Goal: Transaction & Acquisition: Purchase product/service

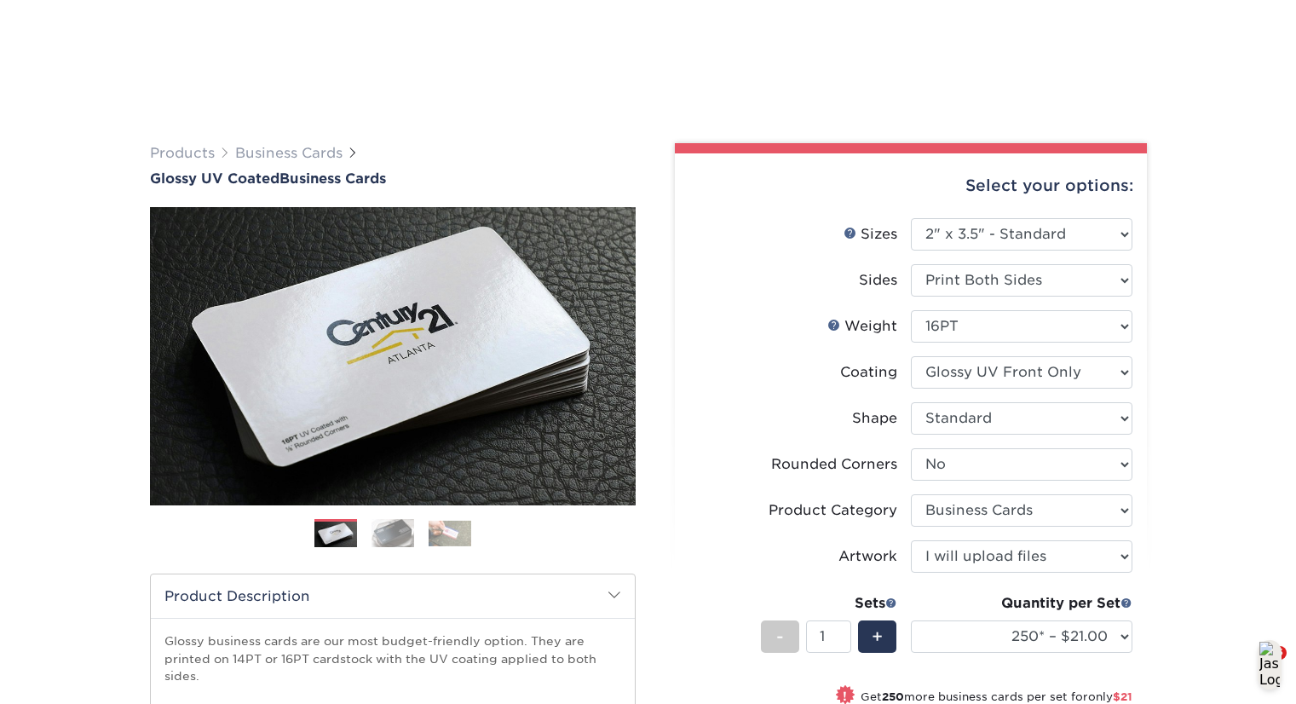
select select "2.00x3.50"
select select "0"
select select "3b5148f1-0588-4f88-a218-97bcfdce65c1"
select select "upload"
select select "250* – $21.00"
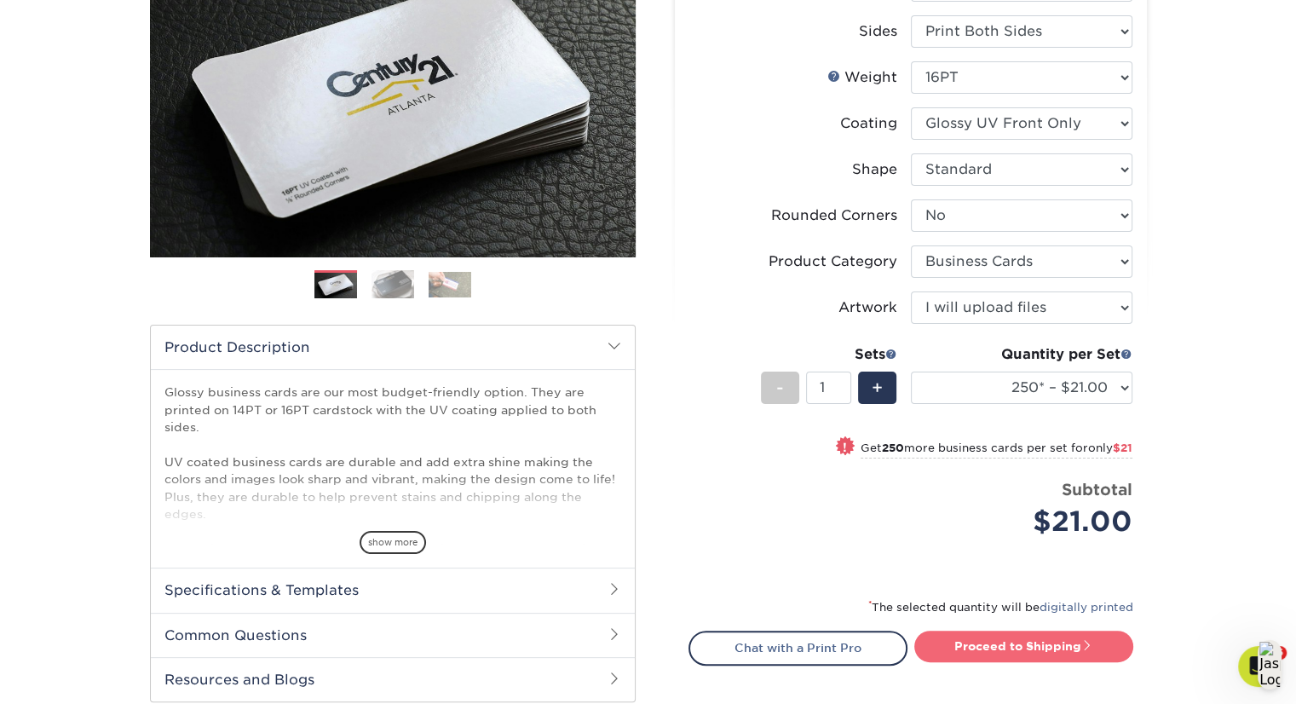
click at [1011, 645] on link "Proceed to Shipping" at bounding box center [1024, 646] width 219 height 31
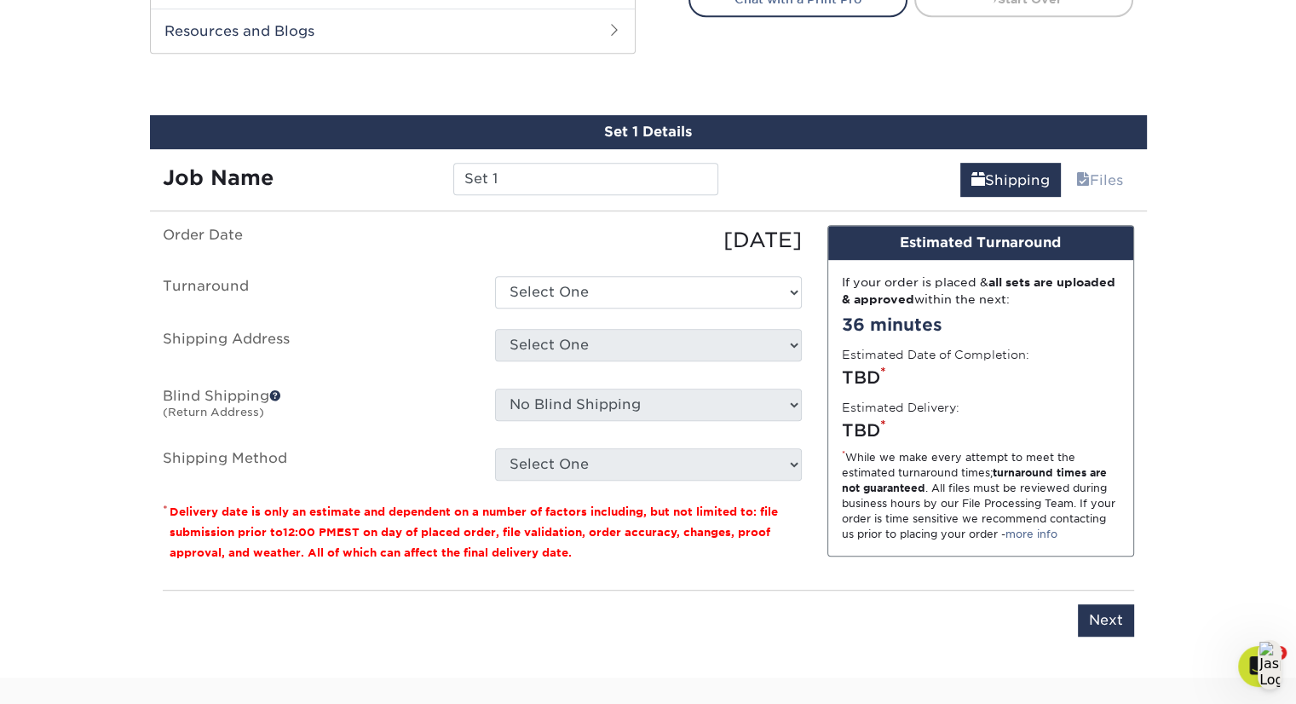
scroll to position [924, 0]
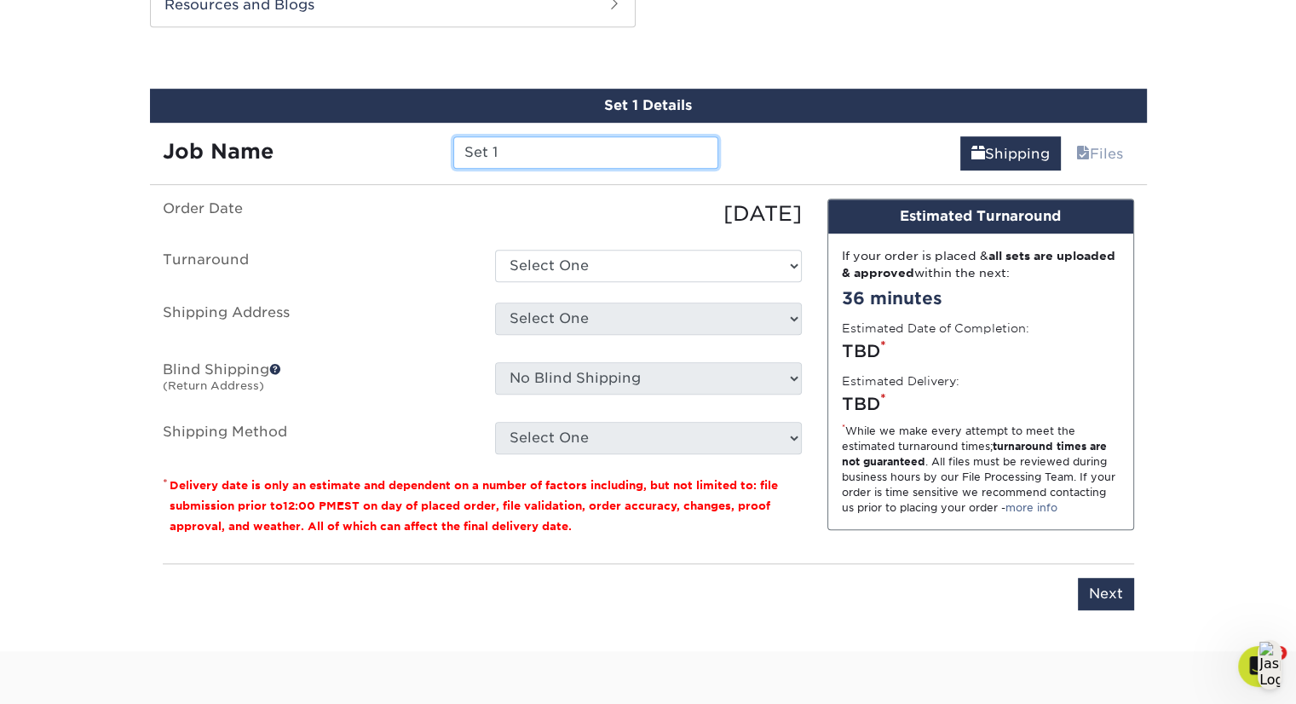
drag, startPoint x: 509, startPoint y: 147, endPoint x: 453, endPoint y: 148, distance: 56.3
click at [453, 148] on input "Set 1" at bounding box center [585, 152] width 265 height 32
type input "Bryan Hooper - Quiz BC"
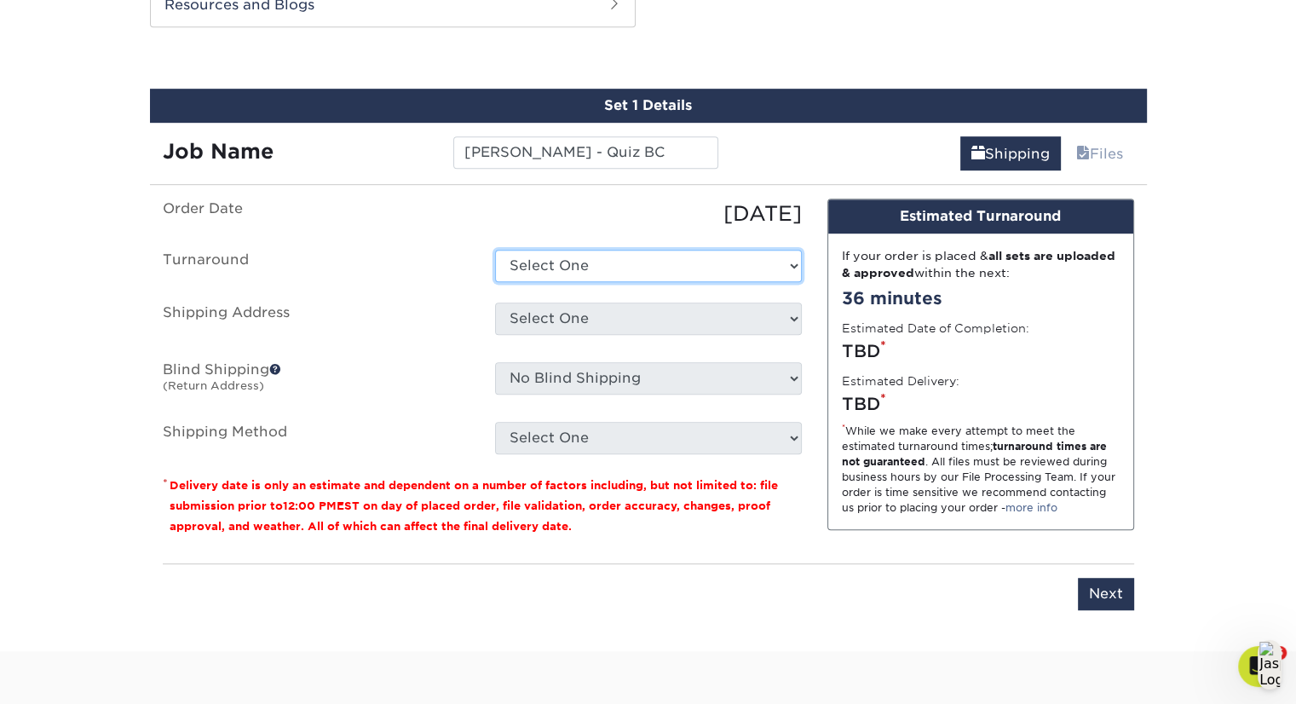
click at [726, 268] on select "Select One 2-4 Business Days 2 Day Next Business Day" at bounding box center [648, 266] width 307 height 32
select select "198971fb-b0f2-4966-ba3b-178a1197b453"
click at [495, 250] on select "Select One 2-4 Business Days 2 Day Next Business Day" at bounding box center [648, 266] width 307 height 32
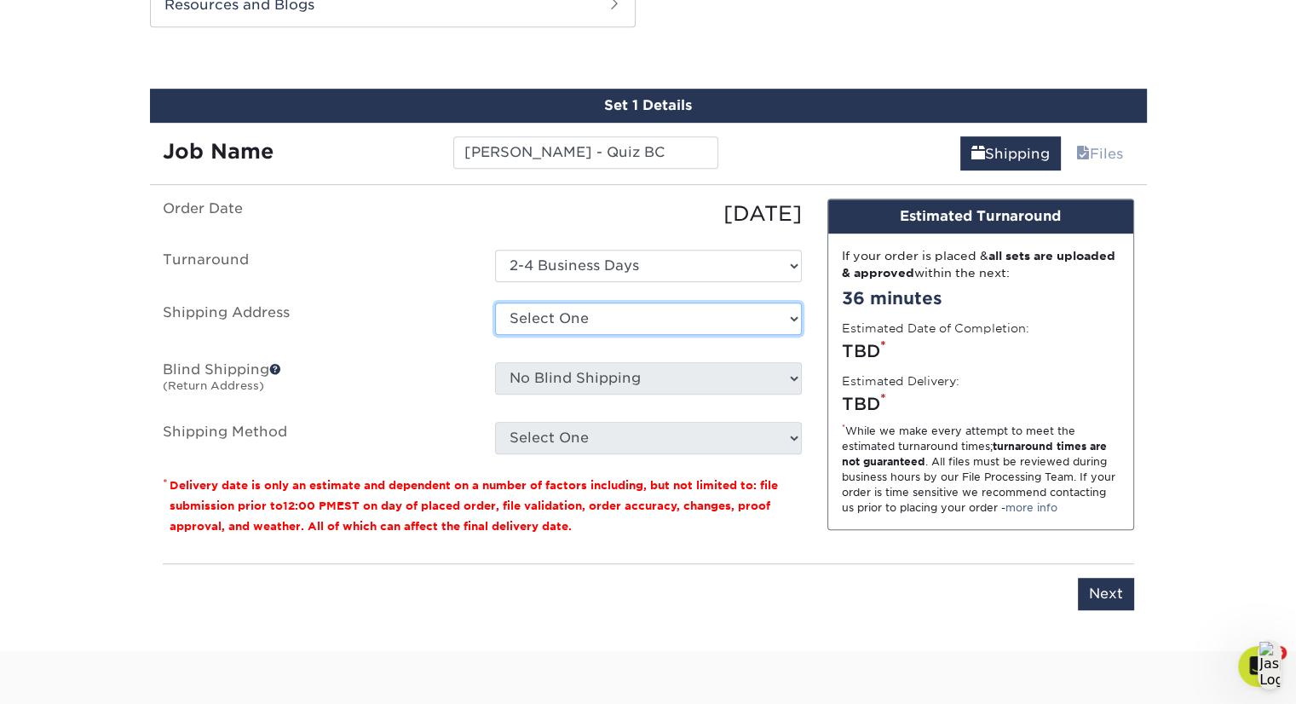
click at [675, 313] on select "Select One [PERSON_NAME] [PERSON_NAME] [PERSON_NAME] [PERSON_NAME] [PERSON_NAME…" at bounding box center [648, 319] width 307 height 32
click at [675, 318] on select "Select One [PERSON_NAME] [PERSON_NAME] [PERSON_NAME] [PERSON_NAME] [PERSON_NAME…" at bounding box center [648, 319] width 307 height 32
drag, startPoint x: 689, startPoint y: 298, endPoint x: 695, endPoint y: 319, distance: 21.3
click at [692, 311] on ul "Order Date 08/11/2025 Turnaround Select One 2-4 Business Days 2 Day Next Busine…" at bounding box center [482, 327] width 639 height 256
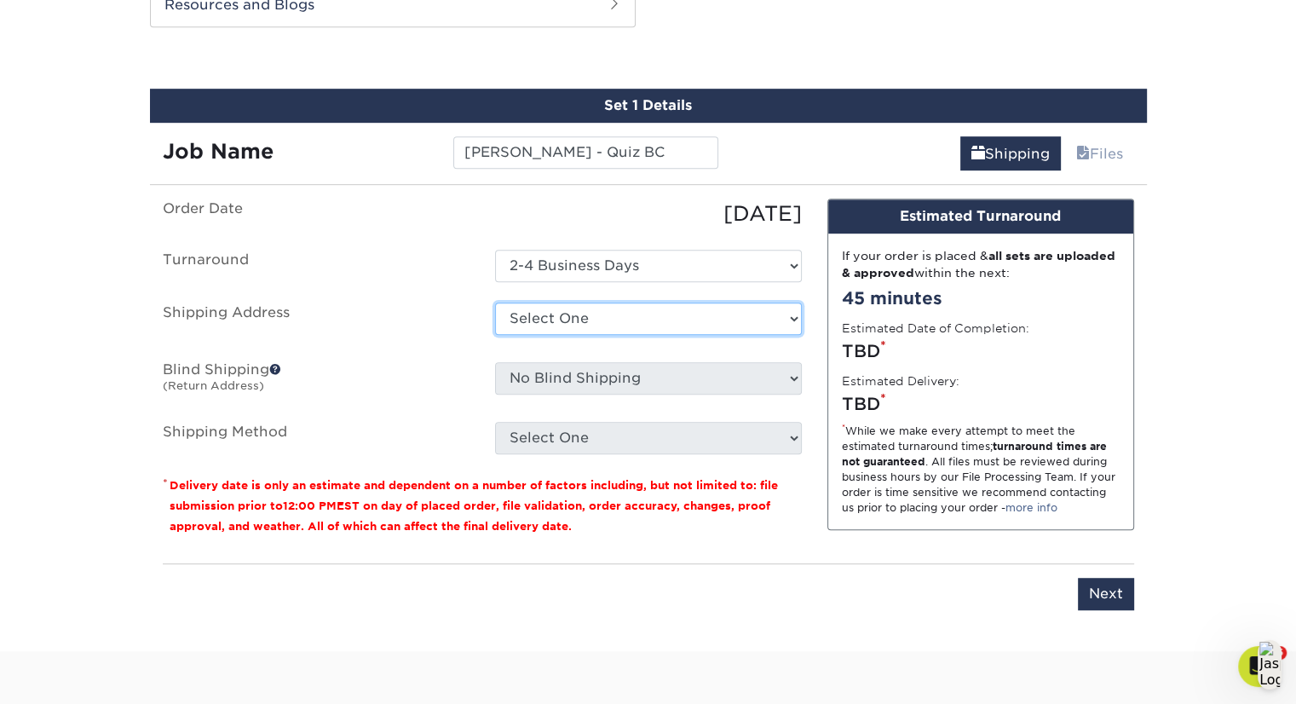
click at [705, 325] on select "Select One [PERSON_NAME] [PERSON_NAME] [PERSON_NAME] [PERSON_NAME] [PERSON_NAME…" at bounding box center [648, 319] width 307 height 32
select select "257313"
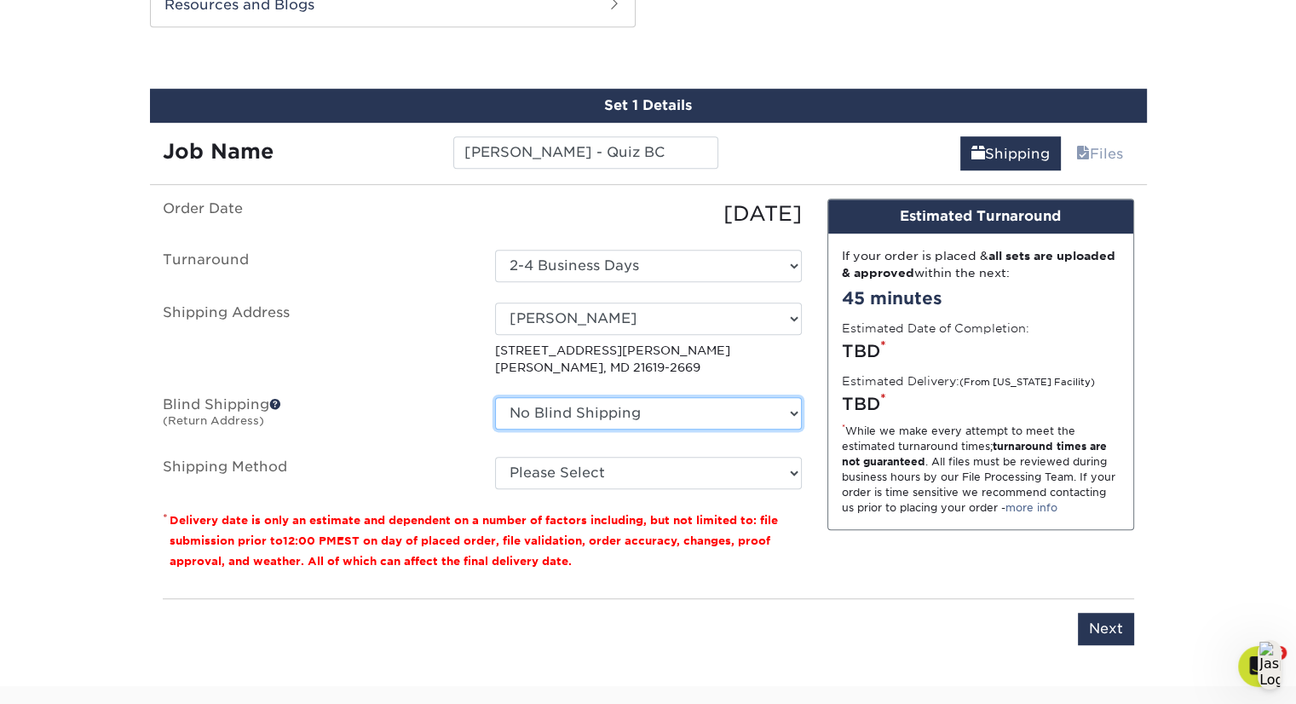
click at [719, 411] on select "No Blind Shipping Aaron Kirow Aaron Miller Adrienne Bateman Allie Cormier Amy M…" at bounding box center [648, 413] width 307 height 32
click at [495, 397] on select "No Blind Shipping Aaron Kirow Aaron Miller Adrienne Bateman Allie Cormier Amy M…" at bounding box center [648, 413] width 307 height 32
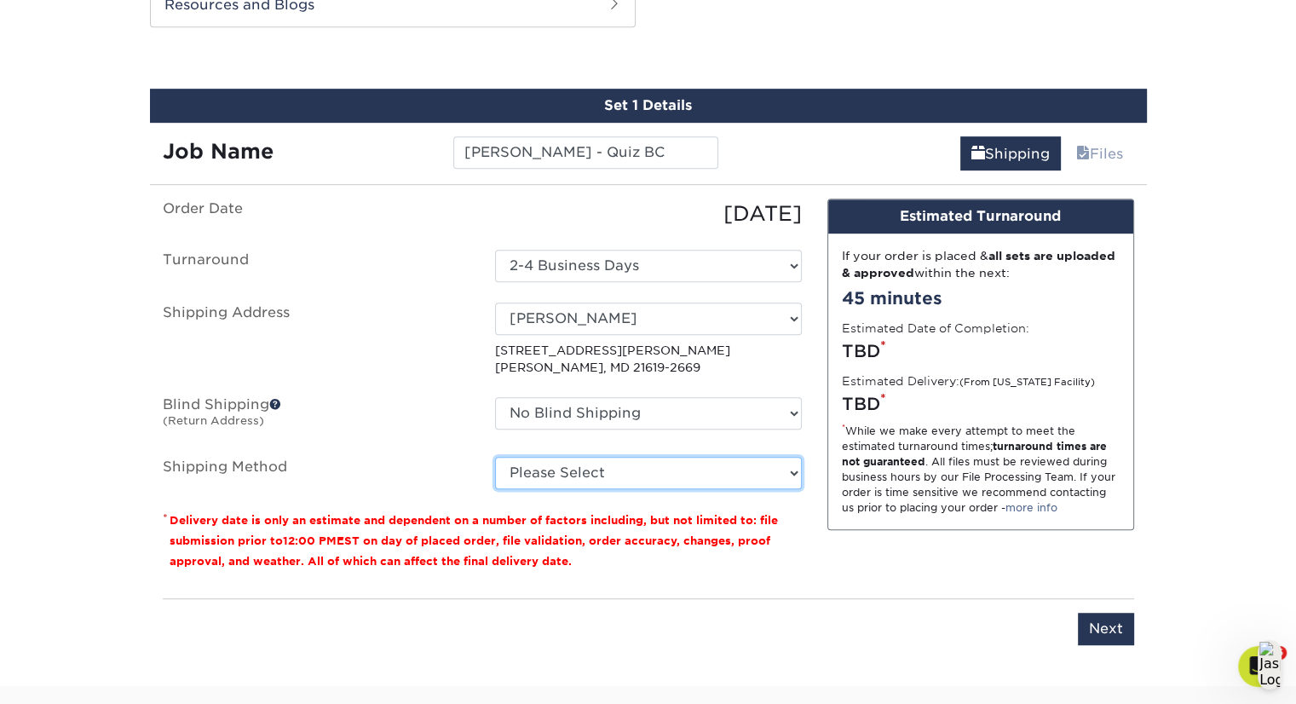
click at [651, 468] on select "Please Select Ground Shipping (+$7.84) 3 Day Shipping Service (+$24.96) 2 Day A…" at bounding box center [648, 473] width 307 height 32
click at [649, 474] on select "Please Select Ground Shipping (+$7.84) 3 Day Shipping Service (+$24.96) 2 Day A…" at bounding box center [648, 473] width 307 height 32
click at [648, 467] on select "Please Select Ground Shipping (+$7.84) 3 Day Shipping Service (+$24.96) 2 Day A…" at bounding box center [648, 473] width 307 height 32
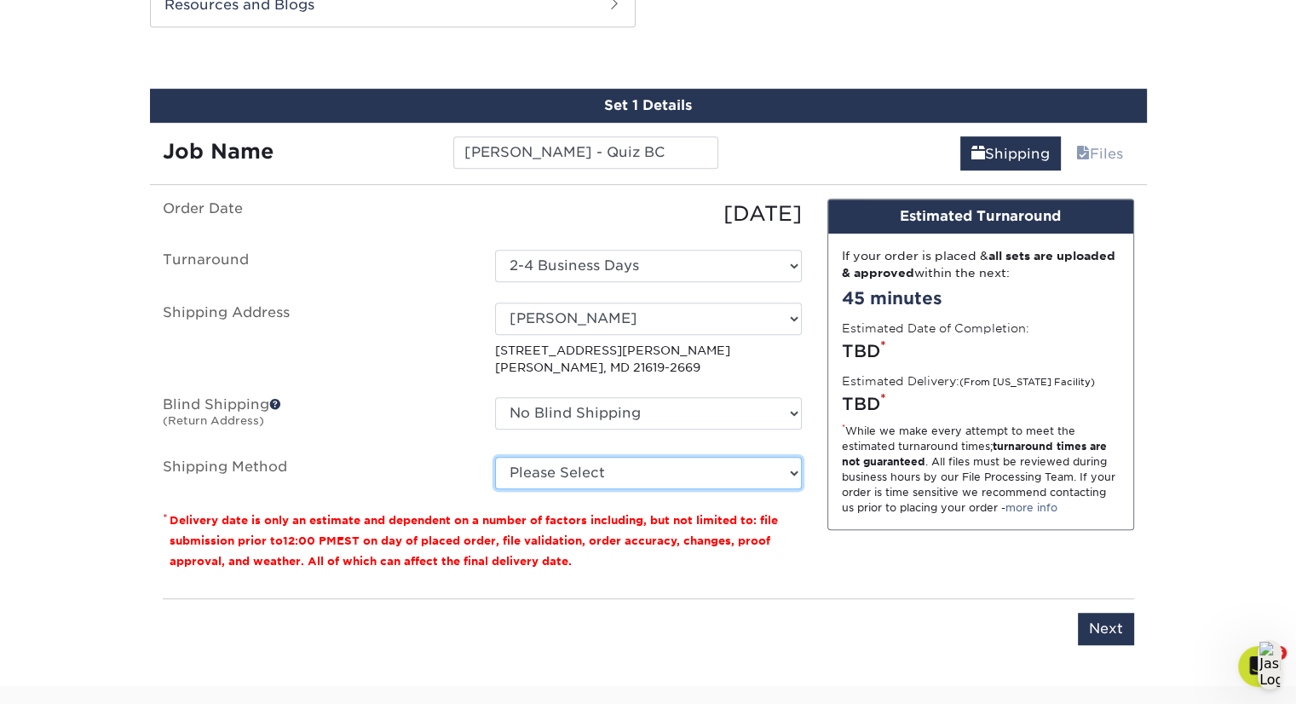
select select "03"
click at [495, 457] on select "Please Select Ground Shipping (+$7.84) 3 Day Shipping Service (+$24.96) 2 Day A…" at bounding box center [648, 473] width 307 height 32
click at [661, 519] on small "Delivery date is only an estimate and dependent on a number of factors includin…" at bounding box center [474, 541] width 609 height 54
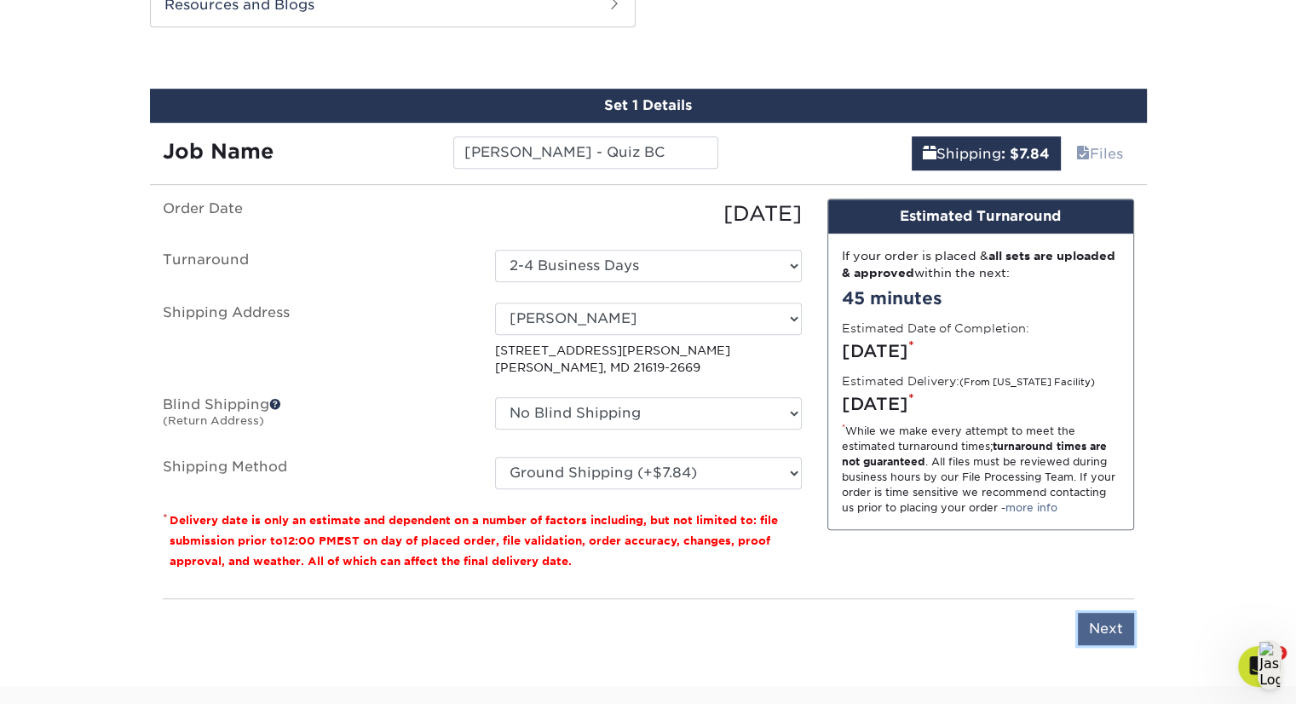
click at [1107, 621] on input "Next" at bounding box center [1106, 629] width 56 height 32
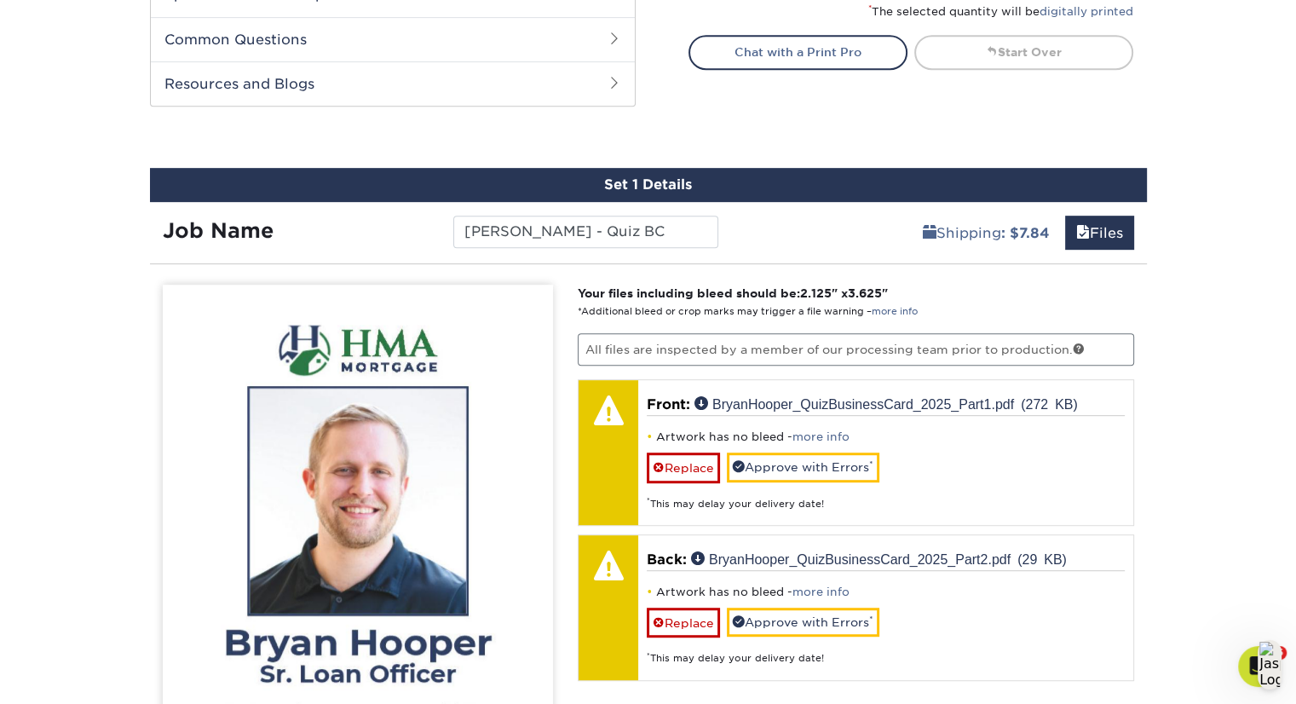
scroll to position [837, 0]
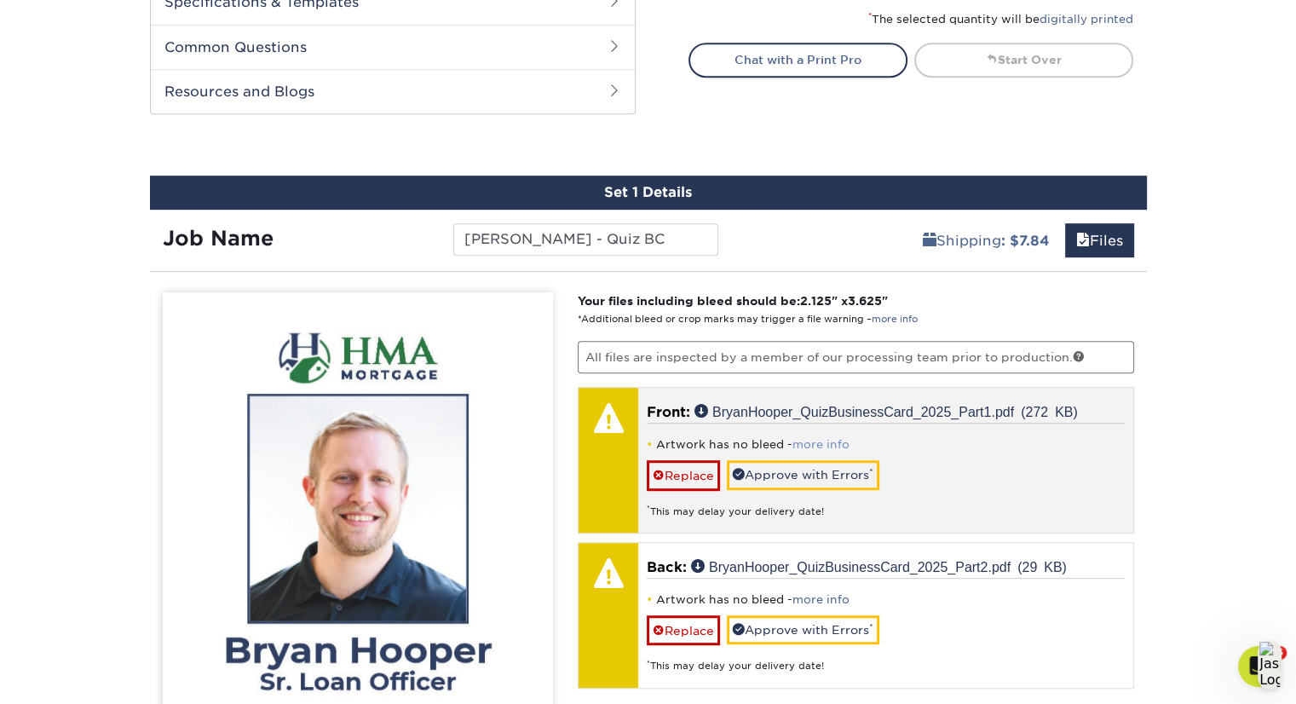
click at [811, 439] on link "more info" at bounding box center [821, 444] width 57 height 13
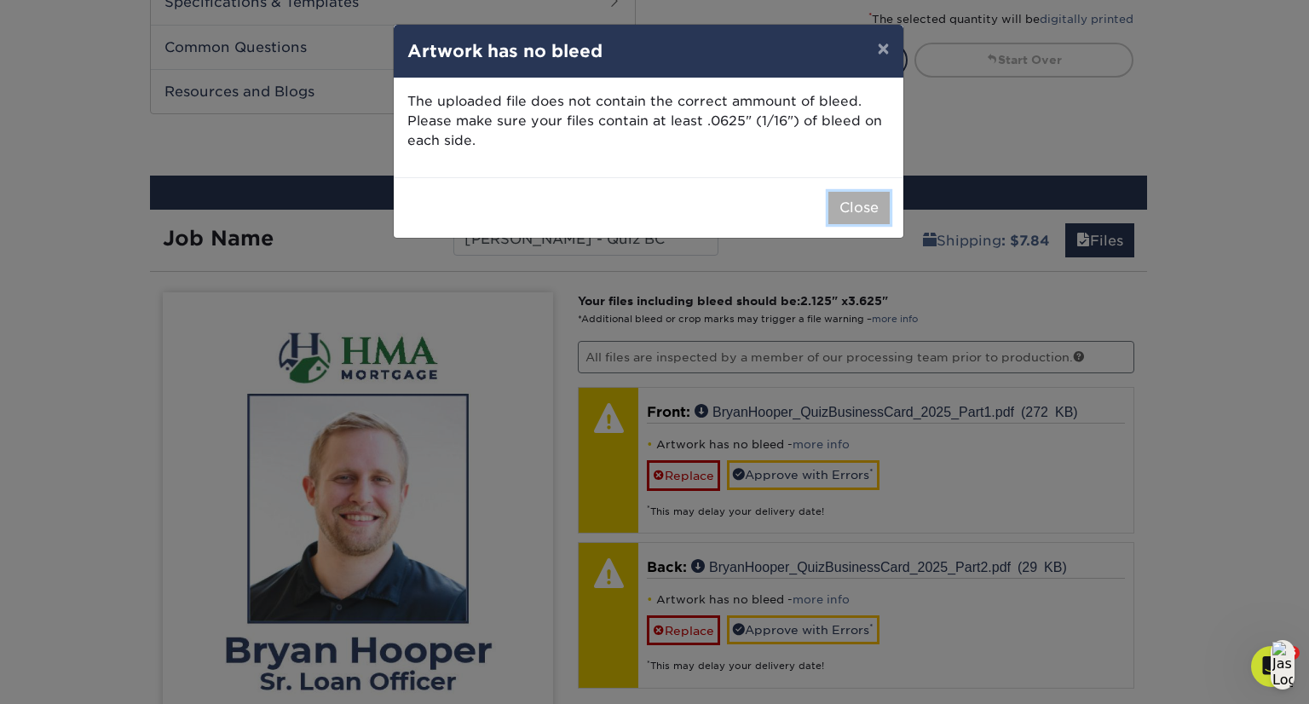
click at [838, 212] on button "Close" at bounding box center [859, 208] width 61 height 32
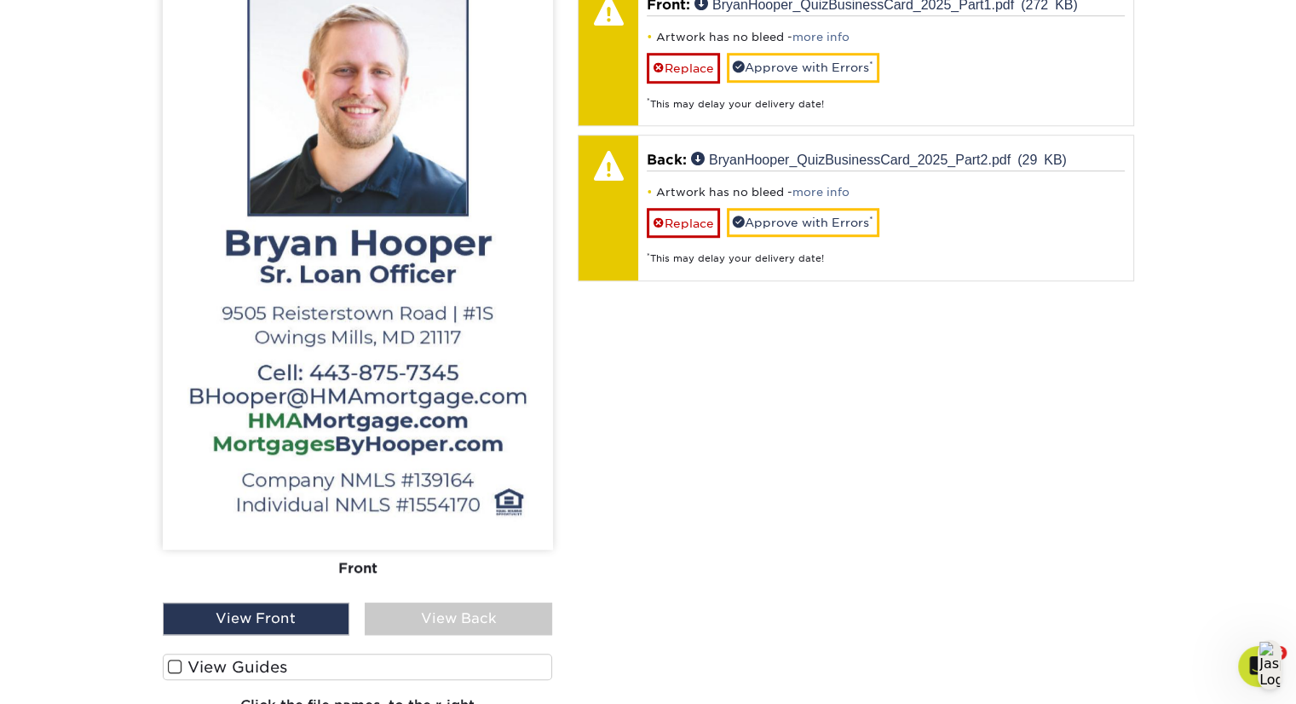
scroll to position [1249, 0]
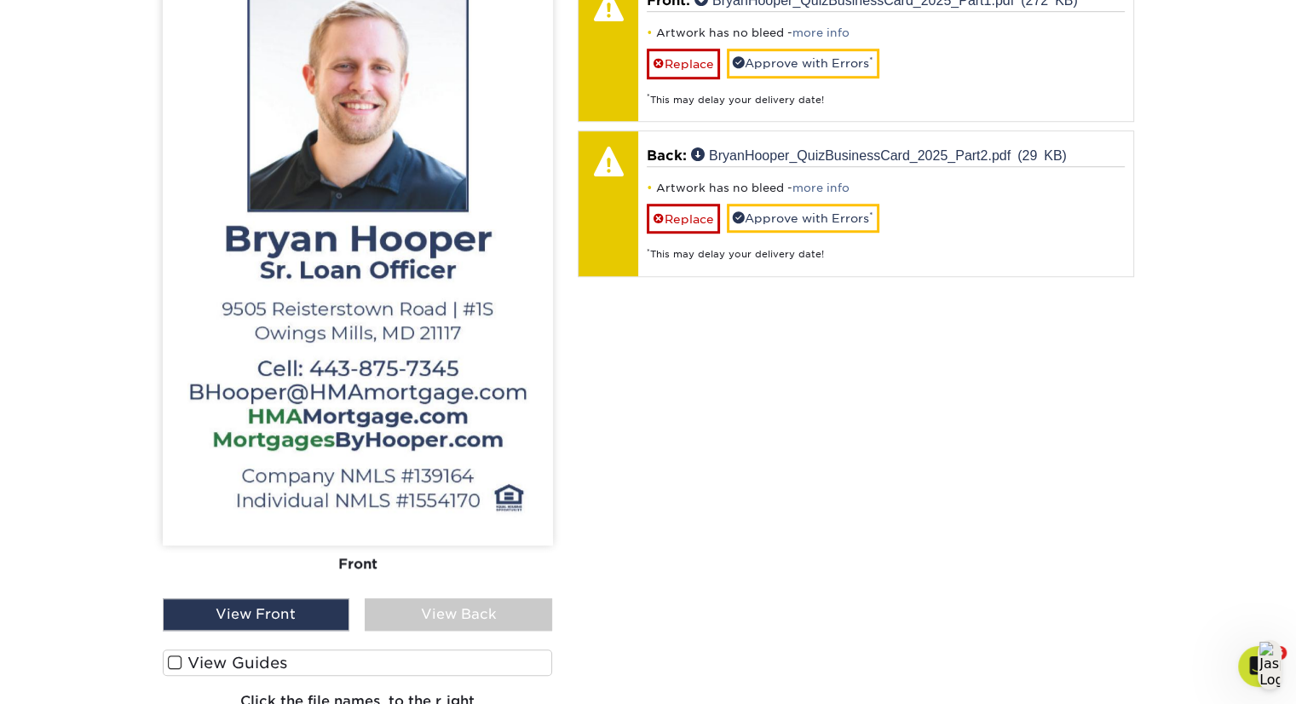
click at [479, 615] on div "View Back" at bounding box center [459, 614] width 188 height 32
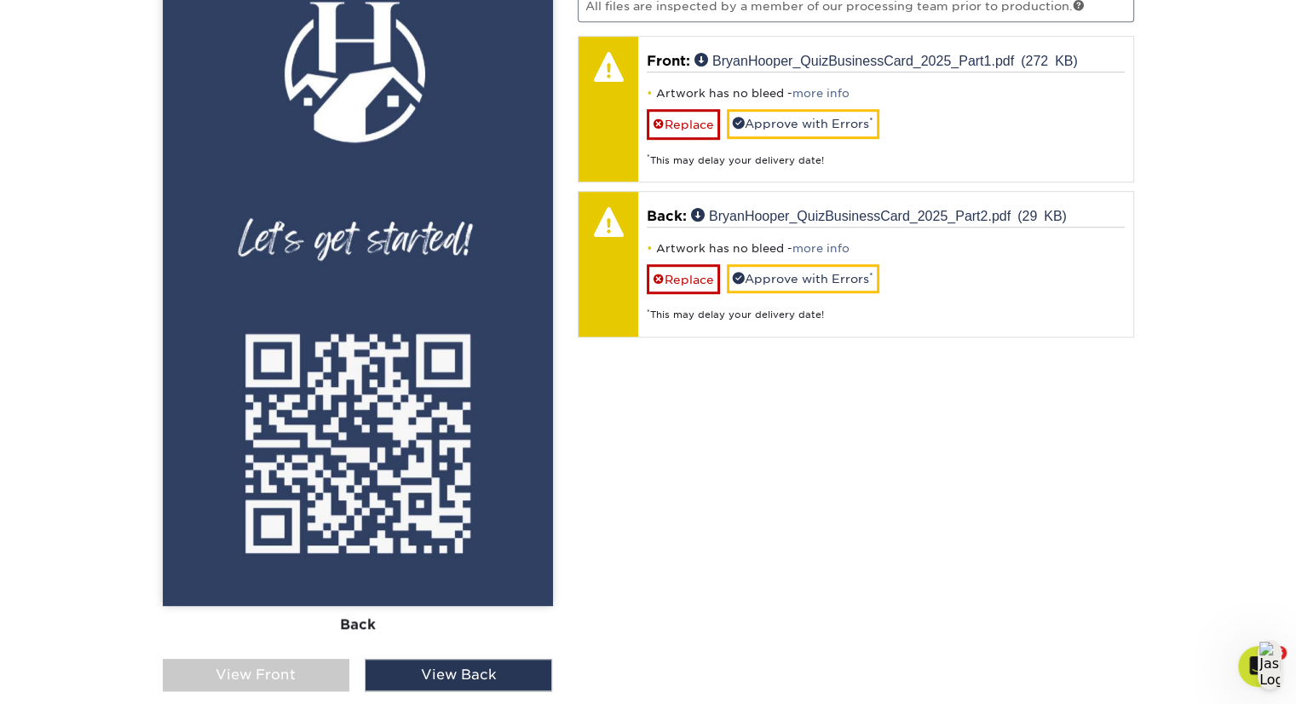
scroll to position [1190, 0]
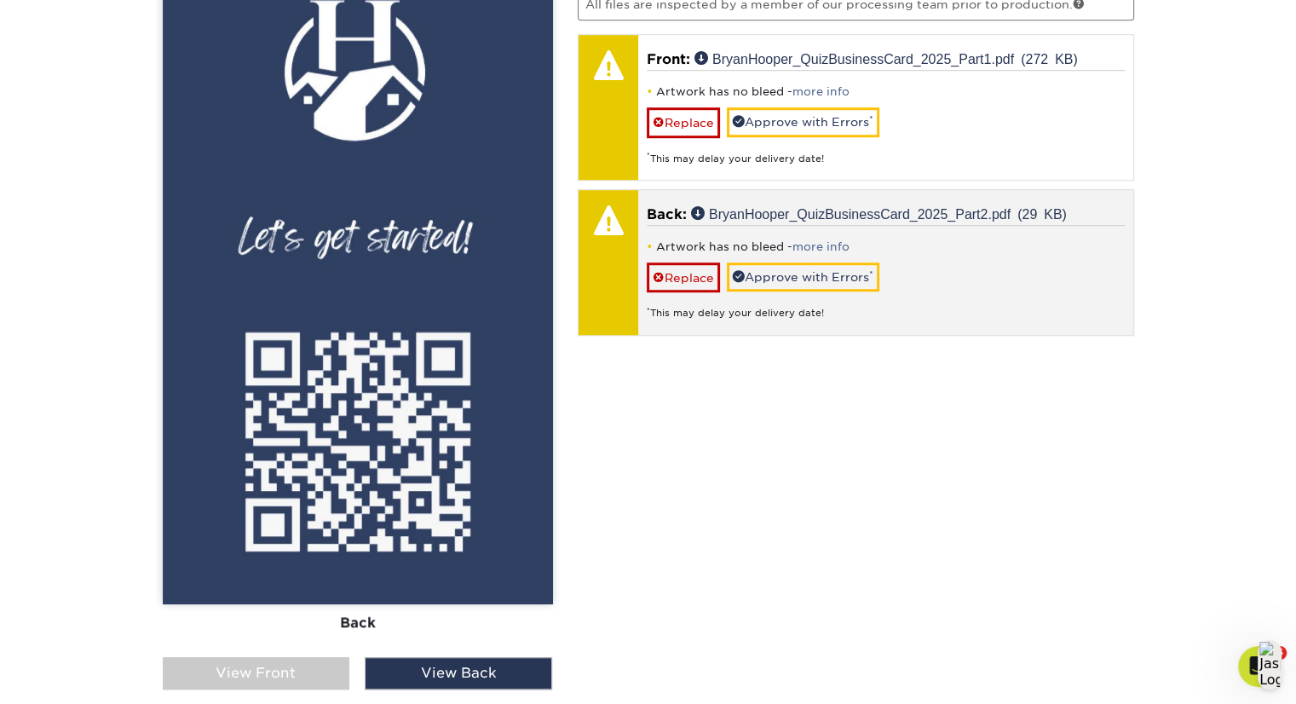
click at [811, 234] on div "Artwork has no bleed - more info Replace Approve with Errors * * This may delay…" at bounding box center [886, 272] width 478 height 95
click at [822, 240] on link "more info" at bounding box center [821, 246] width 57 height 13
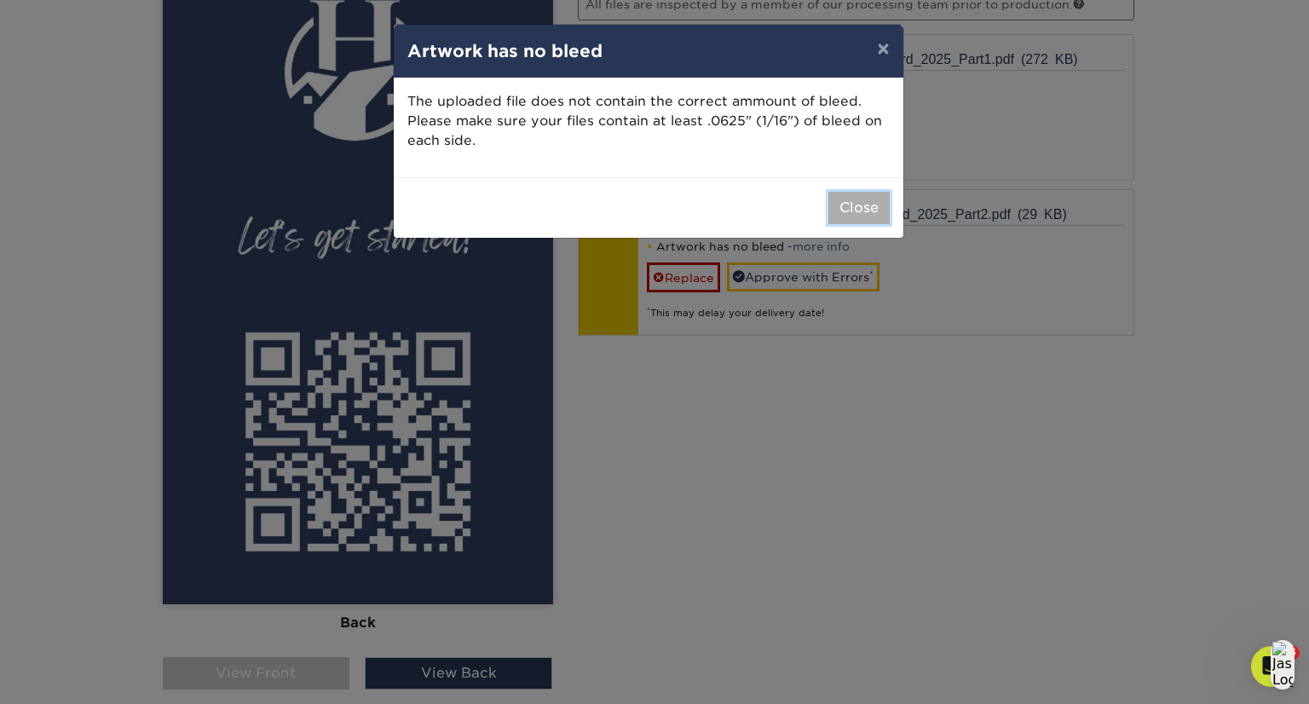
click at [870, 212] on button "Close" at bounding box center [859, 208] width 61 height 32
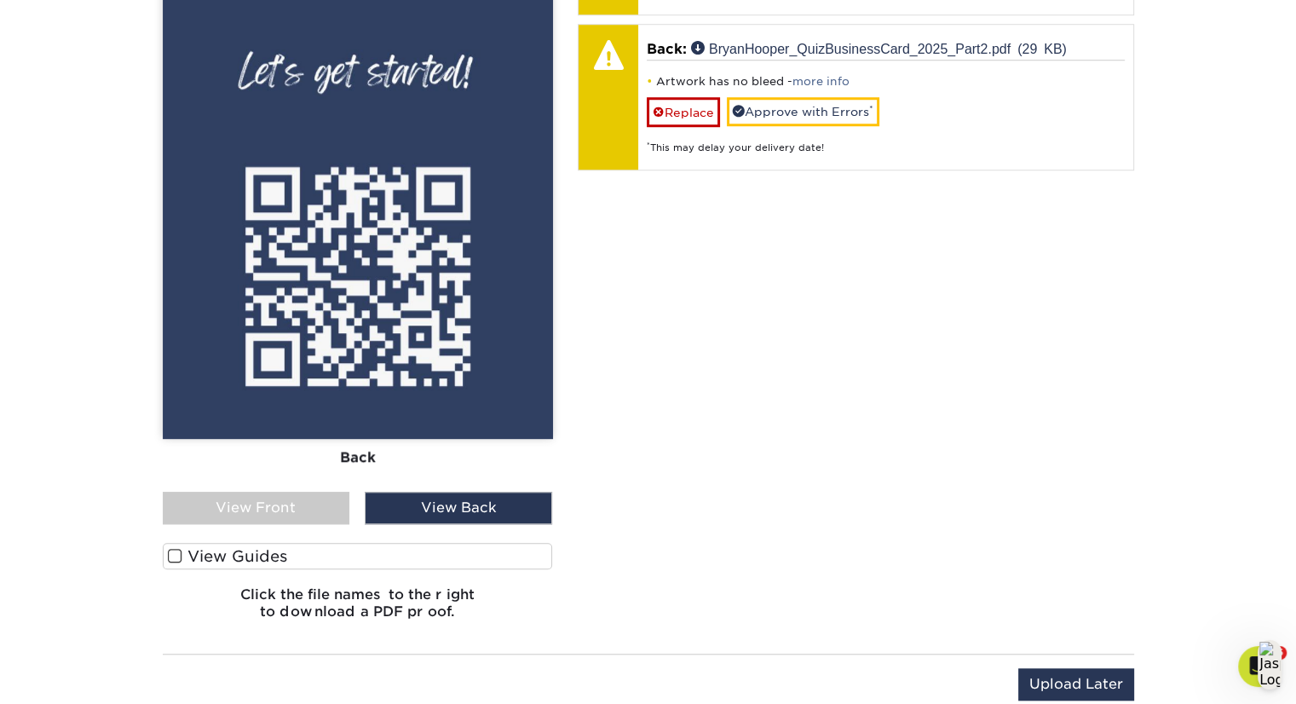
scroll to position [1366, 0]
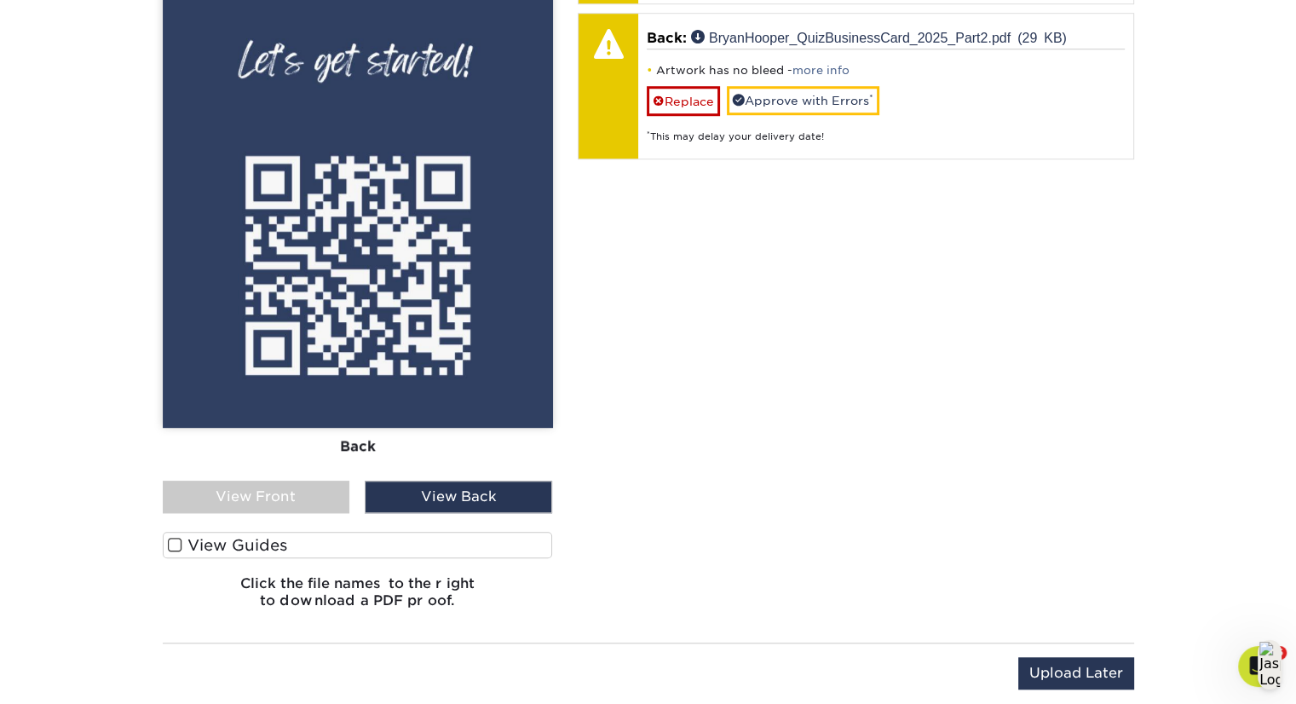
click at [297, 498] on div "View Front" at bounding box center [257, 497] width 188 height 32
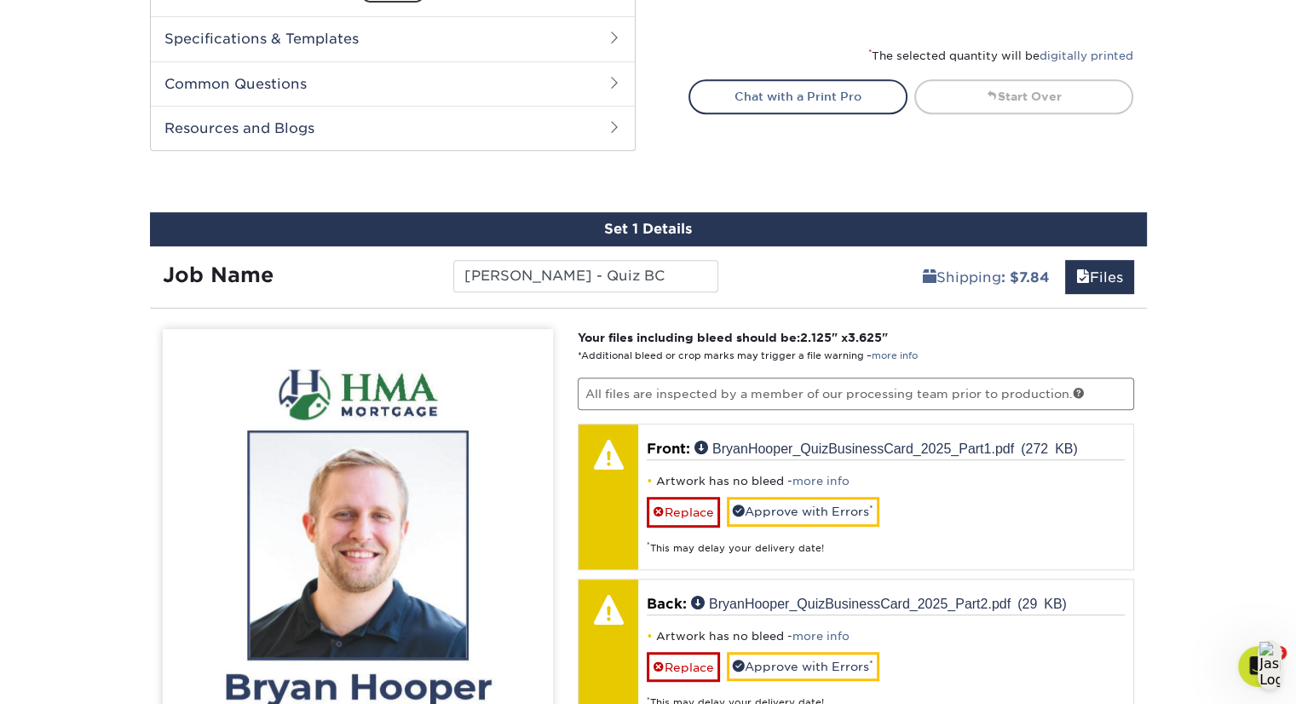
scroll to position [716, 0]
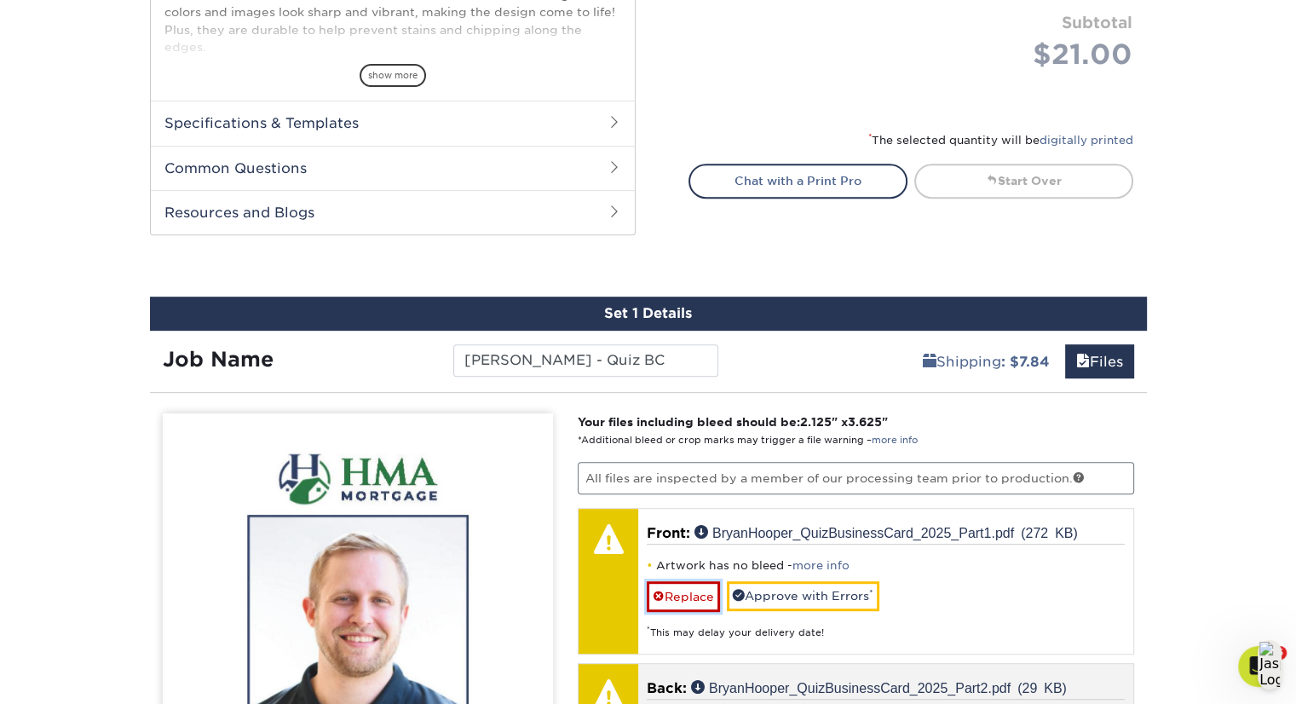
click at [672, 591] on link "Replace" at bounding box center [683, 596] width 73 height 30
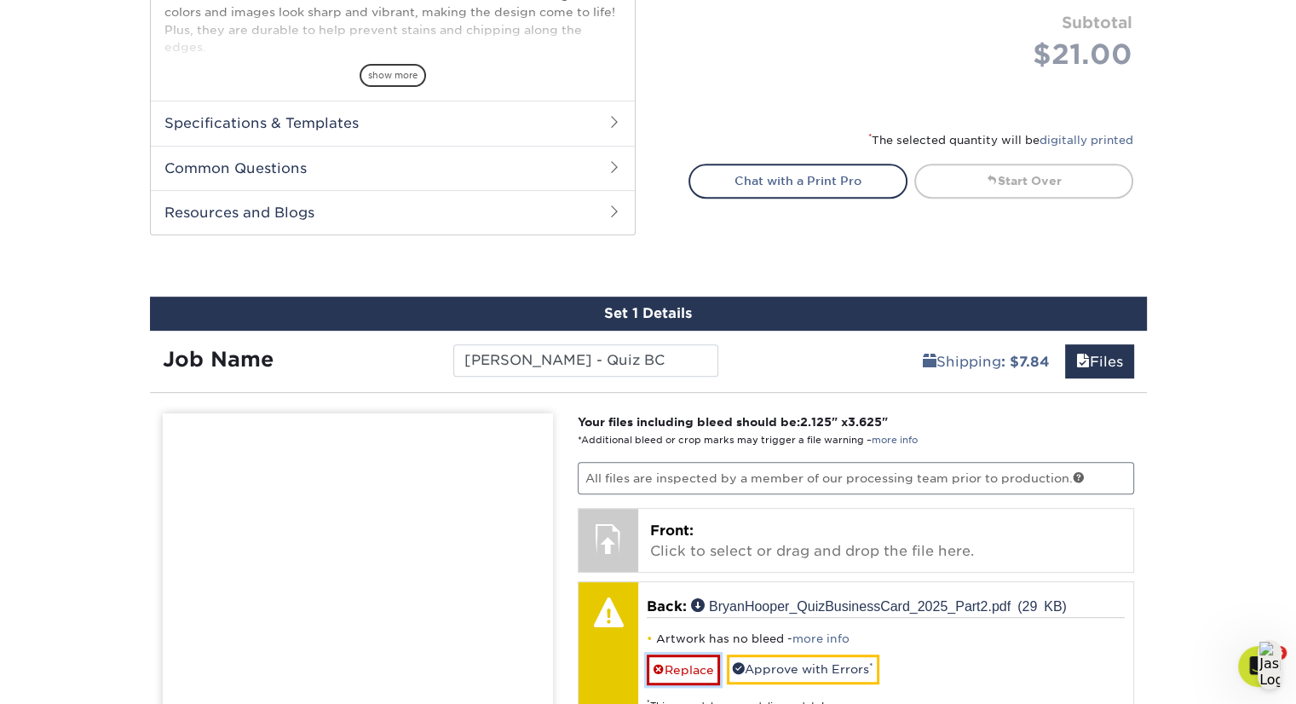
click at [684, 673] on link "Replace" at bounding box center [683, 670] width 73 height 30
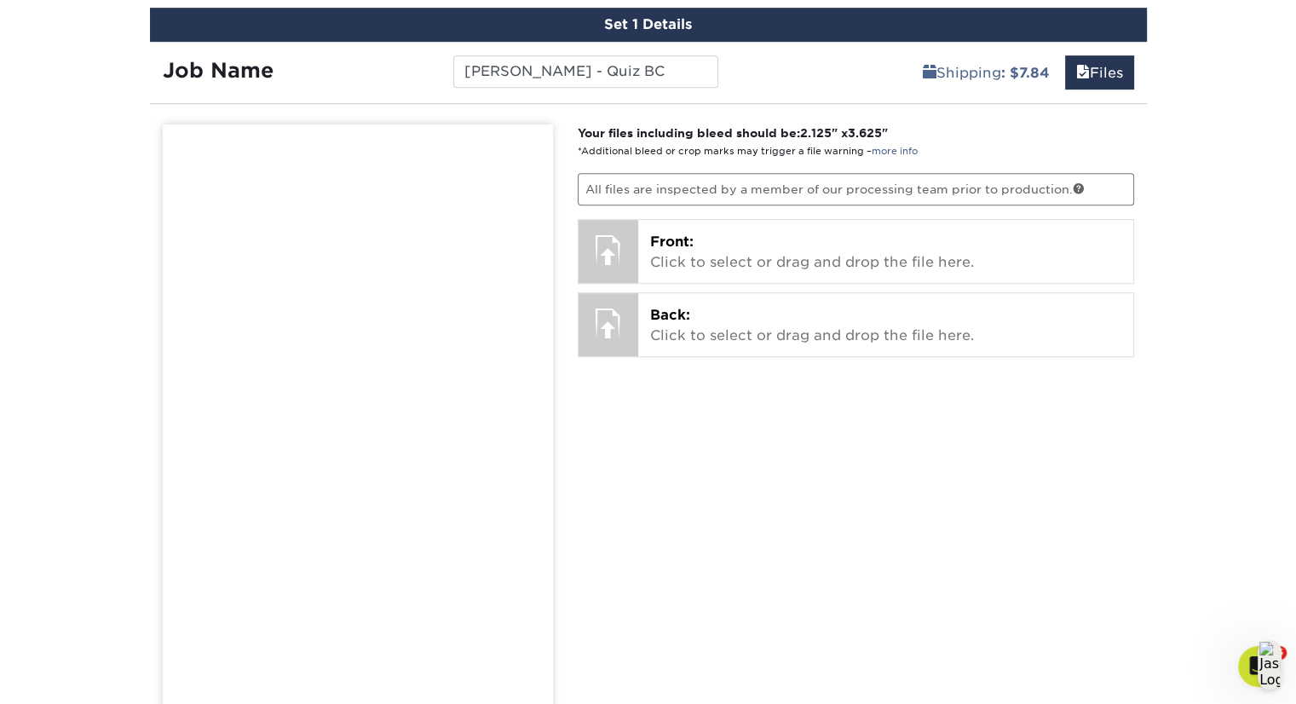
scroll to position [1020, 0]
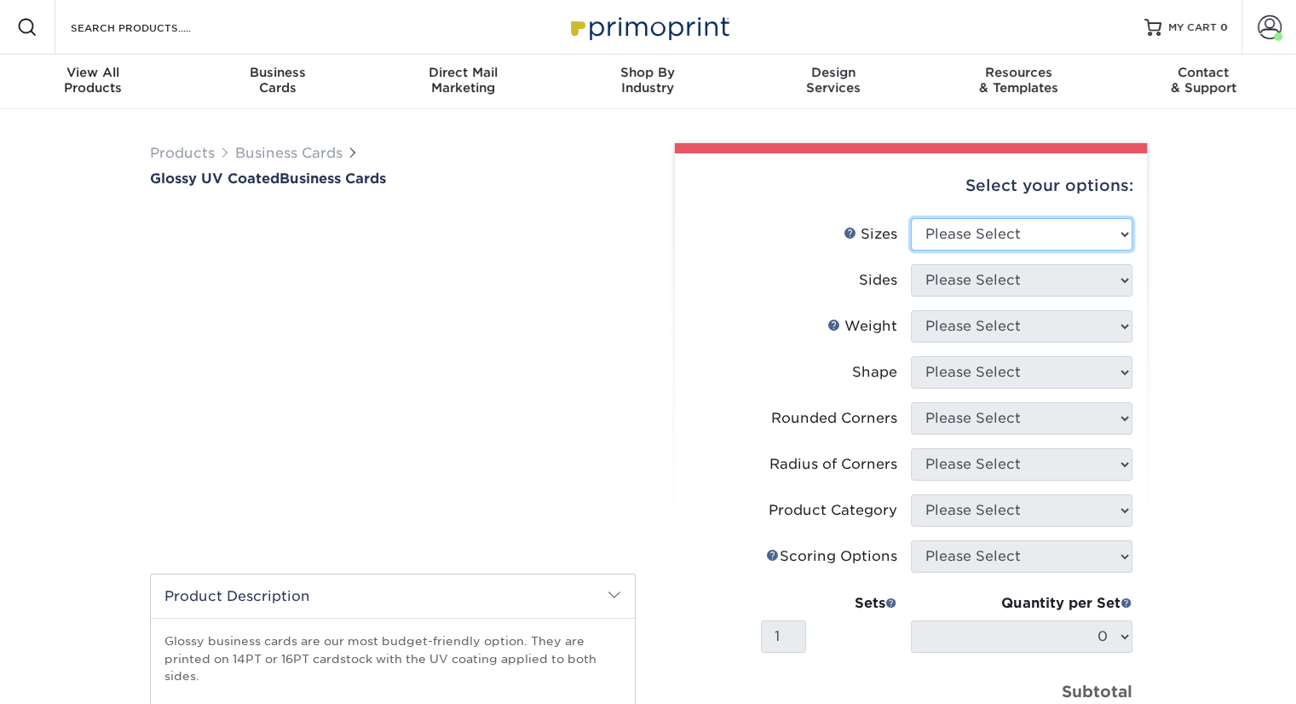
click at [1029, 234] on select "Please Select 1.5" x 3.5" 1.75" x 3.5" 2" x 2" 2" x 3" 2" x 3.5" 2" x 7" 2.12" …" at bounding box center [1022, 234] width 222 height 32
select select "2.00x3.50"
click at [911, 218] on select "Please Select 1.5" x 3.5" 1.75" x 3.5" 2" x 2" 2" x 3" 2" x 3.5" 2" x 7" 2.12" …" at bounding box center [1022, 234] width 222 height 32
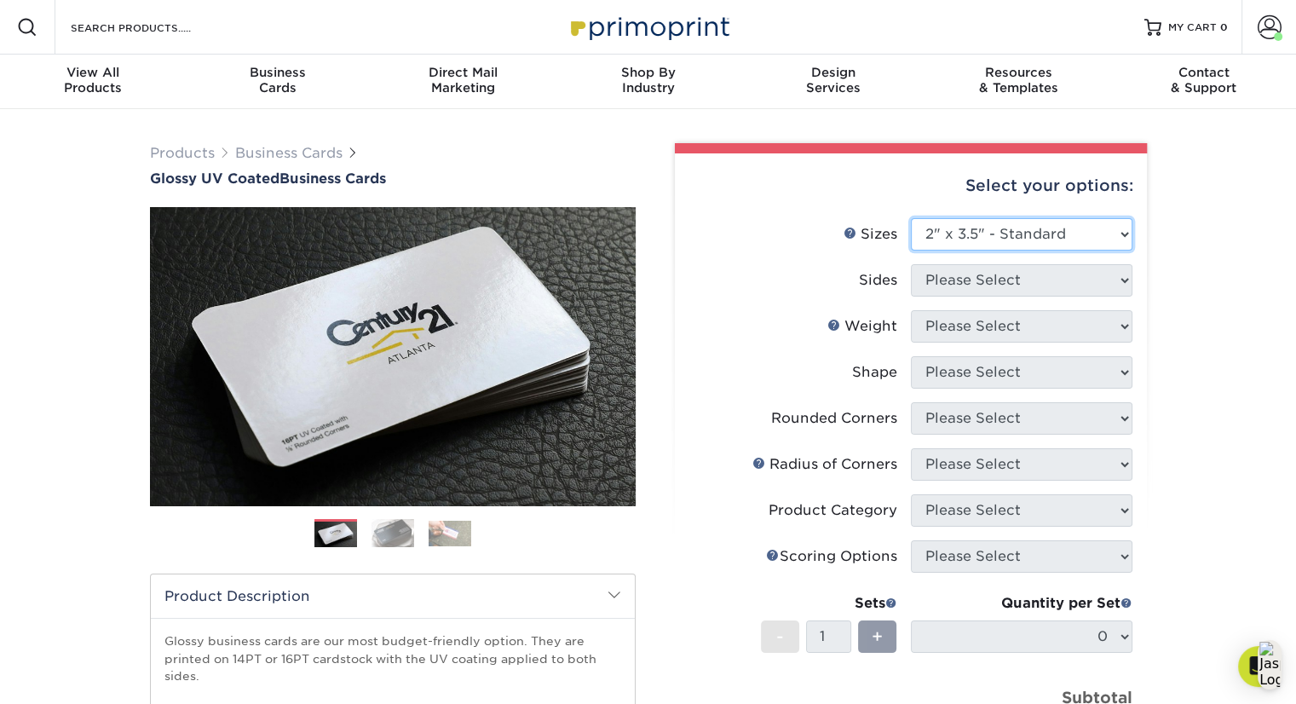
click at [1102, 234] on select "Please Select 1.5" x 3.5" - Mini 1.75" x 3.5" - Mini 2" x 2" - Square 2" x 3" -…" at bounding box center [1022, 234] width 222 height 32
click at [911, 218] on select "Please Select 1.5" x 3.5" - Mini 1.75" x 3.5" - Mini 2" x 2" - Square 2" x 3" -…" at bounding box center [1022, 234] width 222 height 32
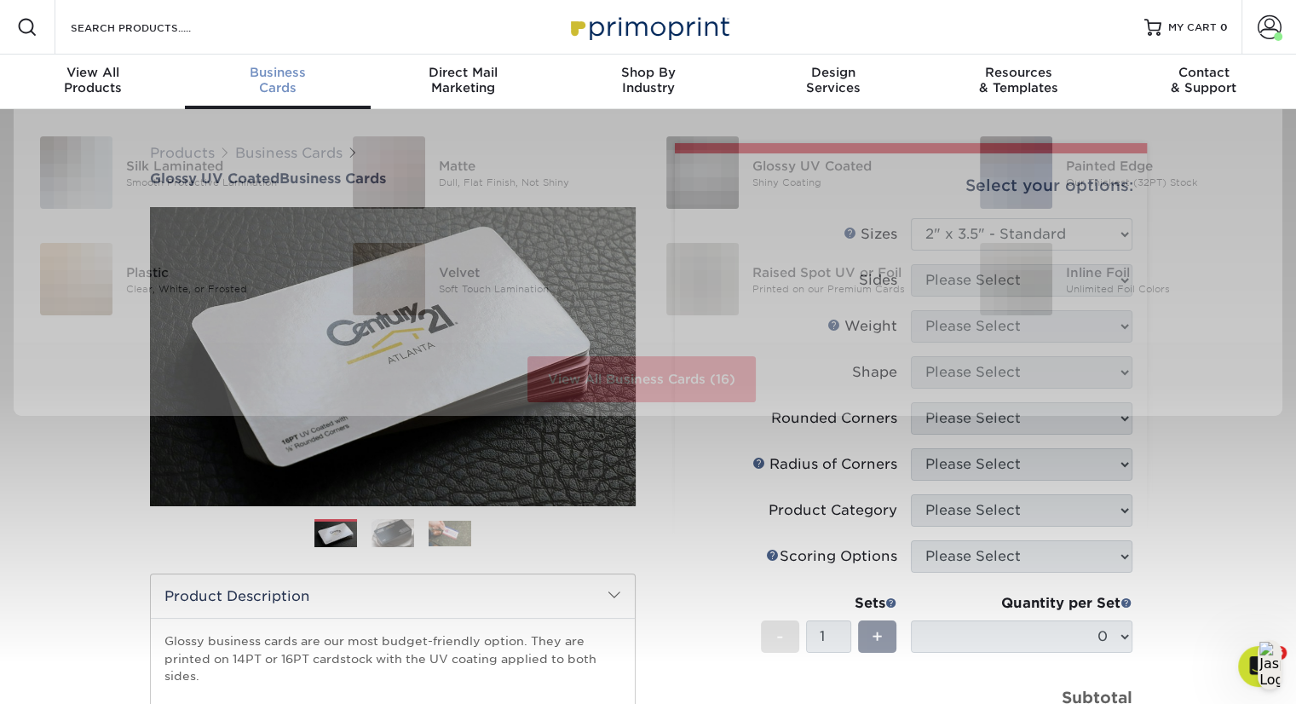
click at [305, 89] on div "Business Cards" at bounding box center [277, 80] width 185 height 31
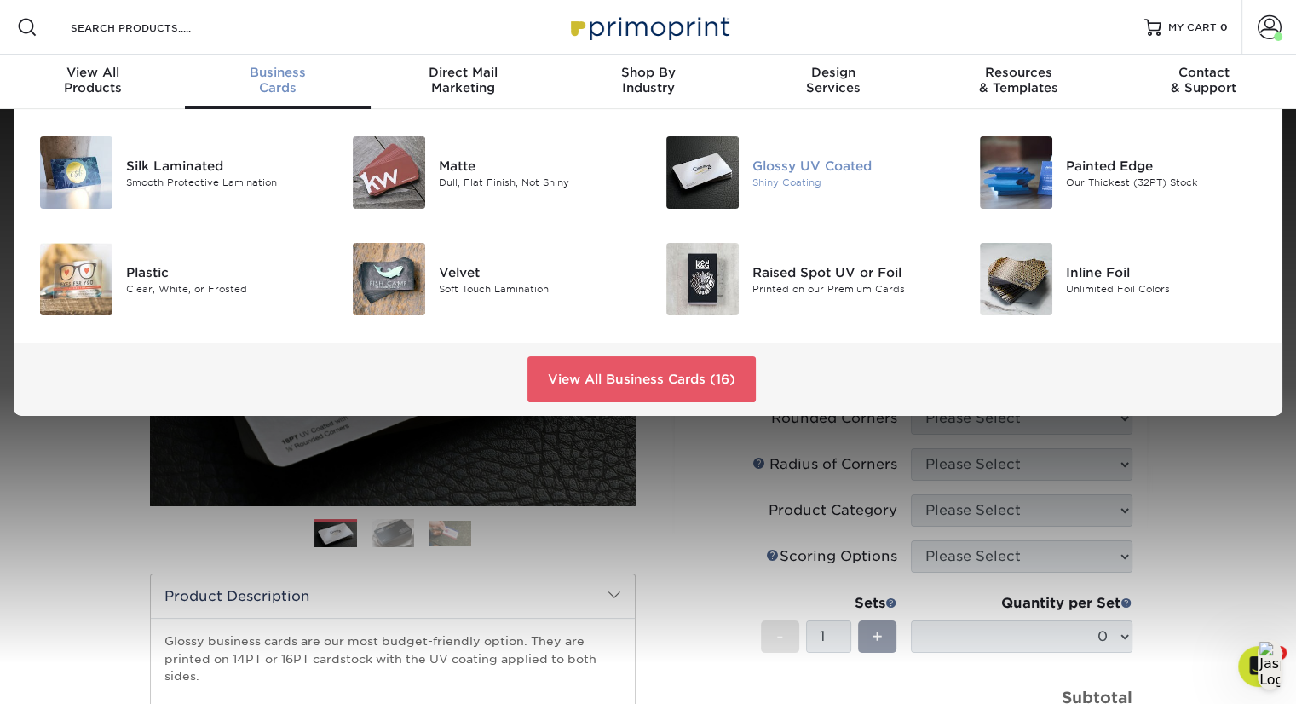
click at [761, 165] on div "Glossy UV Coated" at bounding box center [851, 165] width 196 height 19
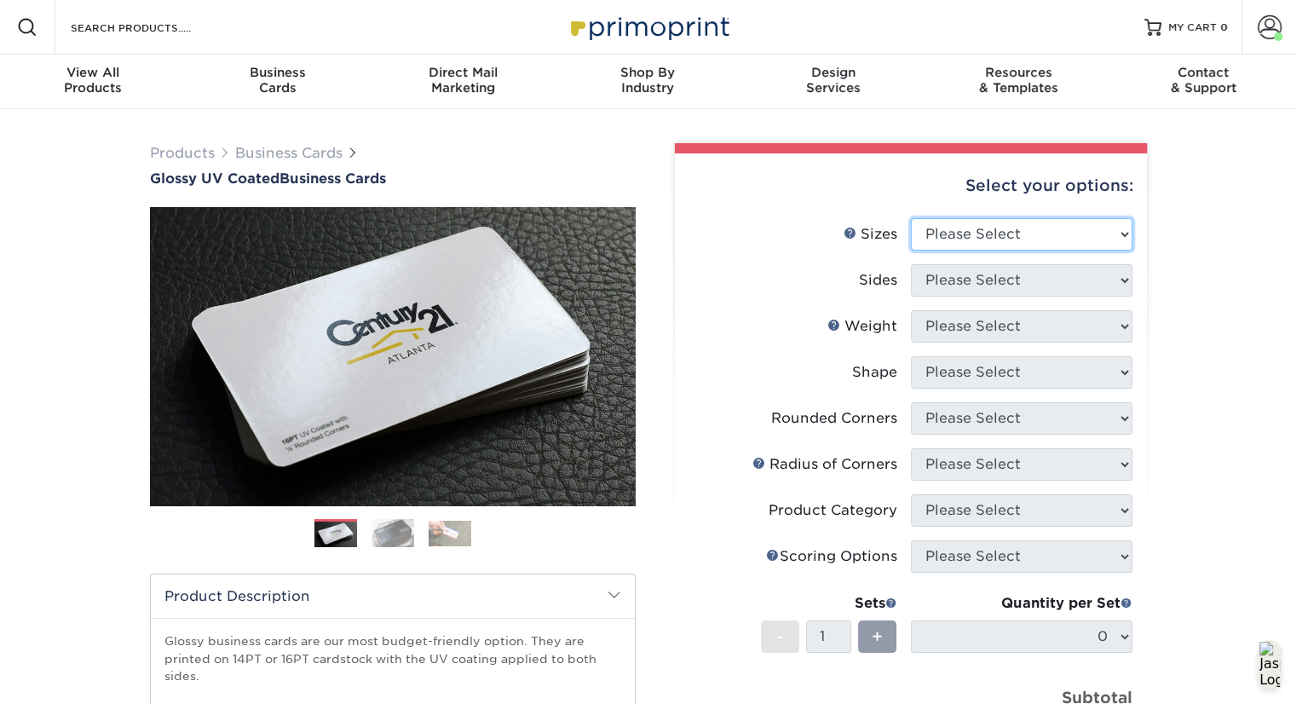
click at [1054, 236] on select "Please Select 1.5" x 3.5" - Mini 1.75" x 3.5" - Mini 2" x 2" - Square 2" x 3" -…" at bounding box center [1022, 234] width 222 height 32
select select "2.00x3.50"
click at [911, 218] on select "Please Select 1.5" x 3.5" - Mini 1.75" x 3.5" - Mini 2" x 2" - Square 2" x 3" -…" at bounding box center [1022, 234] width 222 height 32
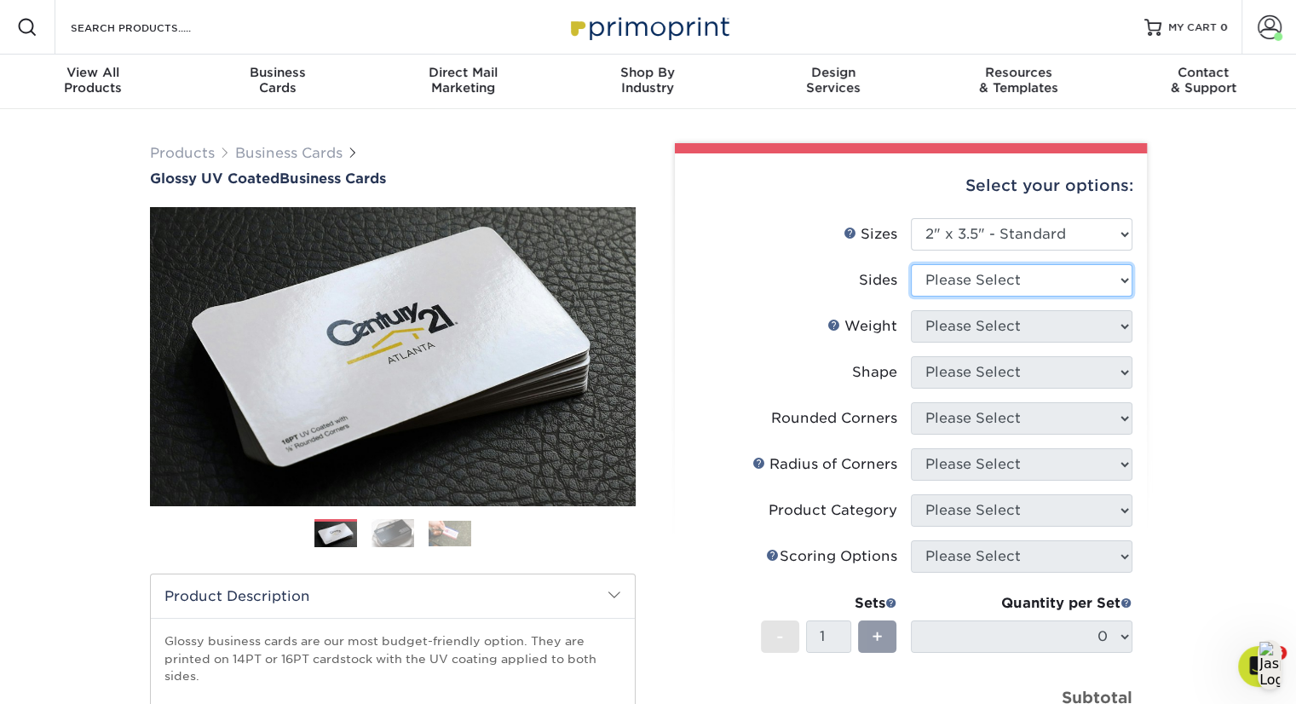
click at [1044, 276] on select "Please Select Print Both Sides Print Front Only" at bounding box center [1022, 280] width 222 height 32
select select "13abbda7-1d64-4f25-8bb2-c179b224825d"
click at [911, 264] on select "Please Select Print Both Sides Print Front Only" at bounding box center [1022, 280] width 222 height 32
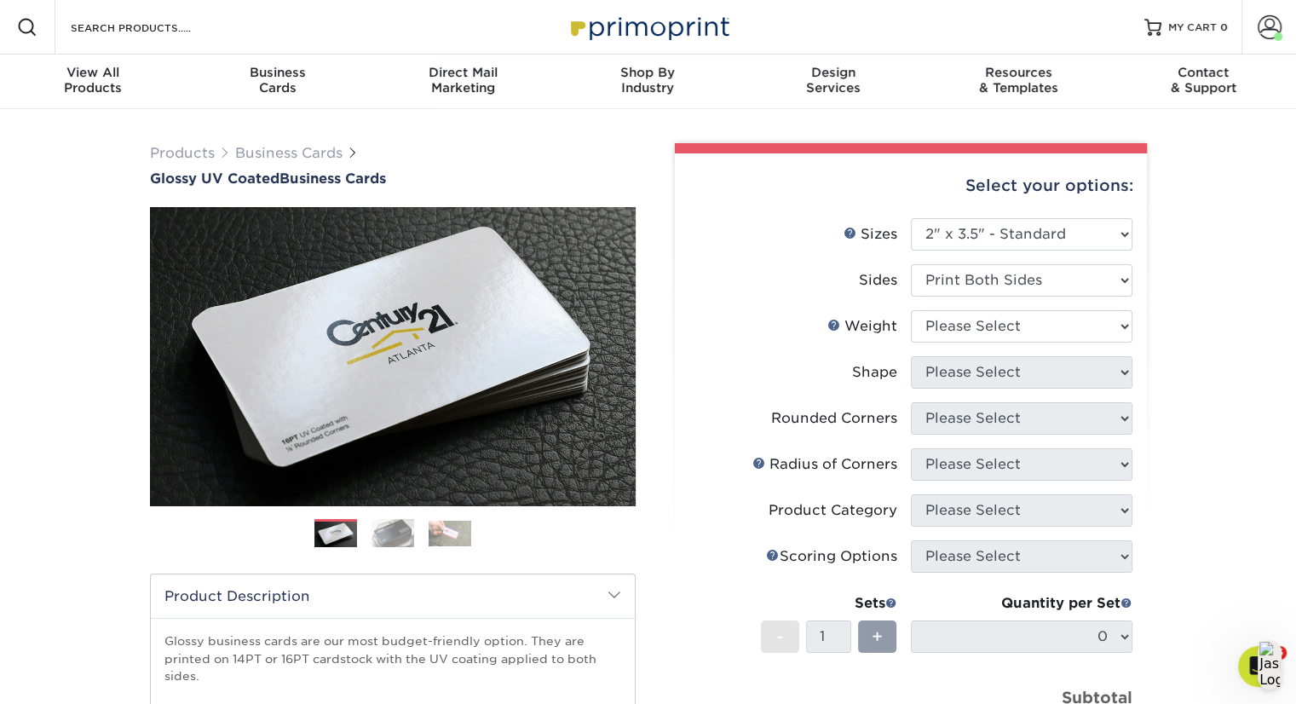
click at [1233, 315] on div "Products Business Cards Glossy UV Coated Business Cards Previous Next" at bounding box center [648, 564] width 1296 height 910
click at [1083, 324] on select "Please Select 16PT 14PT" at bounding box center [1022, 326] width 222 height 32
select select "16PT"
click at [911, 310] on select "Please Select 16PT 14PT" at bounding box center [1022, 326] width 222 height 32
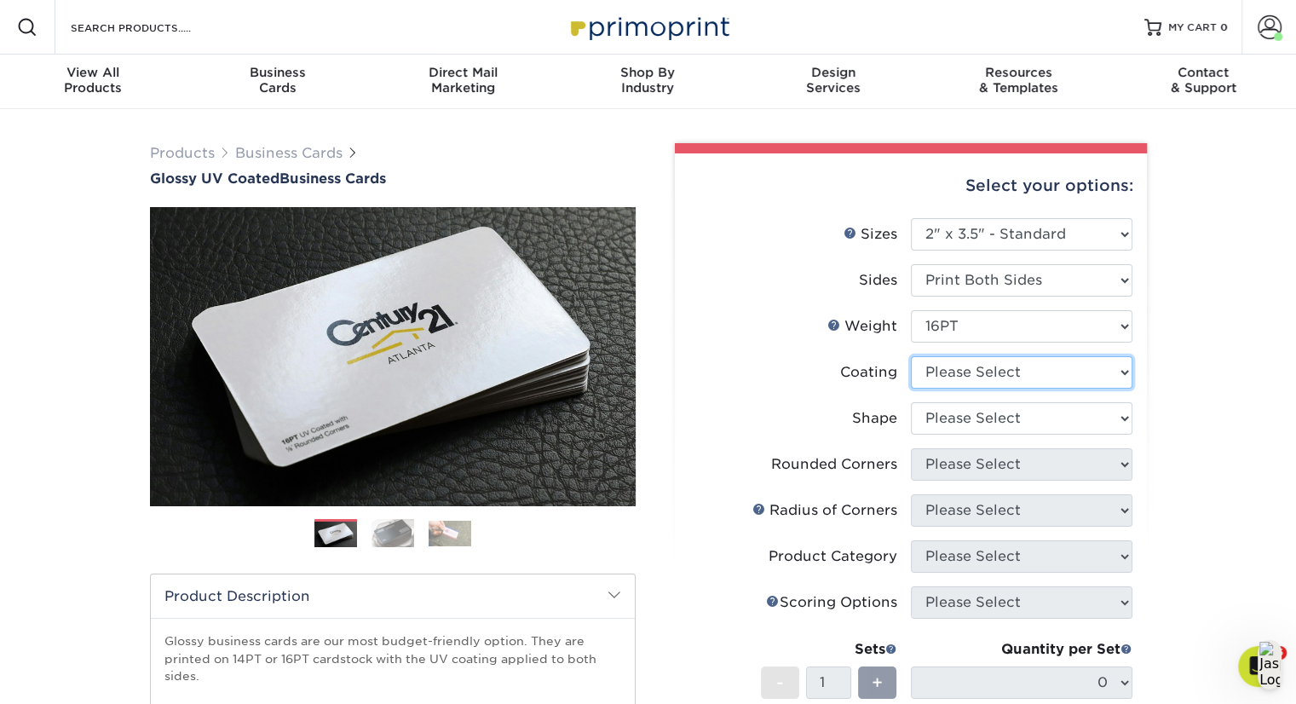
click at [1073, 383] on select at bounding box center [1022, 372] width 222 height 32
select select "1e8116af-acfc-44b1-83dc-8181aa338834"
click at [911, 356] on select at bounding box center [1022, 372] width 222 height 32
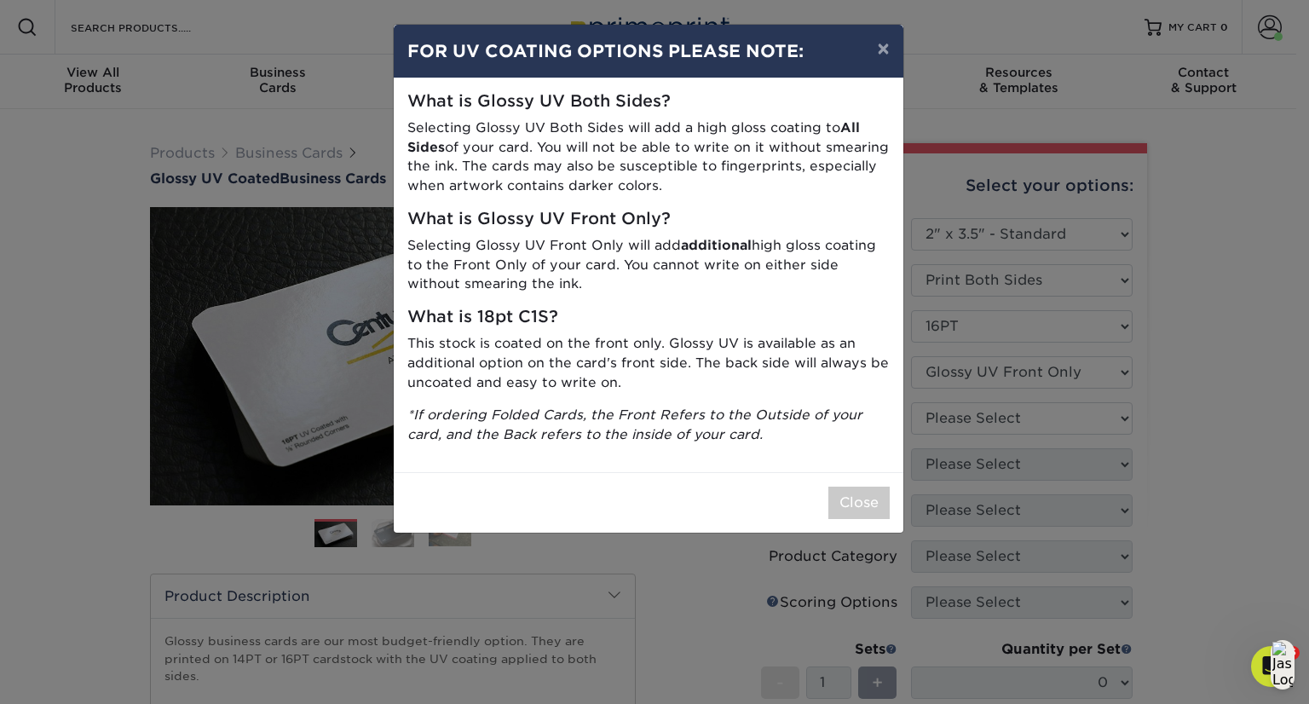
click at [1071, 424] on div "× FOR UV COATING OPTIONS PLEASE NOTE: What is Glossy UV Both Sides? Selecting G…" at bounding box center [654, 352] width 1309 height 704
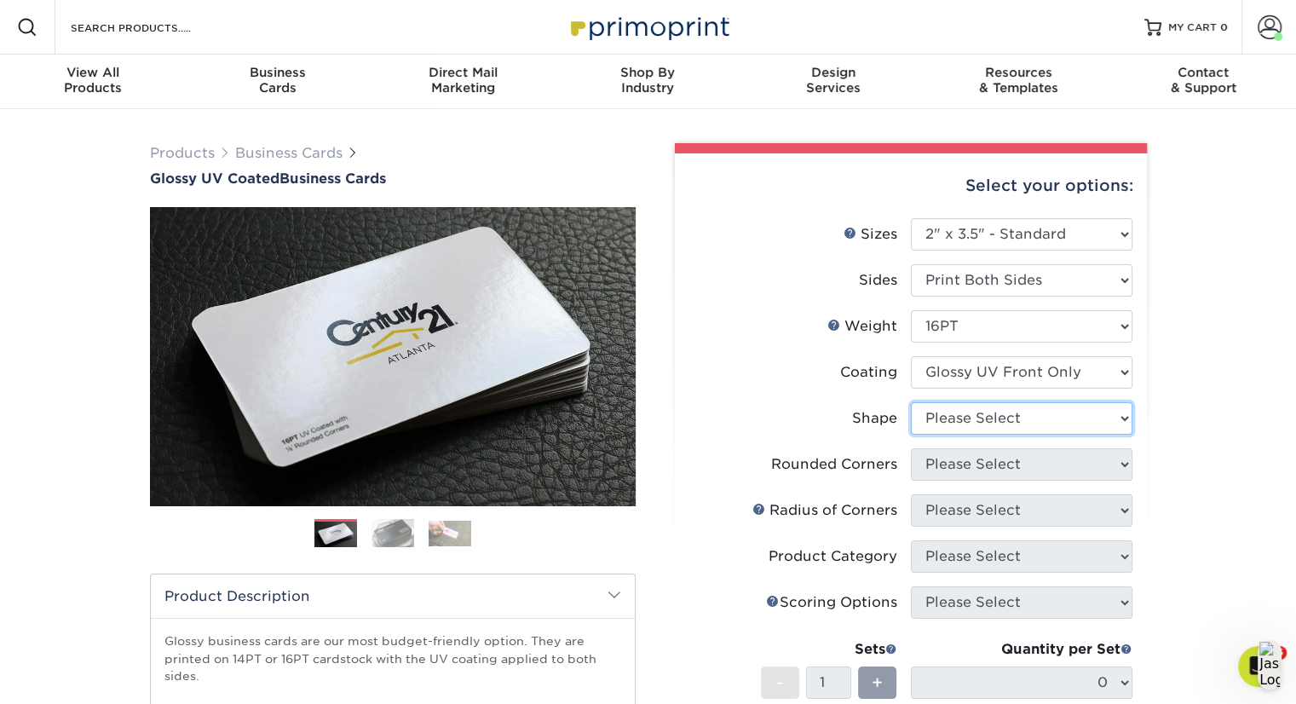
click at [1071, 424] on select "Please Select Standard" at bounding box center [1022, 418] width 222 height 32
select select "standard"
click at [911, 402] on select "Please Select Standard" at bounding box center [1022, 418] width 222 height 32
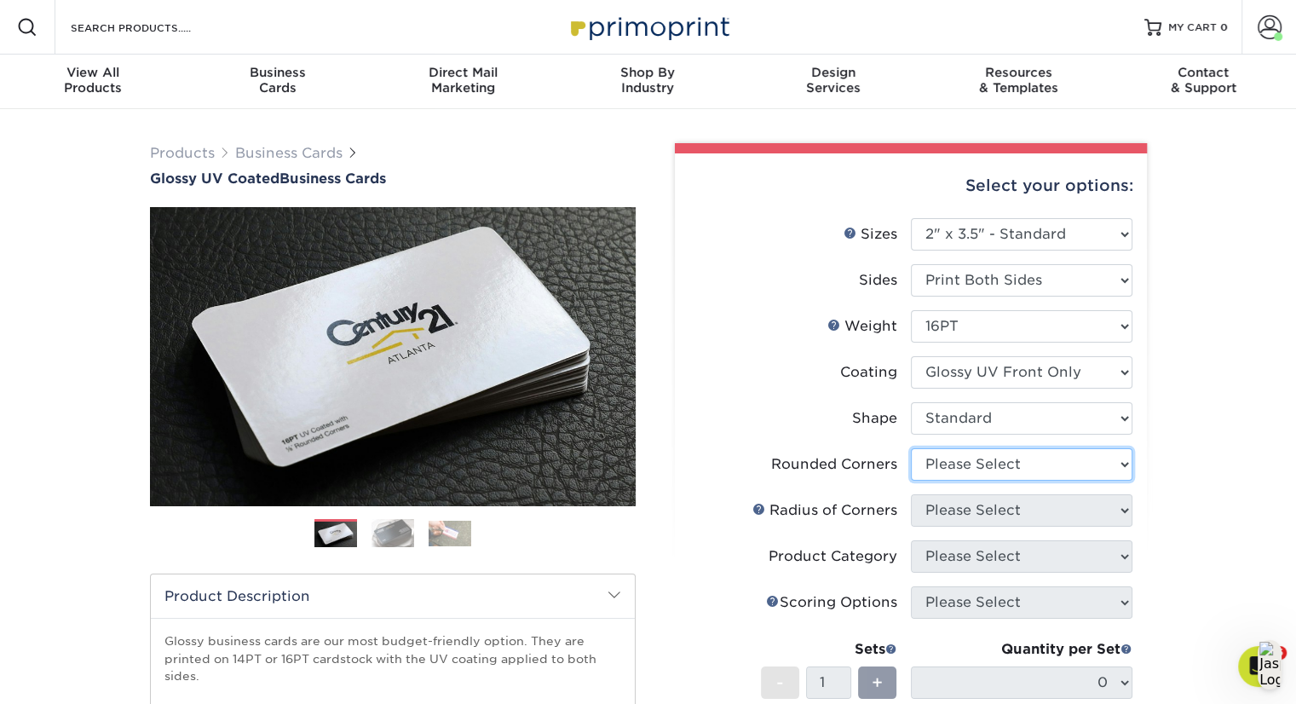
click at [1067, 468] on select "Please Select Yes - Round 2 Corners Yes - Round 4 Corners No" at bounding box center [1022, 464] width 222 height 32
select select "0"
click at [911, 448] on select "Please Select Yes - Round 2 Corners Yes - Round 4 Corners No" at bounding box center [1022, 464] width 222 height 32
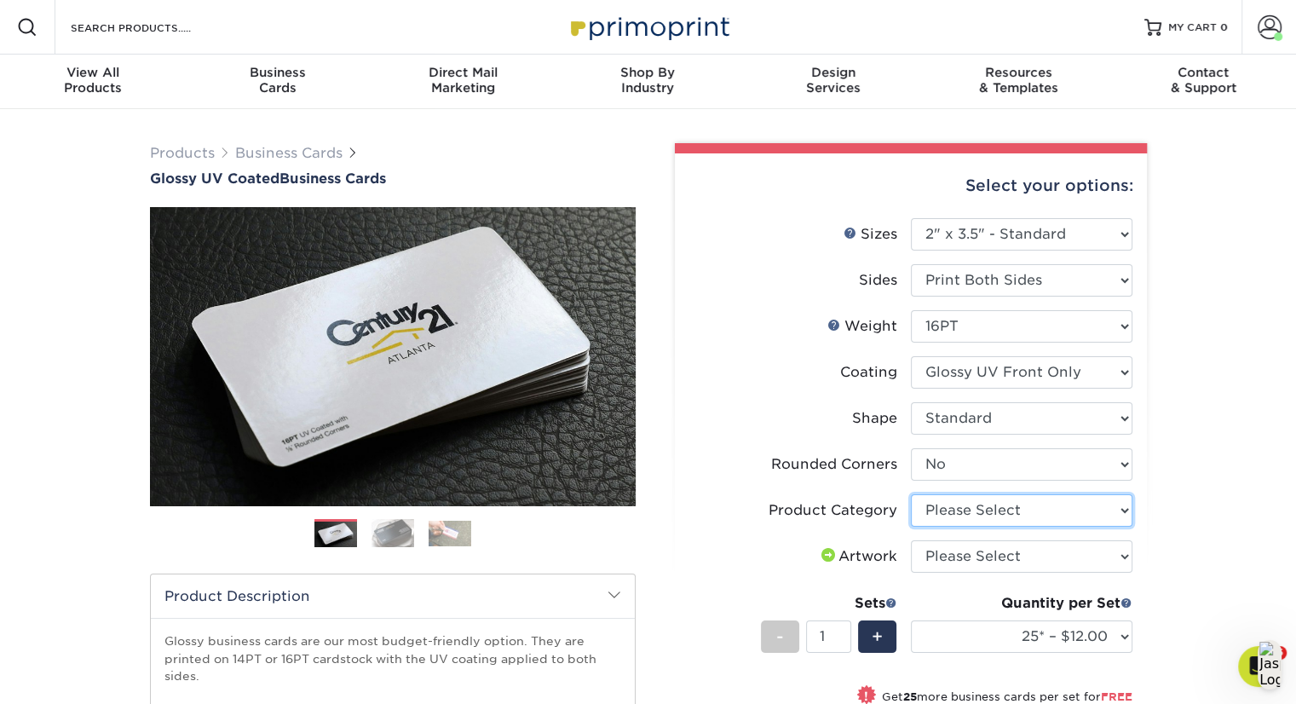
click at [1071, 517] on select "Please Select Business Cards" at bounding box center [1022, 510] width 222 height 32
select select "3b5148f1-0588-4f88-a218-97bcfdce65c1"
click at [911, 494] on select "Please Select Business Cards" at bounding box center [1022, 510] width 222 height 32
click at [1086, 557] on select "Please Select I will upload files I need a design - $100" at bounding box center [1022, 556] width 222 height 32
select select "upload"
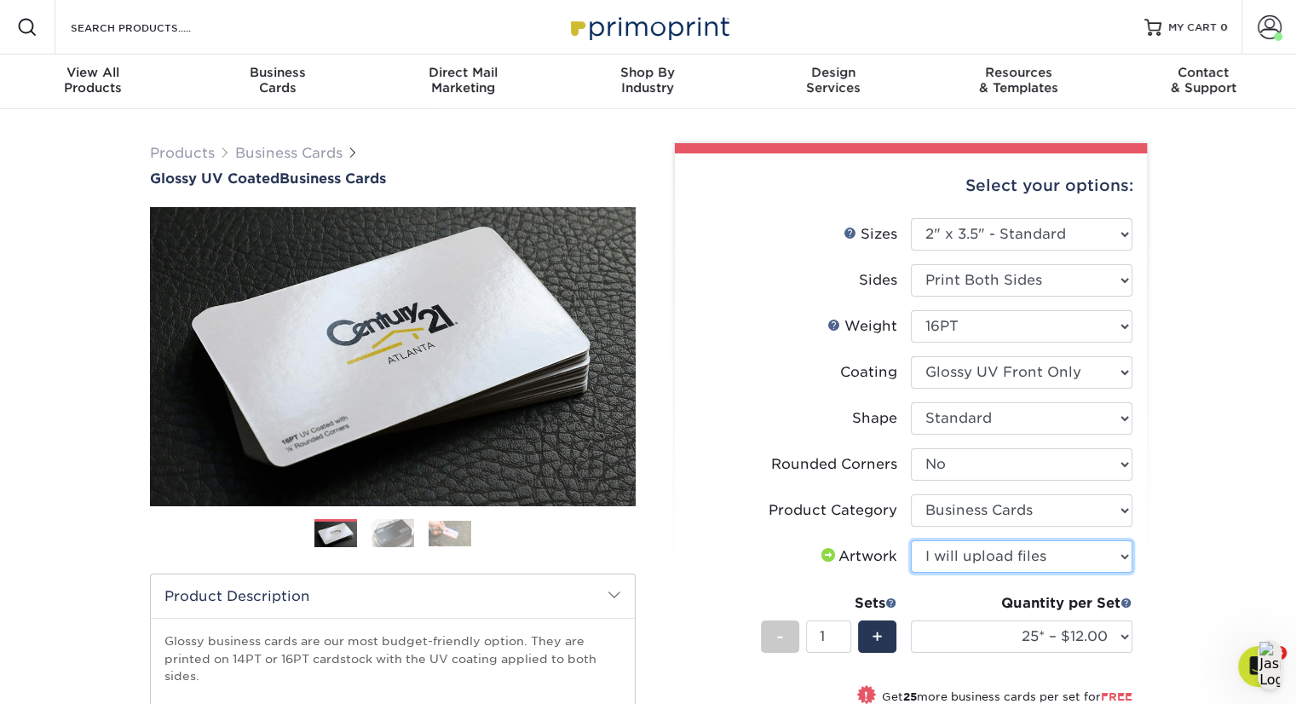
click at [911, 540] on select "Please Select I will upload files I need a design - $100" at bounding box center [1022, 556] width 222 height 32
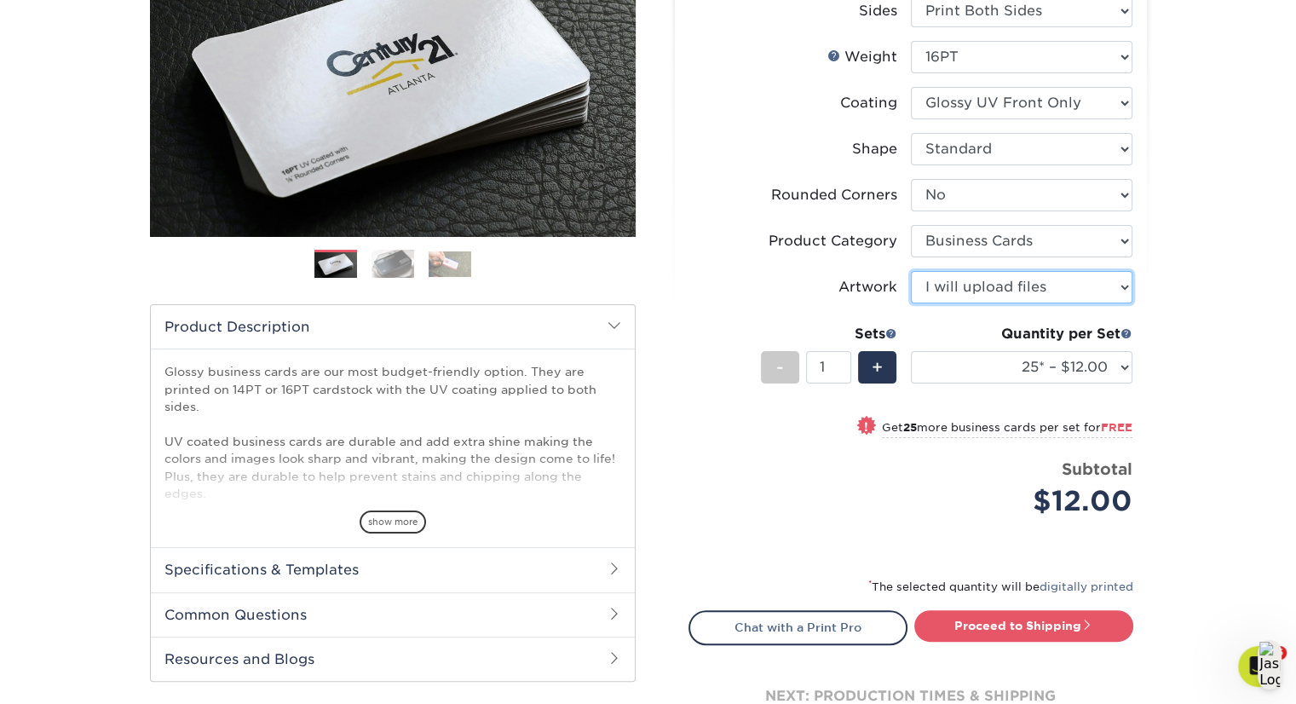
scroll to position [276, 0]
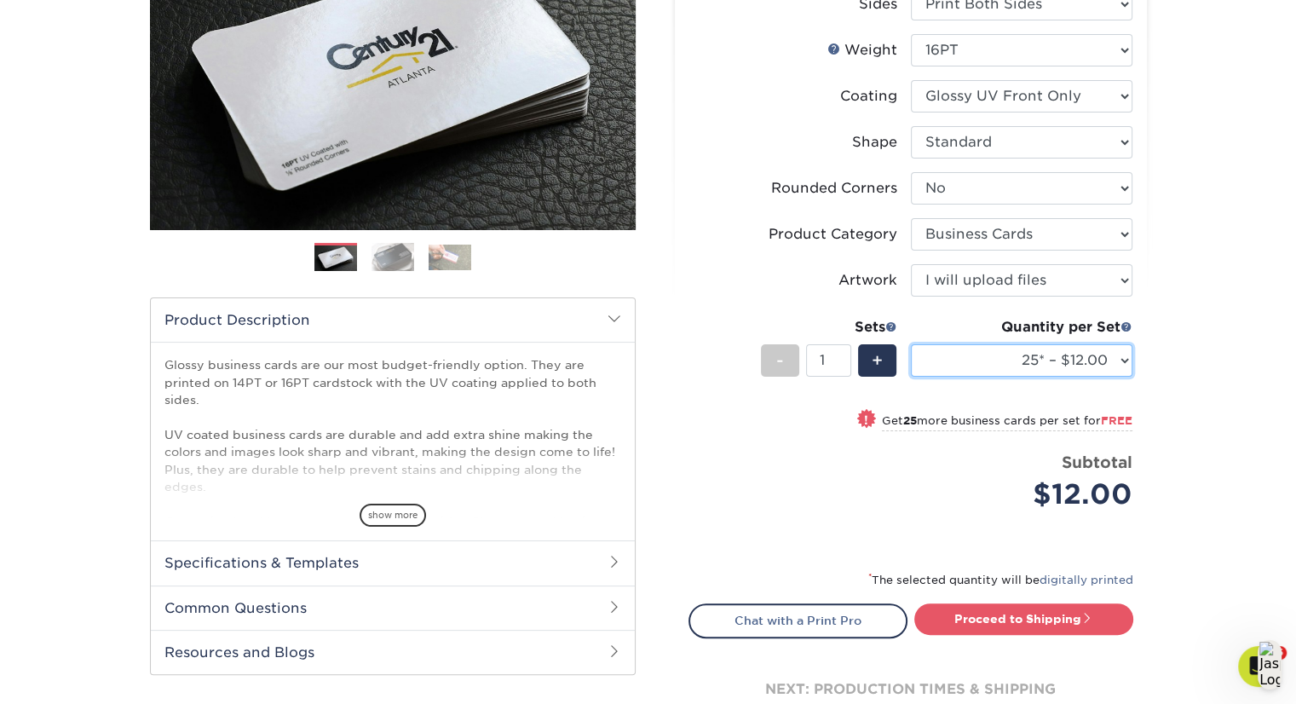
click at [1112, 372] on select "25* – $12.00 50* – $12.00 100* – $12.00 250* – $21.00 500 – $42.00 1000 – $53.0…" at bounding box center [1022, 360] width 222 height 32
select select "250* – $21.00"
click at [911, 344] on select "25* – $12.00 50* – $12.00 100* – $12.00 250* – $21.00 500 – $42.00 1000 – $53.0…" at bounding box center [1022, 360] width 222 height 32
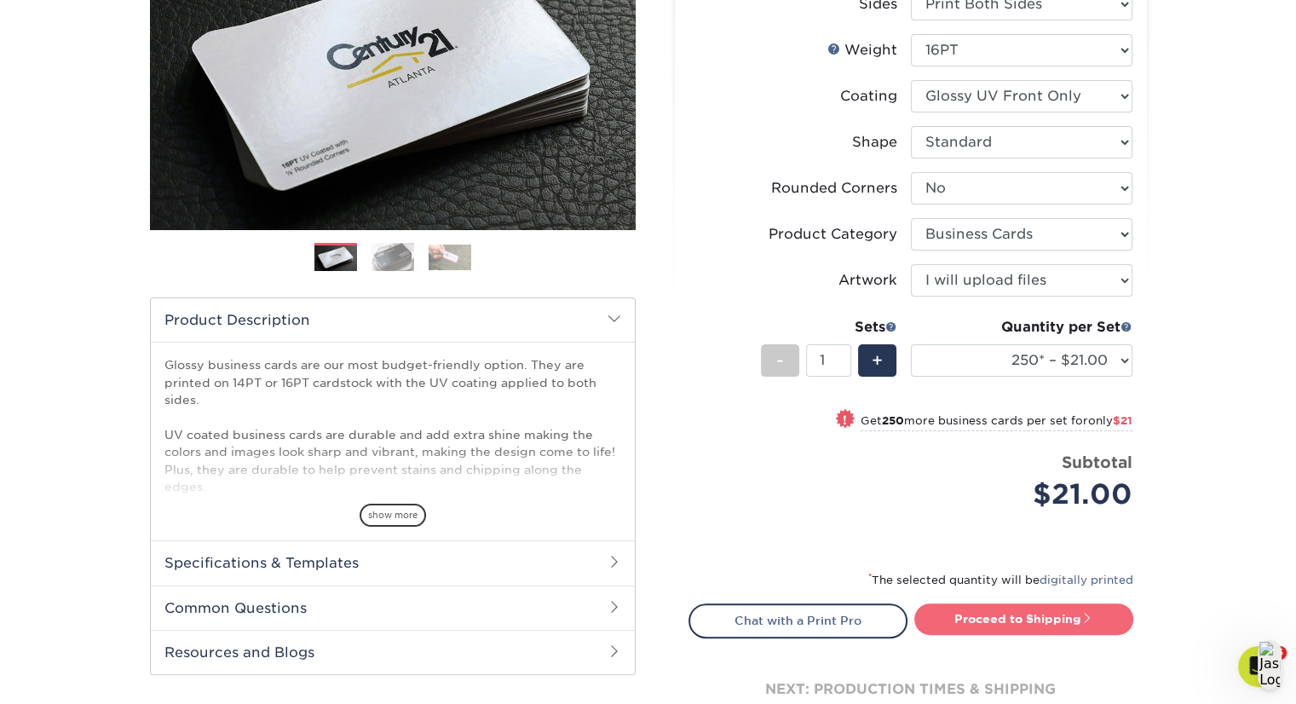
click at [1077, 618] on link "Proceed to Shipping" at bounding box center [1024, 618] width 219 height 31
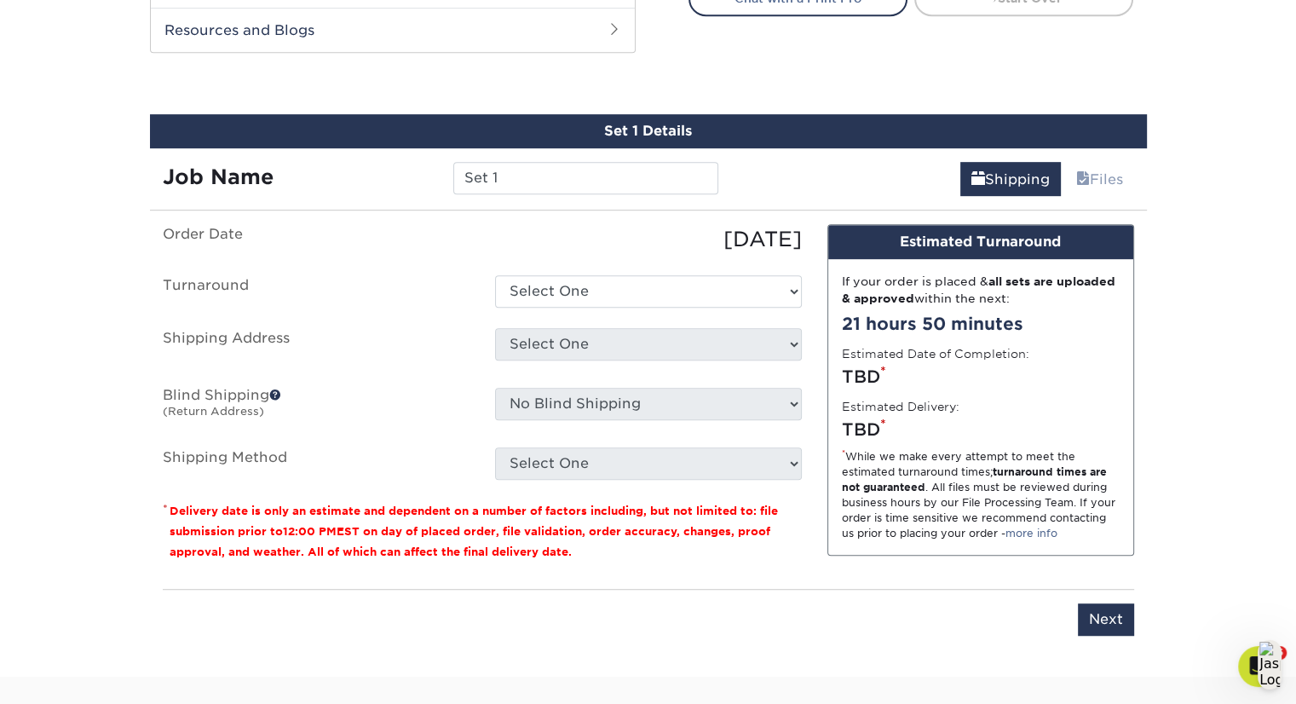
scroll to position [924, 0]
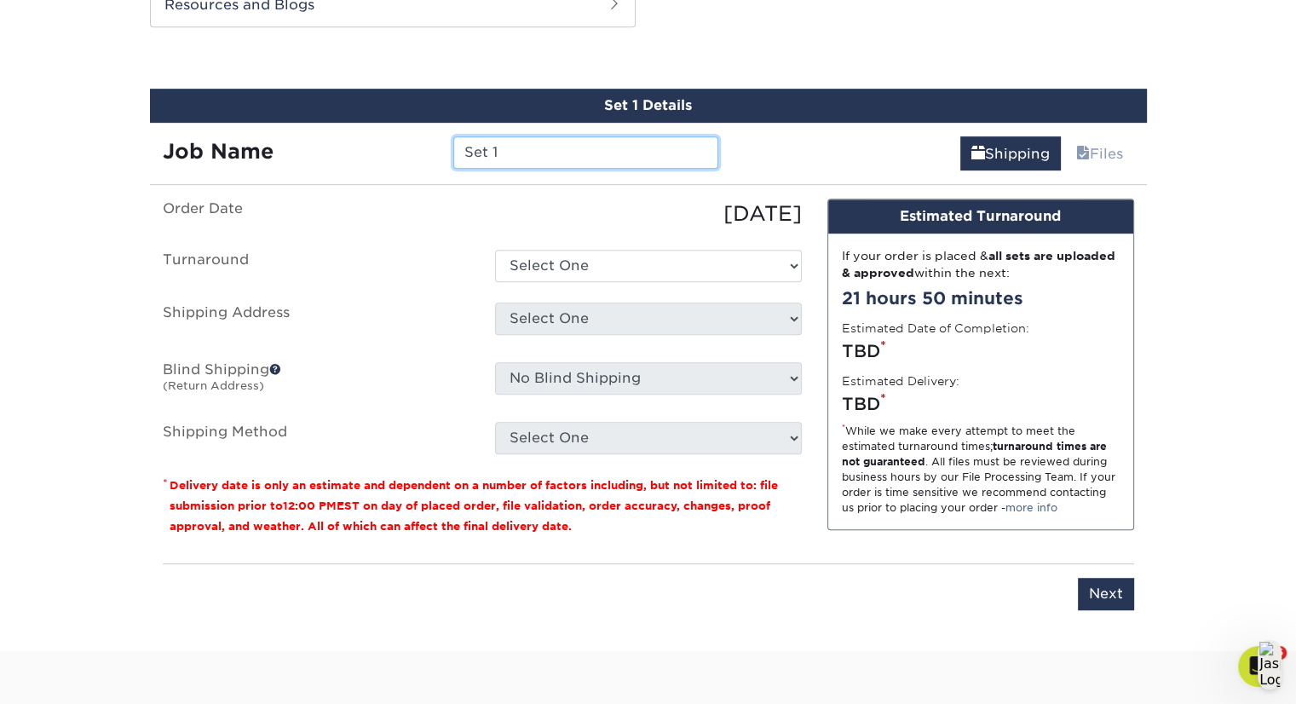
drag, startPoint x: 505, startPoint y: 150, endPoint x: 450, endPoint y: 147, distance: 55.5
click at [450, 147] on div "Set 1" at bounding box center [586, 152] width 291 height 32
type input "[PERSON_NAME] - QUIZ"
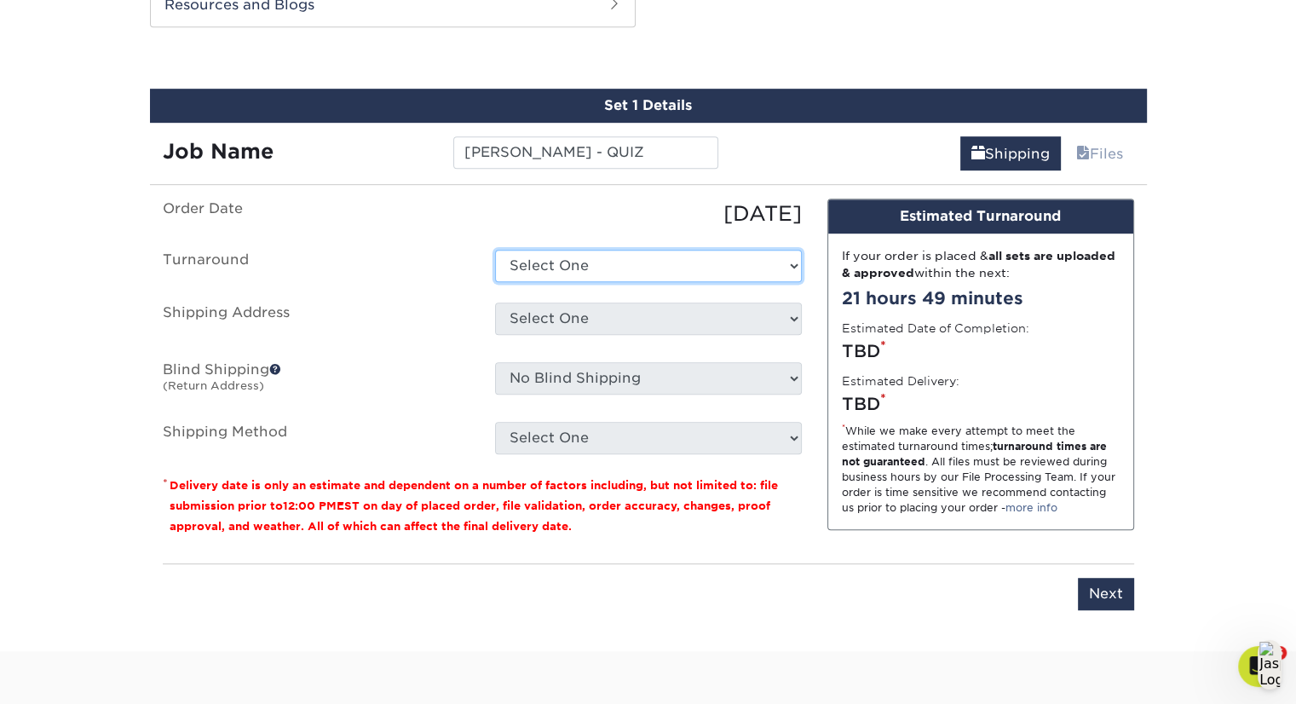
click at [690, 276] on select "Select One 2-4 Business Days 2 Day Next Business Day" at bounding box center [648, 266] width 307 height 32
select select "198971fb-b0f2-4966-ba3b-178a1197b453"
click at [495, 250] on select "Select One 2-4 Business Days 2 Day Next Business Day" at bounding box center [648, 266] width 307 height 32
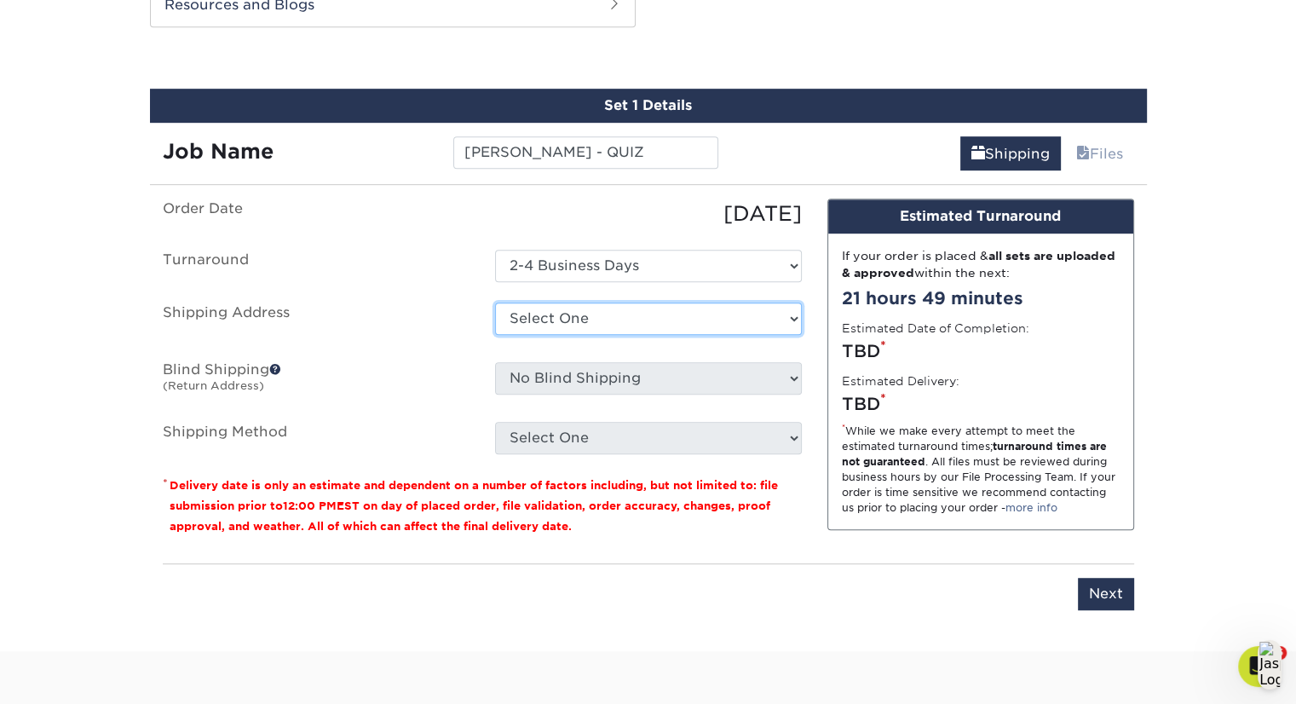
click at [691, 314] on select "Select One [PERSON_NAME] [PERSON_NAME] [PERSON_NAME] [PERSON_NAME] [PERSON_NAME…" at bounding box center [648, 319] width 307 height 32
select select "257313"
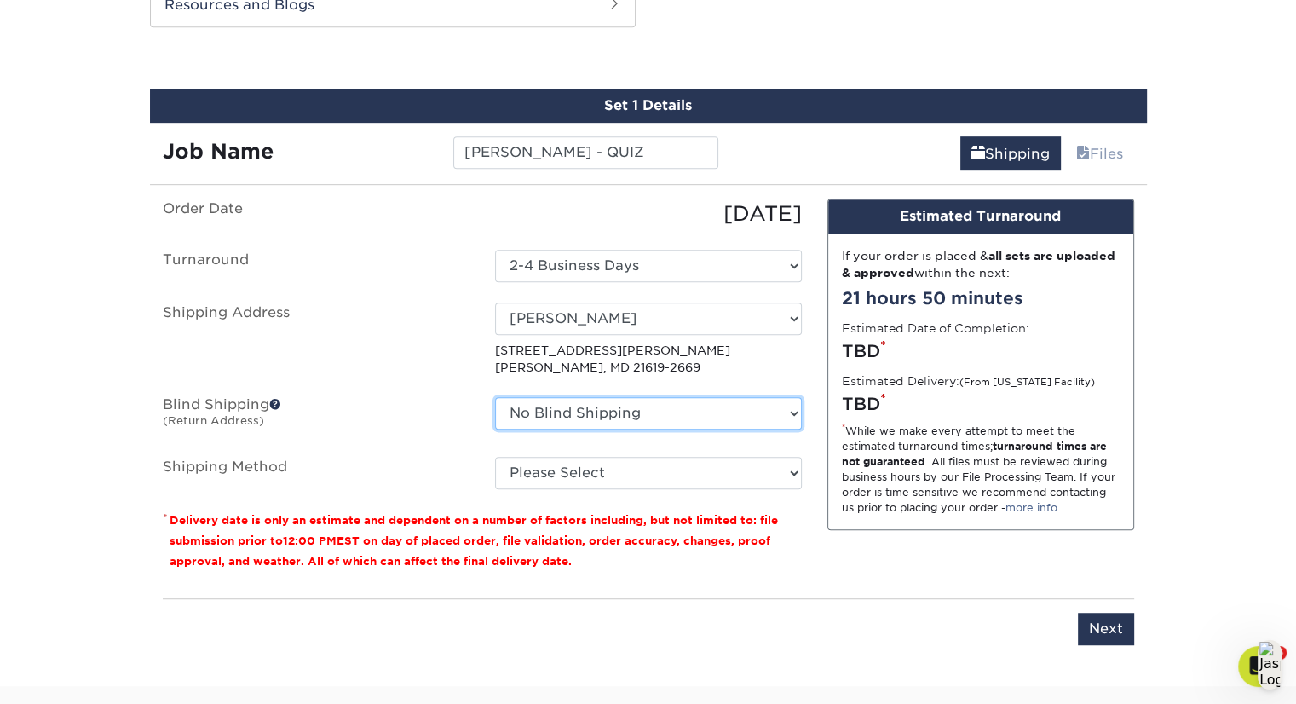
click at [713, 413] on select "No Blind Shipping Aaron Kirow Aaron Miller Adrienne Bateman Allie Cormier Amy M…" at bounding box center [648, 413] width 307 height 32
click at [495, 397] on select "No Blind Shipping Aaron Kirow Aaron Miller Adrienne Bateman Allie Cormier Amy M…" at bounding box center [648, 413] width 307 height 32
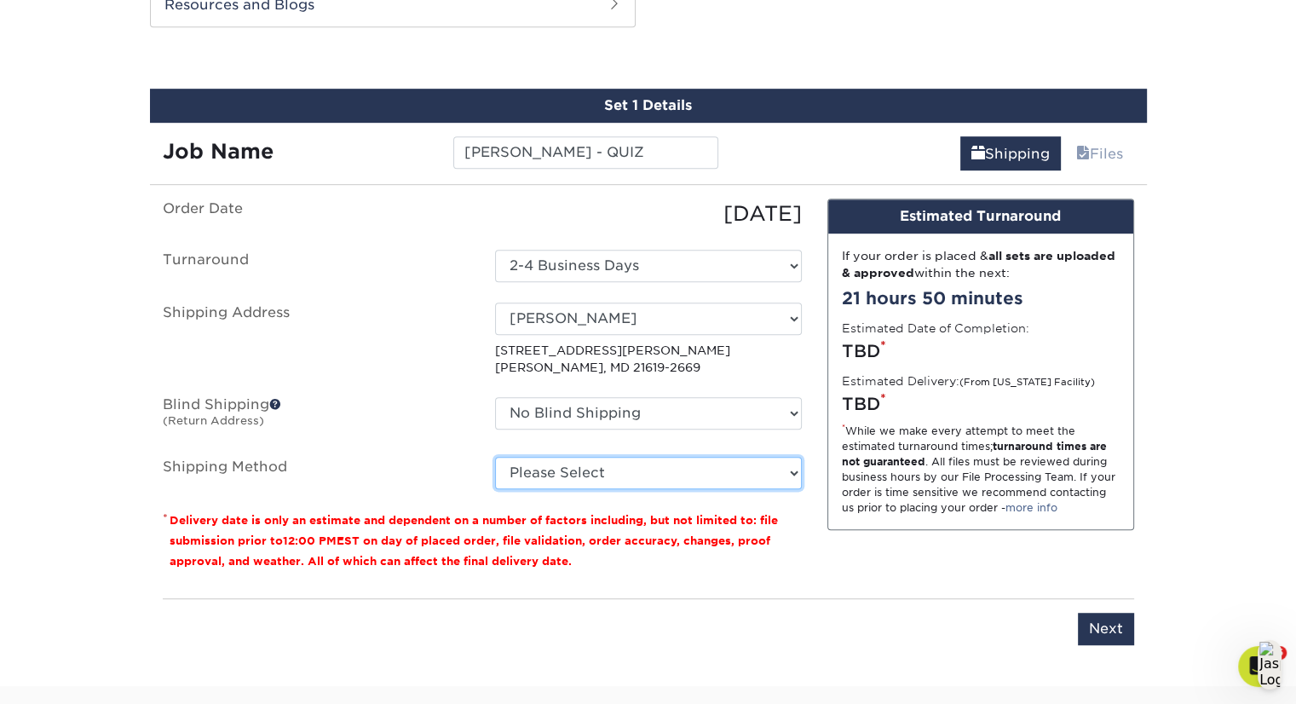
click at [752, 471] on select "Please Select Ground Shipping (+$7.84) 3 Day Shipping Service (+$24.96) 2 Day A…" at bounding box center [648, 473] width 307 height 32
select select "03"
click at [495, 457] on select "Please Select Ground Shipping (+$7.84) 3 Day Shipping Service (+$24.96) 2 Day A…" at bounding box center [648, 473] width 307 height 32
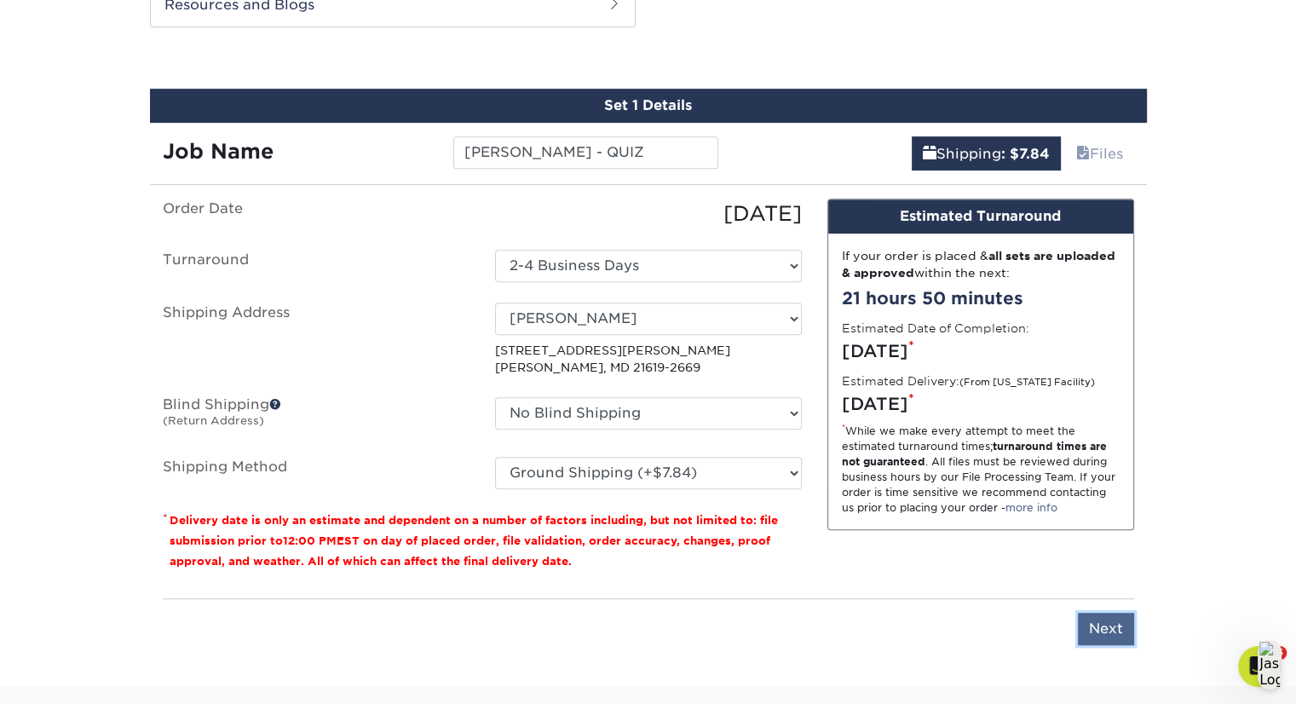
click at [1107, 626] on input "Next" at bounding box center [1106, 629] width 56 height 32
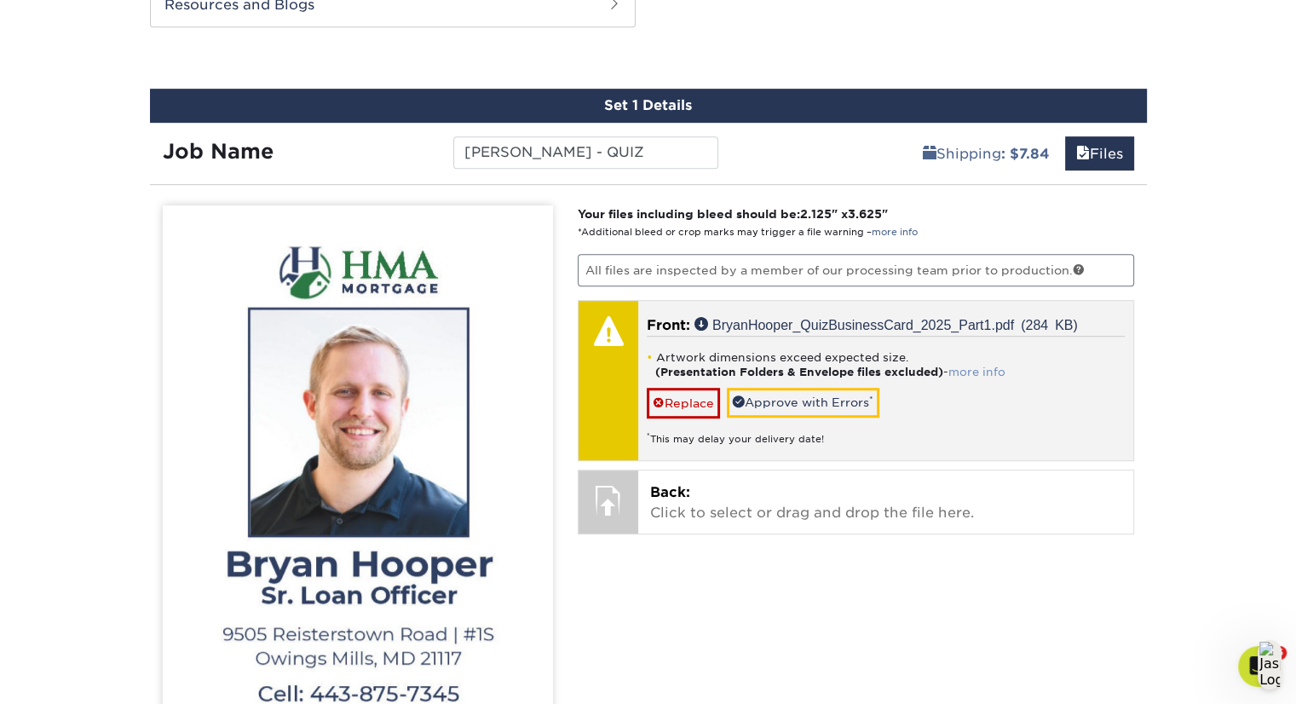
click at [975, 368] on link "more info" at bounding box center [977, 372] width 57 height 13
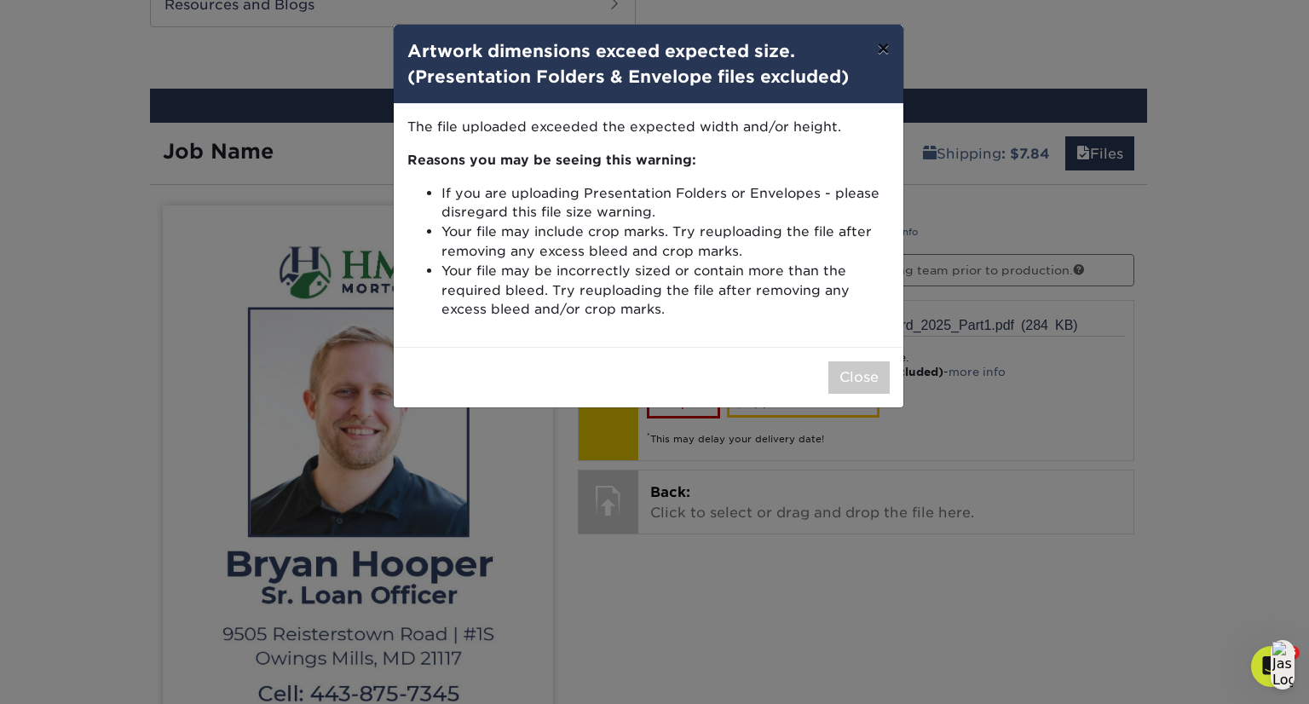
click at [875, 50] on button "×" at bounding box center [882, 49] width 39 height 48
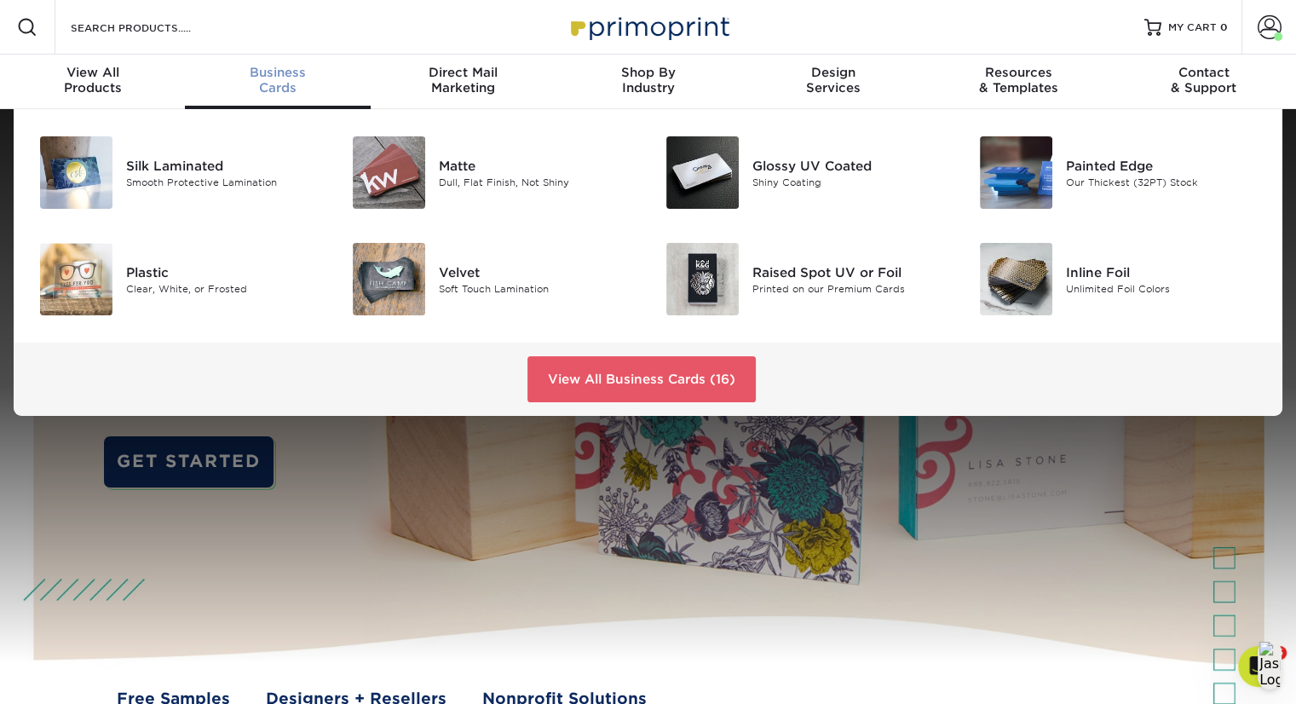
click at [290, 86] on div "Business Cards" at bounding box center [277, 80] width 185 height 31
click at [789, 165] on div "Glossy UV Coated" at bounding box center [851, 165] width 196 height 19
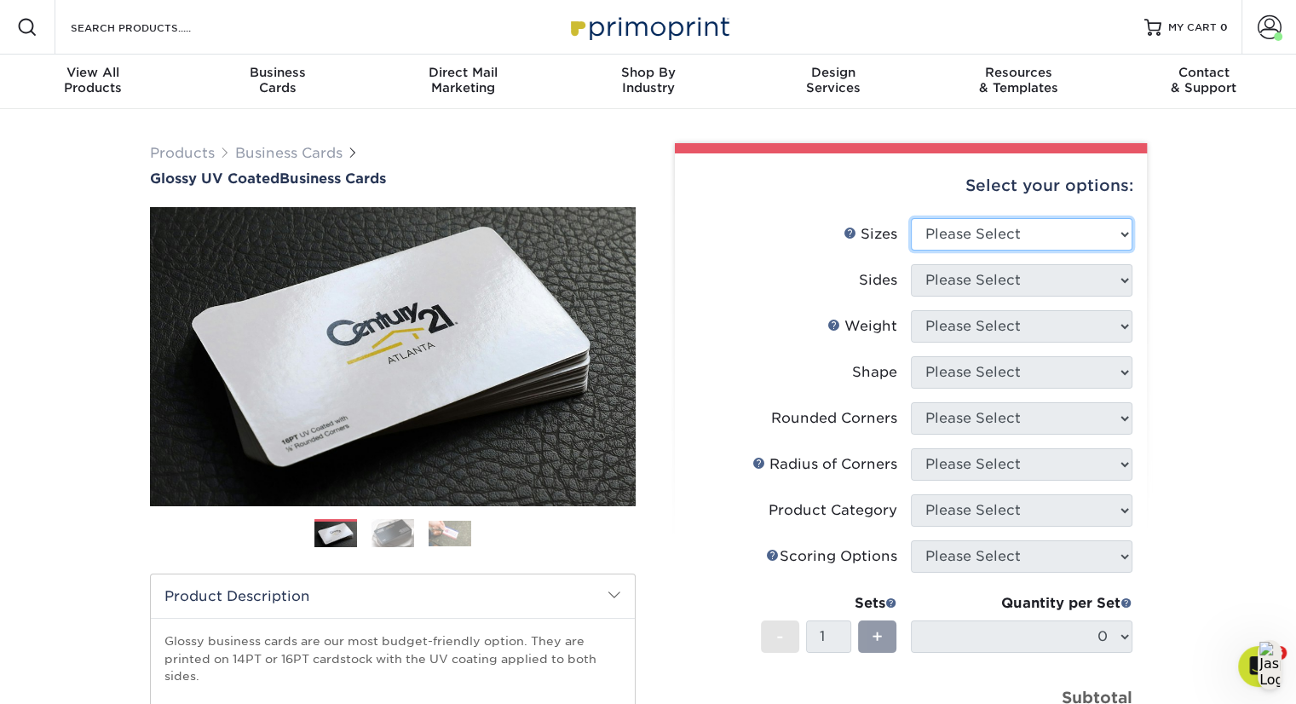
click at [1122, 234] on select "Please Select 1.5" x 3.5" - Mini 1.75" x 3.5" - Mini 2" x 2" - Square 2" x 3" -…" at bounding box center [1022, 234] width 222 height 32
select select "2.00x3.50"
click at [911, 218] on select "Please Select 1.5" x 3.5" - Mini 1.75" x 3.5" - Mini 2" x 2" - Square 2" x 3" -…" at bounding box center [1022, 234] width 222 height 32
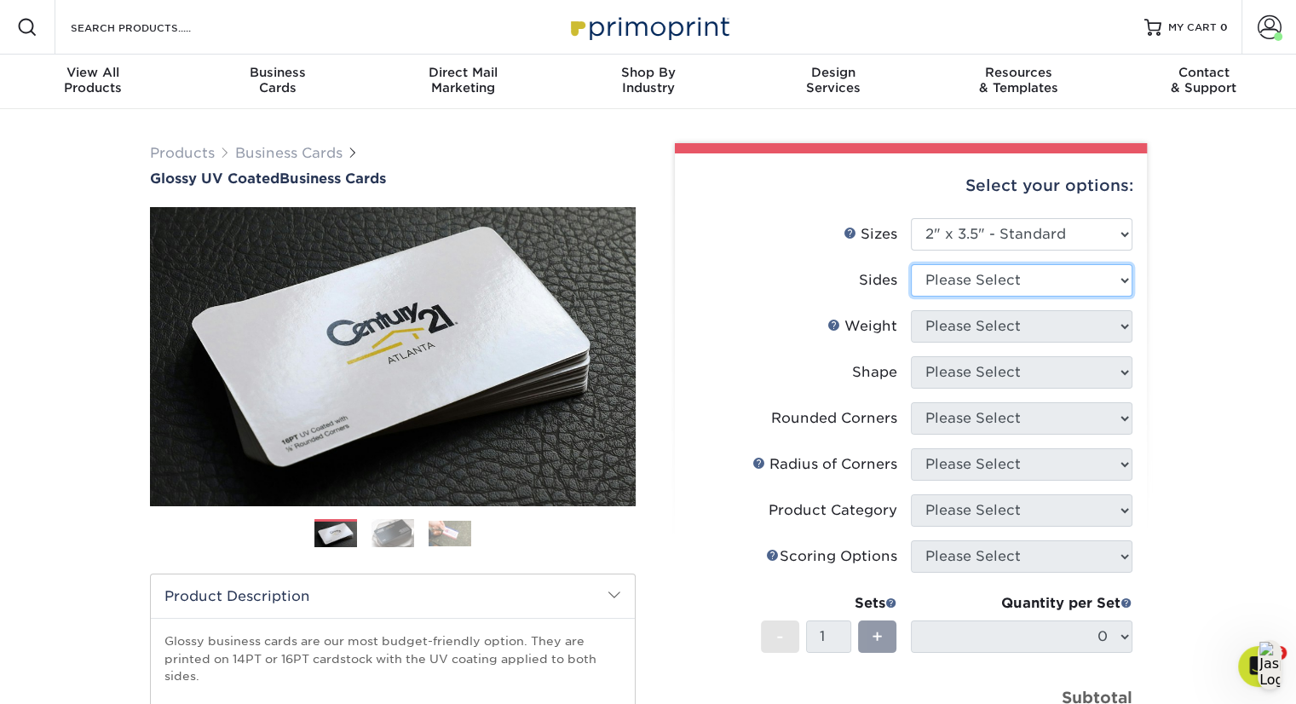
click at [1082, 280] on select "Please Select Print Both Sides Print Front Only" at bounding box center [1022, 280] width 222 height 32
select select "13abbda7-1d64-4f25-8bb2-c179b224825d"
click at [911, 264] on select "Please Select Print Both Sides Print Front Only" at bounding box center [1022, 280] width 222 height 32
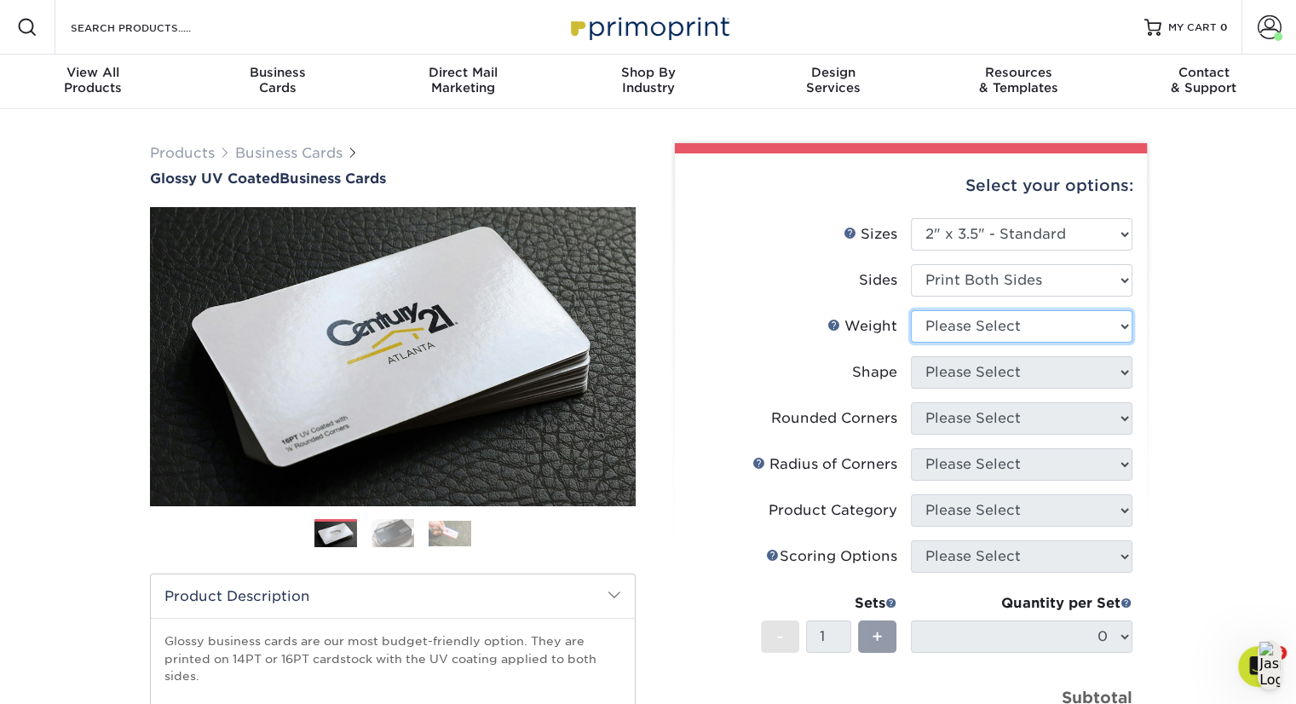
click at [1080, 335] on select "Please Select 16PT 14PT" at bounding box center [1022, 326] width 222 height 32
select select "16PT"
click at [911, 310] on select "Please Select 16PT 14PT" at bounding box center [1022, 326] width 222 height 32
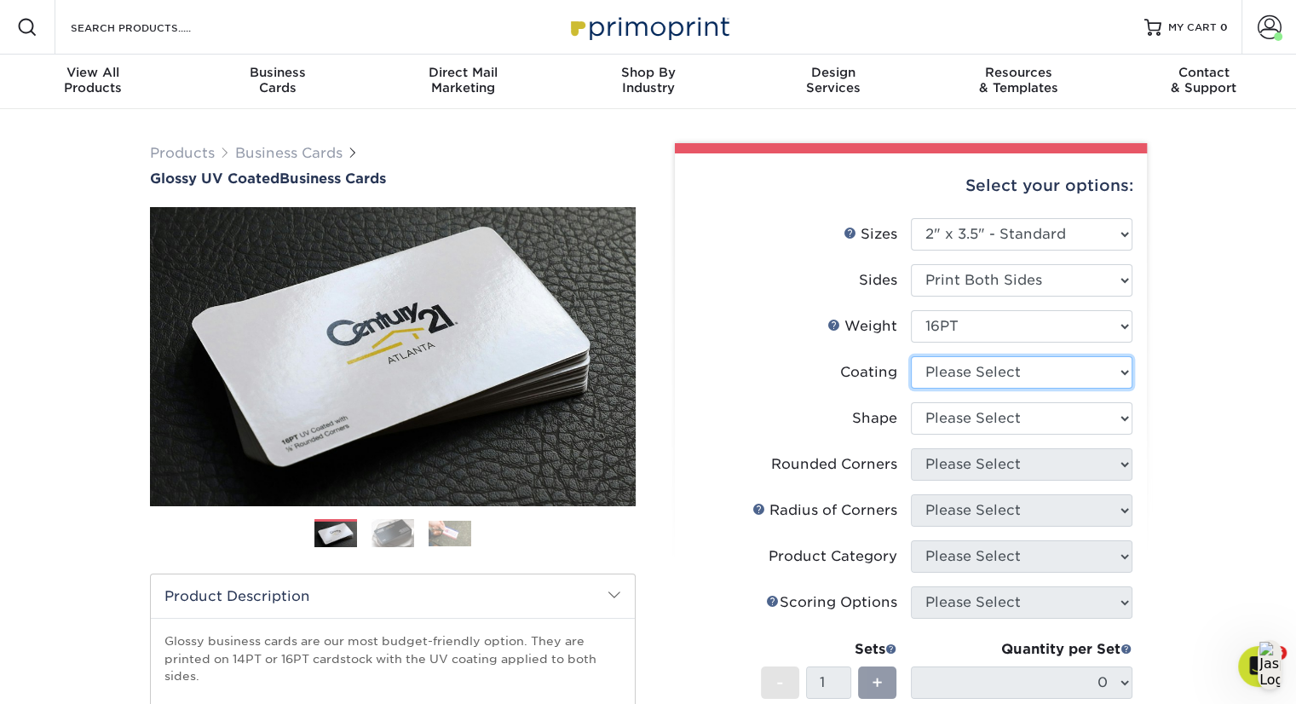
click at [1077, 374] on select at bounding box center [1022, 372] width 222 height 32
select select "1e8116af-acfc-44b1-83dc-8181aa338834"
click at [911, 356] on select at bounding box center [1022, 372] width 222 height 32
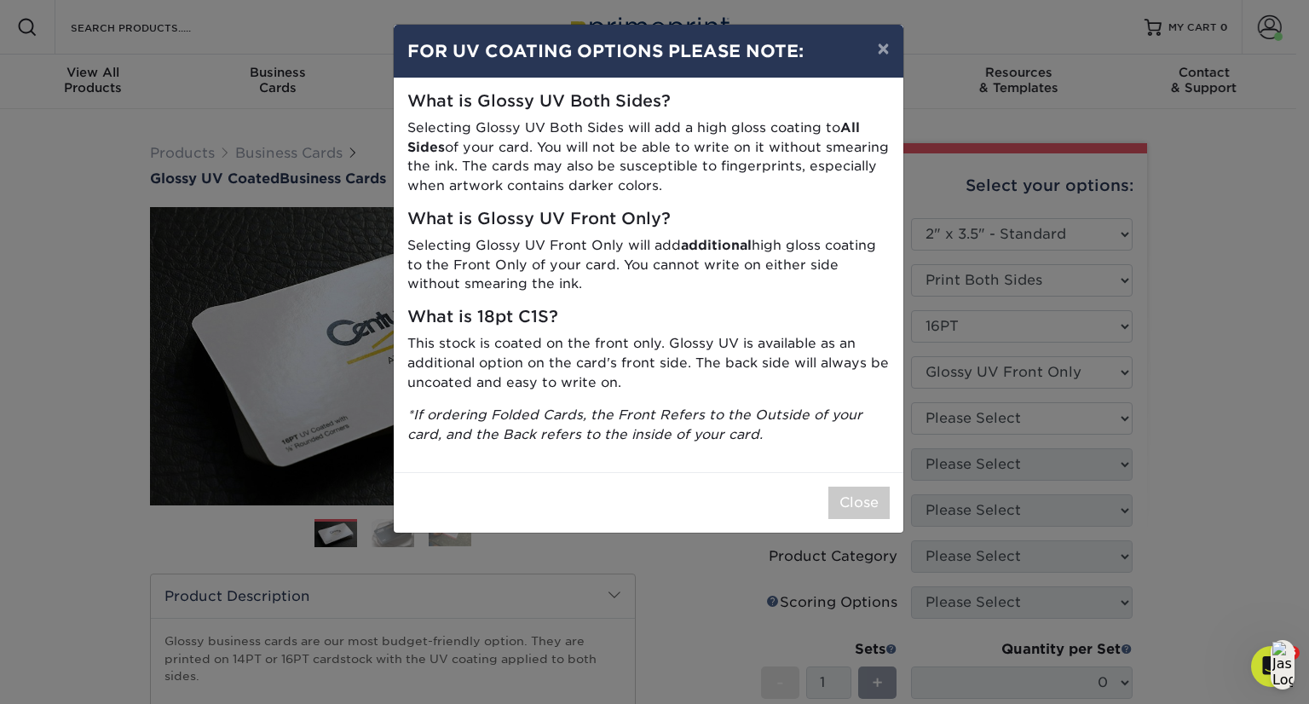
click at [1070, 424] on div "× FOR UV COATING OPTIONS PLEASE NOTE: What is Glossy UV Both Sides? Selecting G…" at bounding box center [654, 352] width 1309 height 704
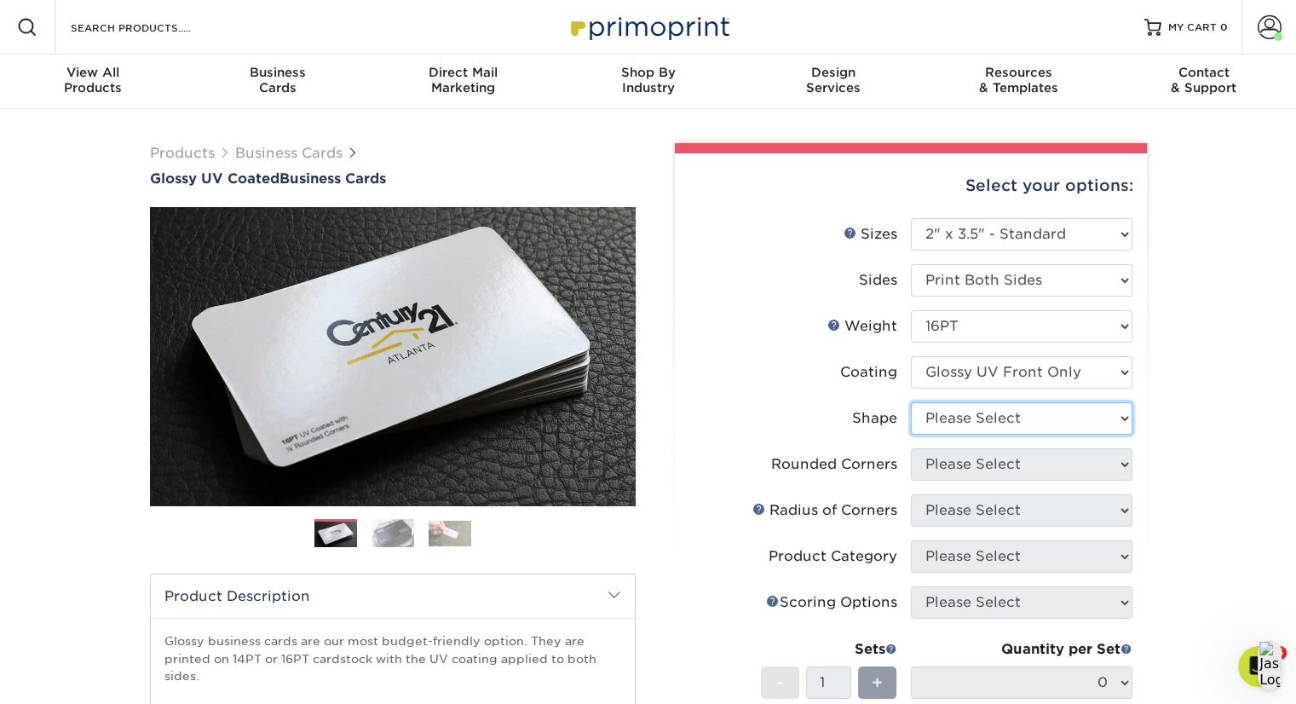
click at [1070, 424] on select "Please Select Standard" at bounding box center [1022, 418] width 222 height 32
select select "standard"
click at [911, 402] on select "Please Select Standard" at bounding box center [1022, 418] width 222 height 32
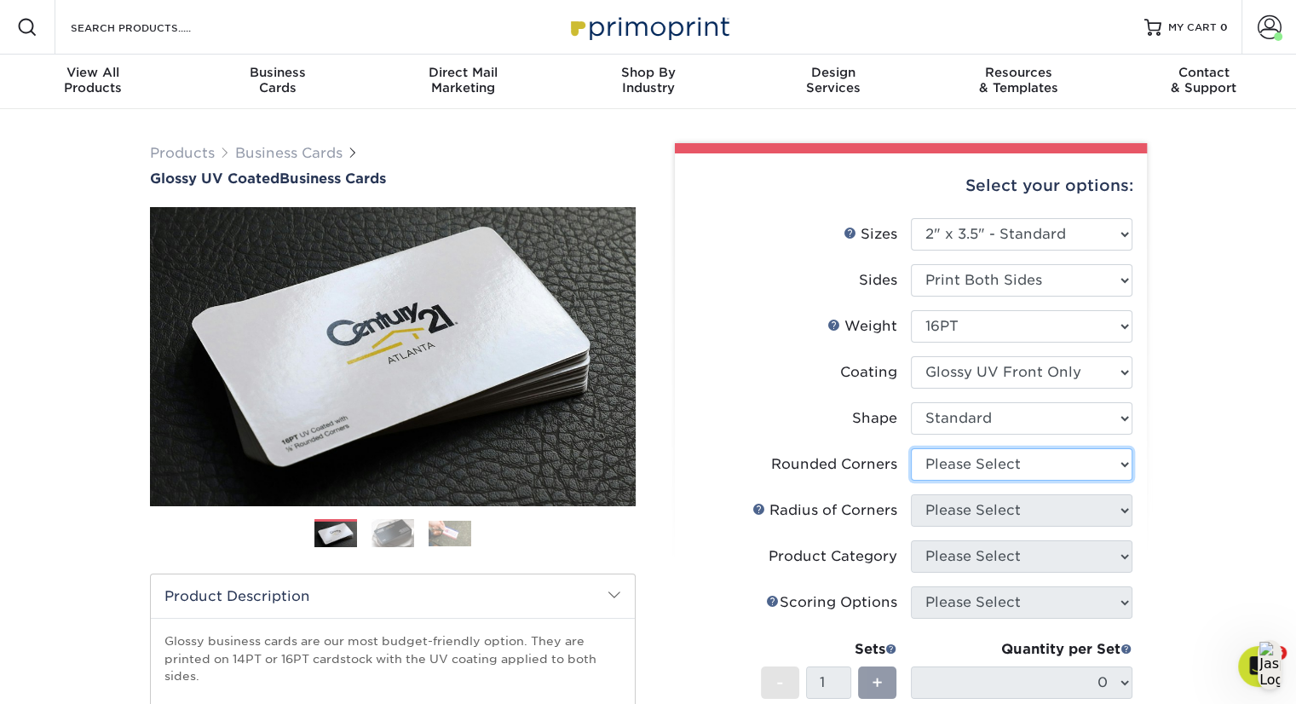
click at [1073, 461] on select "Please Select Yes - Round 2 Corners Yes - Round 4 Corners No" at bounding box center [1022, 464] width 222 height 32
select select "0"
click at [911, 448] on select "Please Select Yes - Round 2 Corners Yes - Round 4 Corners No" at bounding box center [1022, 464] width 222 height 32
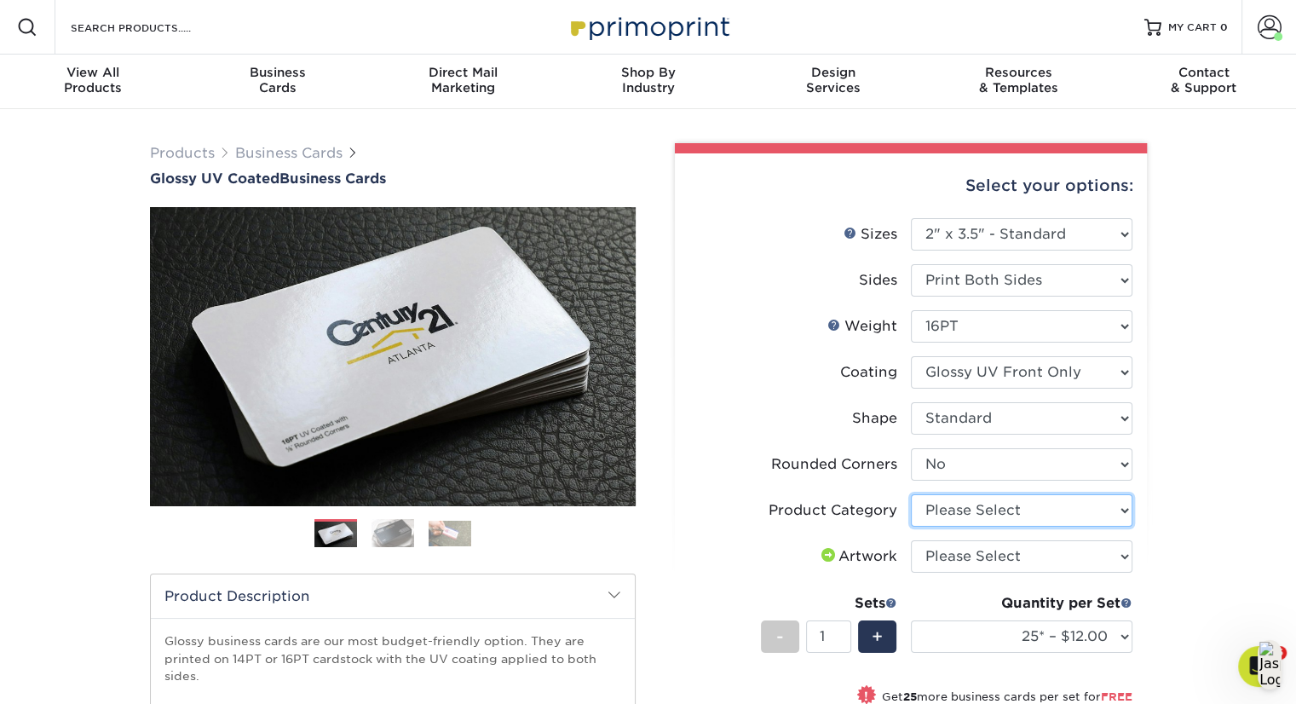
click at [1088, 517] on select "Please Select Business Cards" at bounding box center [1022, 510] width 222 height 32
select select "3b5148f1-0588-4f88-a218-97bcfdce65c1"
click at [911, 494] on select "Please Select Business Cards" at bounding box center [1022, 510] width 222 height 32
click at [1088, 563] on select "Please Select I will upload files I need a design - $100" at bounding box center [1022, 556] width 222 height 32
select select "upload"
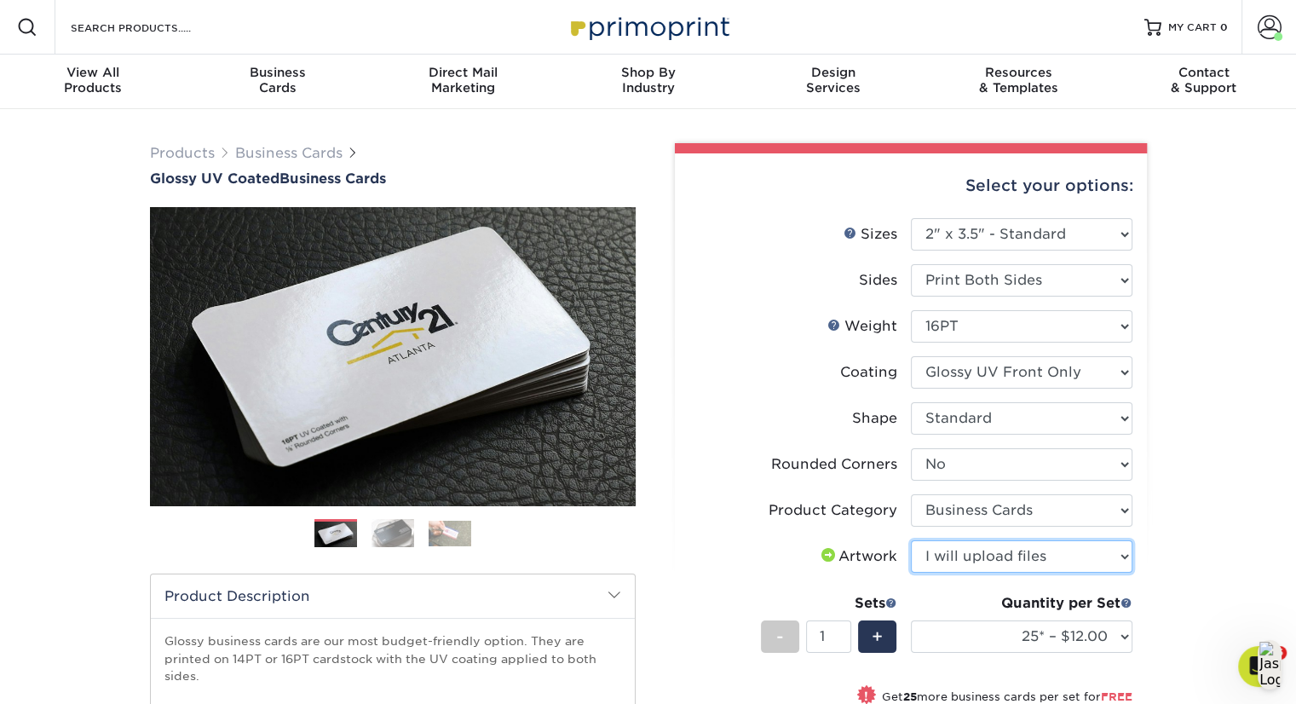
click at [911, 540] on select "Please Select I will upload files I need a design - $100" at bounding box center [1022, 556] width 222 height 32
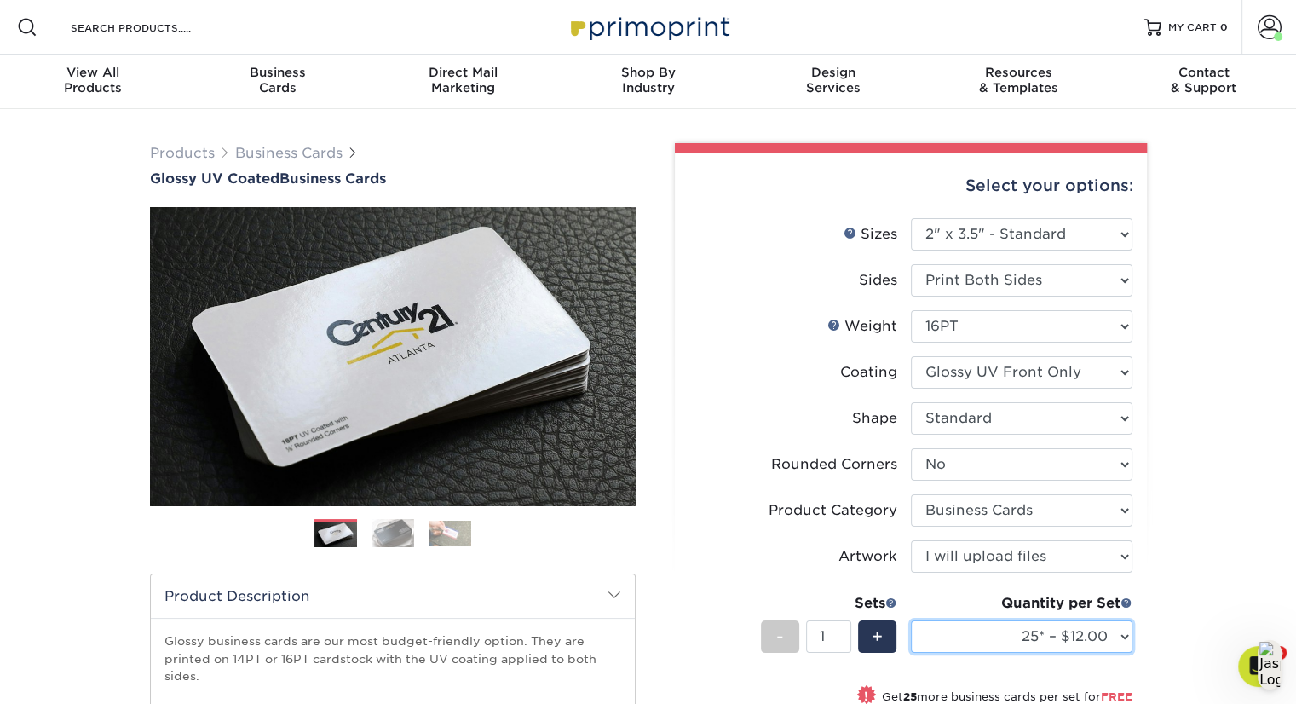
click at [1085, 635] on select "25* – $12.00 50* – $12.00 100* – $12.00 250* – $21.00 500 – $42.00 1000 – $53.0…" at bounding box center [1022, 637] width 222 height 32
select select "250* – $21.00"
click at [911, 621] on select "25* – $12.00 50* – $12.00 100* – $12.00 250* – $21.00 500 – $42.00 1000 – $53.0…" at bounding box center [1022, 637] width 222 height 32
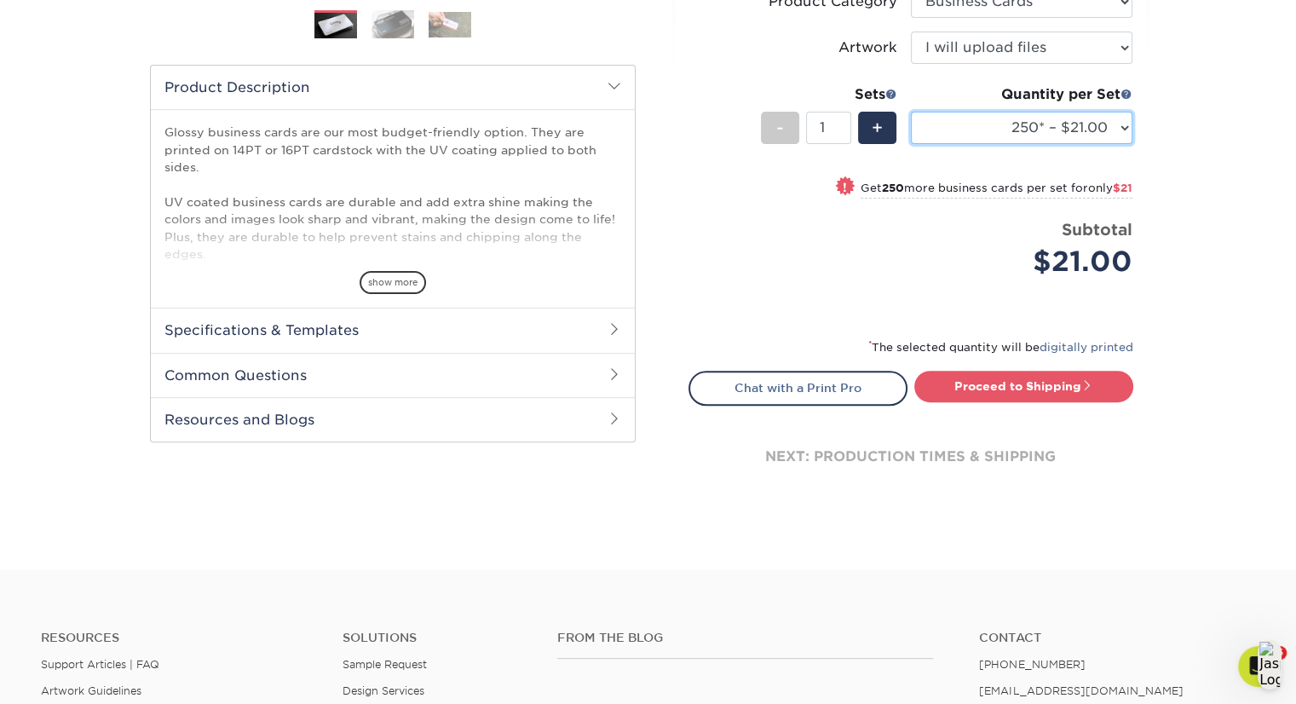
scroll to position [527, 0]
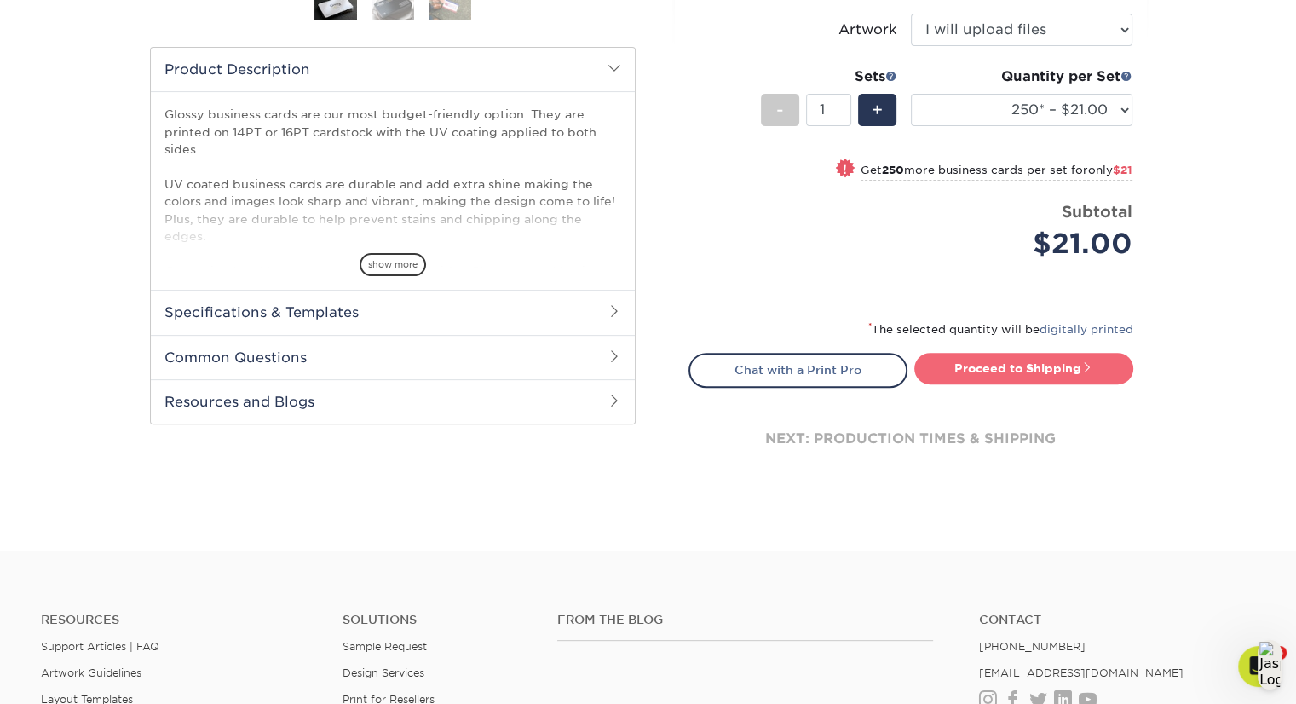
click at [1021, 369] on link "Proceed to Shipping" at bounding box center [1024, 368] width 219 height 31
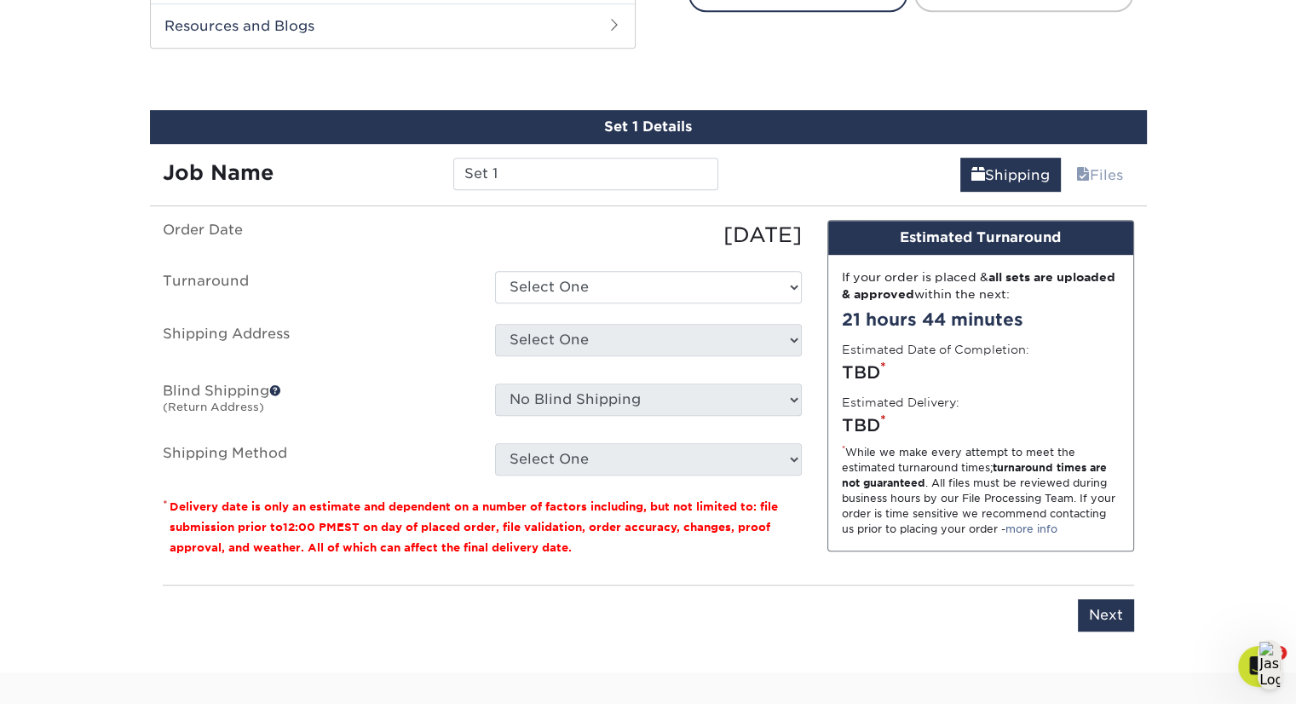
scroll to position [924, 0]
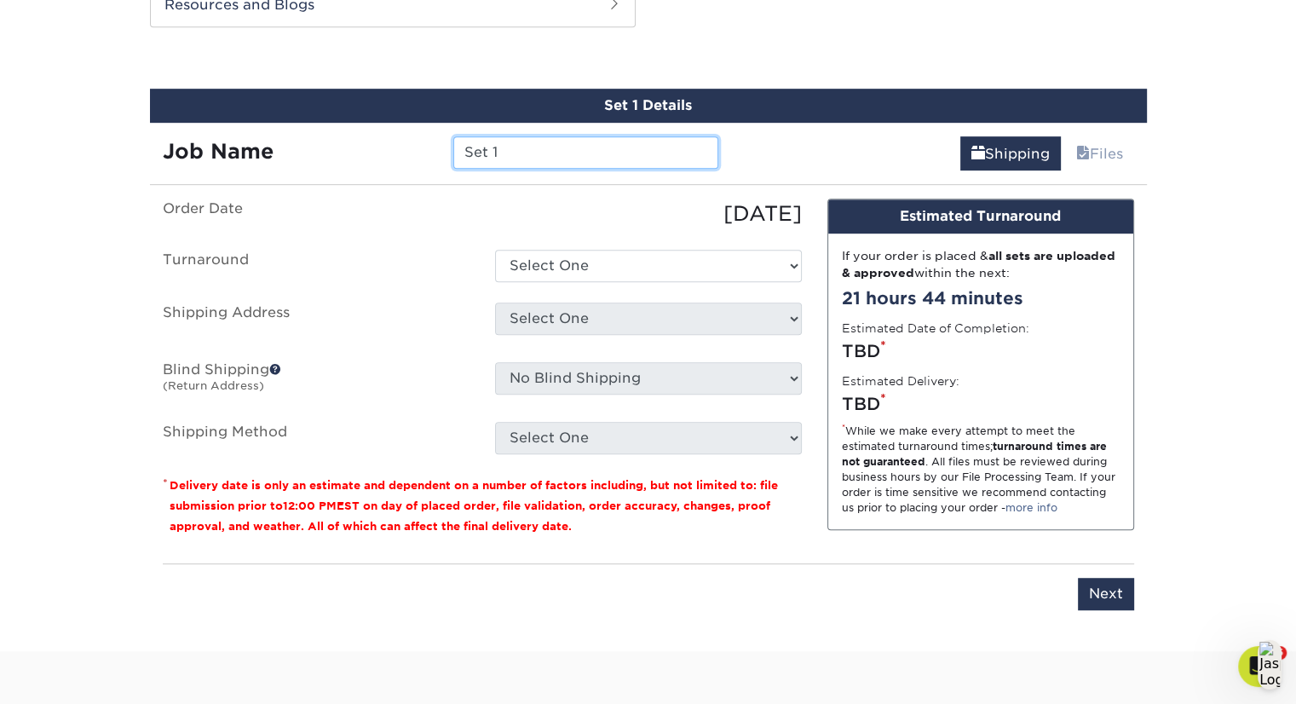
drag, startPoint x: 546, startPoint y: 151, endPoint x: 428, endPoint y: 163, distance: 118.2
click at [430, 163] on div "Job Name Set 1" at bounding box center [441, 152] width 582 height 32
type input "Bryan Hooper - QUIZ"
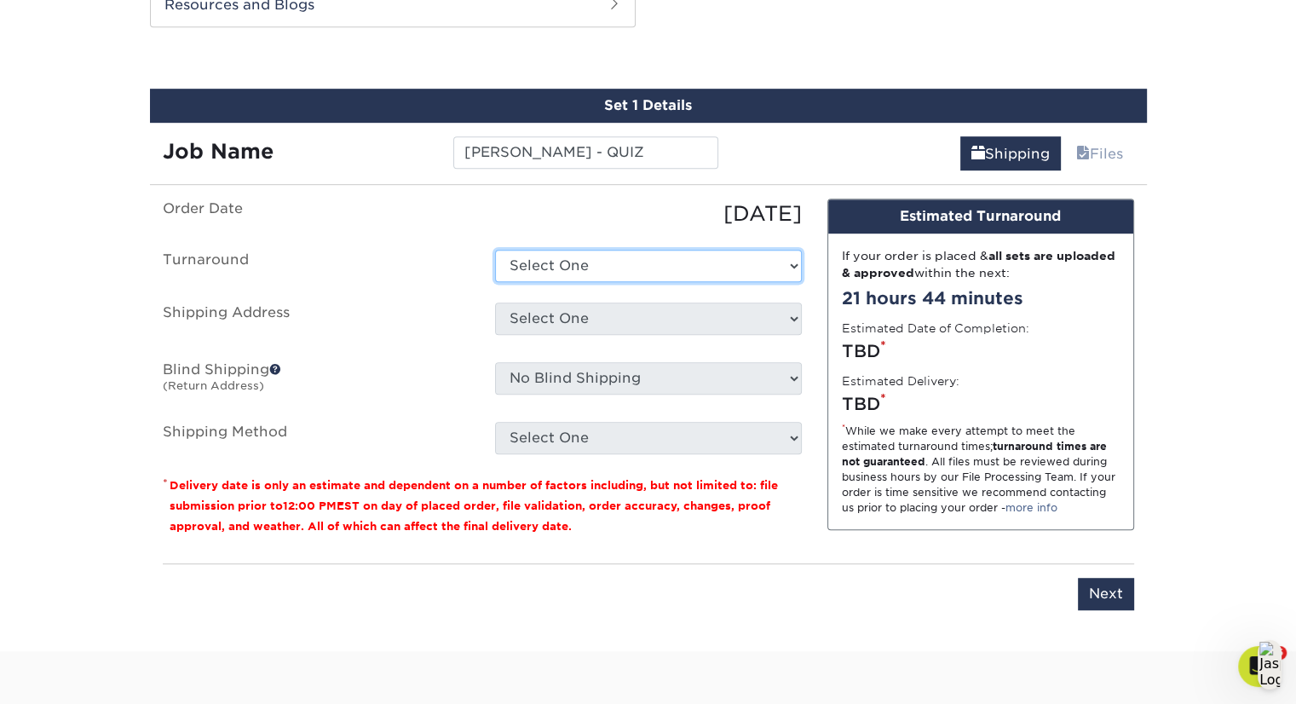
click at [655, 270] on select "Select One 2-4 Business Days 2 Day Next Business Day" at bounding box center [648, 266] width 307 height 32
select select "198971fb-b0f2-4966-ba3b-178a1197b453"
click at [495, 250] on select "Select One 2-4 Business Days 2 Day Next Business Day" at bounding box center [648, 266] width 307 height 32
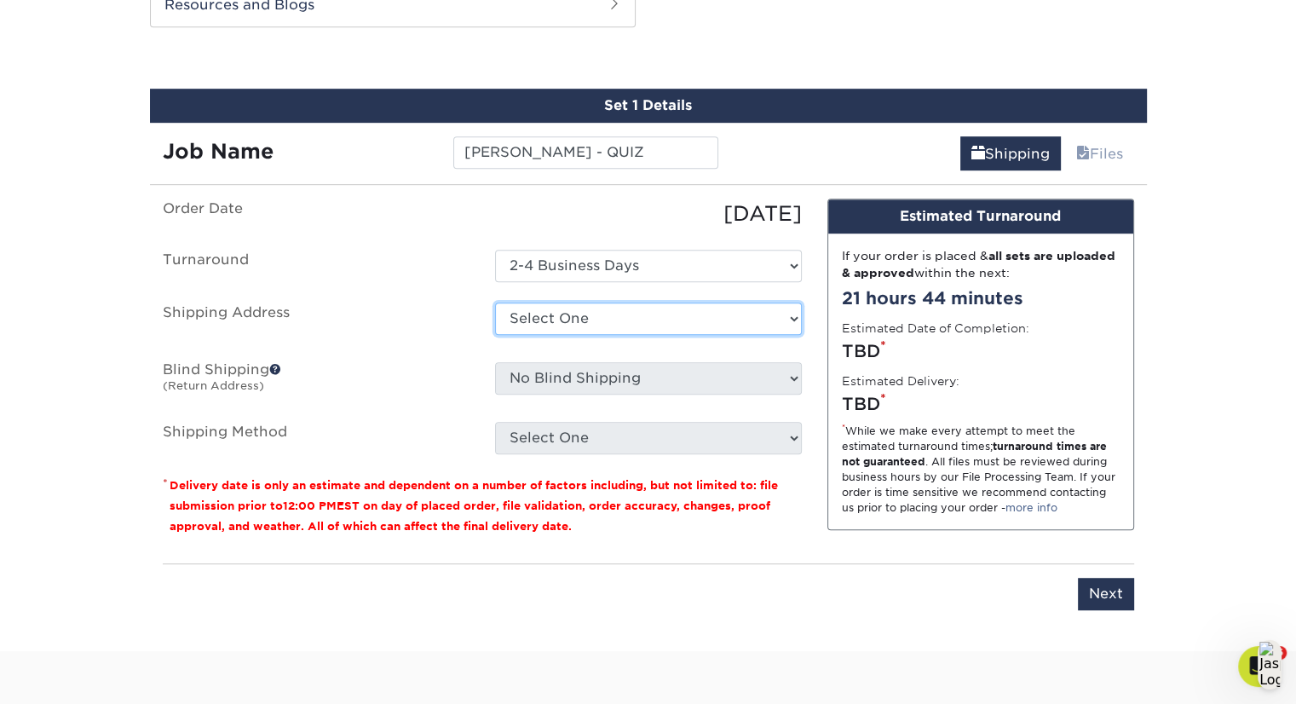
click at [668, 320] on select "Select One [PERSON_NAME] [PERSON_NAME] [PERSON_NAME] [PERSON_NAME] [PERSON_NAME…" at bounding box center [648, 319] width 307 height 32
click at [495, 303] on select "Select One [PERSON_NAME] [PERSON_NAME] [PERSON_NAME] [PERSON_NAME] [PERSON_NAME…" at bounding box center [648, 319] width 307 height 32
click at [696, 318] on select "Select One [PERSON_NAME] [PERSON_NAME] [PERSON_NAME] [PERSON_NAME] [PERSON_NAME…" at bounding box center [648, 319] width 307 height 32
select select "257313"
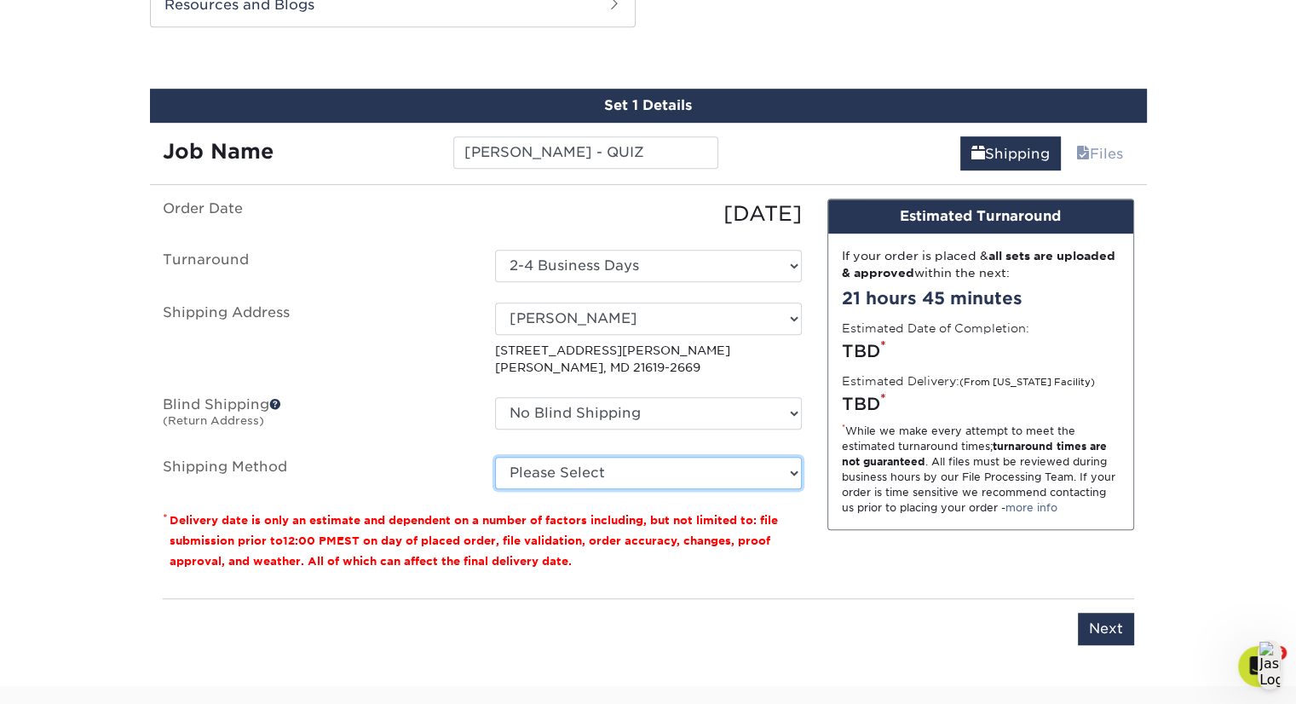
click at [788, 476] on select "Please Select Ground Shipping (+$7.84) 3 Day Shipping Service (+$24.96) 2 Day A…" at bounding box center [648, 473] width 307 height 32
select select "03"
click at [495, 457] on select "Please Select Ground Shipping (+$7.84) 3 Day Shipping Service (+$24.96) 2 Day A…" at bounding box center [648, 473] width 307 height 32
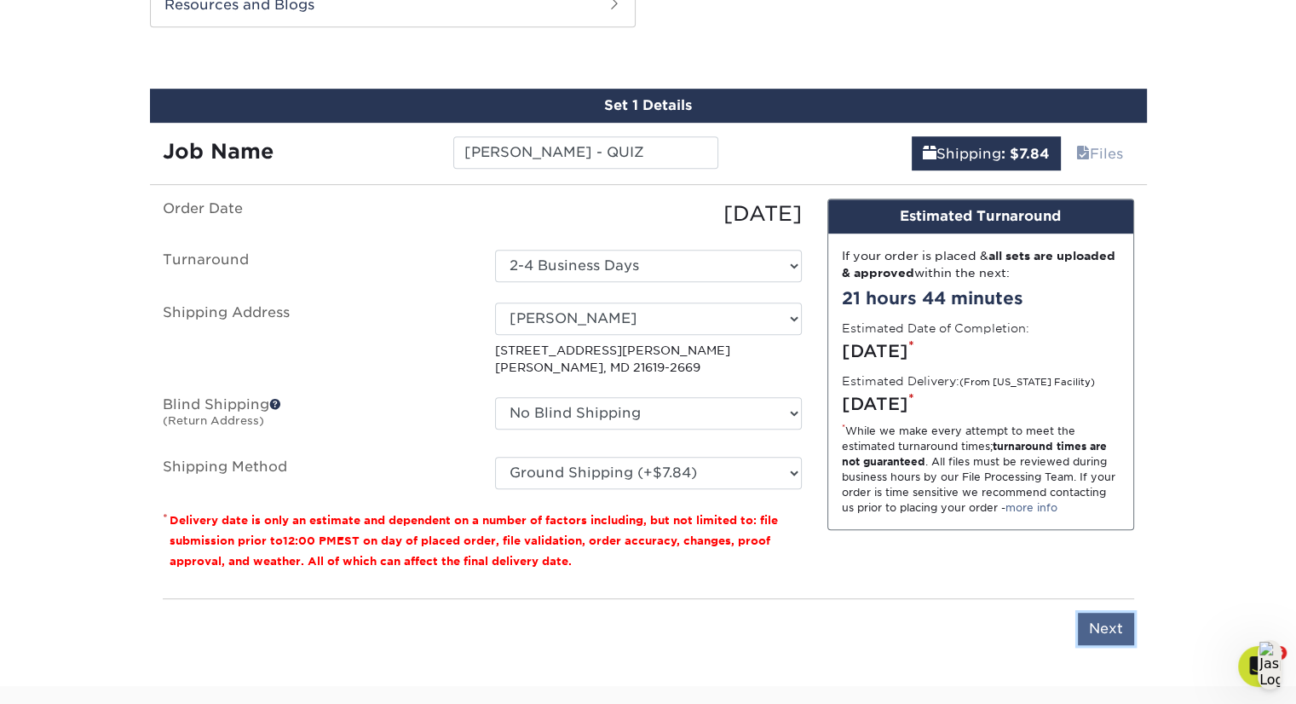
click at [1092, 630] on input "Next" at bounding box center [1106, 629] width 56 height 32
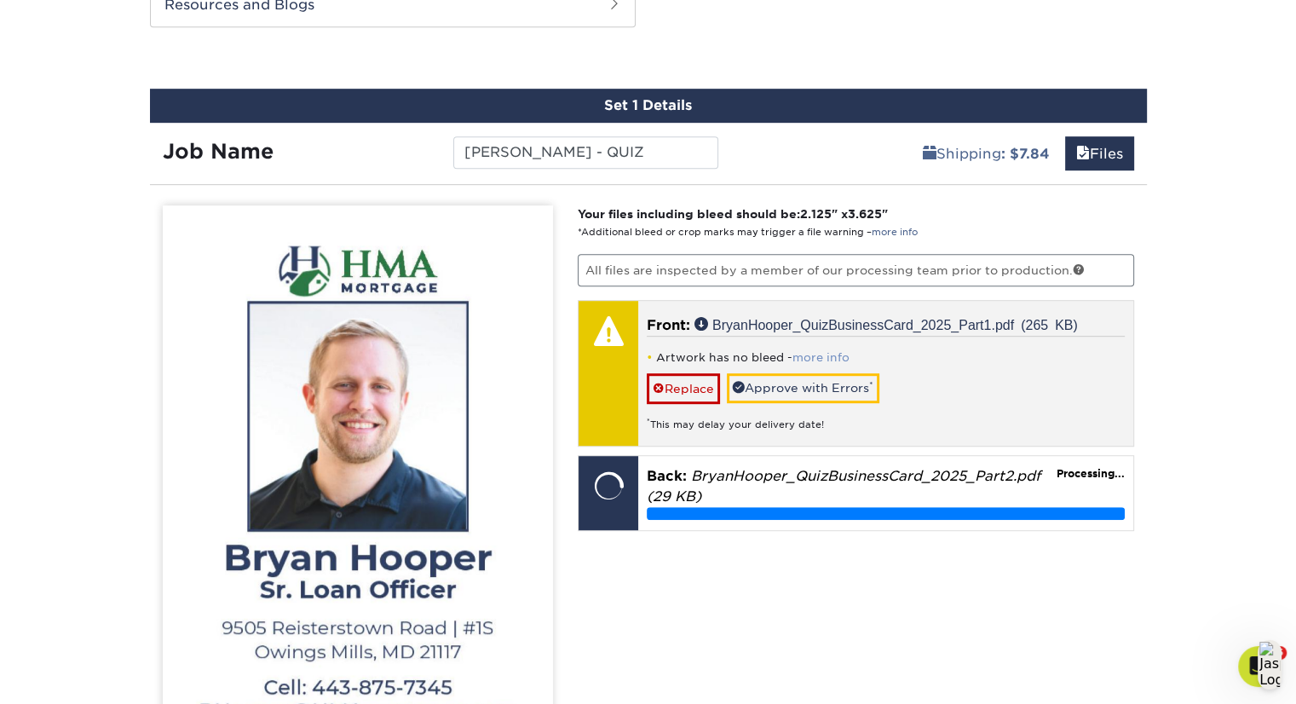
click at [822, 359] on link "more info" at bounding box center [821, 357] width 57 height 13
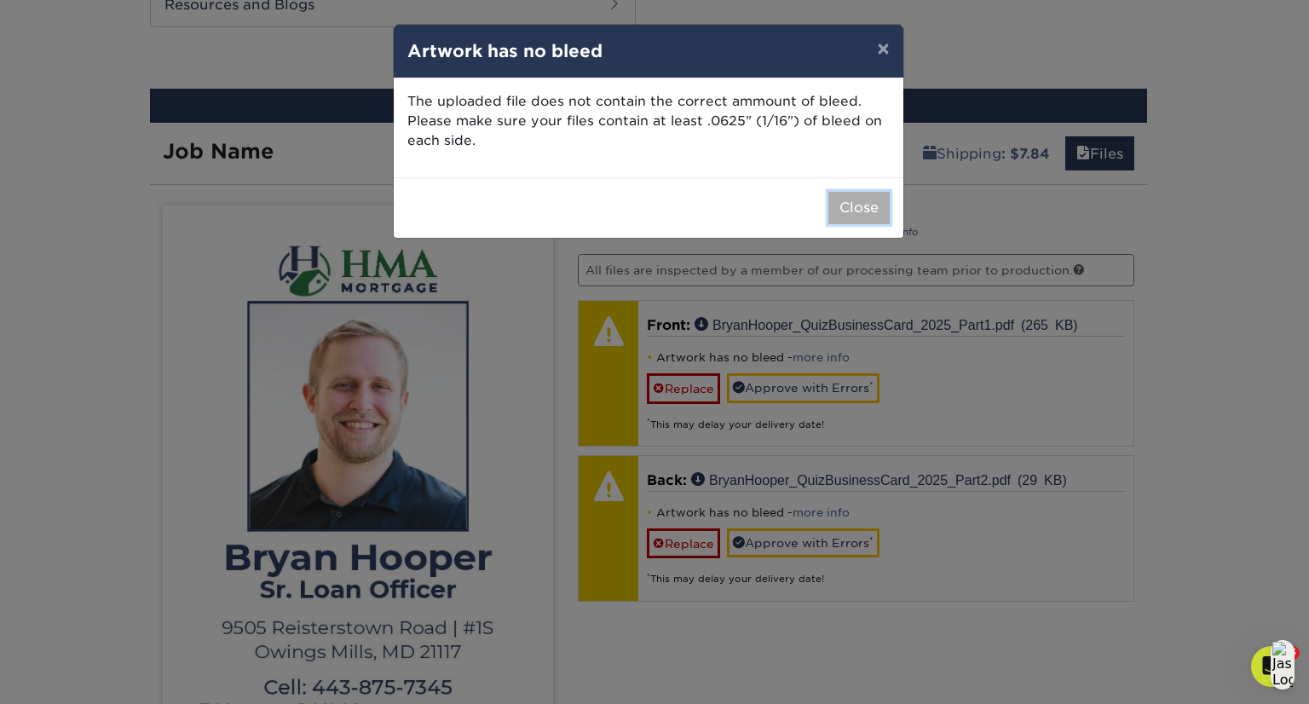
click at [850, 202] on button "Close" at bounding box center [859, 208] width 61 height 32
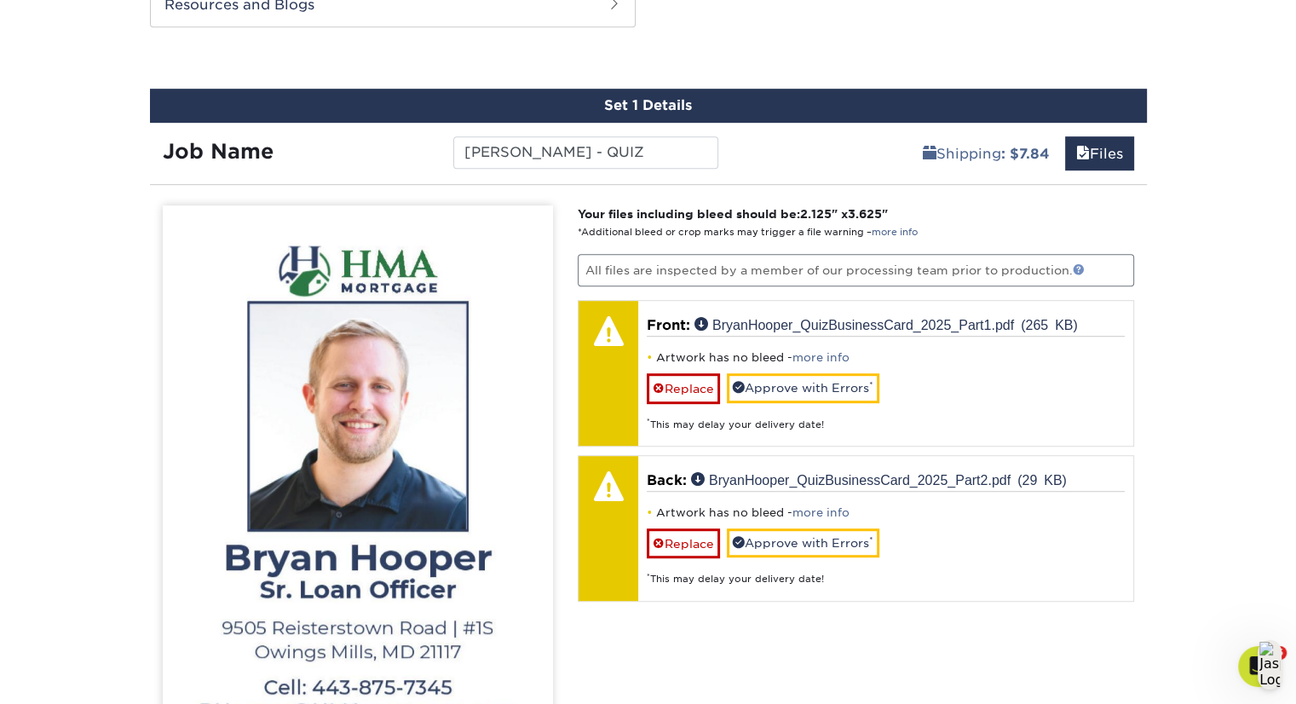
click at [1081, 270] on link at bounding box center [1079, 269] width 12 height 12
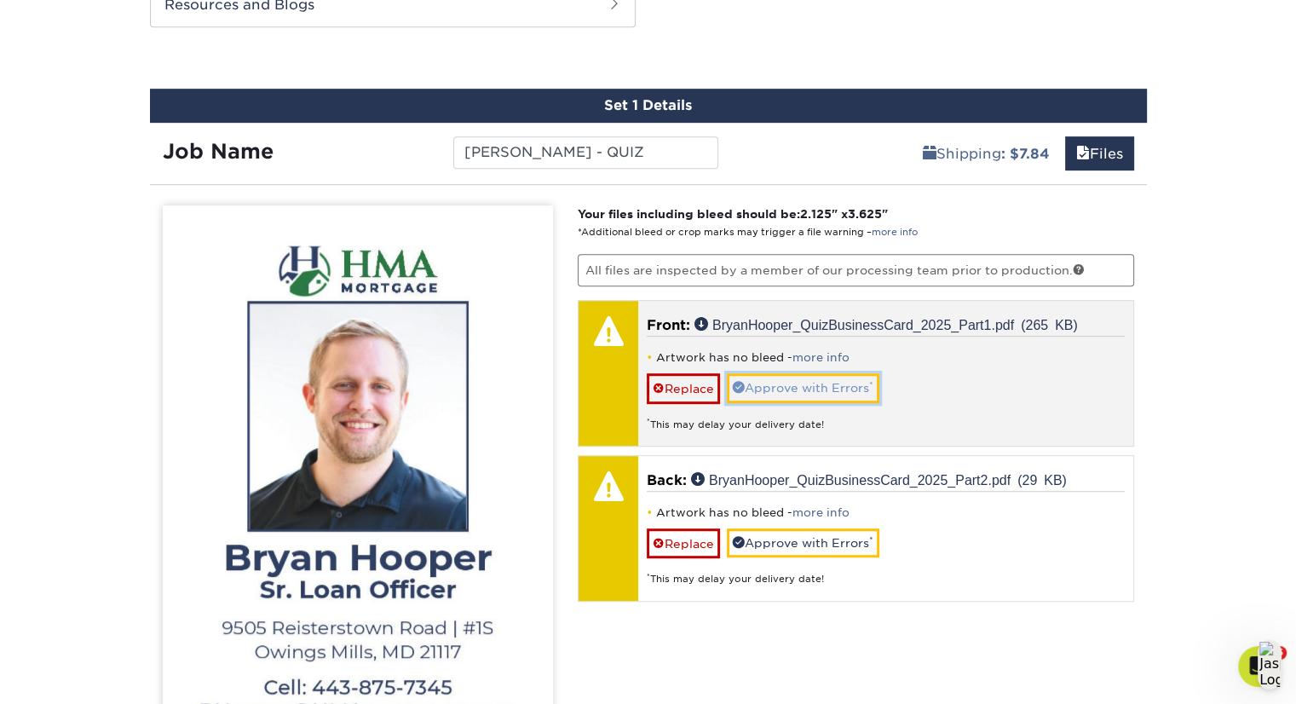
click at [838, 386] on link "Approve with Errors *" at bounding box center [803, 387] width 153 height 29
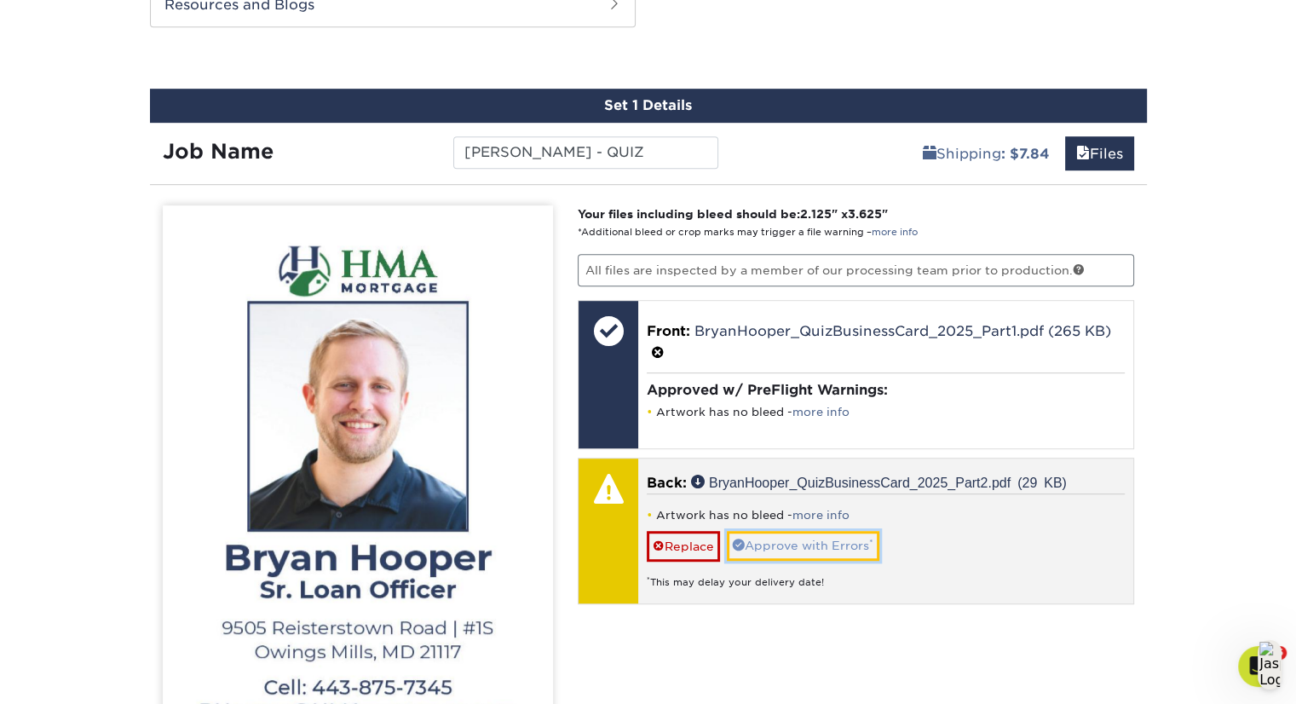
click at [837, 542] on link "Approve with Errors *" at bounding box center [803, 545] width 153 height 29
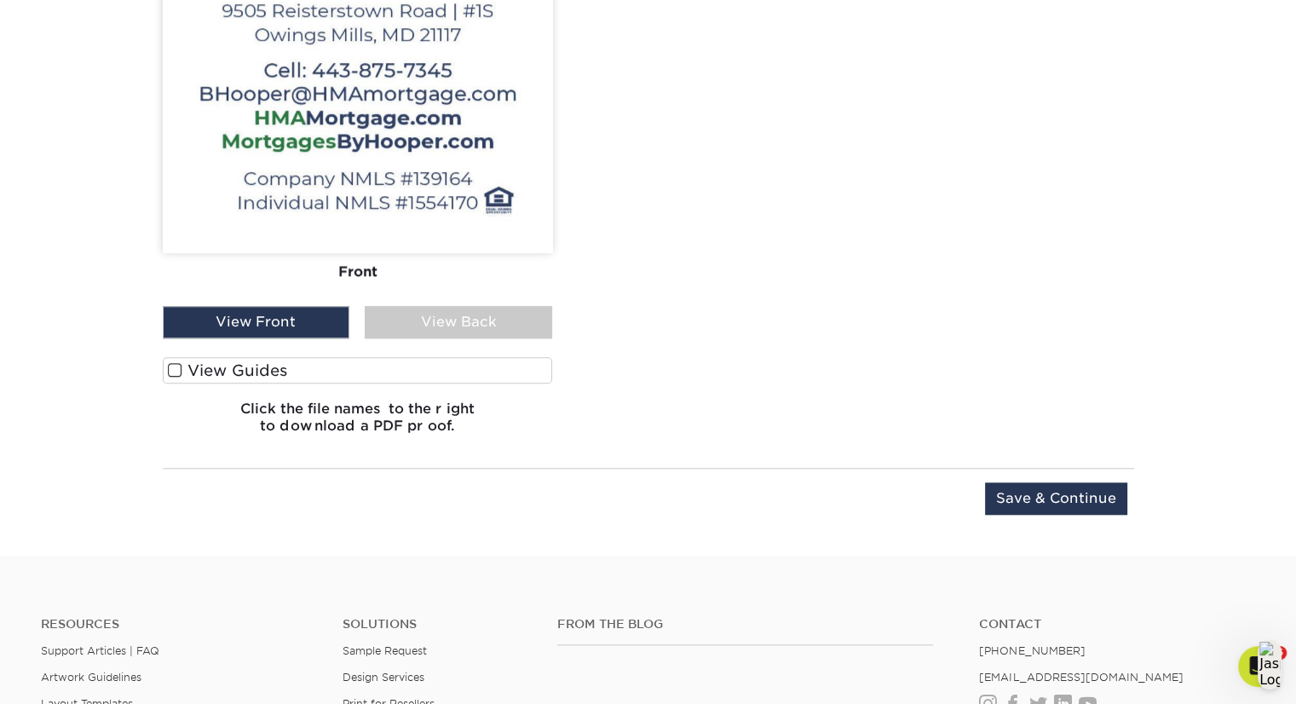
scroll to position [1545, 0]
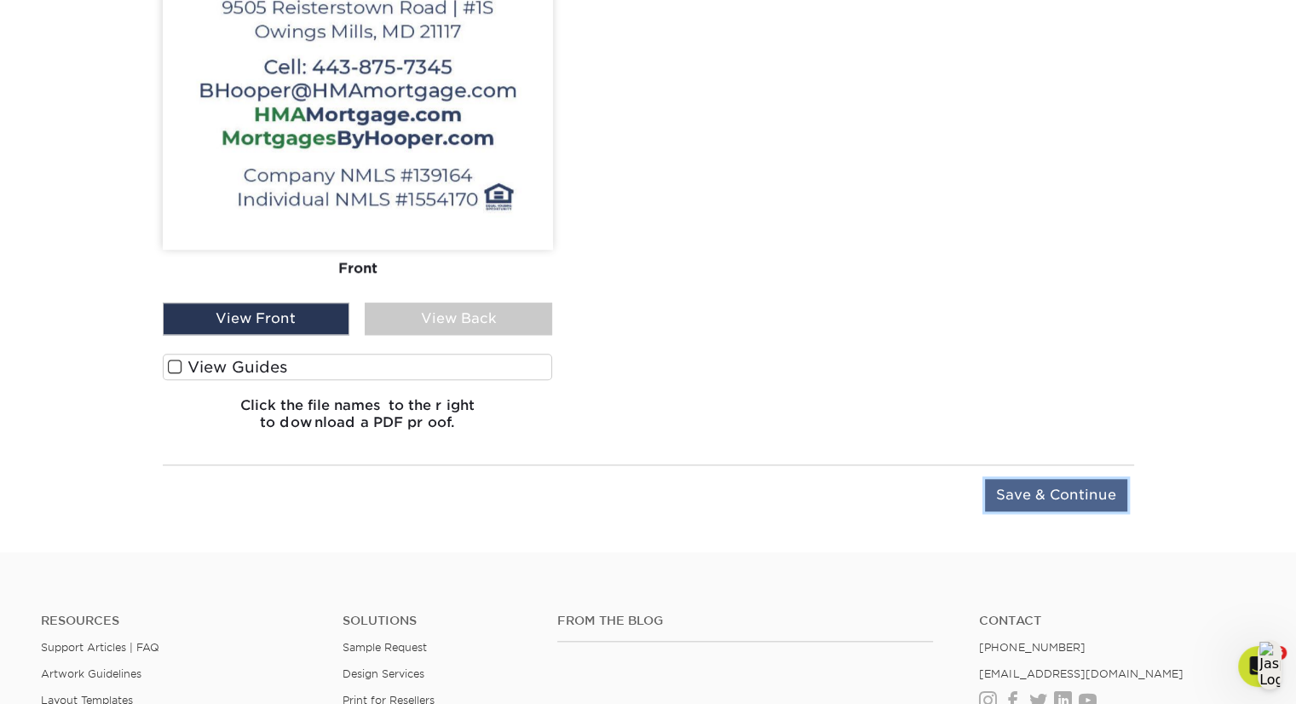
click at [1084, 485] on input "Save & Continue" at bounding box center [1056, 495] width 142 height 32
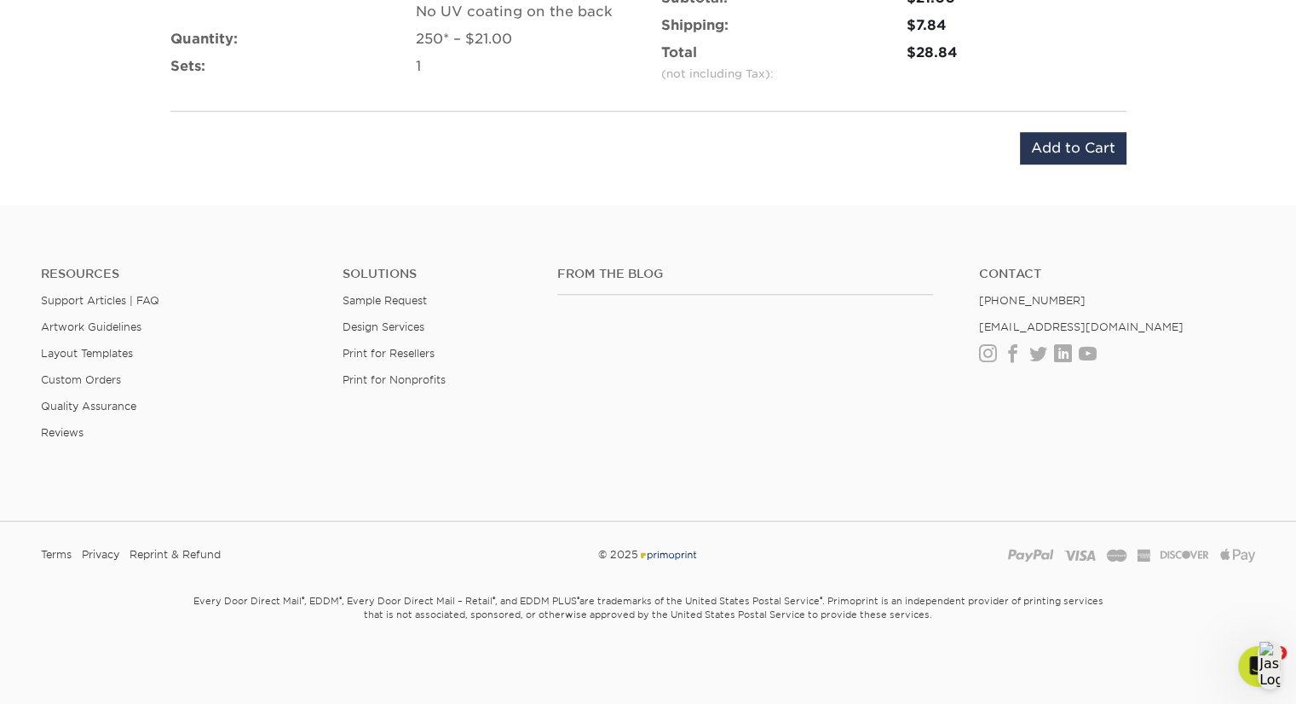
scroll to position [1214, 0]
click at [1065, 141] on input "Add to Cart" at bounding box center [1073, 151] width 107 height 32
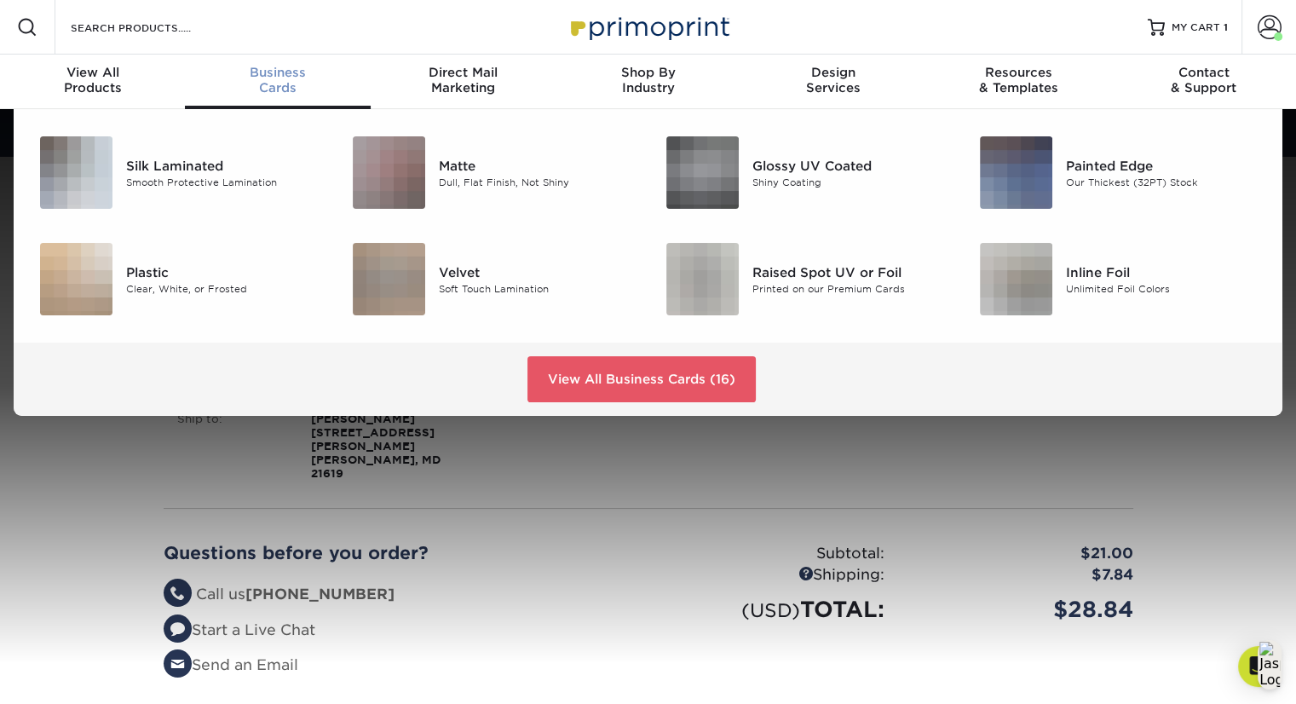
click at [273, 73] on span "Business" at bounding box center [277, 72] width 185 height 15
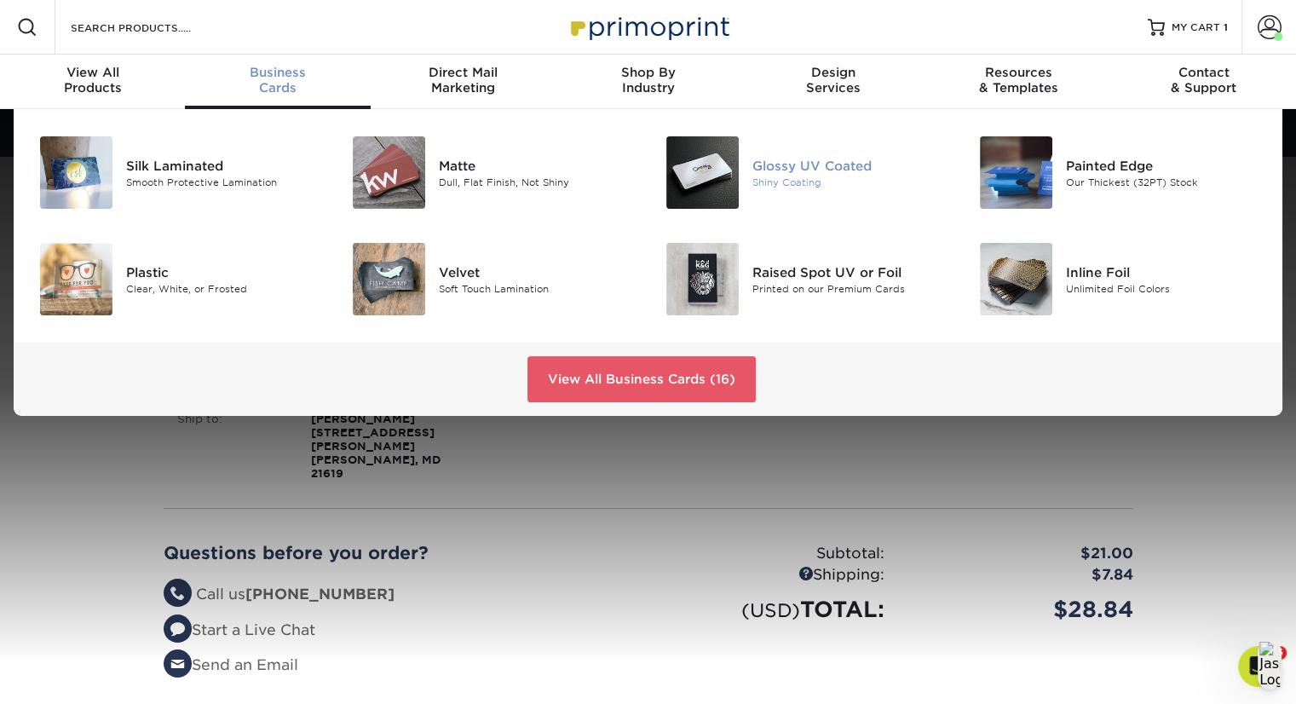
click at [782, 162] on div "Glossy UV Coated" at bounding box center [851, 165] width 196 height 19
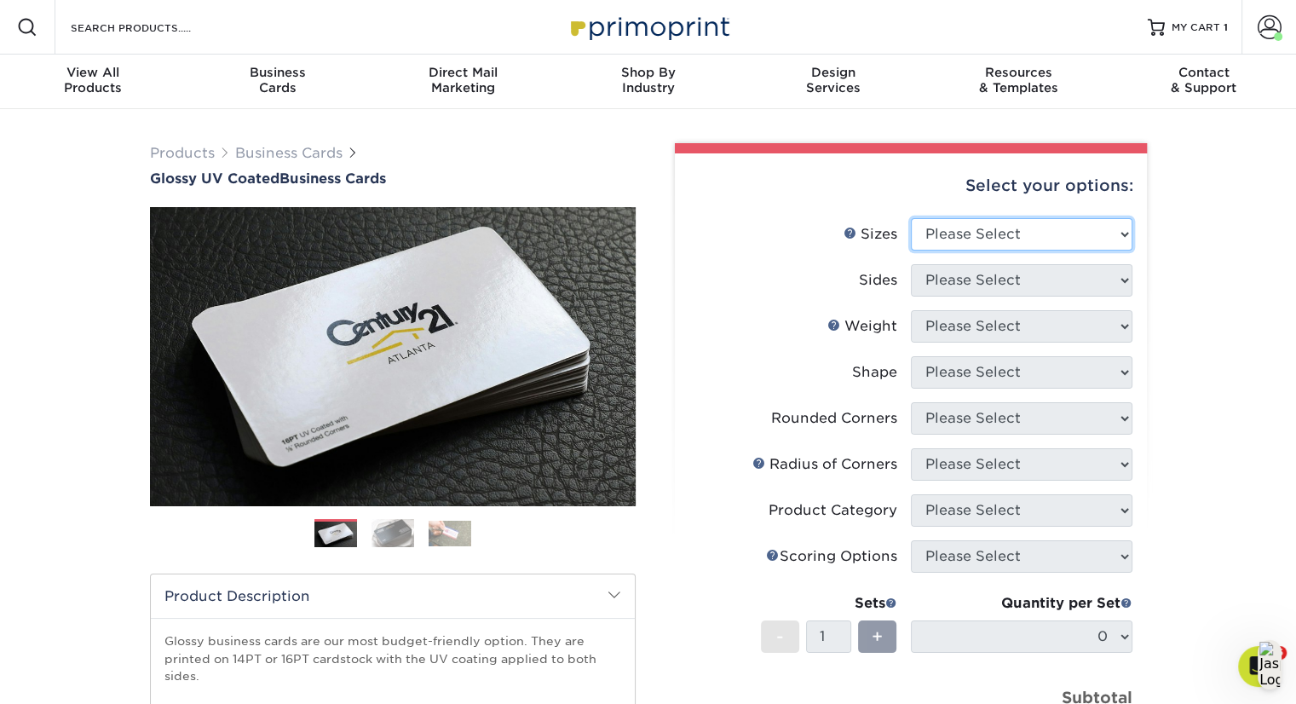
click at [1040, 233] on select "Please Select 1.5" x 3.5" - Mini 1.75" x 3.5" - Mini 2" x 2" - Square 2" x 3" -…" at bounding box center [1022, 234] width 222 height 32
select select "2.00x3.50"
click at [911, 218] on select "Please Select 1.5" x 3.5" - Mini 1.75" x 3.5" - Mini 2" x 2" - Square 2" x 3" -…" at bounding box center [1022, 234] width 222 height 32
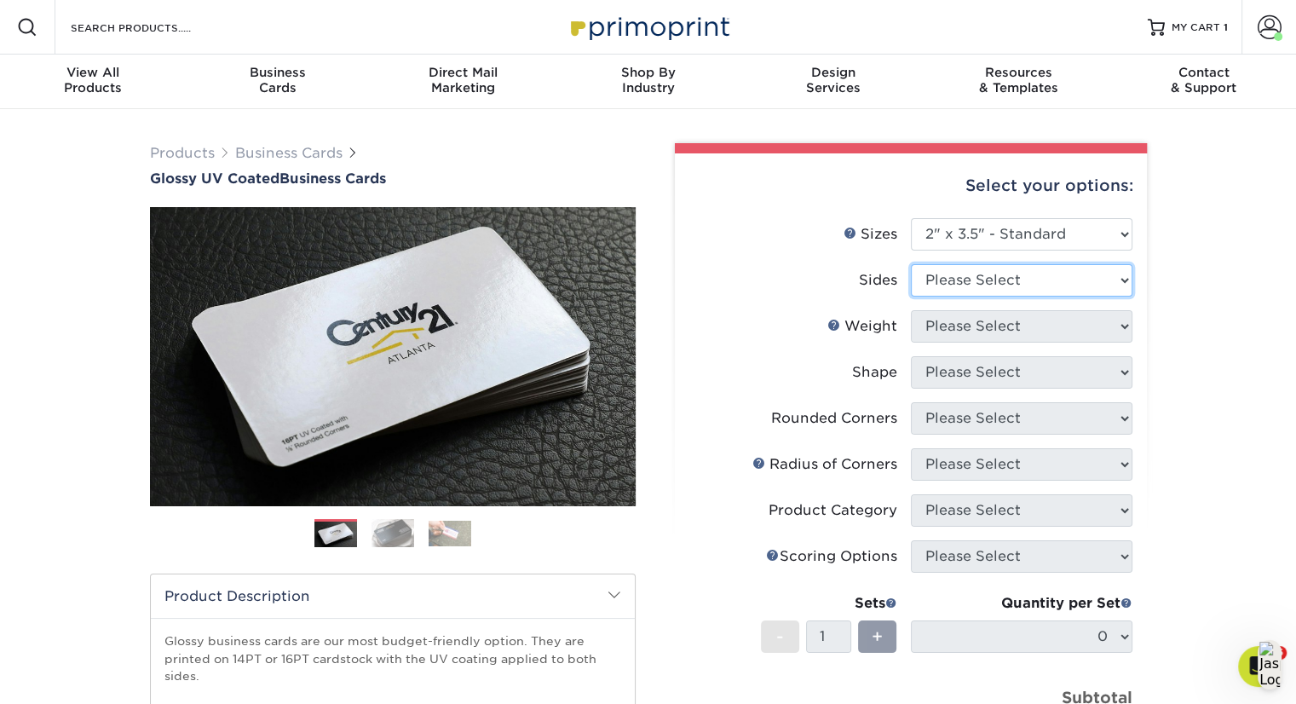
click at [1009, 286] on select "Please Select Print Both Sides Print Front Only" at bounding box center [1022, 280] width 222 height 32
select select "13abbda7-1d64-4f25-8bb2-c179b224825d"
click at [911, 264] on select "Please Select Print Both Sides Print Front Only" at bounding box center [1022, 280] width 222 height 32
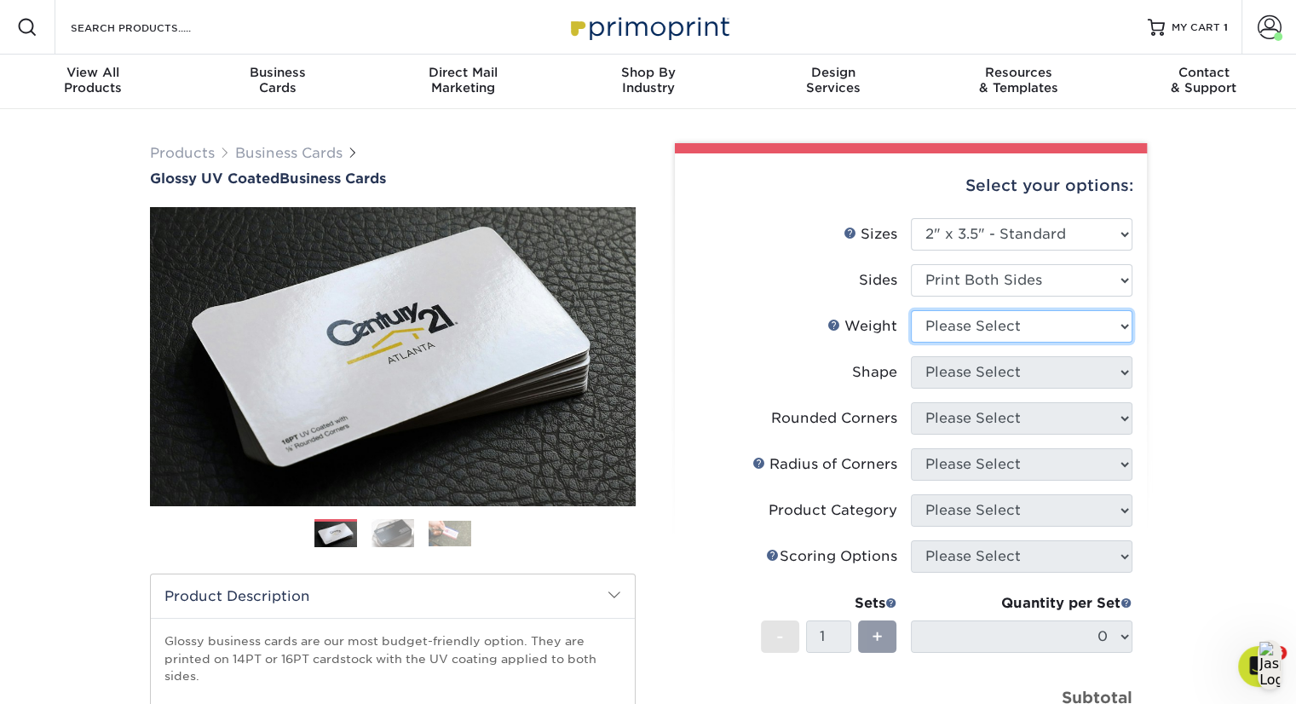
click at [1030, 331] on select "Please Select 16PT 14PT" at bounding box center [1022, 326] width 222 height 32
select select "16PT"
click at [911, 310] on select "Please Select 16PT 14PT" at bounding box center [1022, 326] width 222 height 32
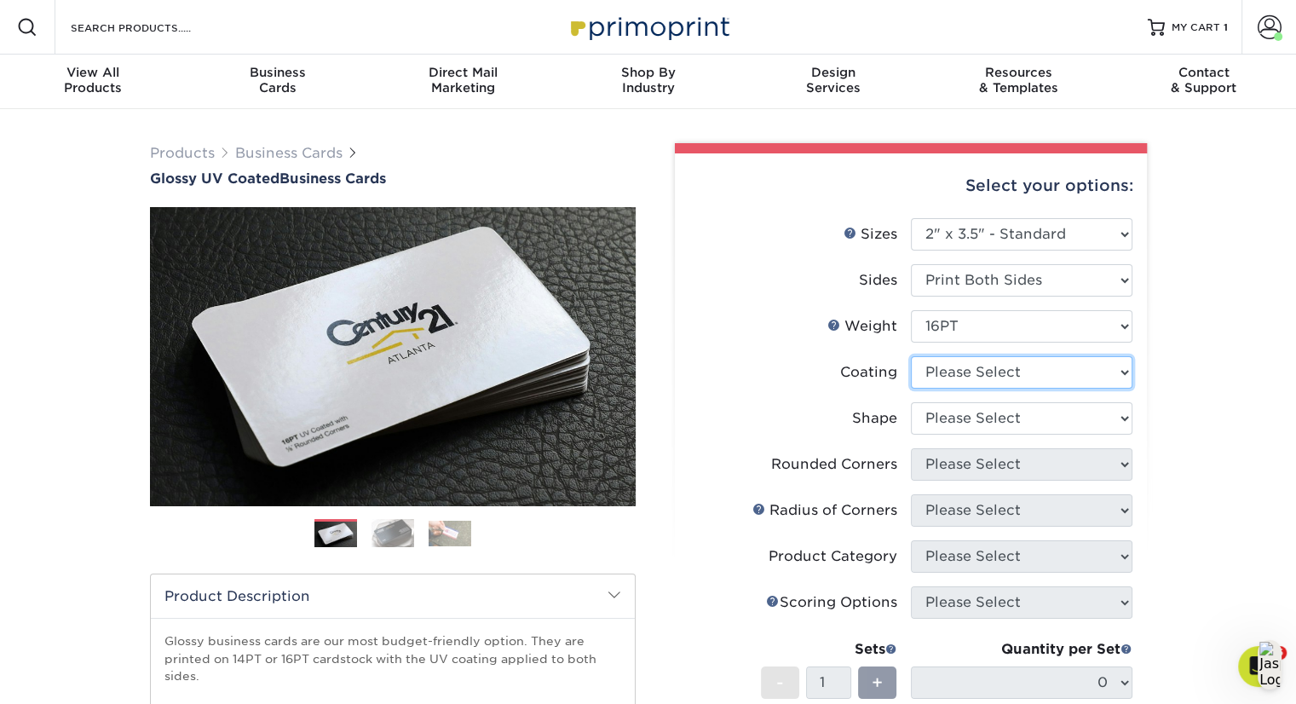
click at [1030, 378] on select at bounding box center [1022, 372] width 222 height 32
select select "1e8116af-acfc-44b1-83dc-8181aa338834"
click at [911, 356] on select at bounding box center [1022, 372] width 222 height 32
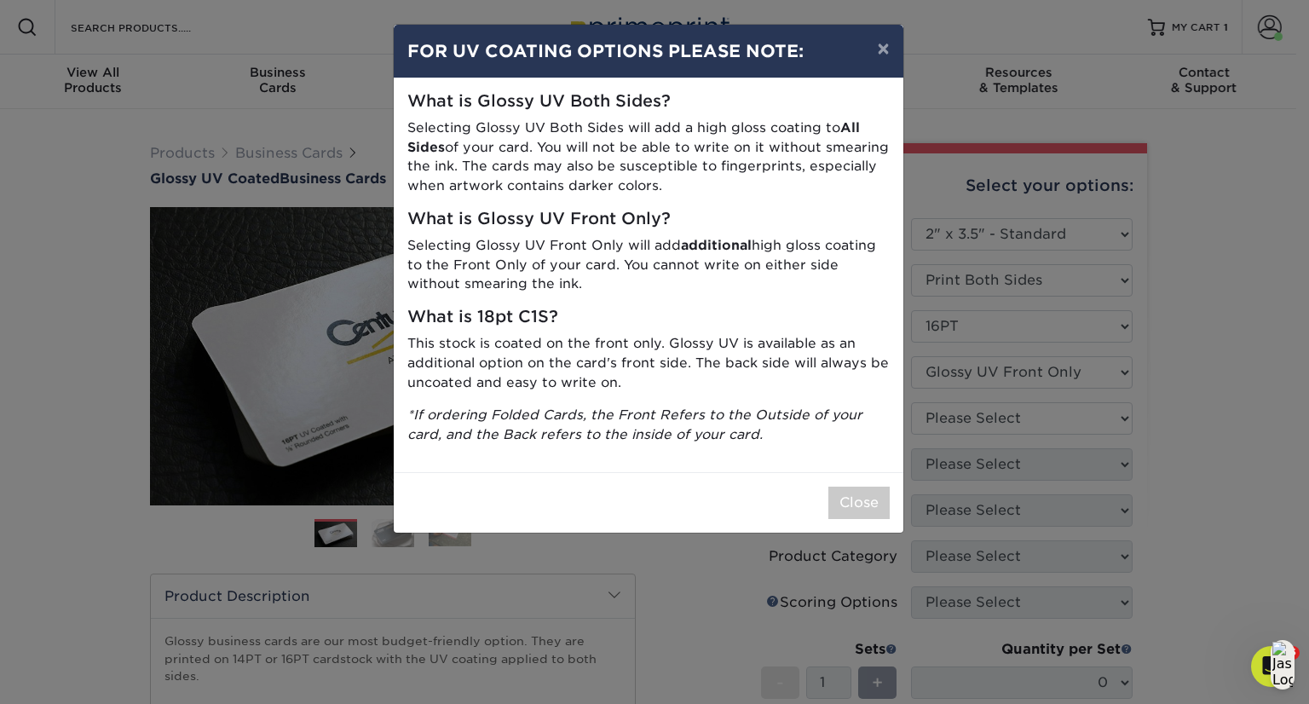
click at [1027, 420] on div "× FOR UV COATING OPTIONS PLEASE NOTE: What is Glossy UV Both Sides? Selecting G…" at bounding box center [654, 352] width 1309 height 704
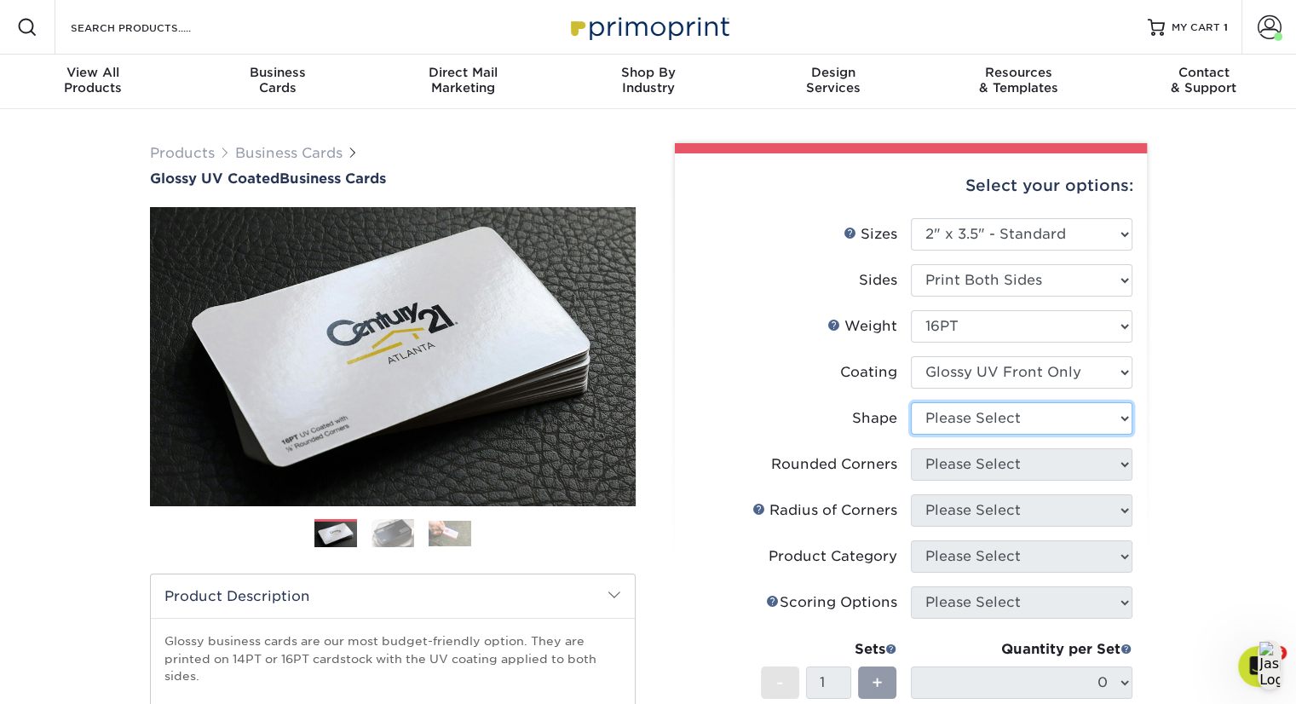
click at [1027, 420] on select "Please Select Standard" at bounding box center [1022, 418] width 222 height 32
click at [911, 402] on select "Please Select Standard" at bounding box center [1022, 418] width 222 height 32
click at [1032, 420] on select "Please Select Standard" at bounding box center [1022, 418] width 222 height 32
select select "standard"
click at [911, 402] on select "Please Select Standard" at bounding box center [1022, 418] width 222 height 32
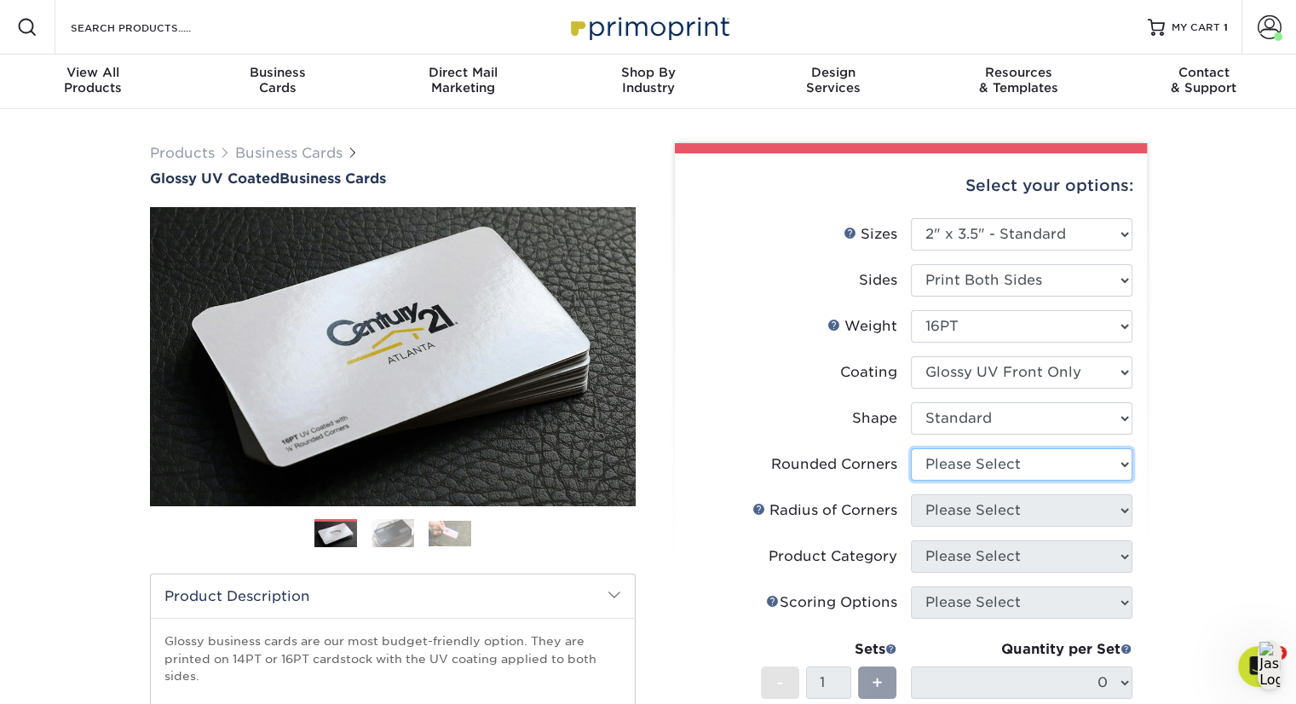
click at [1023, 471] on select "Please Select Yes - Round 2 Corners Yes - Round 4 Corners No" at bounding box center [1022, 464] width 222 height 32
select select "0"
click at [911, 448] on select "Please Select Yes - Round 2 Corners Yes - Round 4 Corners No" at bounding box center [1022, 464] width 222 height 32
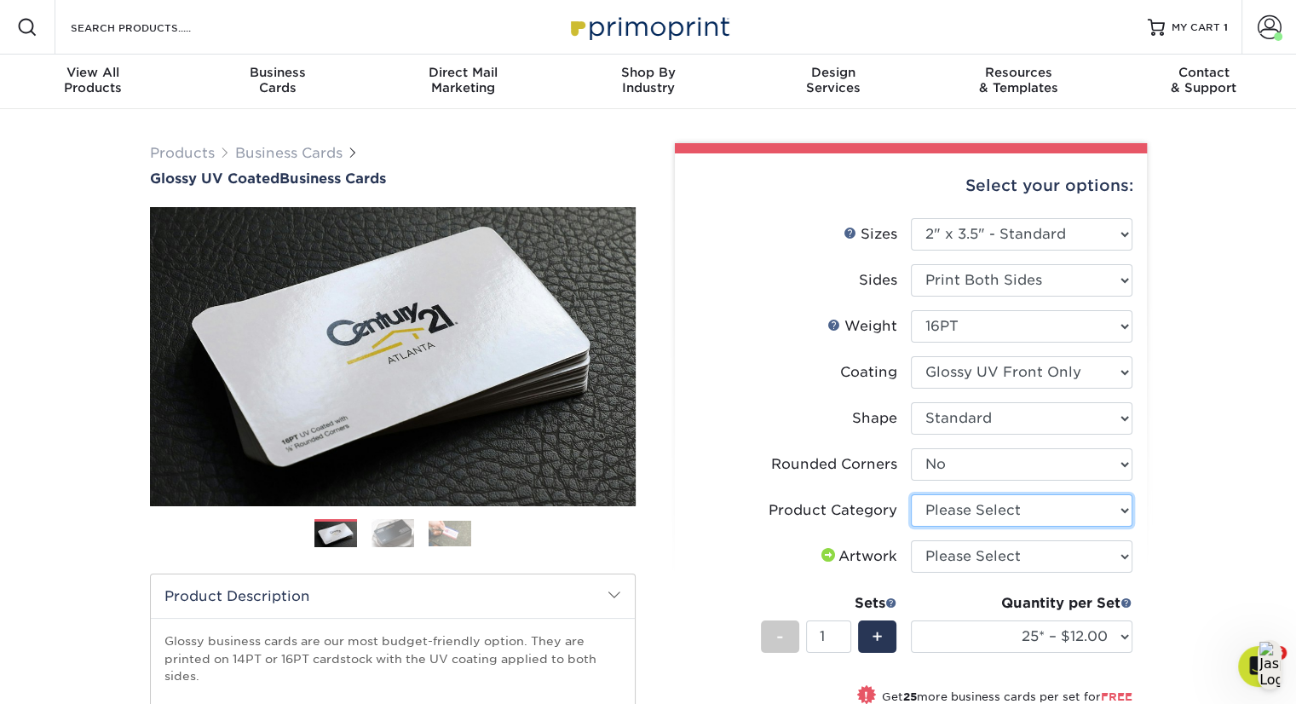
click at [1029, 512] on select "Please Select Business Cards" at bounding box center [1022, 510] width 222 height 32
select select "3b5148f1-0588-4f88-a218-97bcfdce65c1"
click at [911, 494] on select "Please Select Business Cards" at bounding box center [1022, 510] width 222 height 32
click at [1029, 557] on select "Please Select I will upload files I need a design - $100" at bounding box center [1022, 556] width 222 height 32
select select "upload"
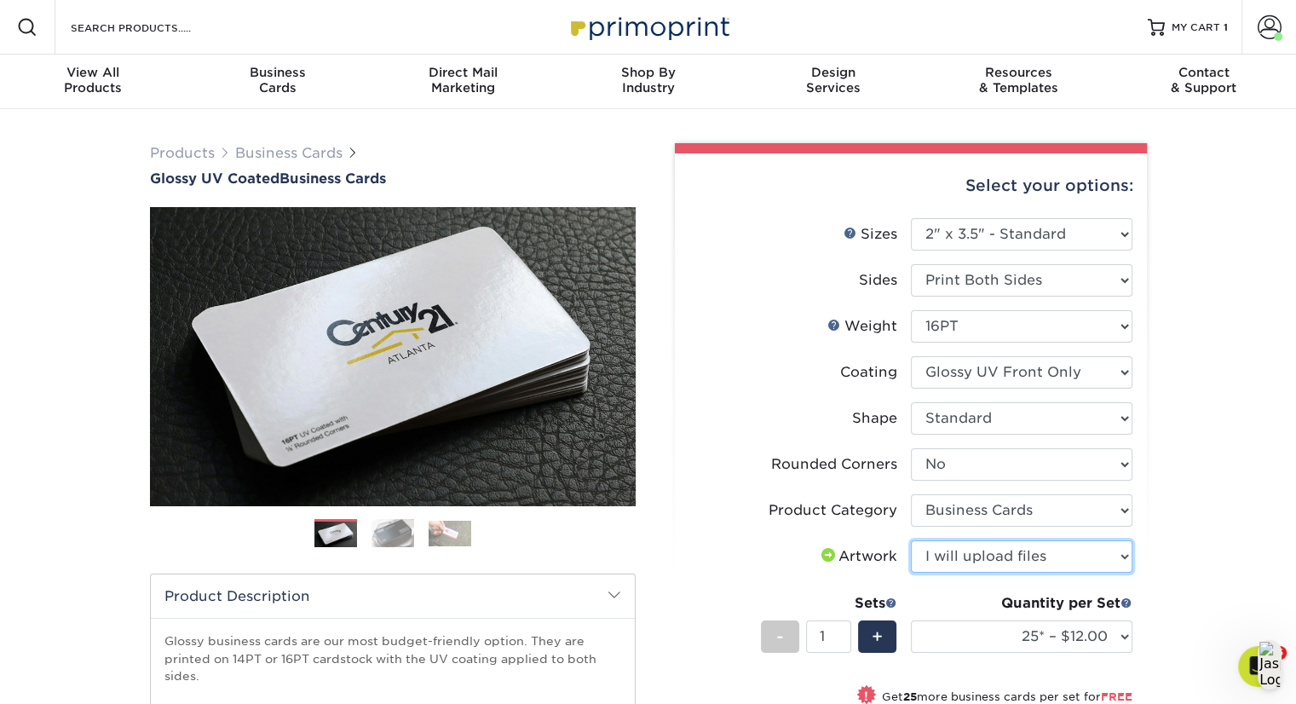
click at [911, 540] on select "Please Select I will upload files I need a design - $100" at bounding box center [1022, 556] width 222 height 32
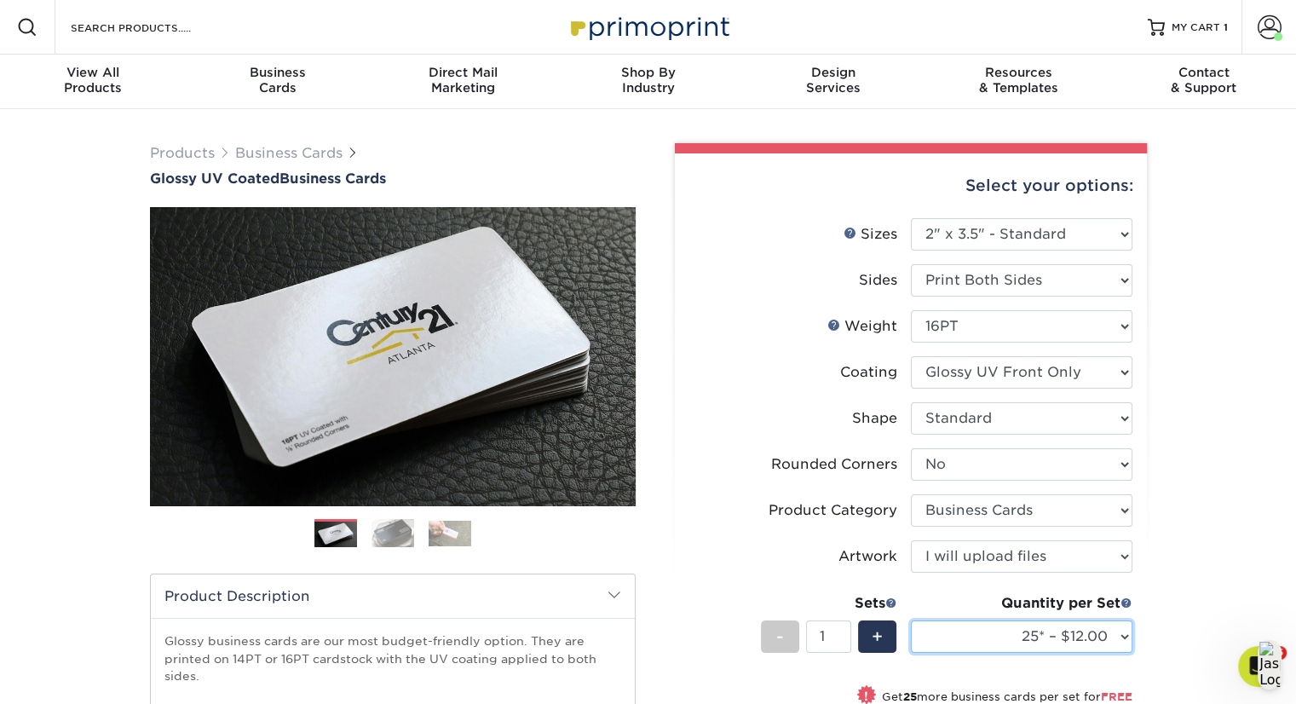
click at [1101, 636] on select "25* – $12.00 50* – $12.00 100* – $12.00 250* – $21.00 500 – $42.00 1000 – $53.0…" at bounding box center [1022, 637] width 222 height 32
select select "250* – $21.00"
click at [911, 621] on select "25* – $12.00 50* – $12.00 100* – $12.00 250* – $21.00 500 – $42.00 1000 – $53.0…" at bounding box center [1022, 637] width 222 height 32
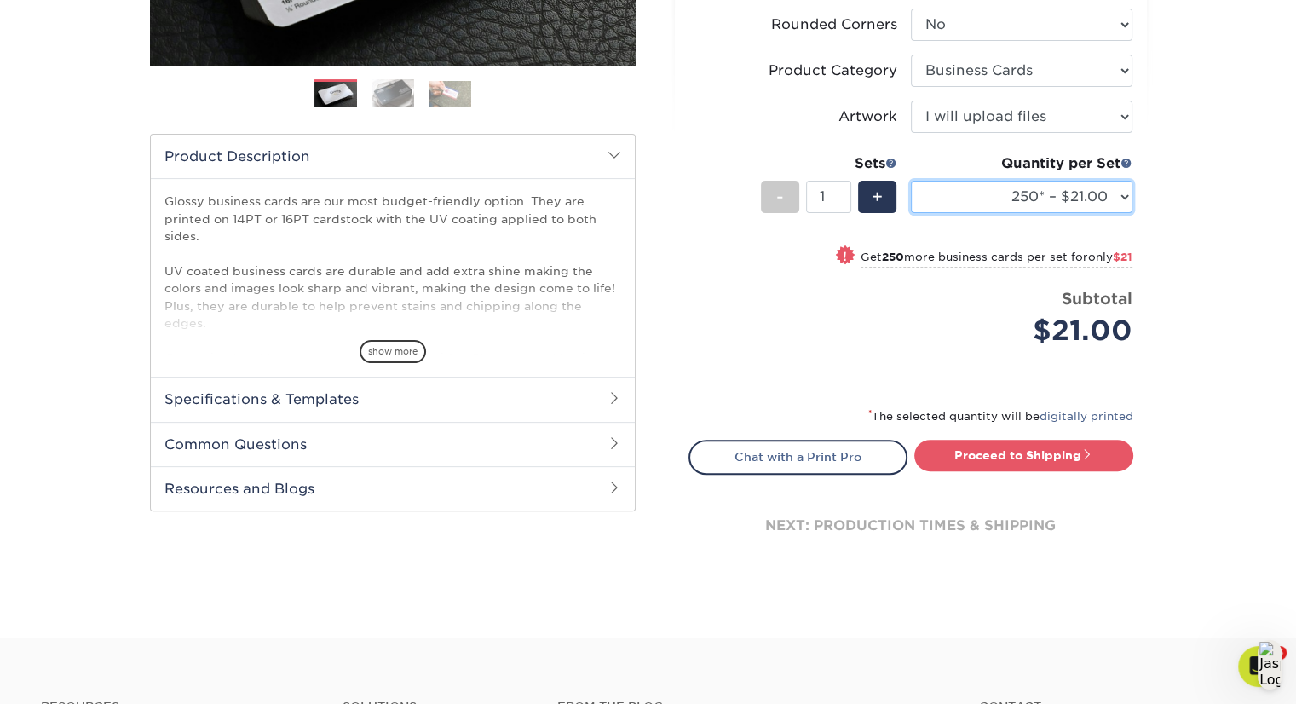
scroll to position [496, 0]
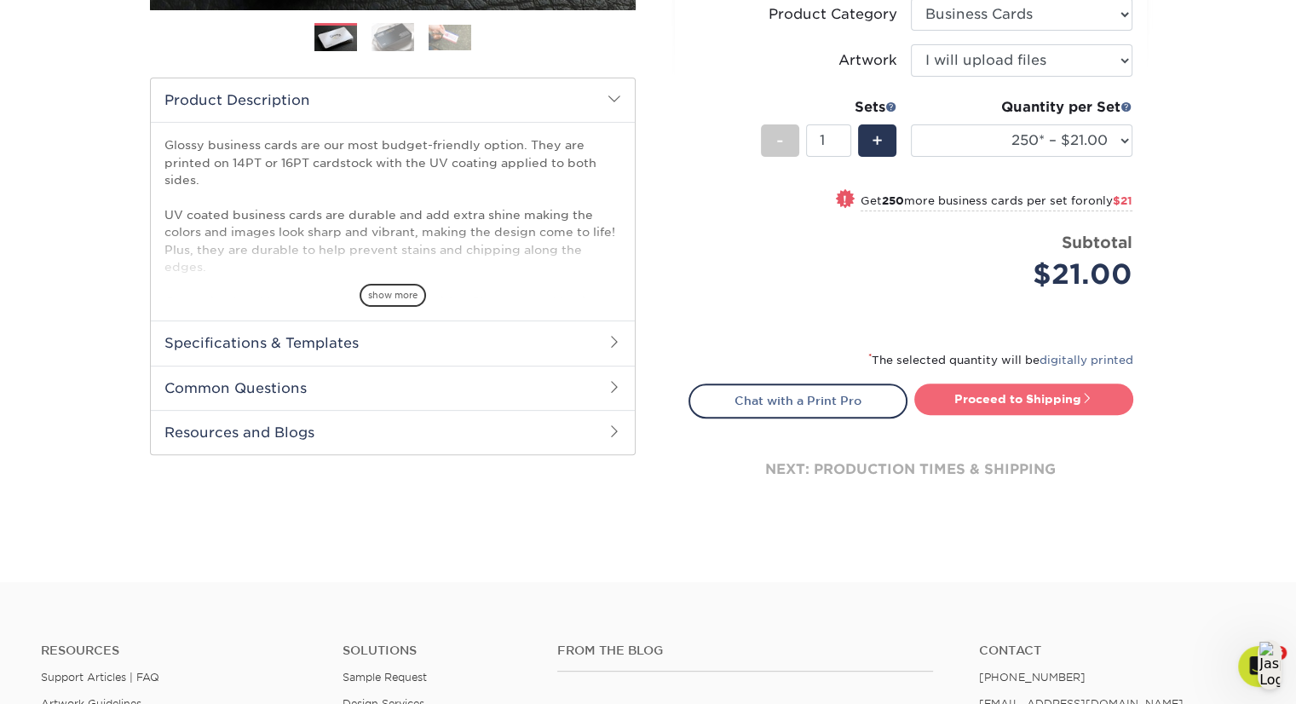
click at [1006, 395] on link "Proceed to Shipping" at bounding box center [1024, 399] width 219 height 31
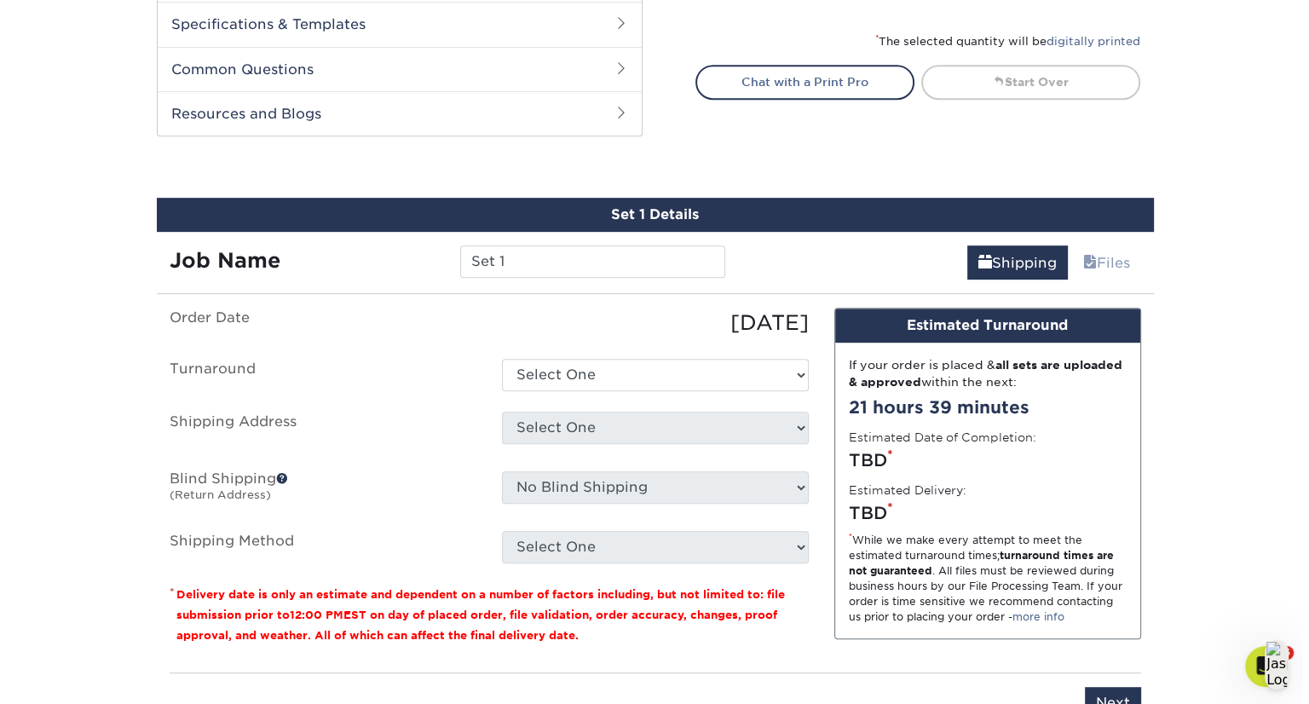
scroll to position [924, 0]
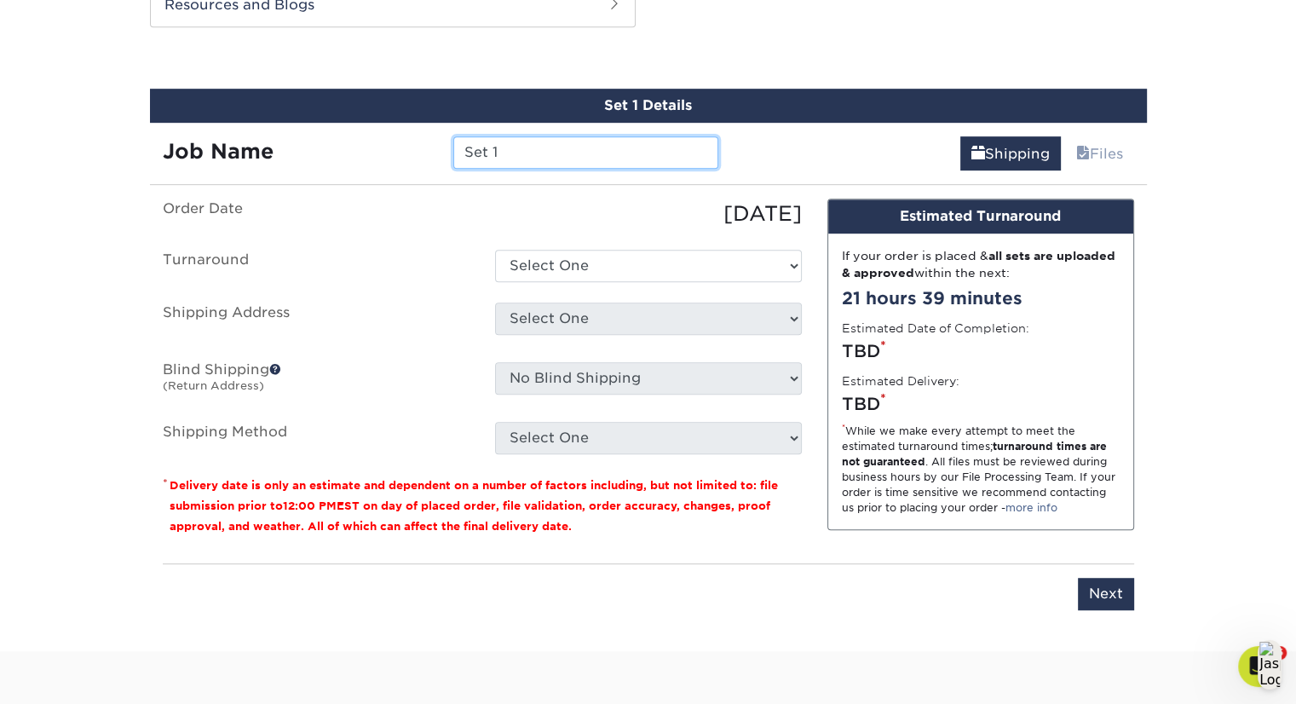
click at [624, 154] on input "Set 1" at bounding box center [585, 152] width 265 height 32
type input "S"
type input "Majour Bey - QUIZ"
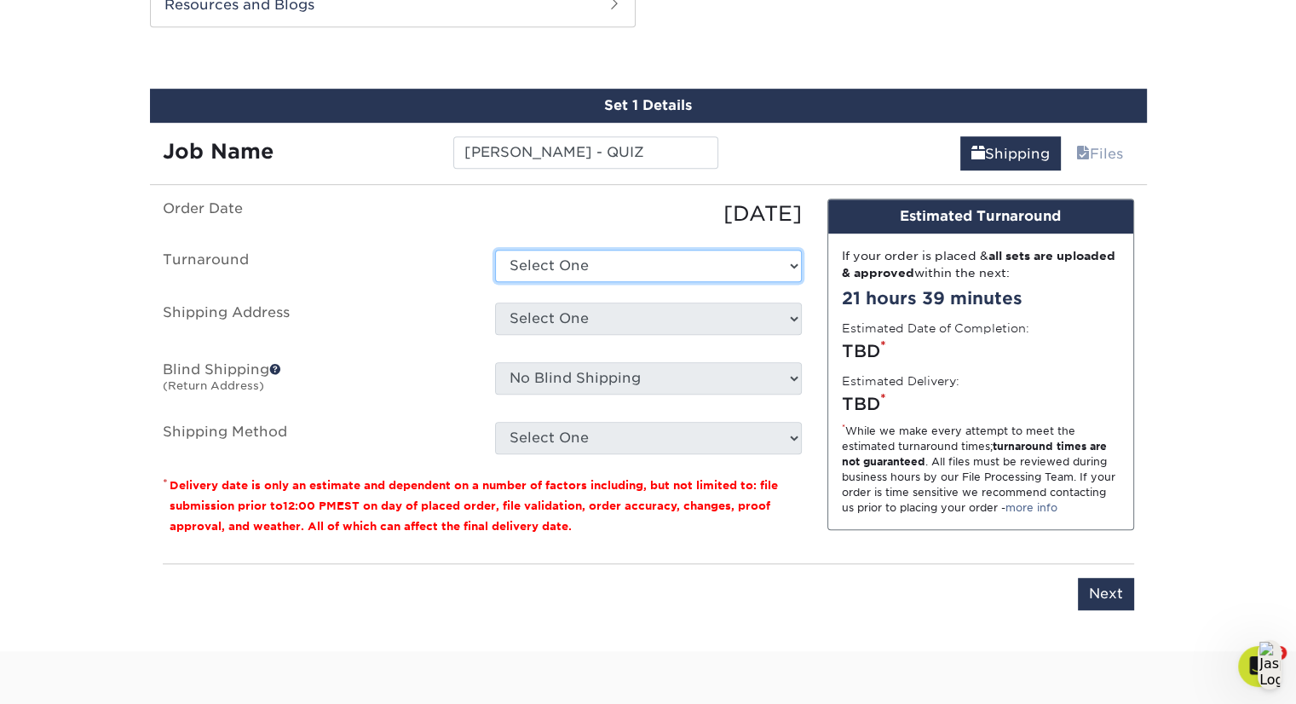
click at [657, 273] on select "Select One 2-4 Business Days 2 Day Next Business Day" at bounding box center [648, 266] width 307 height 32
select select "198971fb-b0f2-4966-ba3b-178a1197b453"
click at [495, 250] on select "Select One 2-4 Business Days 2 Day Next Business Day" at bounding box center [648, 266] width 307 height 32
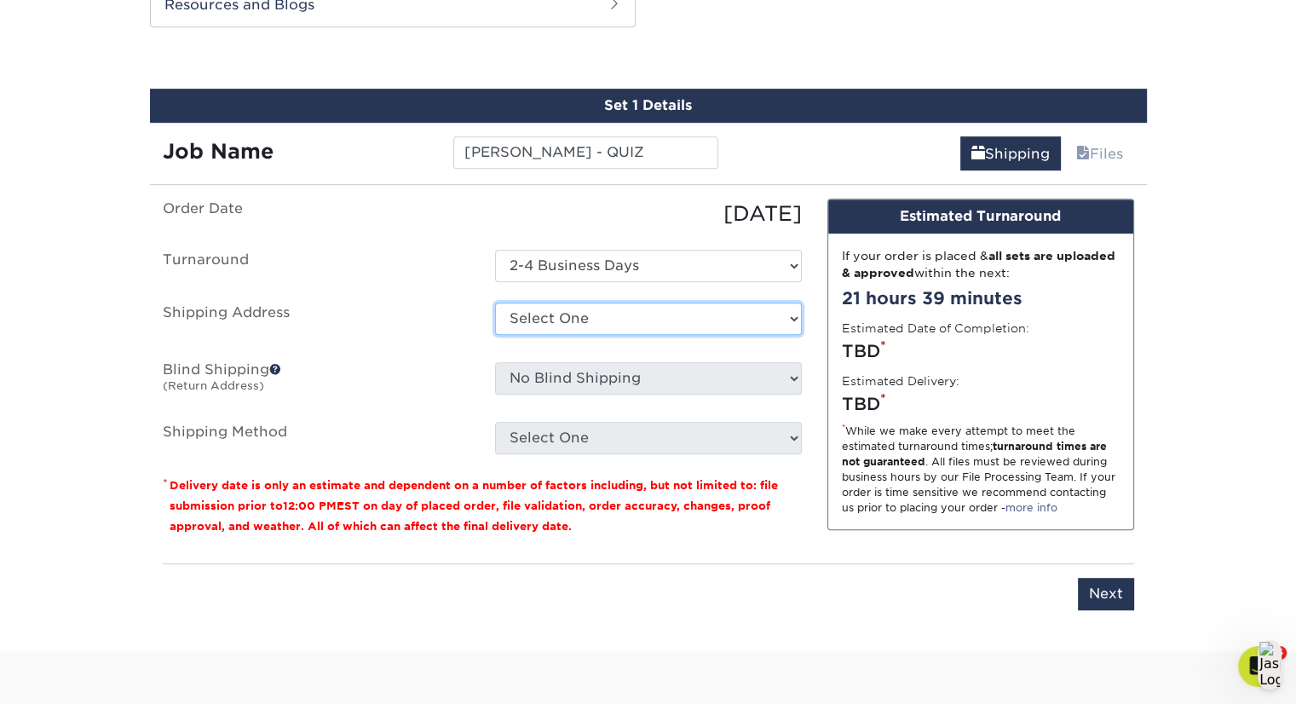
click at [660, 309] on select "Select One Aaron Kirow Aaron Miller Adrienne Bateman Allie Cormier Amy Malamut …" at bounding box center [648, 319] width 307 height 32
select select "newaddress"
click at [495, 303] on select "Select One Aaron Kirow Aaron Miller Adrienne Bateman Allie Cormier Amy Malamut …" at bounding box center [648, 319] width 307 height 32
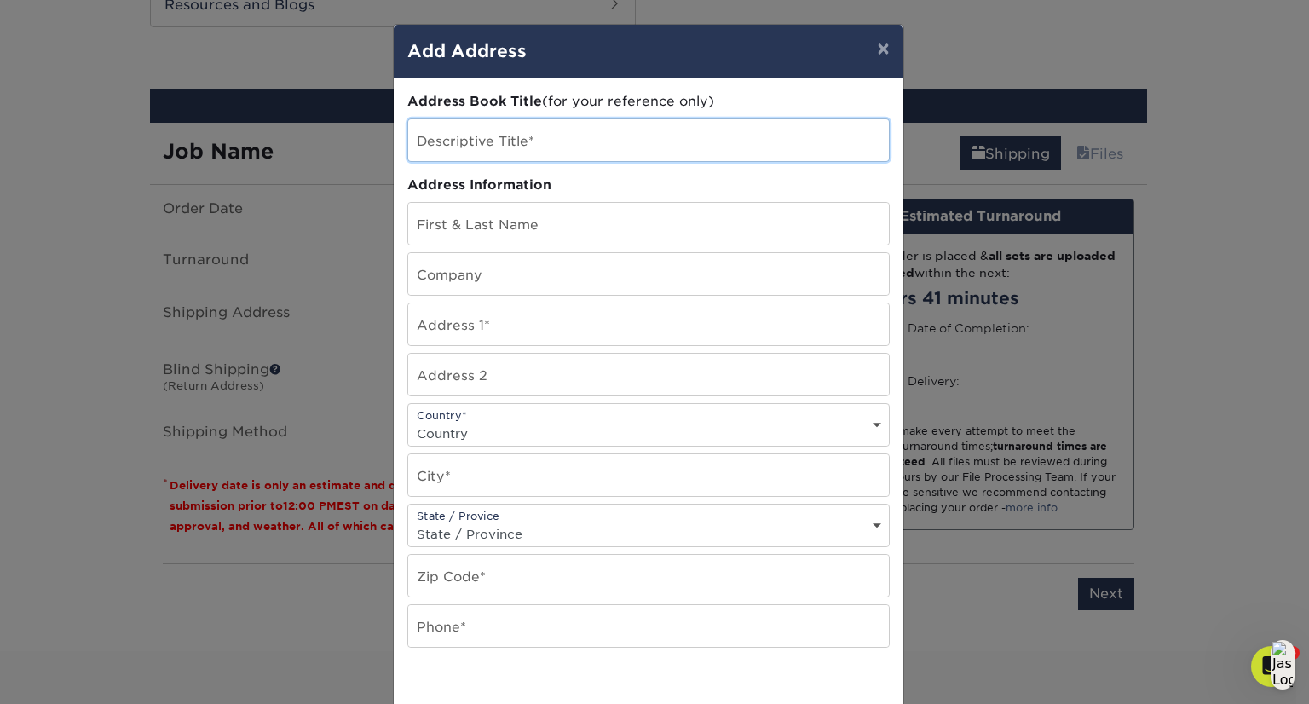
click at [566, 145] on input "text" at bounding box center [648, 140] width 481 height 42
type input "[PERSON_NAME]"
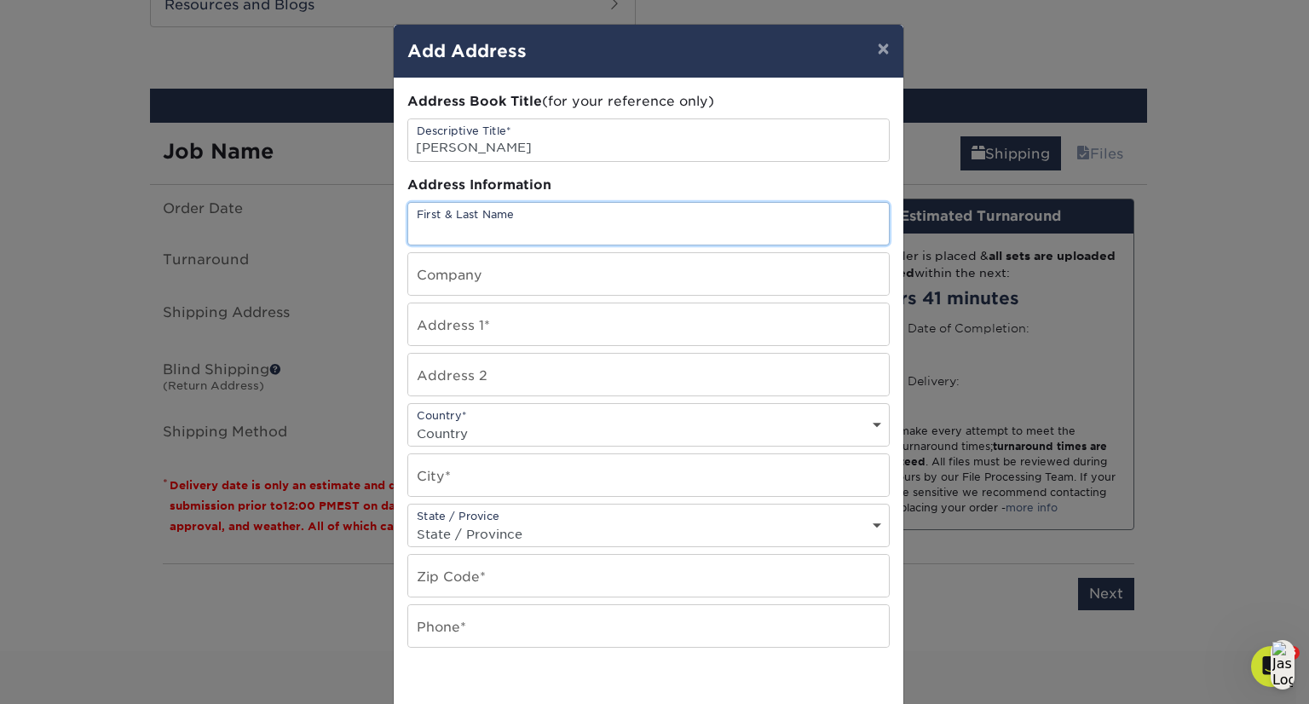
click at [592, 236] on input "text" at bounding box center [648, 224] width 481 height 42
type input "[PERSON_NAME]"
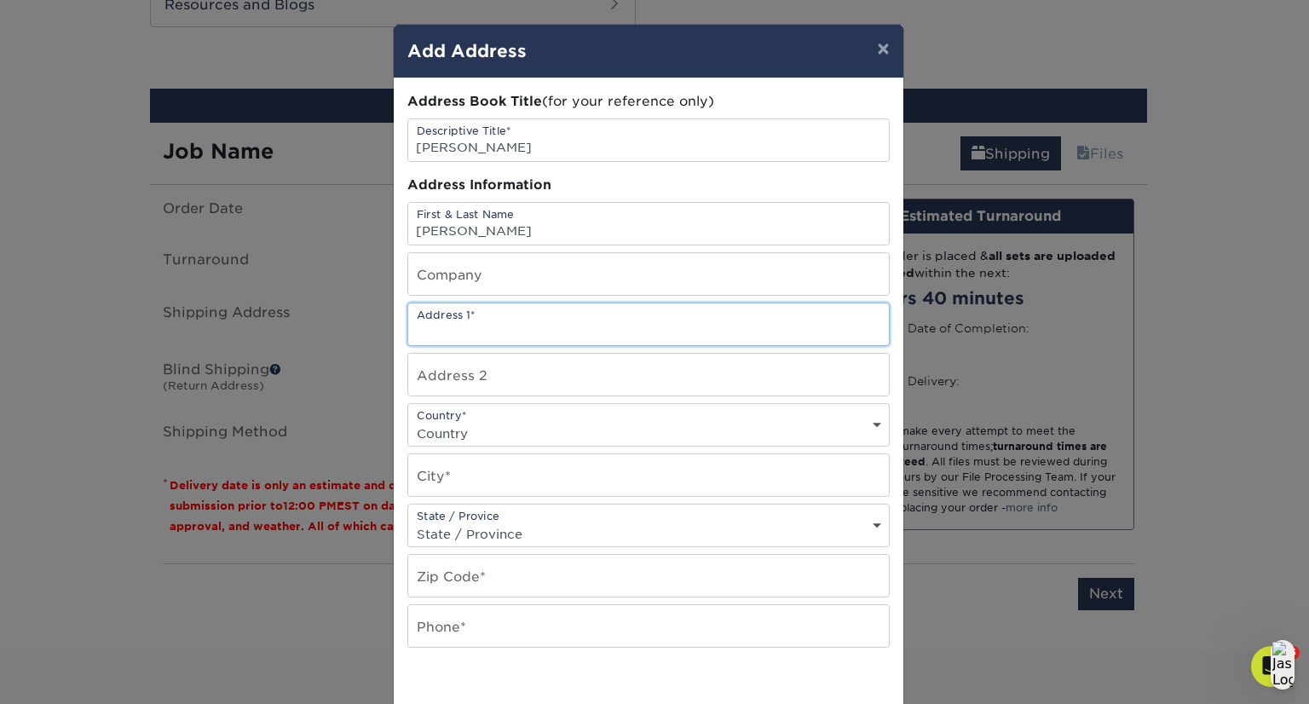
click at [583, 320] on input "text" at bounding box center [648, 324] width 481 height 42
type input "9309 Seney Ln"
click at [493, 422] on select "Country United States Canada ----------------------------- Afghanistan Albania …" at bounding box center [648, 433] width 481 height 25
select select "US"
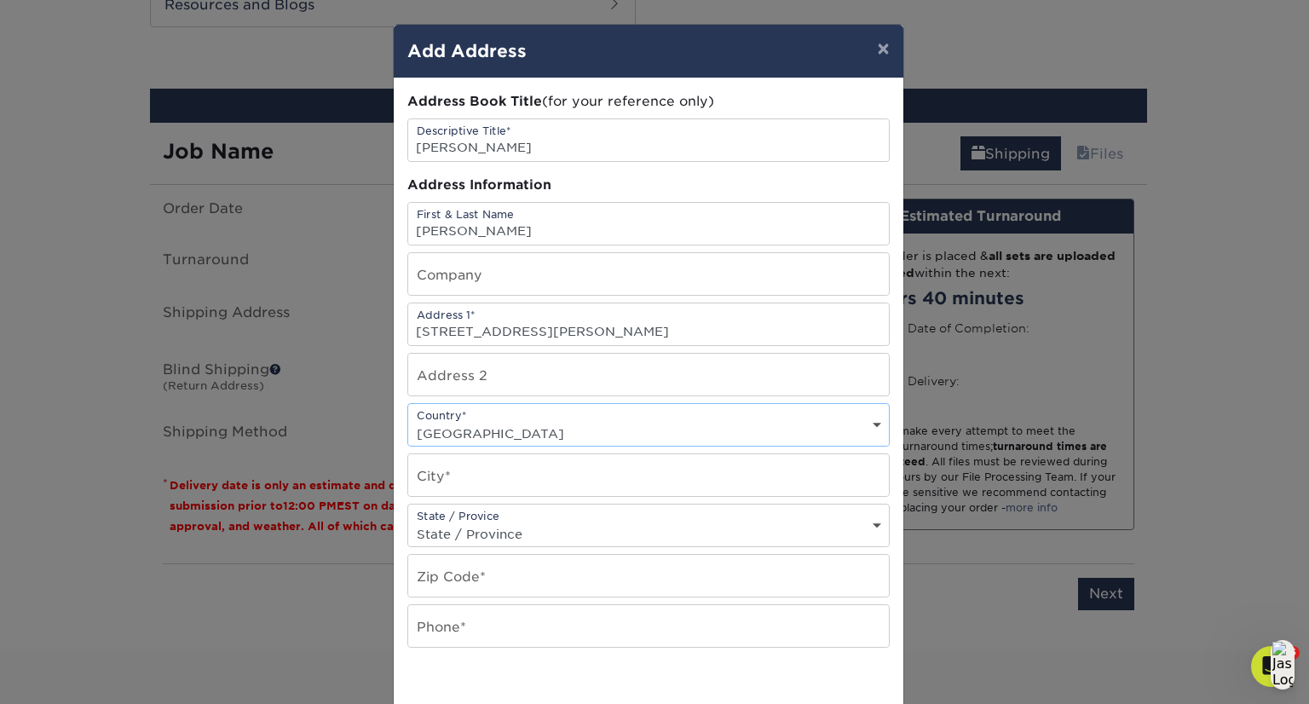
click at [408, 421] on select "Country United States Canada ----------------------------- Afghanistan Albania …" at bounding box center [648, 433] width 481 height 25
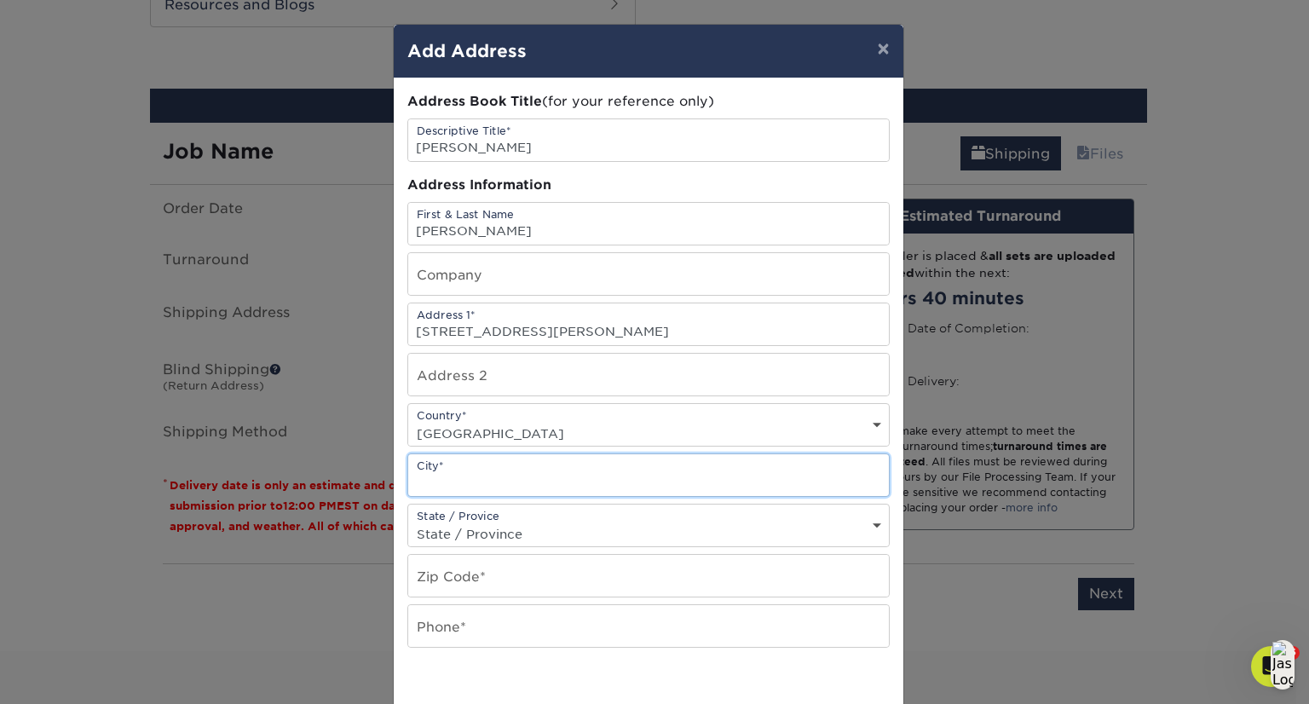
click at [521, 465] on input "text" at bounding box center [648, 475] width 481 height 42
type input "Owings Mills"
click at [545, 526] on select "State / Province Alabama Alaska Arizona Arkansas California Colorado Connecticu…" at bounding box center [648, 534] width 481 height 25
click at [554, 533] on select "State / Province Alabama Alaska Arizona Arkansas California Colorado Connecticu…" at bounding box center [648, 534] width 481 height 25
select select "MD"
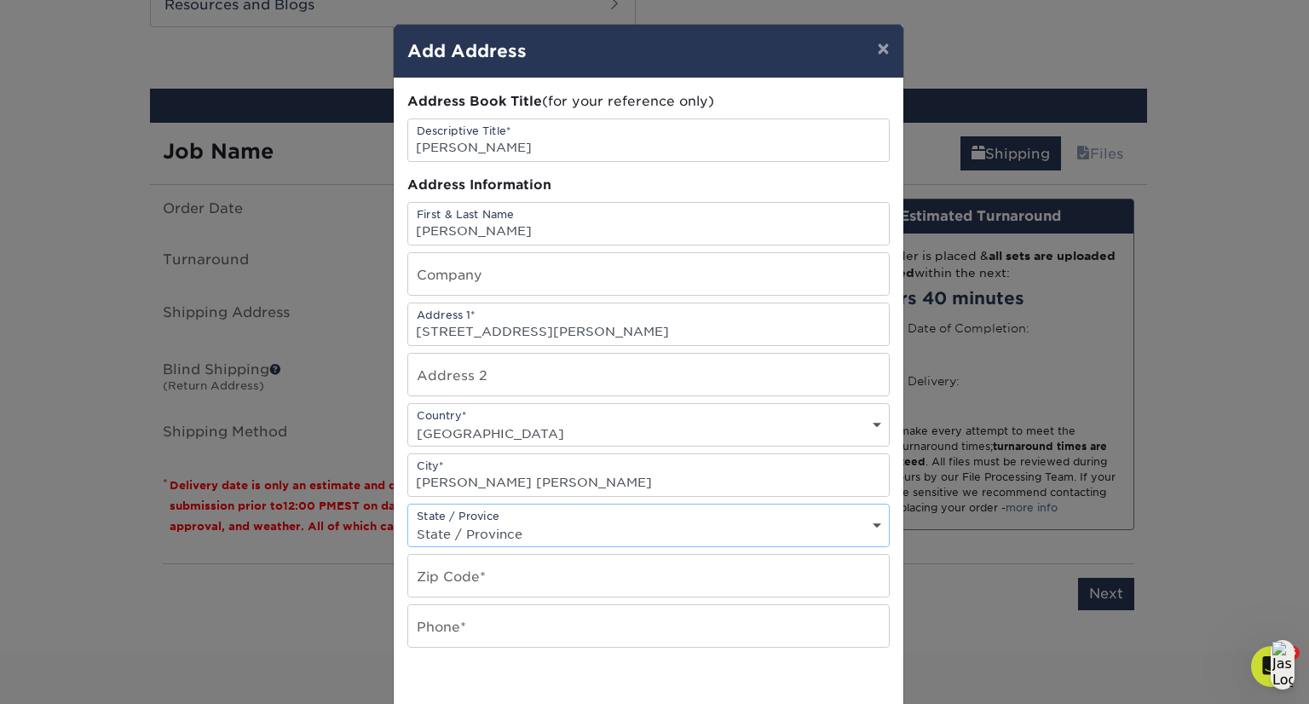
click at [408, 522] on select "State / Province Alabama Alaska Arizona Arkansas California Colorado Connecticu…" at bounding box center [648, 534] width 481 height 25
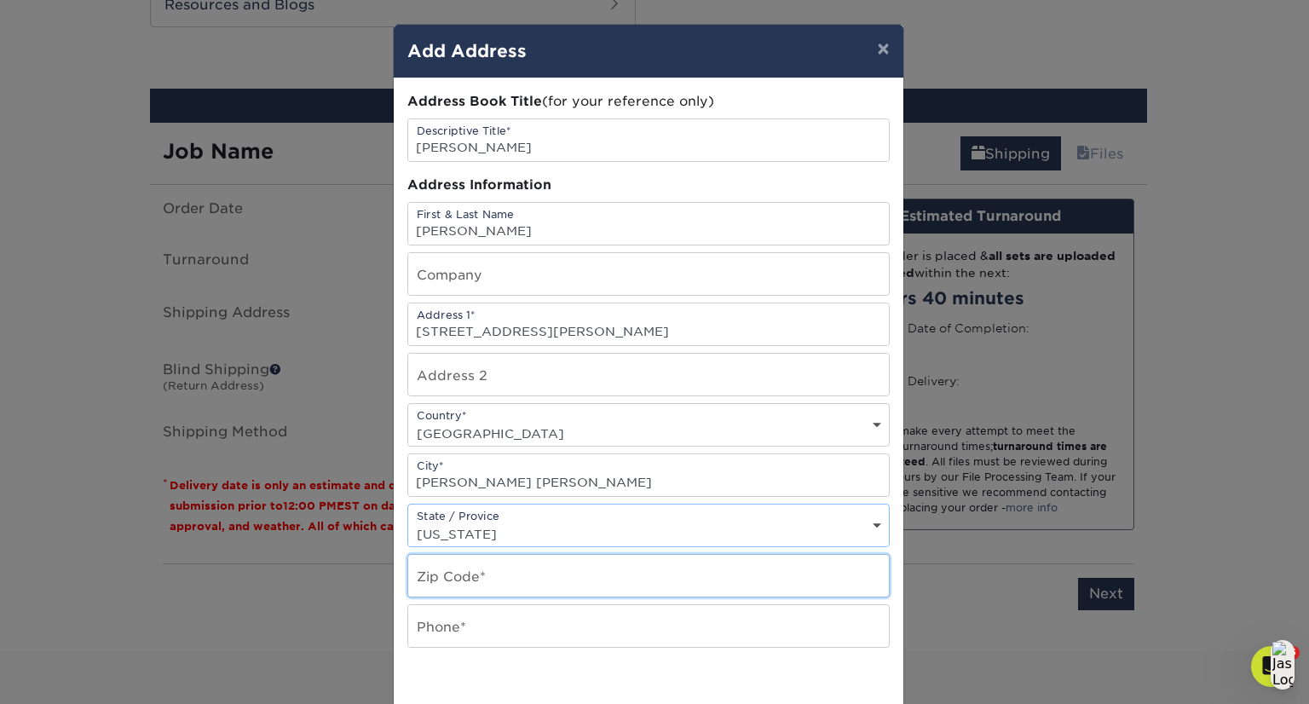
click at [517, 580] on input "text" at bounding box center [648, 576] width 481 height 42
type input "21117"
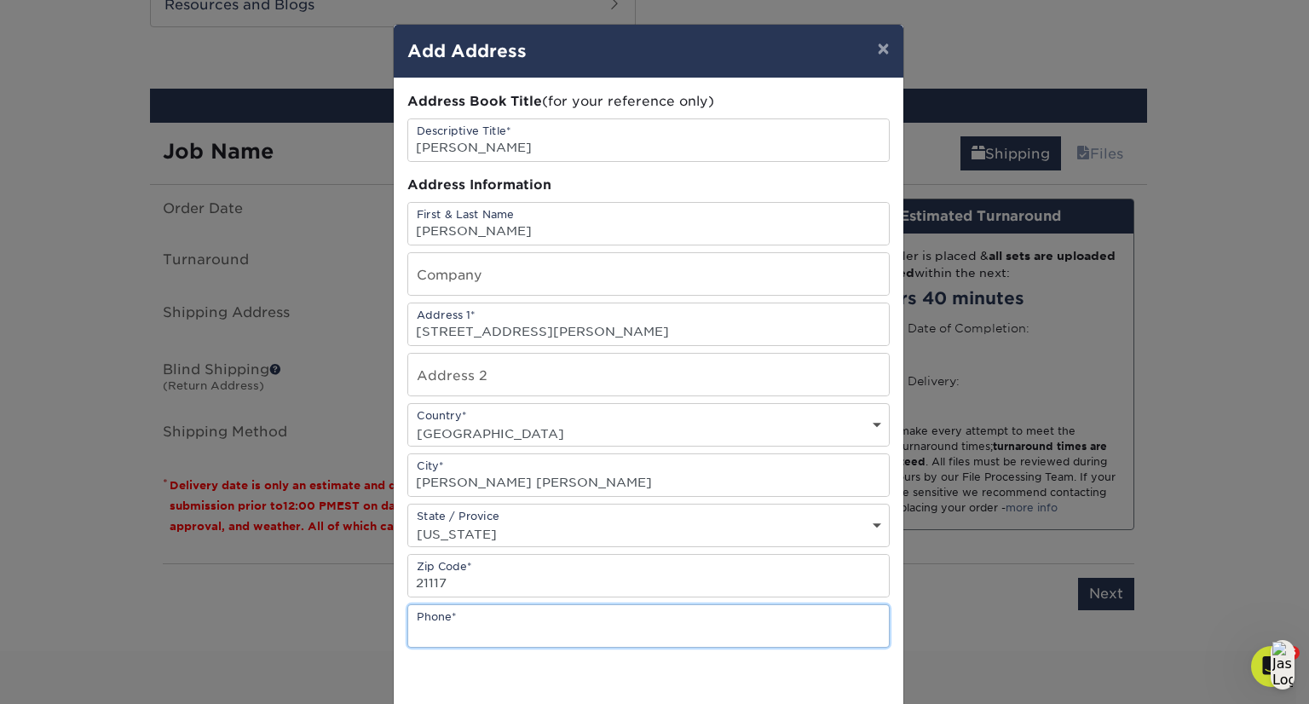
click at [487, 605] on input "text" at bounding box center [648, 626] width 481 height 42
paste input "201-841-6736"
type input "201-841-6736"
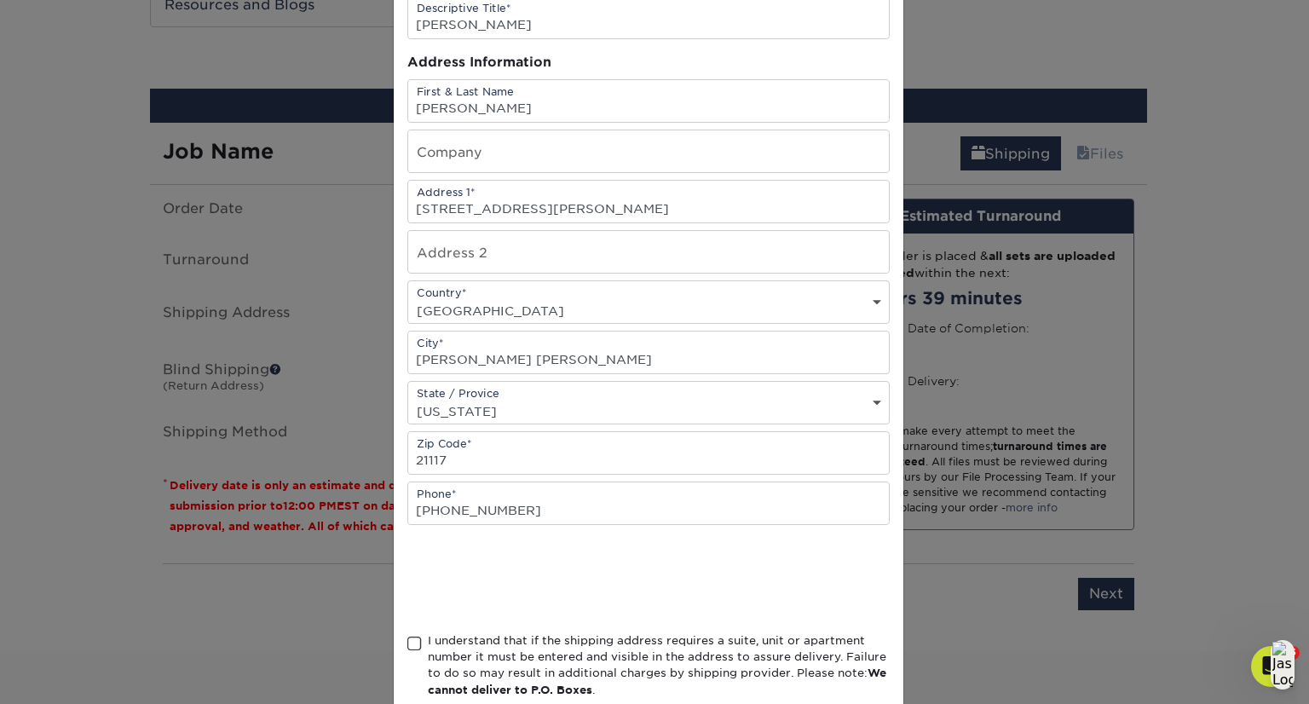
scroll to position [218, 0]
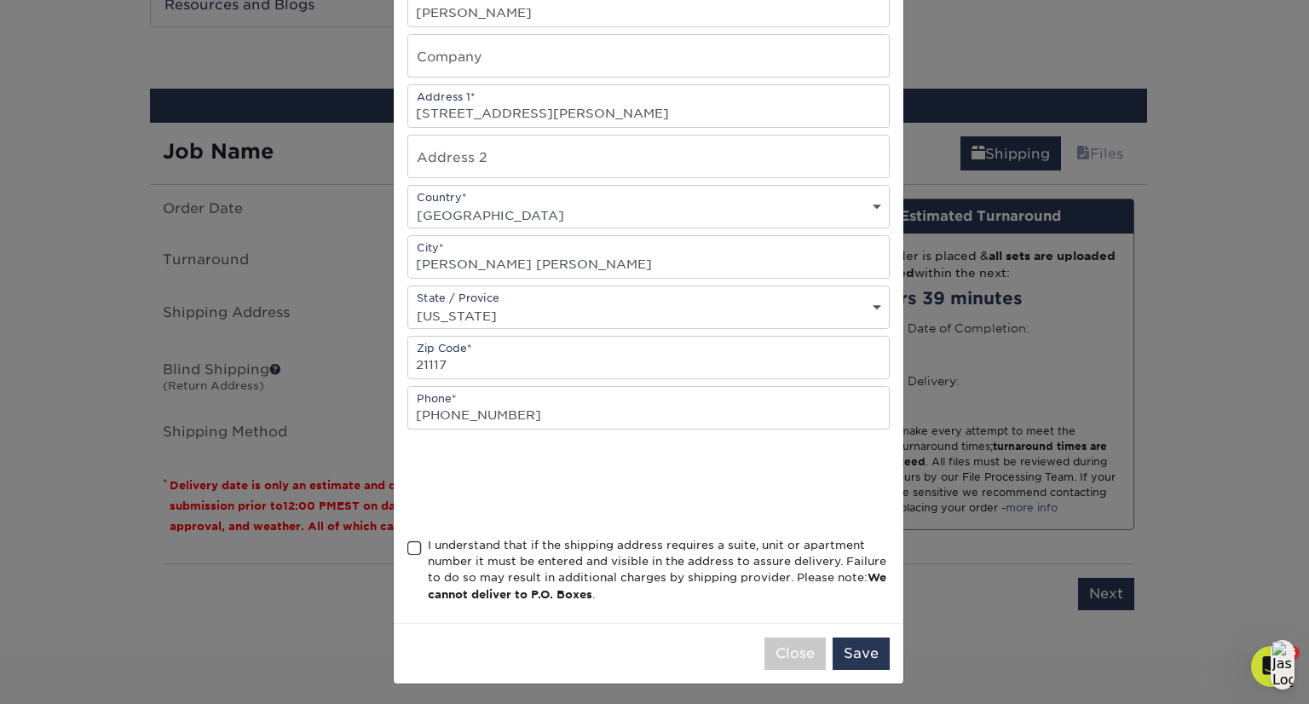
click at [407, 546] on span at bounding box center [414, 548] width 14 height 16
click at [0, 0] on input "I understand that if the shipping address requires a suite, unit or apartment n…" at bounding box center [0, 0] width 0 height 0
click at [857, 647] on button "Save" at bounding box center [861, 654] width 57 height 32
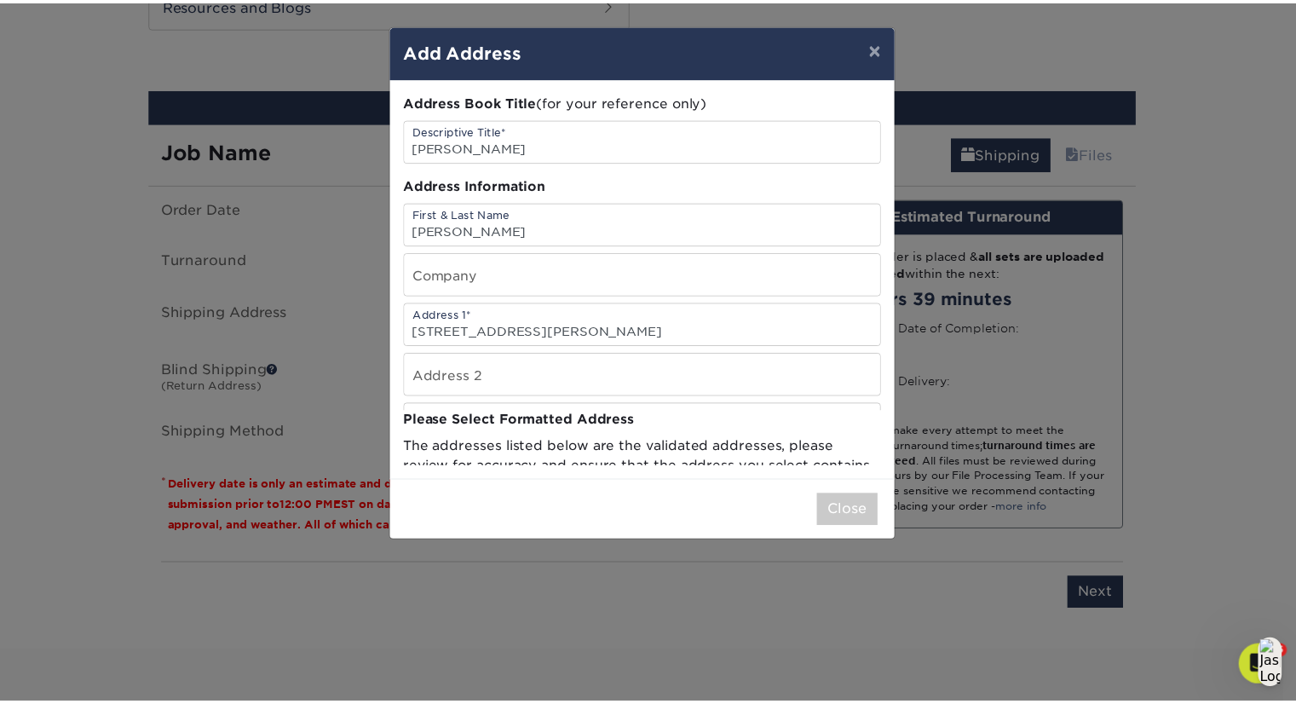
scroll to position [0, 0]
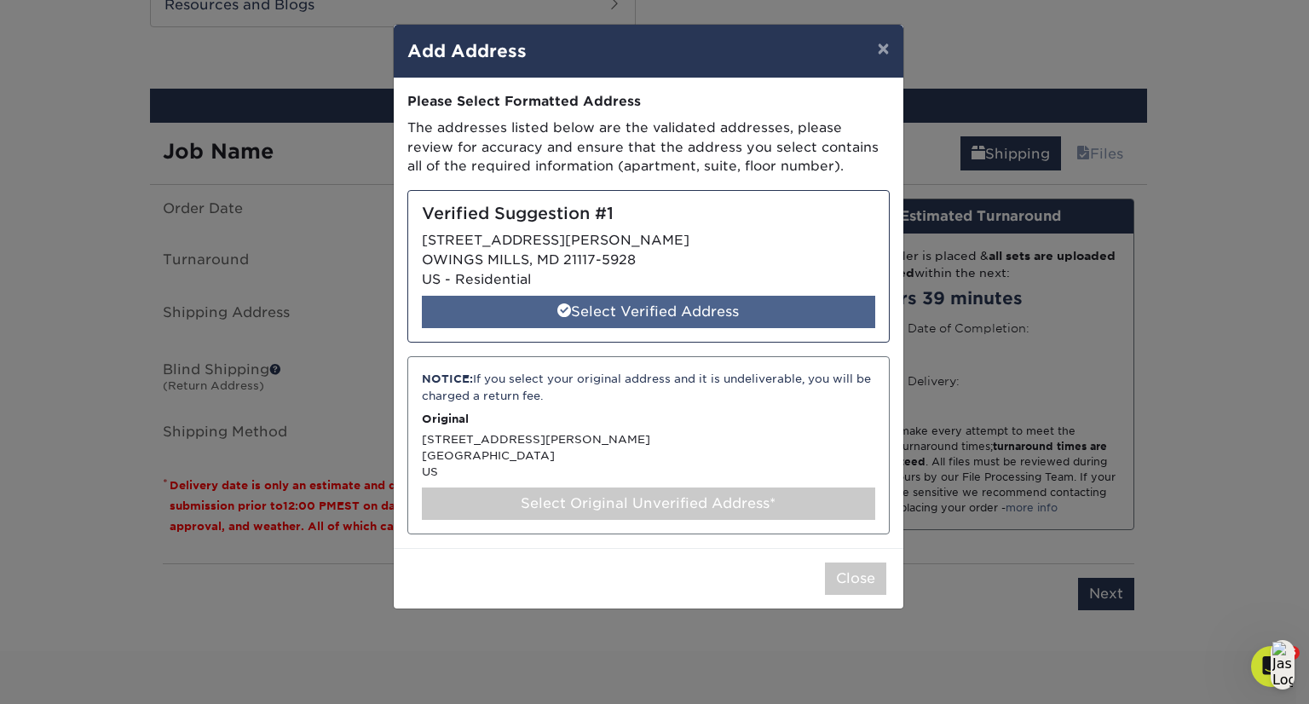
click at [676, 308] on div "Select Verified Address" at bounding box center [648, 312] width 453 height 32
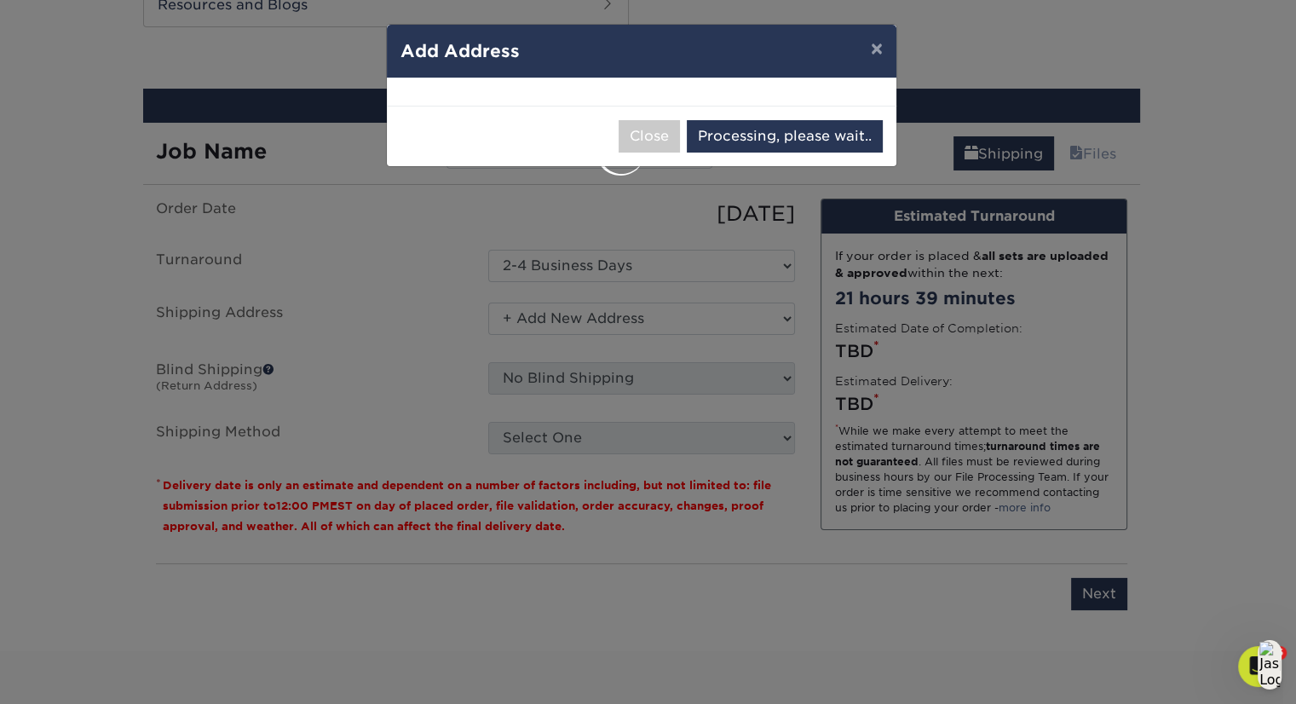
select select "284951"
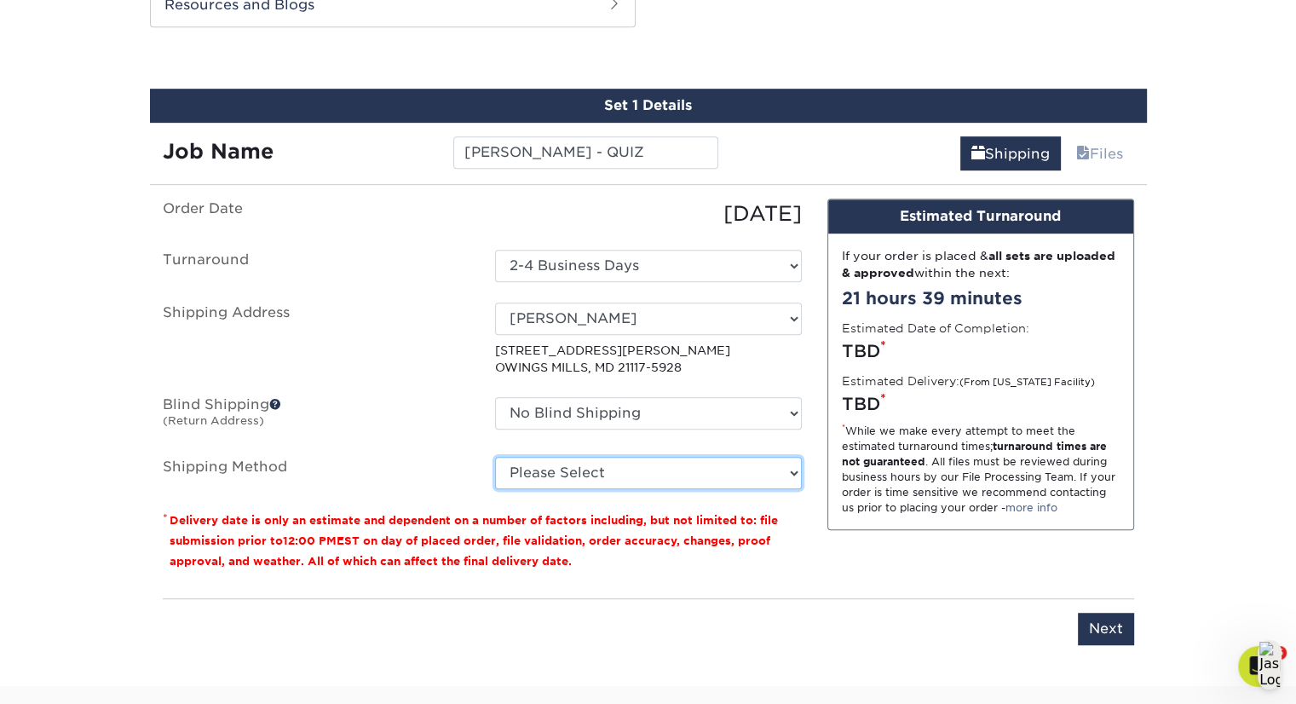
click at [744, 480] on select "Please Select Ground Shipping (+$7.84) 3 Day Shipping Service (+$20.07) 2 Day A…" at bounding box center [648, 473] width 307 height 32
select select "03"
click at [495, 457] on select "Please Select Ground Shipping (+$7.84) 3 Day Shipping Service (+$20.07) 2 Day A…" at bounding box center [648, 473] width 307 height 32
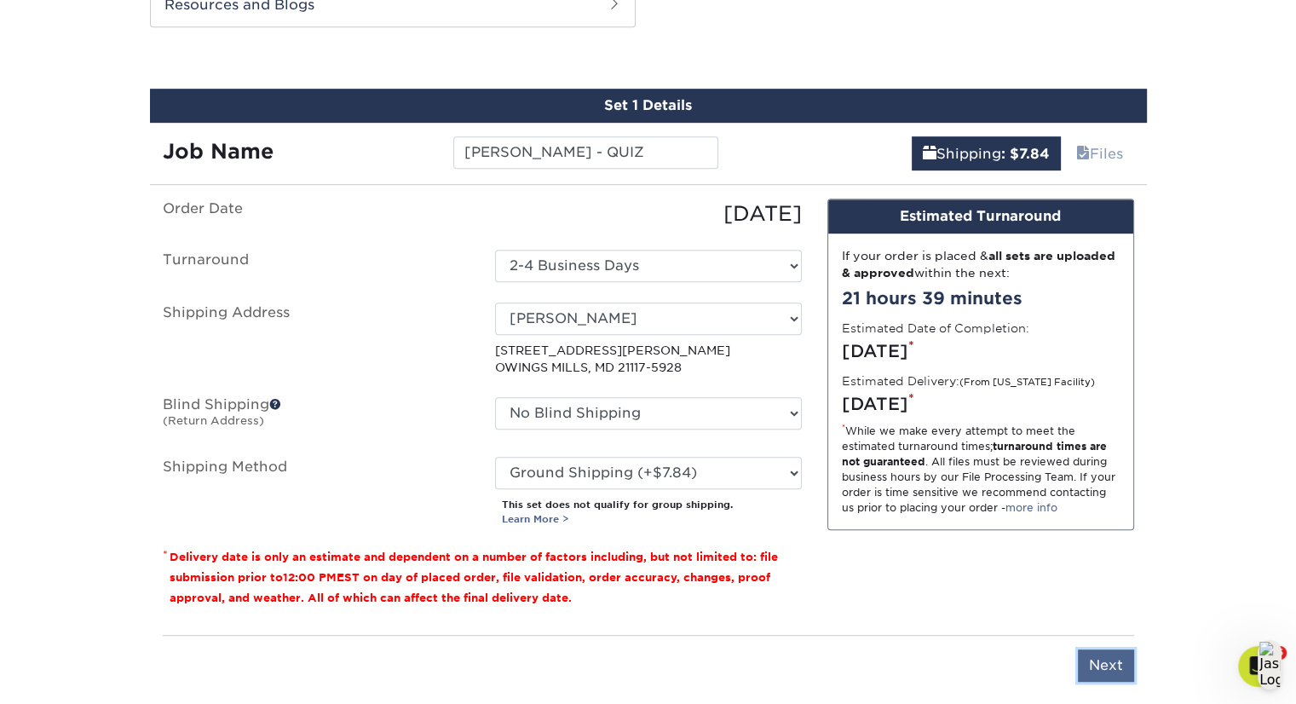
click at [1105, 665] on input "Next" at bounding box center [1106, 666] width 56 height 32
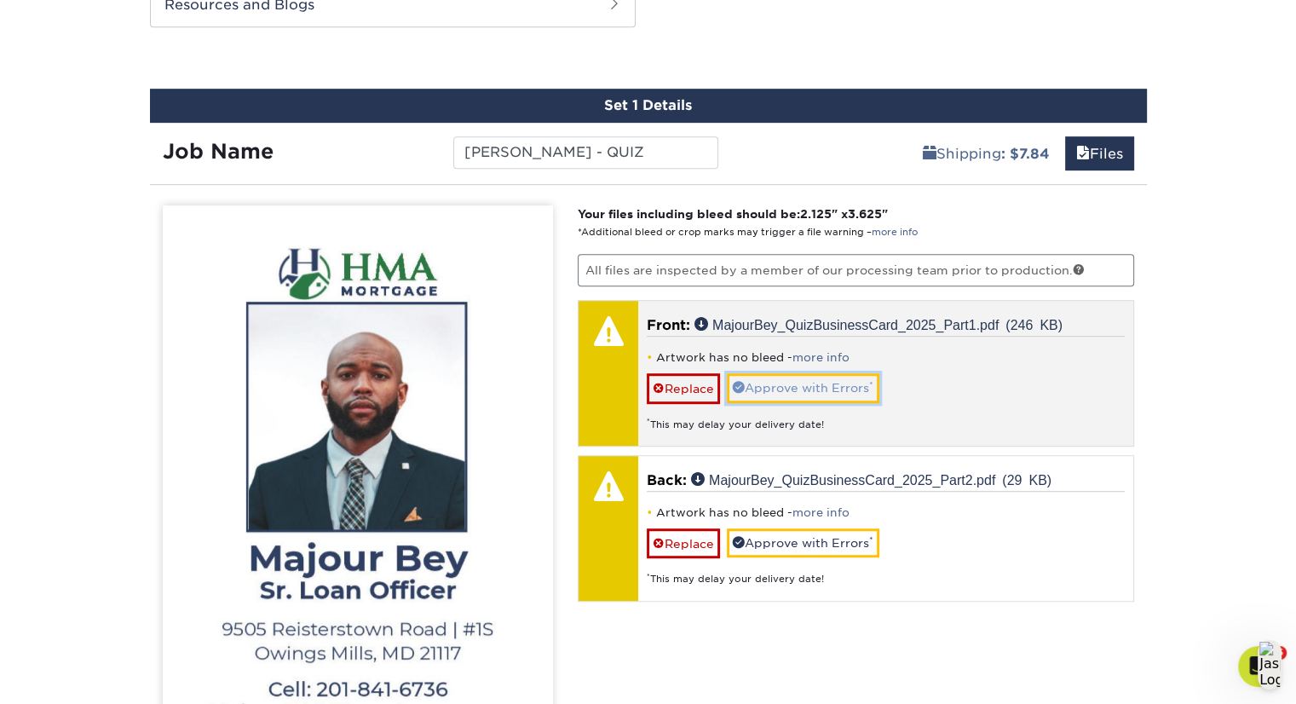
click at [839, 388] on link "Approve with Errors *" at bounding box center [803, 387] width 153 height 29
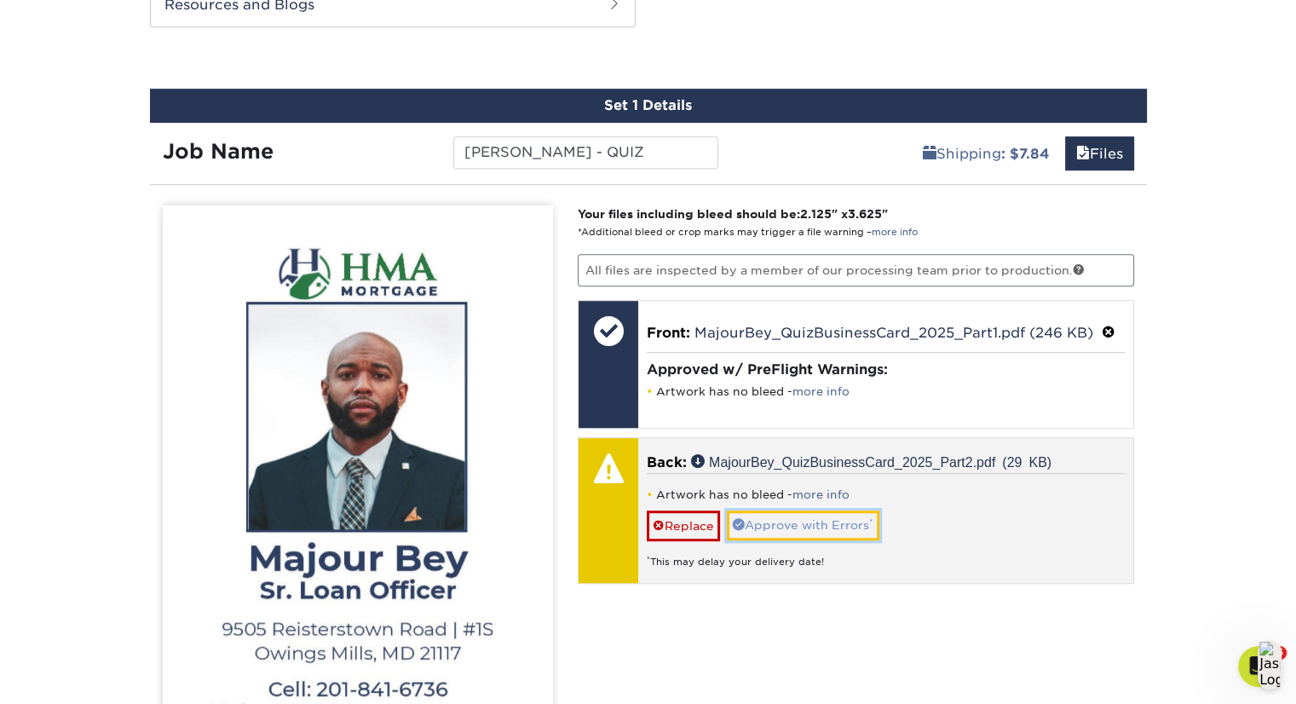
click at [807, 526] on link "Approve with Errors *" at bounding box center [803, 525] width 153 height 29
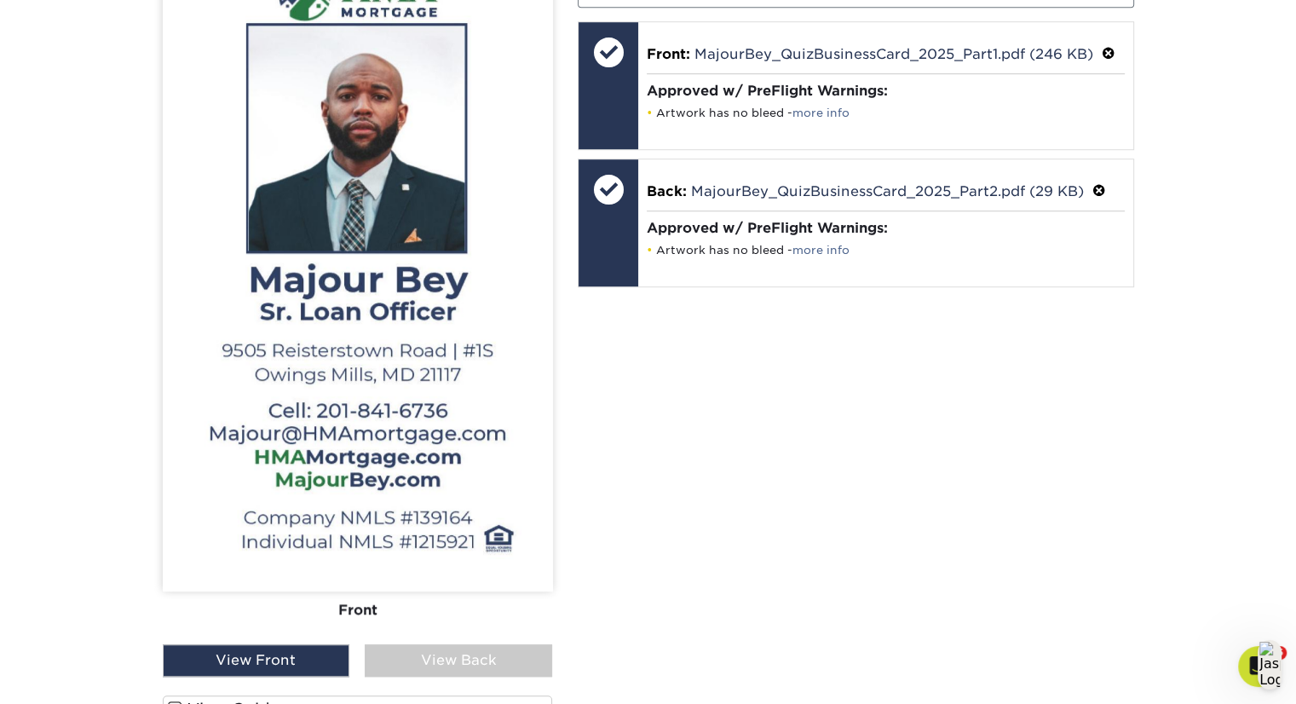
scroll to position [1408, 0]
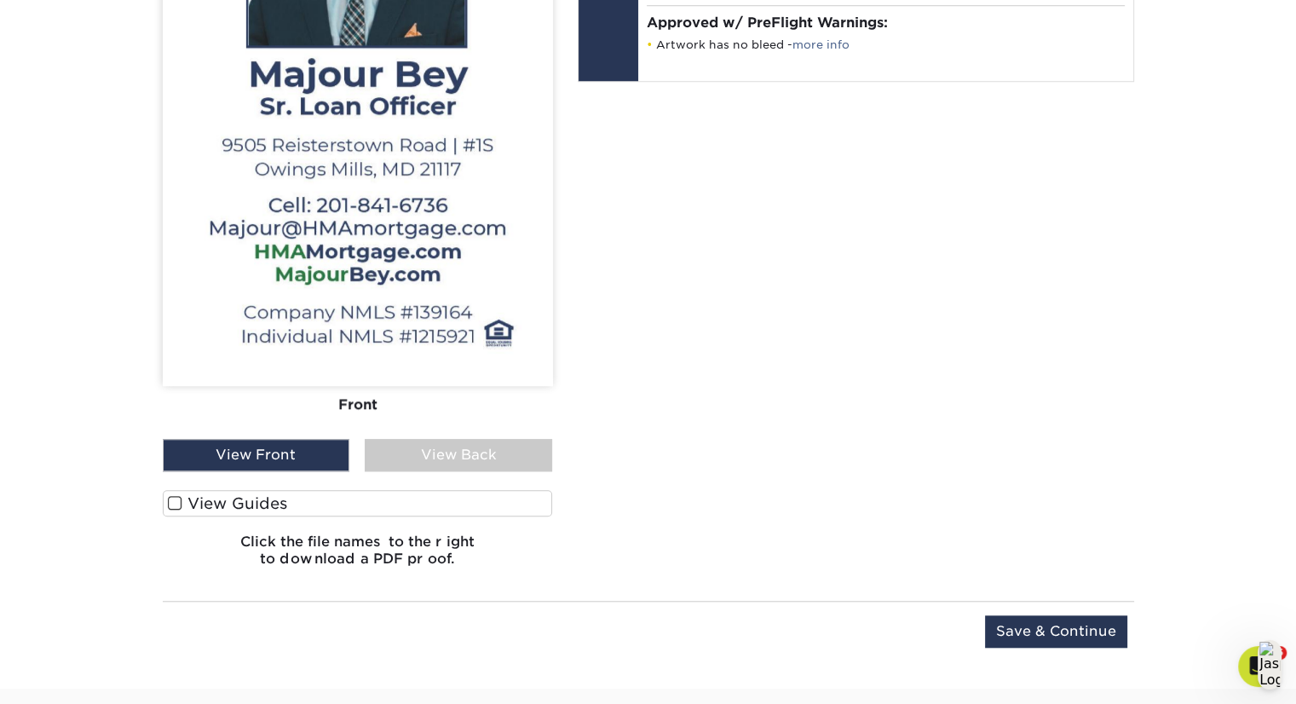
click at [447, 452] on div "View Back" at bounding box center [459, 455] width 188 height 32
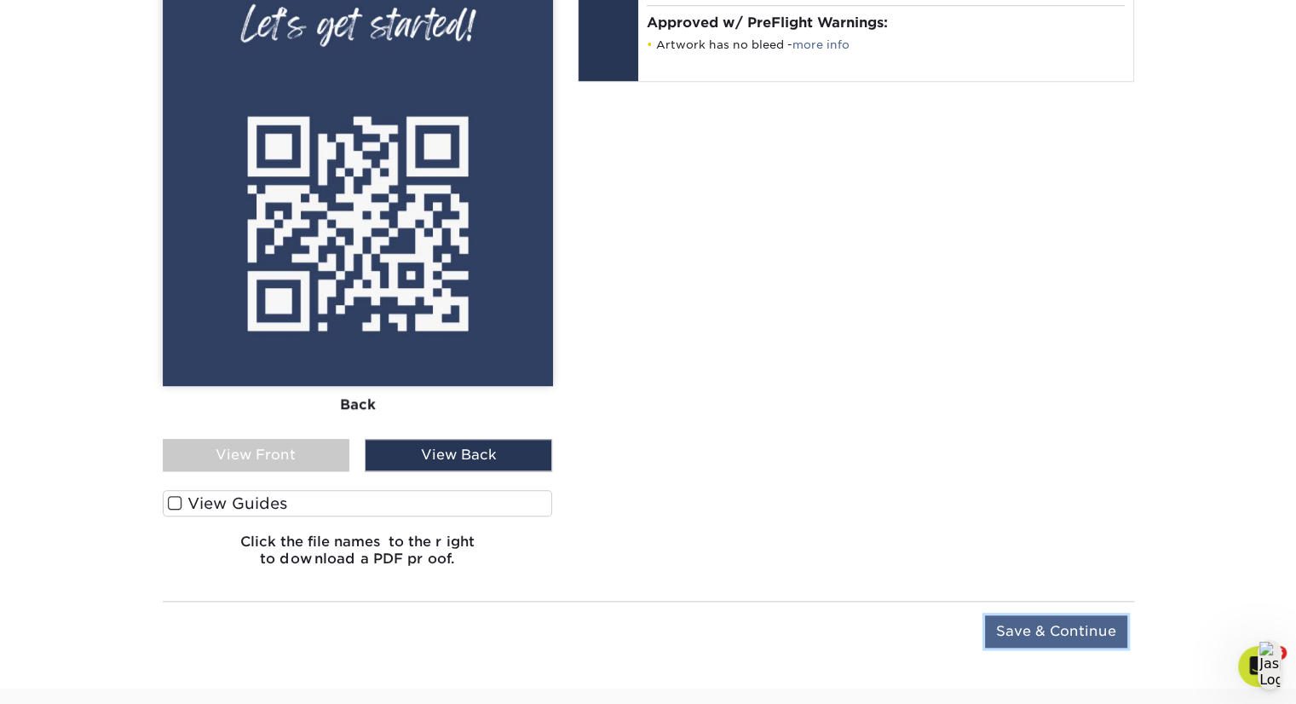
click at [1023, 618] on input "Save & Continue" at bounding box center [1056, 631] width 142 height 32
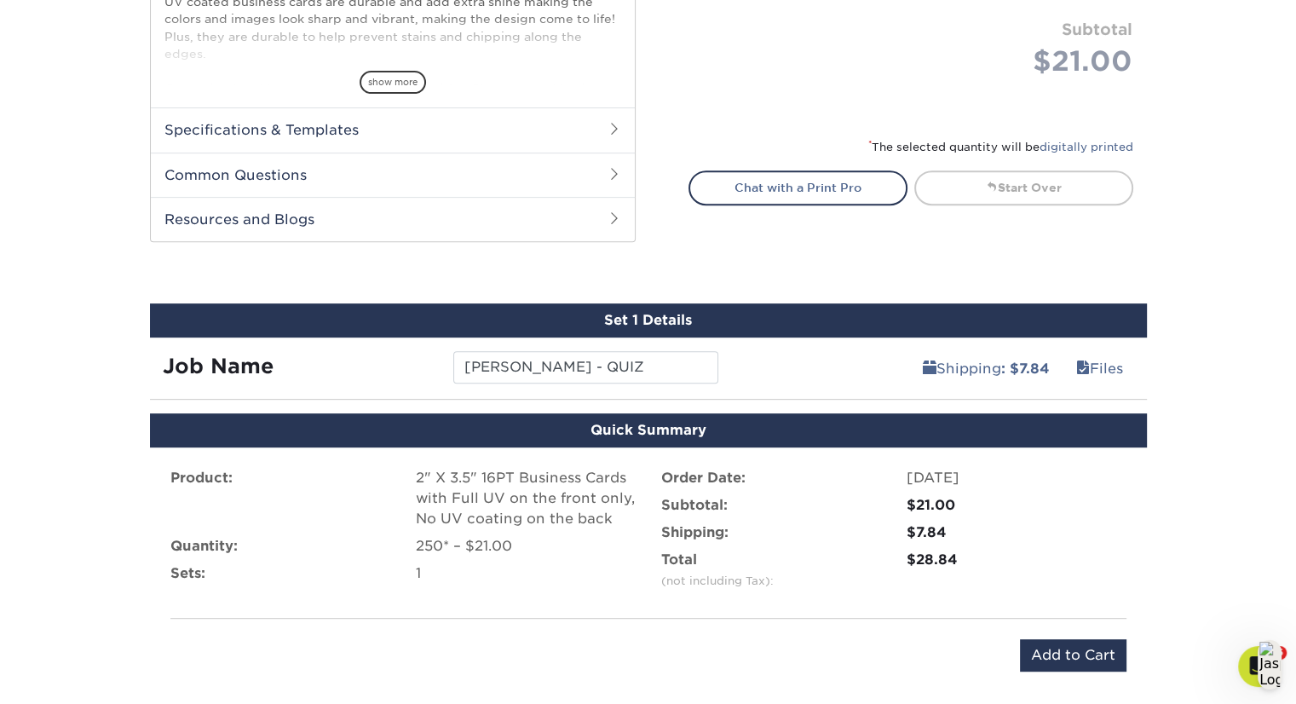
scroll to position [706, 0]
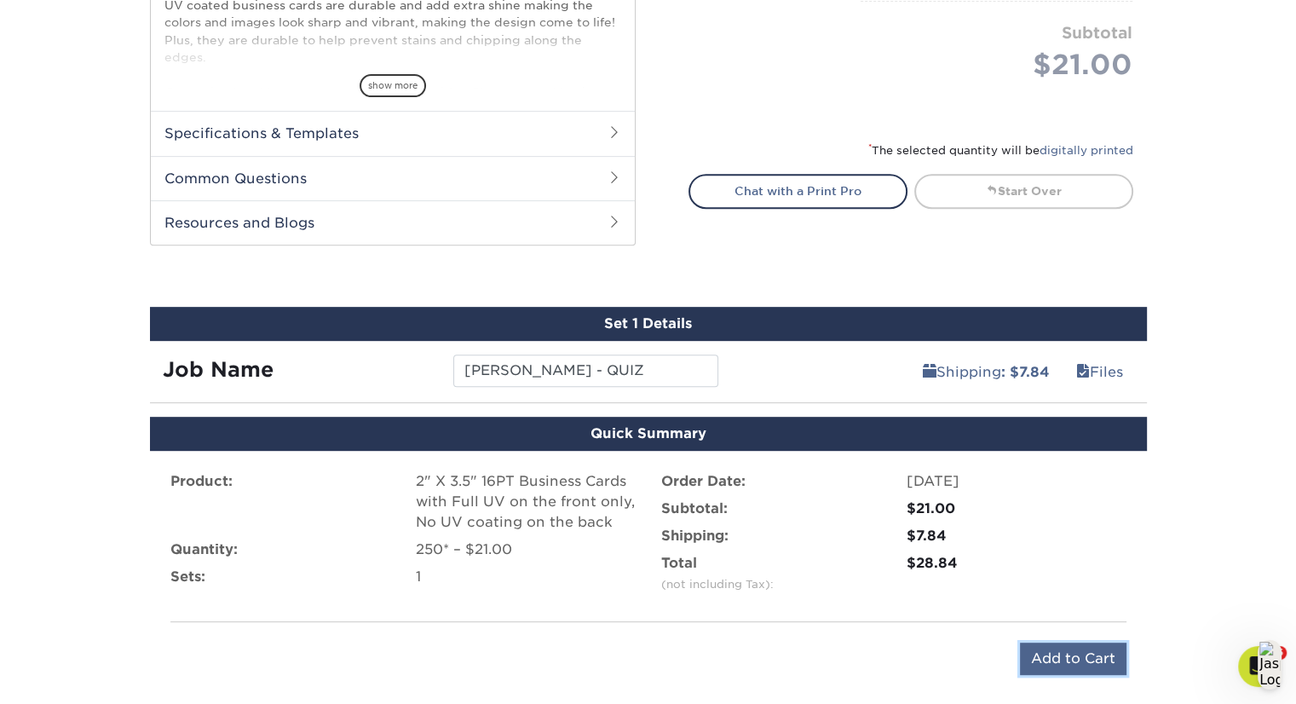
click at [1052, 655] on input "Add to Cart" at bounding box center [1073, 659] width 107 height 32
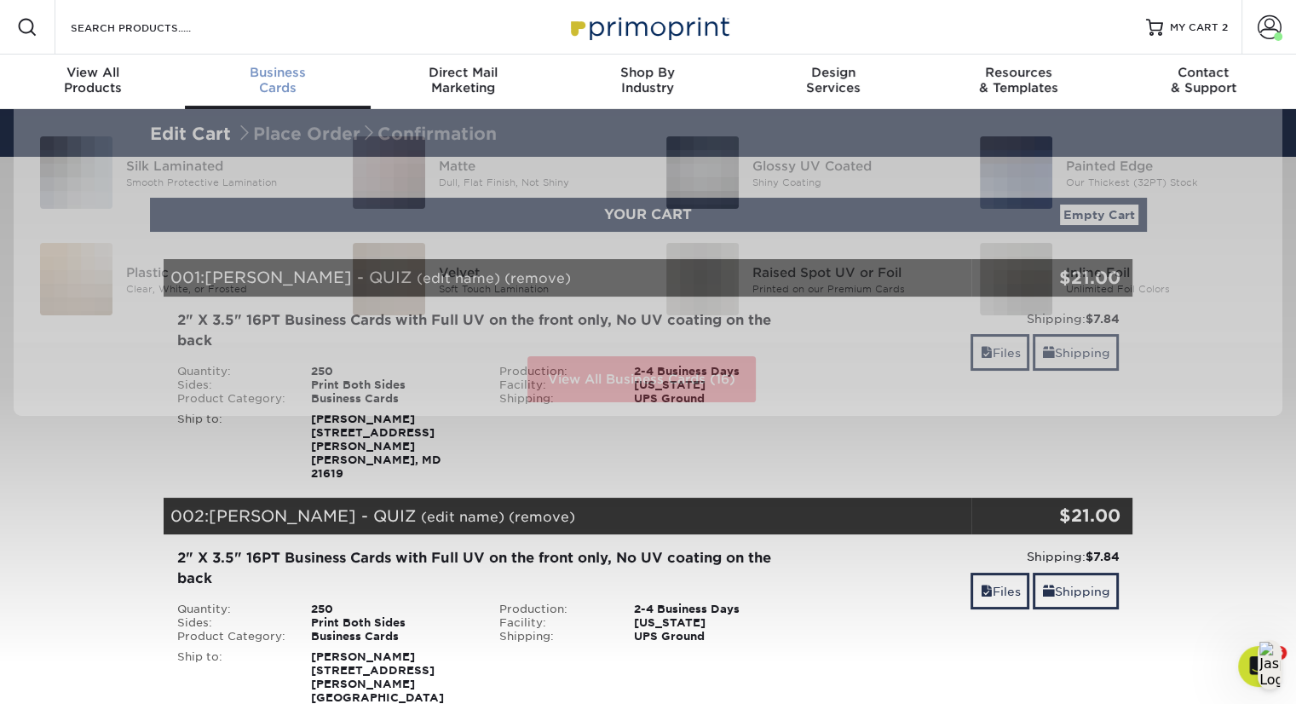
click at [303, 72] on span "Business" at bounding box center [277, 72] width 185 height 15
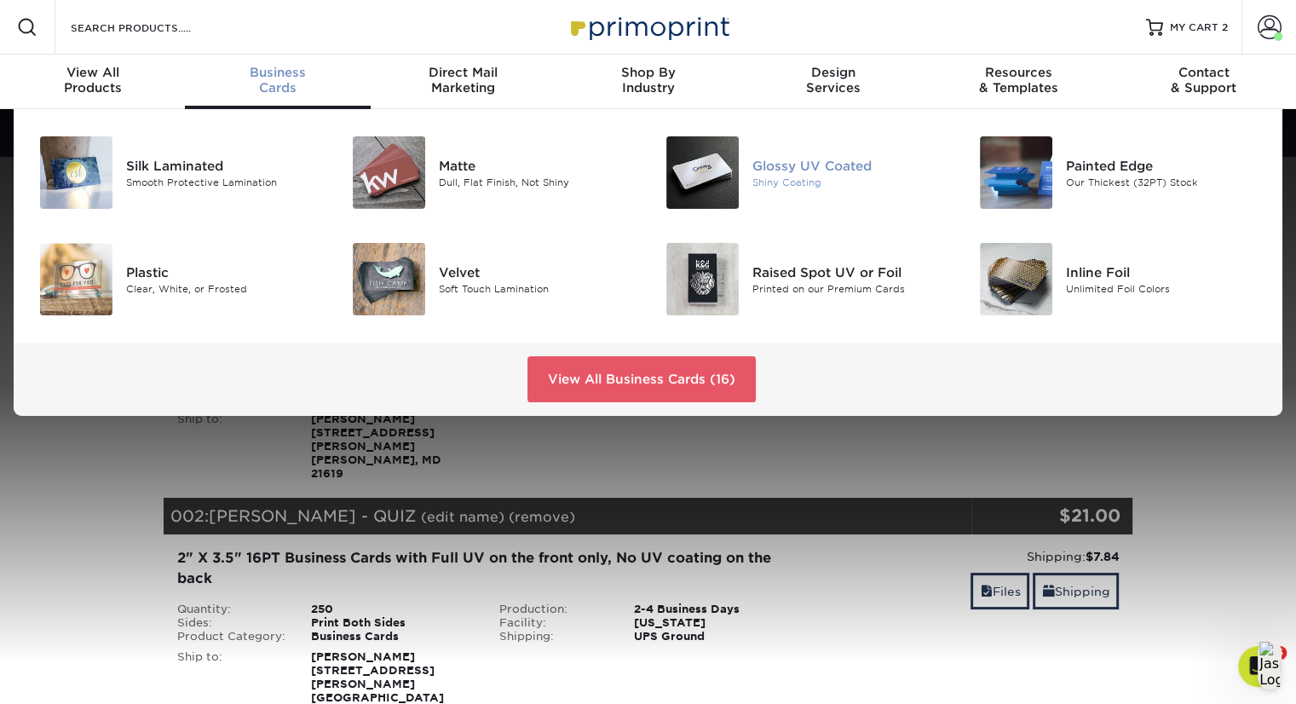
click at [770, 161] on div "Glossy UV Coated" at bounding box center [851, 165] width 196 height 19
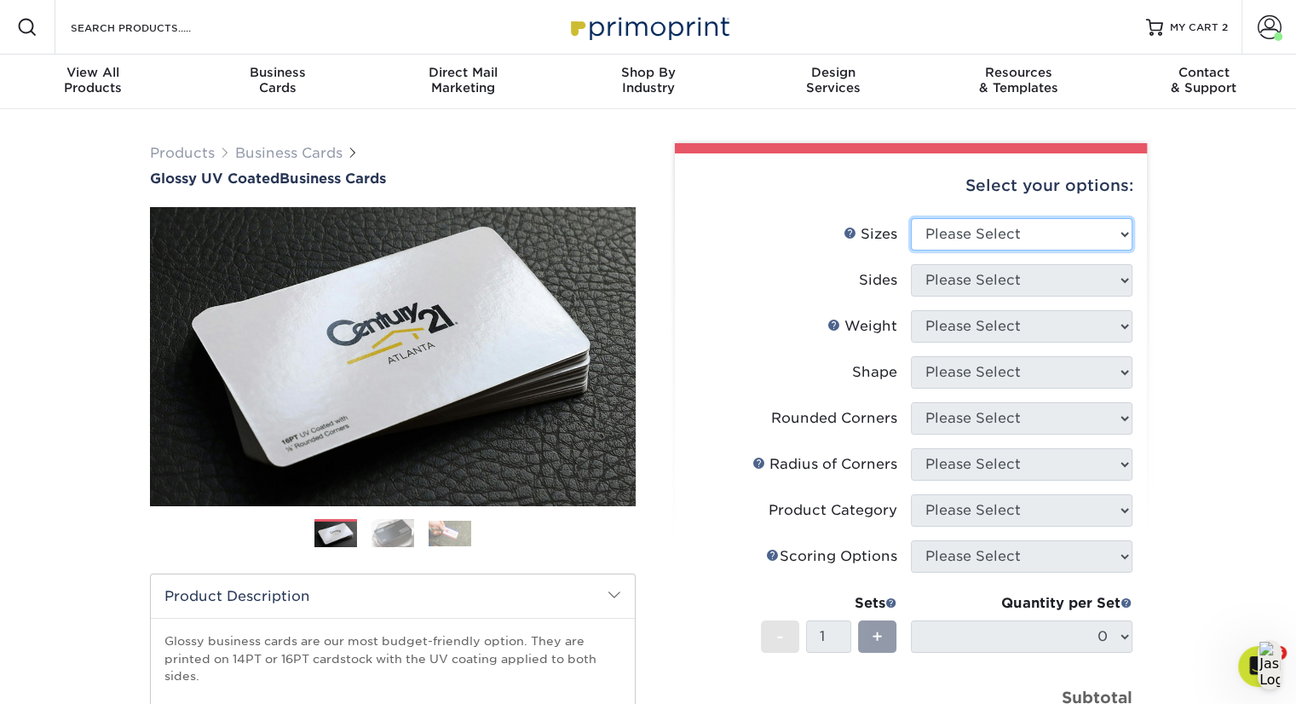
click at [1083, 235] on select "Please Select 1.5" x 3.5" - Mini 1.75" x 3.5" - Mini 2" x 2" - Square 2" x 3" -…" at bounding box center [1022, 234] width 222 height 32
click at [911, 218] on select "Please Select 1.5" x 3.5" - Mini 1.75" x 3.5" - Mini 2" x 2" - Square 2" x 3" -…" at bounding box center [1022, 234] width 222 height 32
click at [1065, 230] on select "Please Select 1.5" x 3.5" - Mini 1.75" x 3.5" - Mini 2" x 2" - Square 2" x 3" -…" at bounding box center [1022, 234] width 222 height 32
select select "2.00x3.50"
click at [911, 218] on select "Please Select 1.5" x 3.5" - Mini 1.75" x 3.5" - Mini 2" x 2" - Square 2" x 3" -…" at bounding box center [1022, 234] width 222 height 32
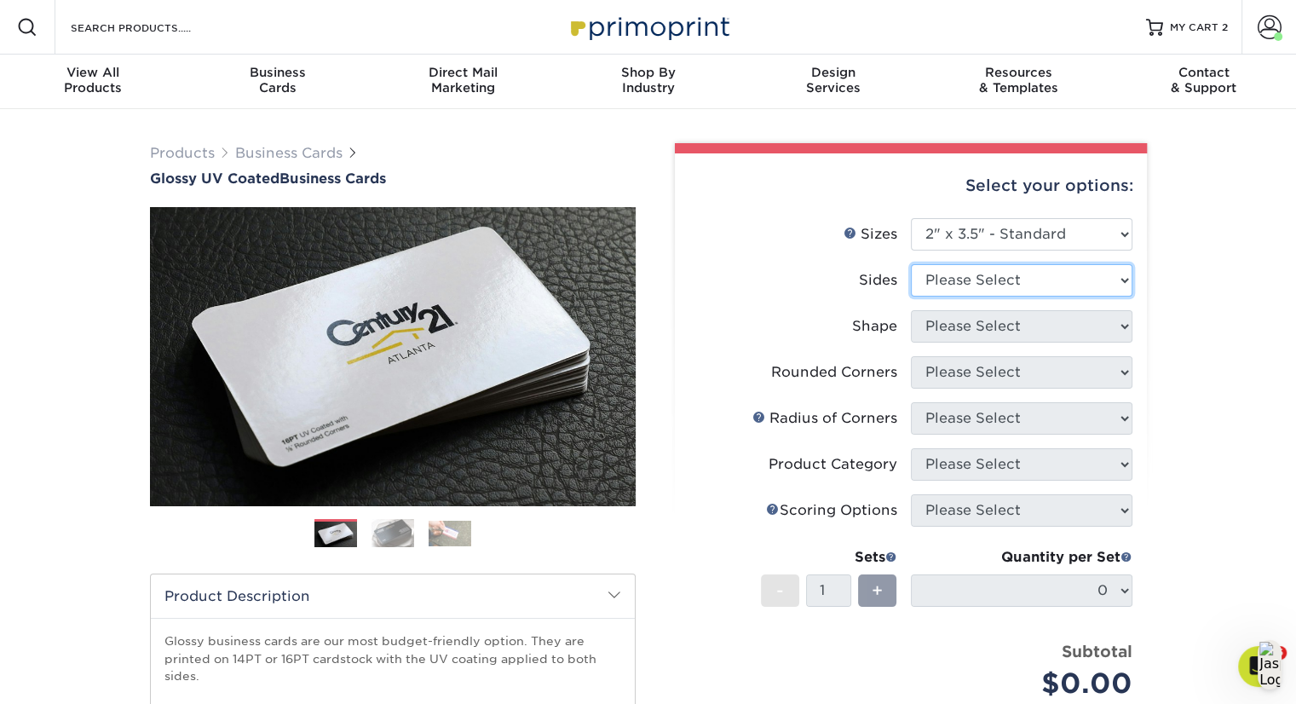
click at [1024, 280] on select "Please Select Print Both Sides Print Front Only" at bounding box center [1022, 280] width 222 height 32
select select "13abbda7-1d64-4f25-8bb2-c179b224825d"
click at [911, 264] on select "Please Select Print Both Sides Print Front Only" at bounding box center [1022, 280] width 222 height 32
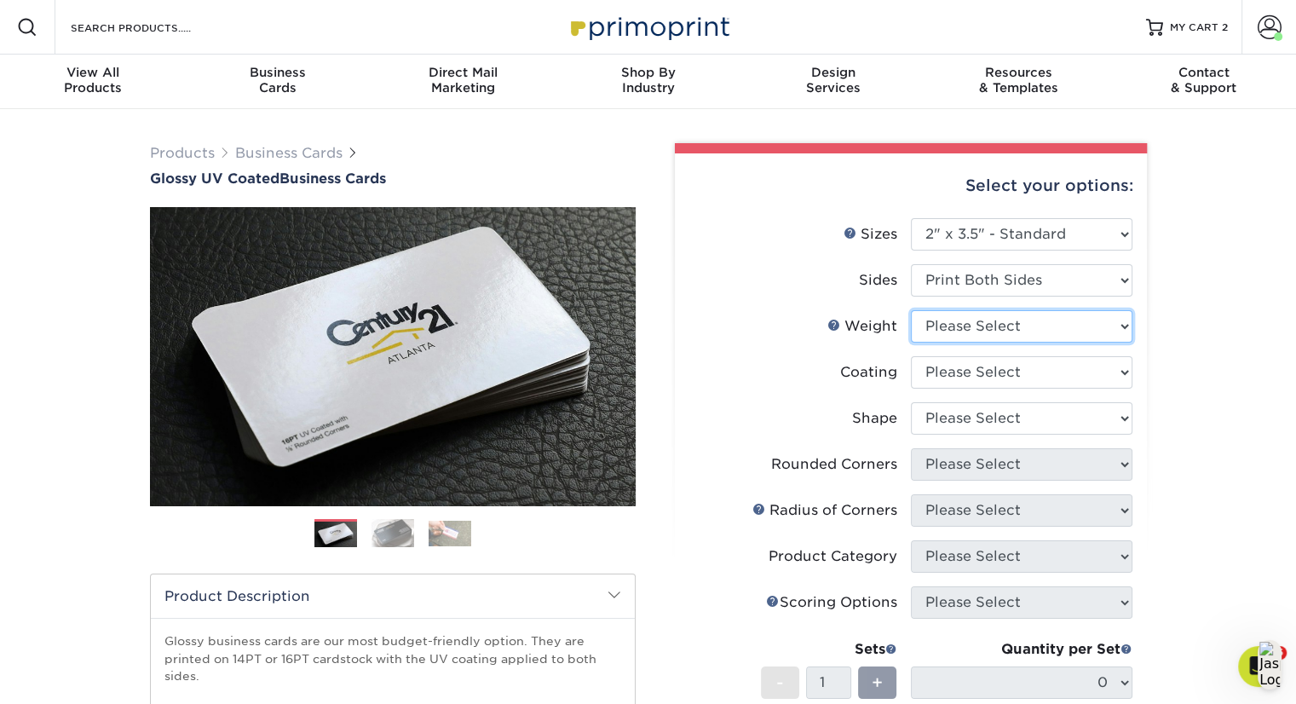
click at [1034, 331] on select "Please Select 16PT 14PT" at bounding box center [1022, 326] width 222 height 32
select select "16PT"
click at [911, 310] on select "Please Select 16PT 14PT" at bounding box center [1022, 326] width 222 height 32
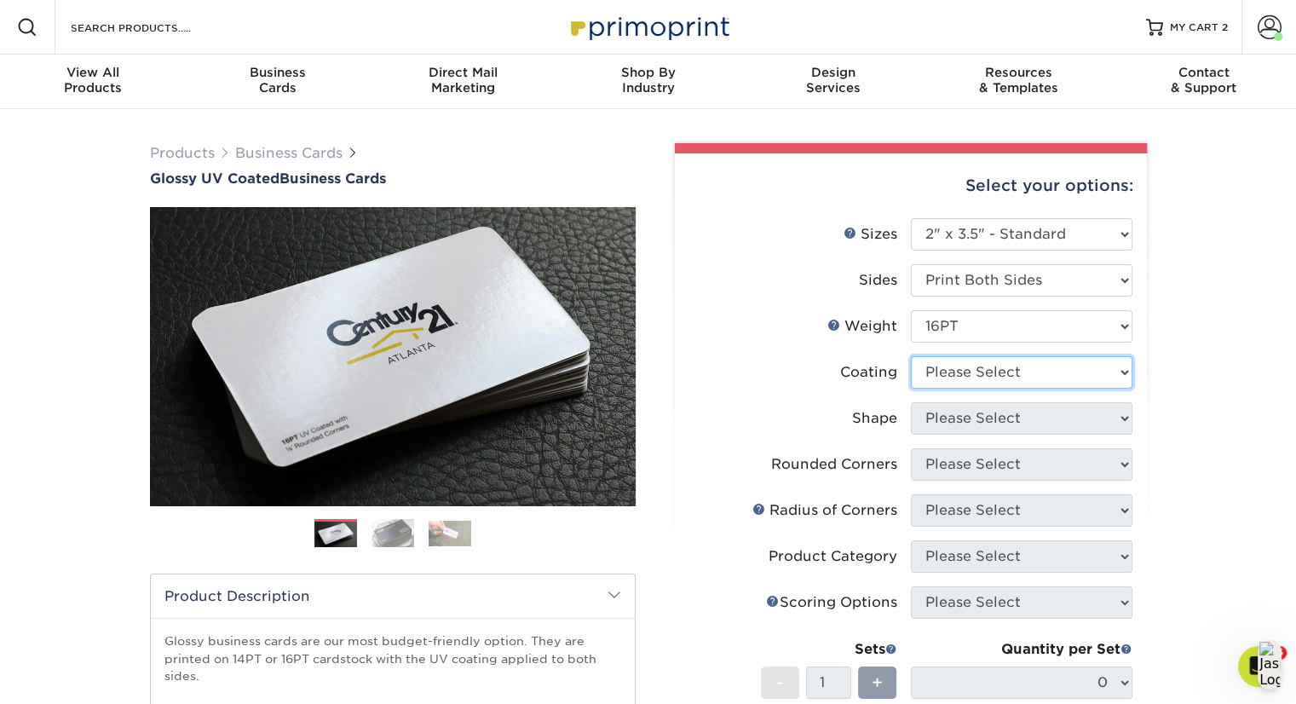
click at [1042, 379] on select at bounding box center [1022, 372] width 222 height 32
select select "1e8116af-acfc-44b1-83dc-8181aa338834"
click at [911, 356] on select at bounding box center [1022, 372] width 222 height 32
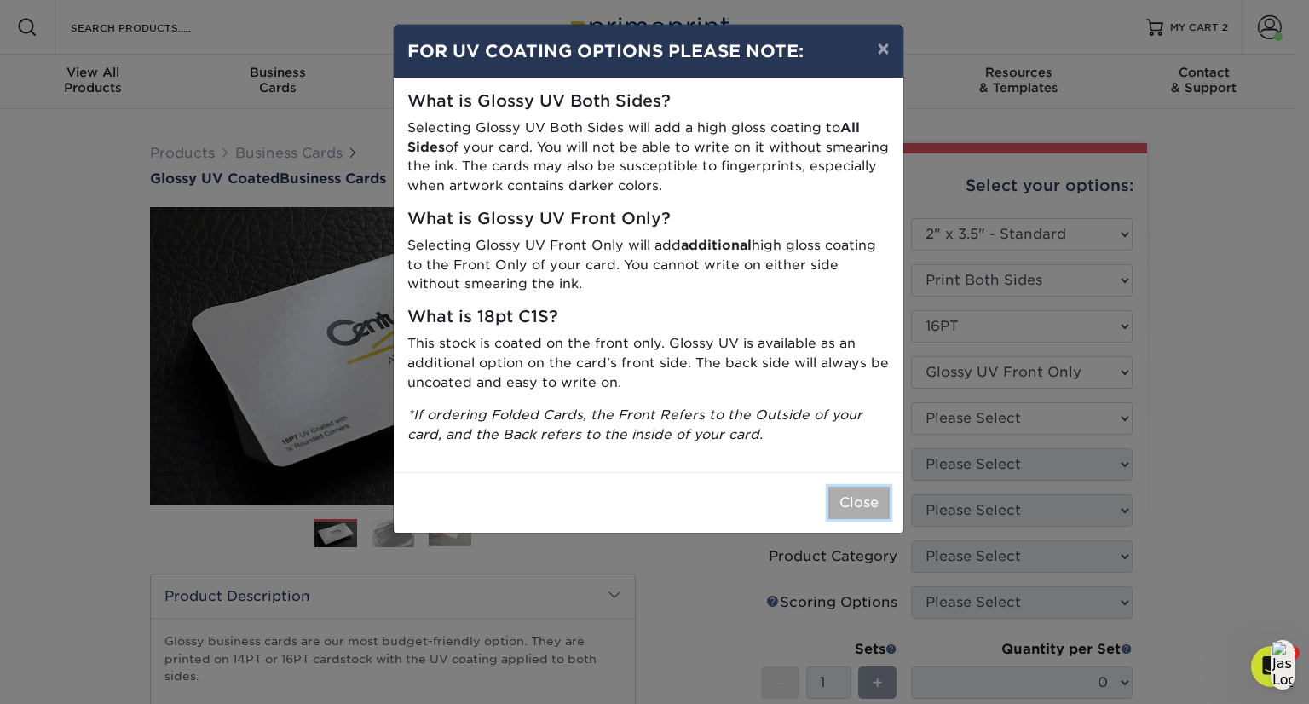
click at [841, 499] on button "Close" at bounding box center [859, 503] width 61 height 32
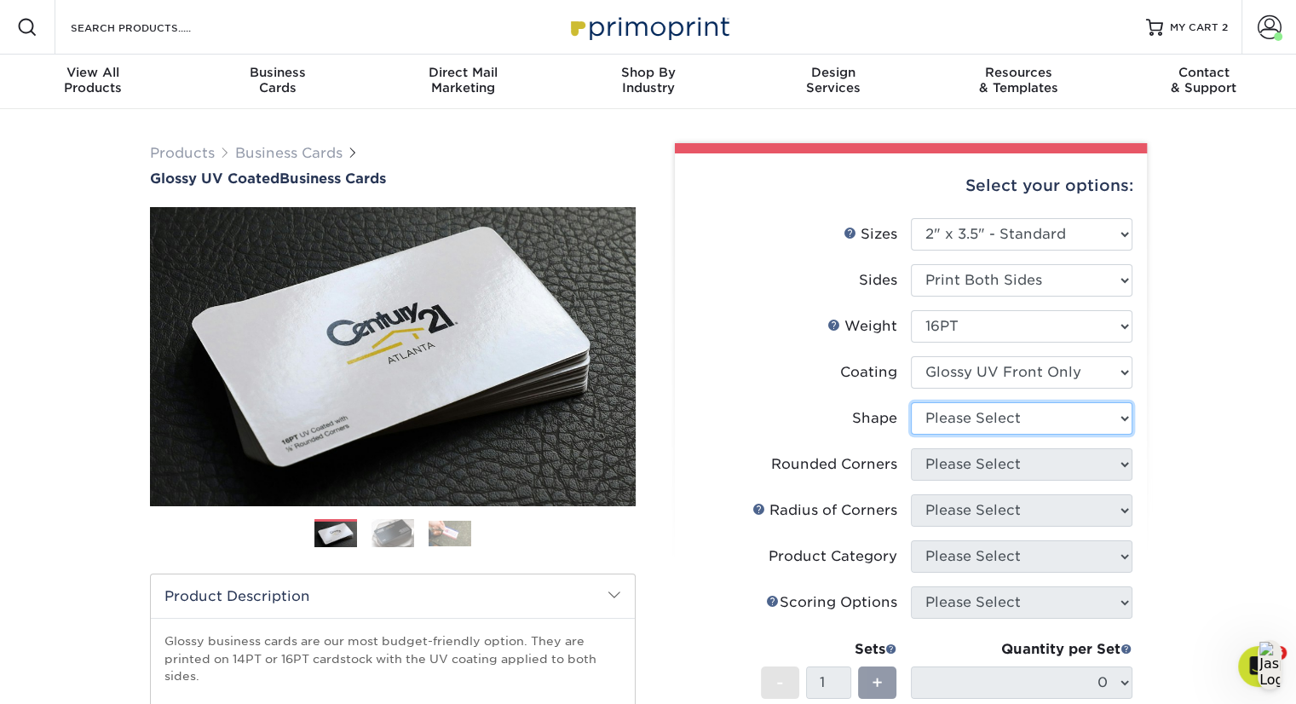
click at [1067, 413] on select "Please Select Standard" at bounding box center [1022, 418] width 222 height 32
select select "standard"
click at [911, 402] on select "Please Select Standard" at bounding box center [1022, 418] width 222 height 32
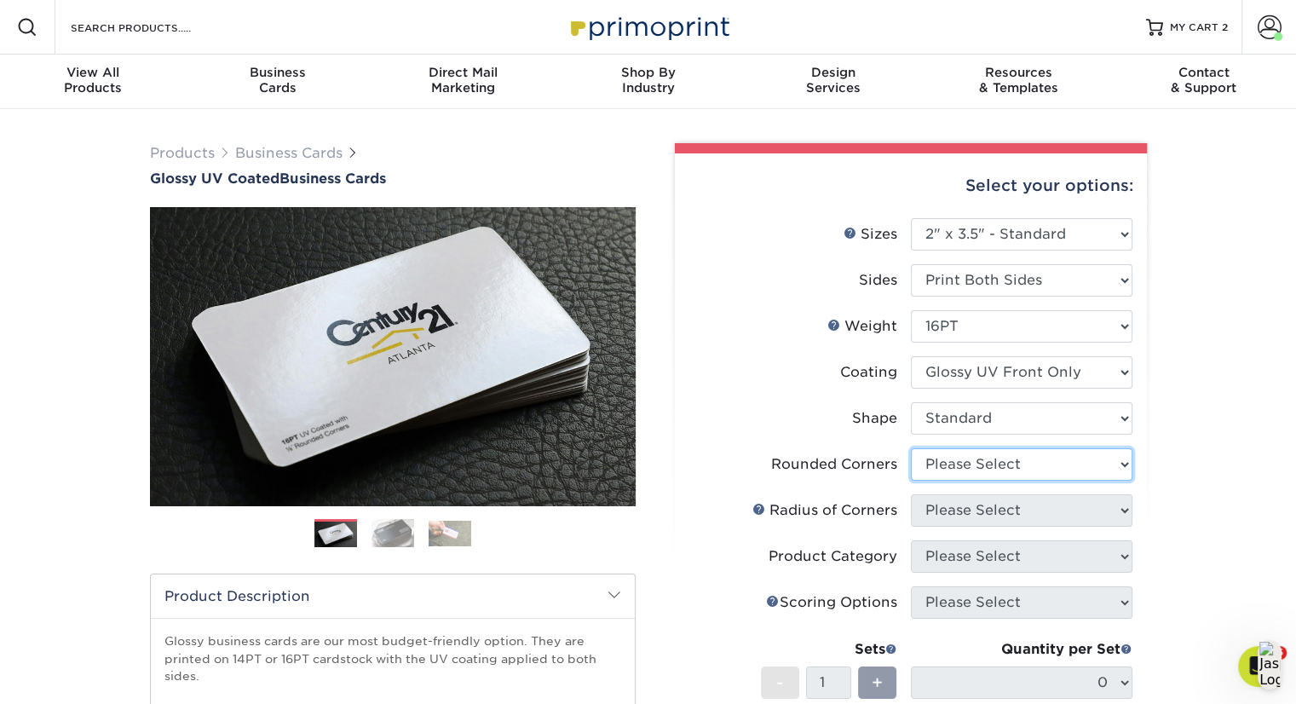
click at [1054, 465] on select "Please Select Yes - Round 2 Corners Yes - Round 4 Corners No" at bounding box center [1022, 464] width 222 height 32
select select "0"
click at [911, 448] on select "Please Select Yes - Round 2 Corners Yes - Round 4 Corners No" at bounding box center [1022, 464] width 222 height 32
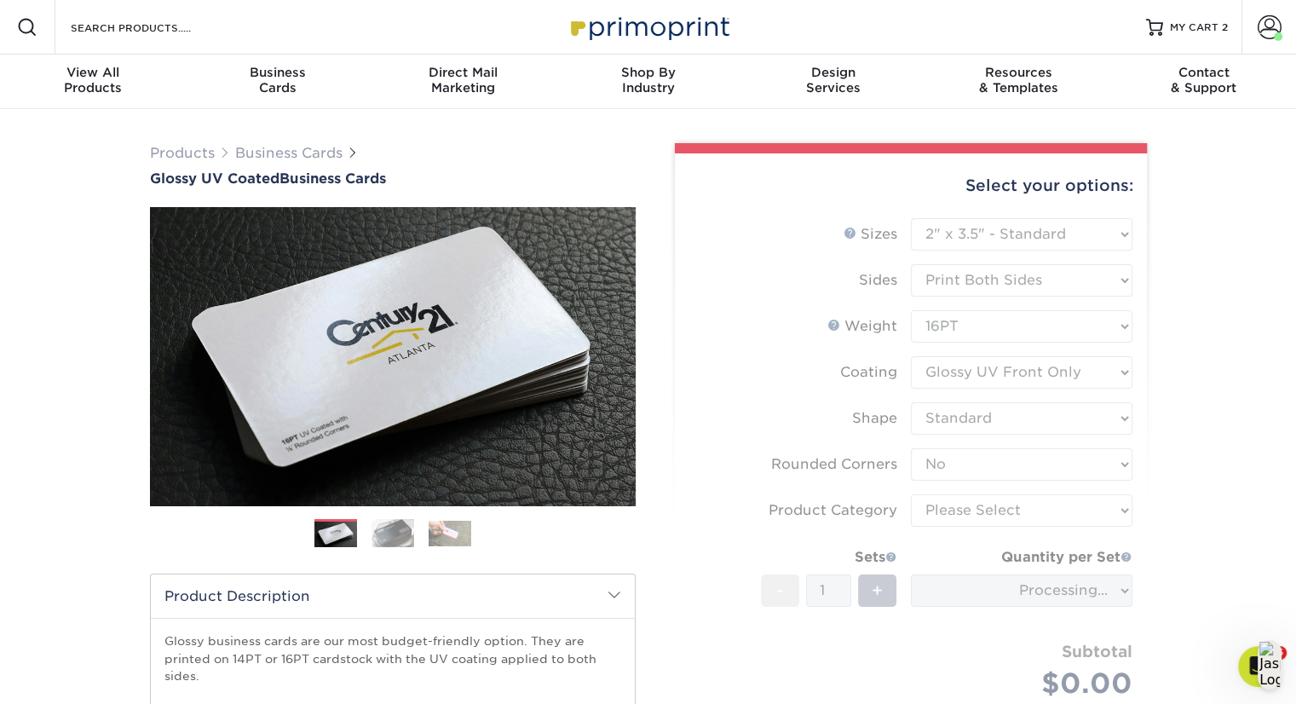
click at [1033, 505] on form "Sizes Help Sizes Please Select 1.5" x 3.5" - Mini 1.75" x 3.5" - Mini 2" x 2" -…" at bounding box center [911, 478] width 445 height 521
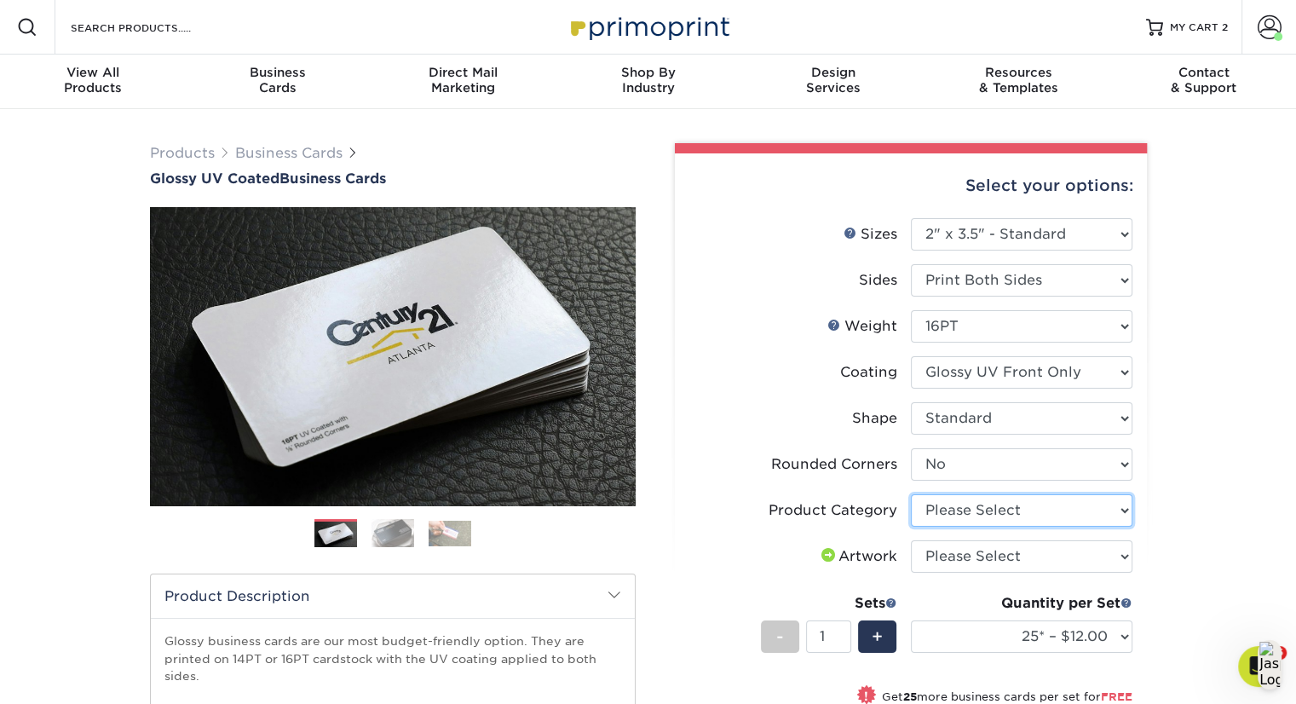
click at [1033, 505] on select "Please Select Business Cards" at bounding box center [1022, 510] width 222 height 32
select select "3b5148f1-0588-4f88-a218-97bcfdce65c1"
click at [911, 494] on select "Please Select Business Cards" at bounding box center [1022, 510] width 222 height 32
click at [1023, 554] on select "Please Select I will upload files I need a design - $100" at bounding box center [1022, 556] width 222 height 32
select select "upload"
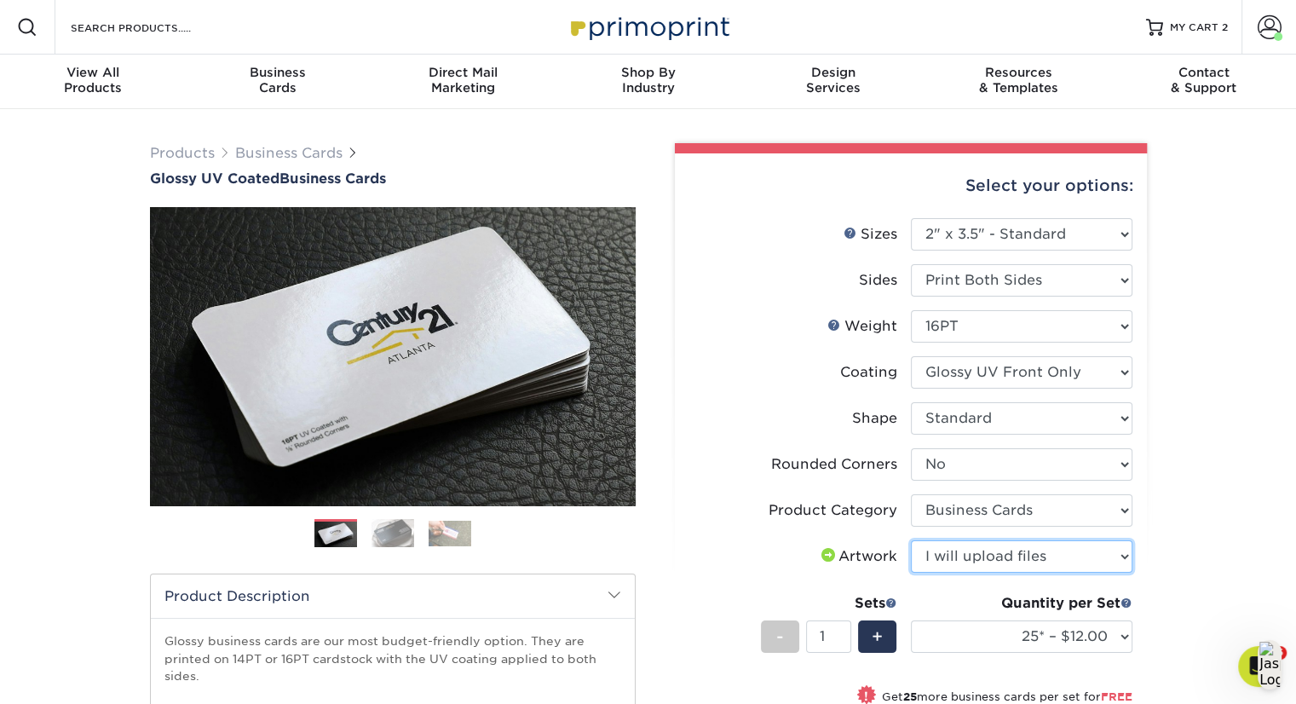
click at [911, 540] on select "Please Select I will upload files I need a design - $100" at bounding box center [1022, 556] width 222 height 32
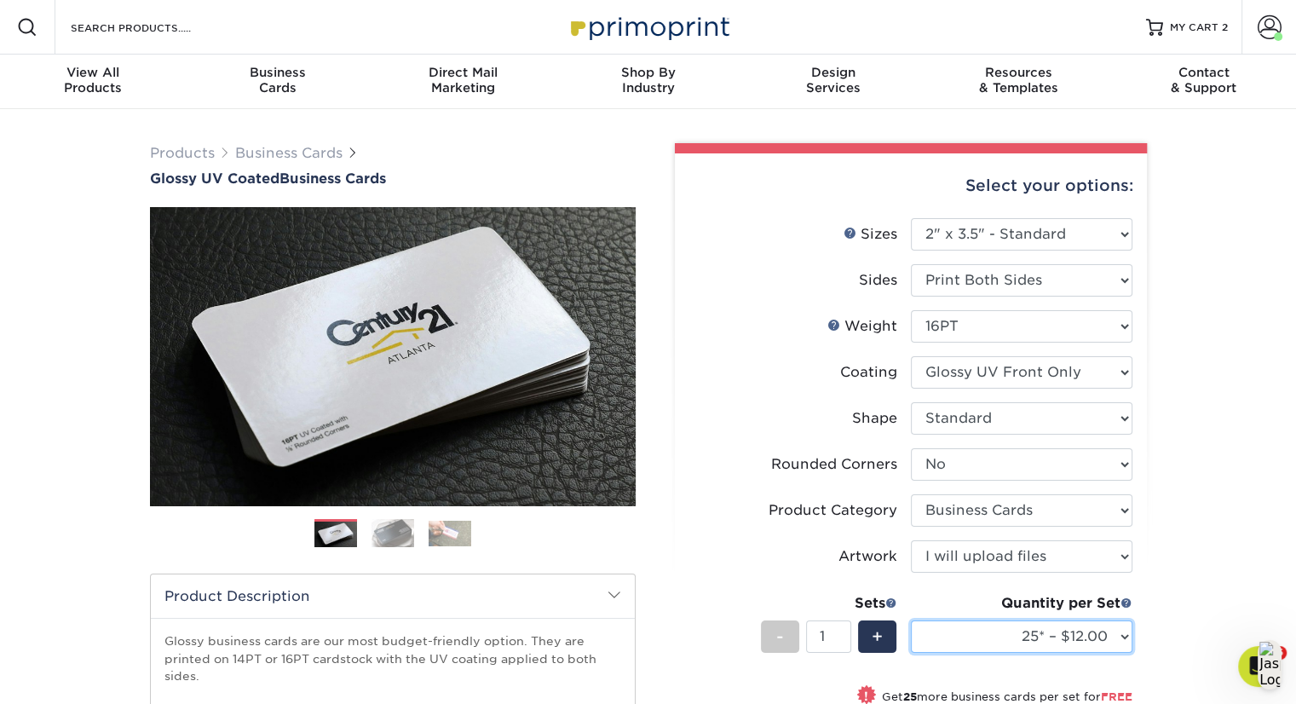
click at [1077, 652] on div "Quantity per Set 25* – $12.00 50* – $12.00 100* – $12.00 250* – $21.00 500 – $4…" at bounding box center [1022, 632] width 222 height 79
select select "250* – $21.00"
click at [911, 621] on select "25* – $12.00 50* – $12.00 100* – $12.00 250* – $21.00 500 – $42.00 1000 – $53.0…" at bounding box center [1022, 637] width 222 height 32
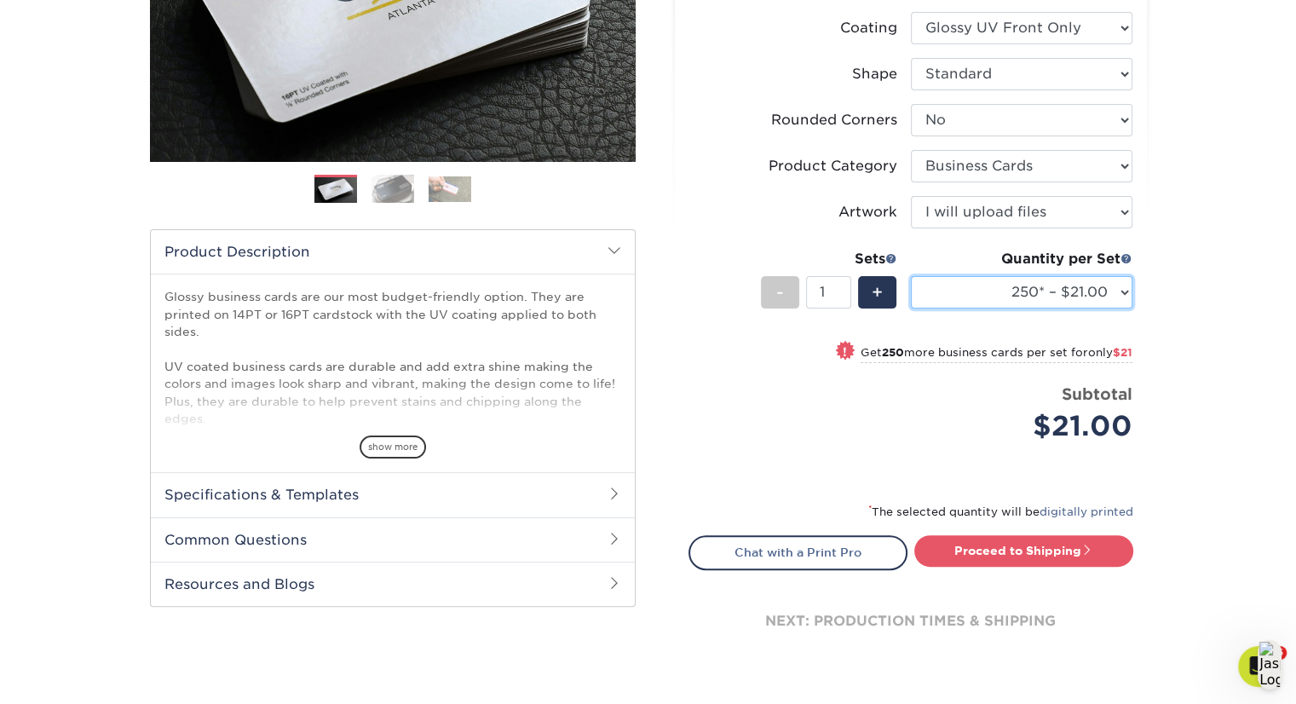
scroll to position [415, 0]
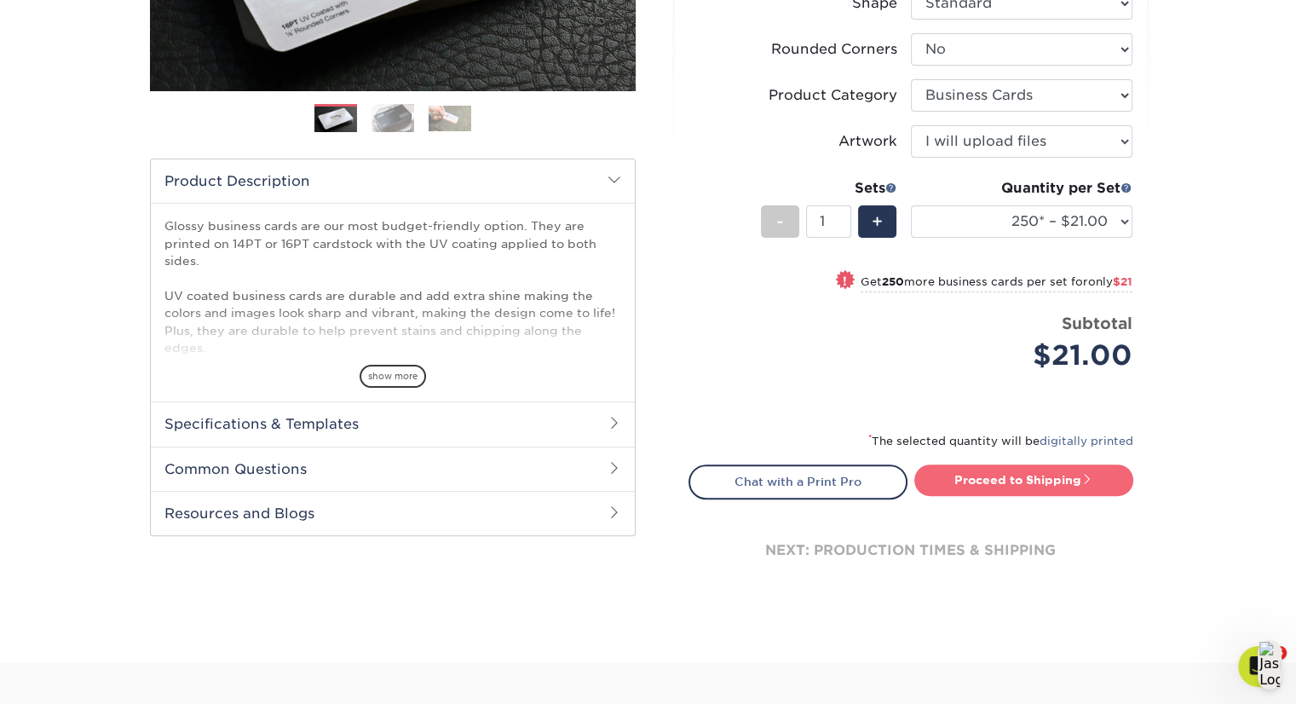
click at [1044, 476] on link "Proceed to Shipping" at bounding box center [1024, 480] width 219 height 31
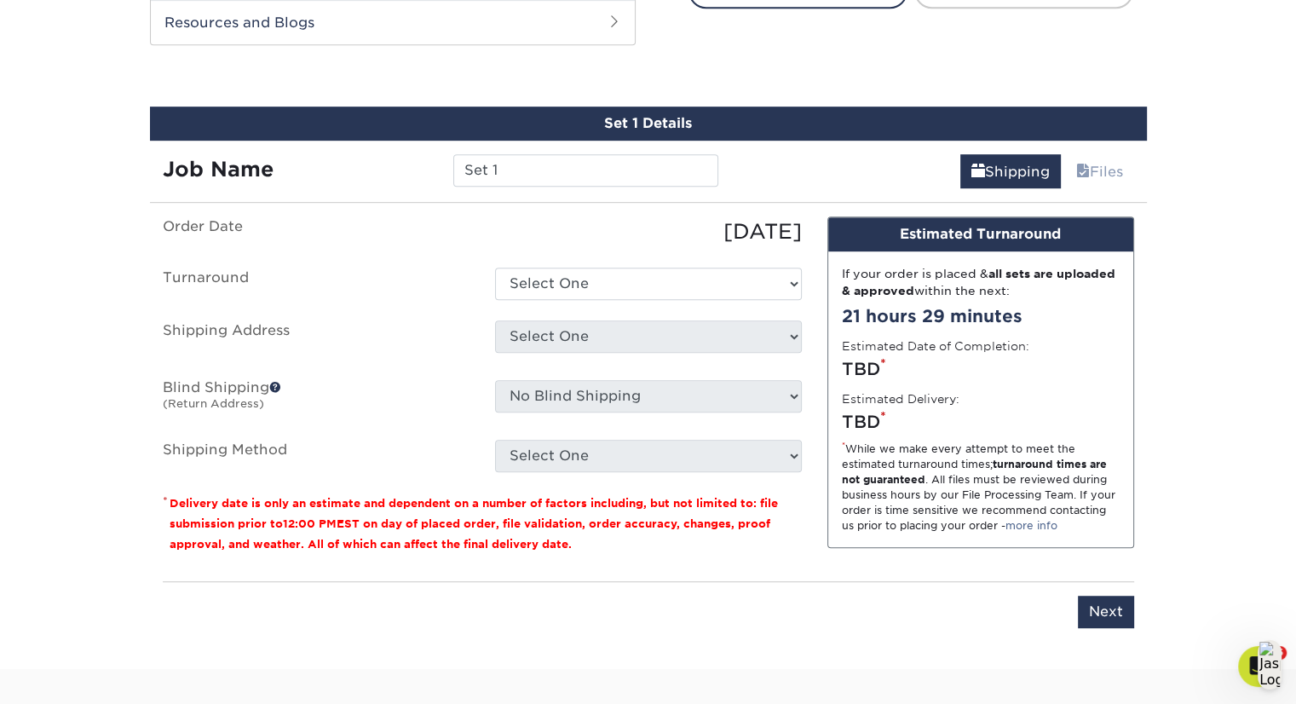
scroll to position [924, 0]
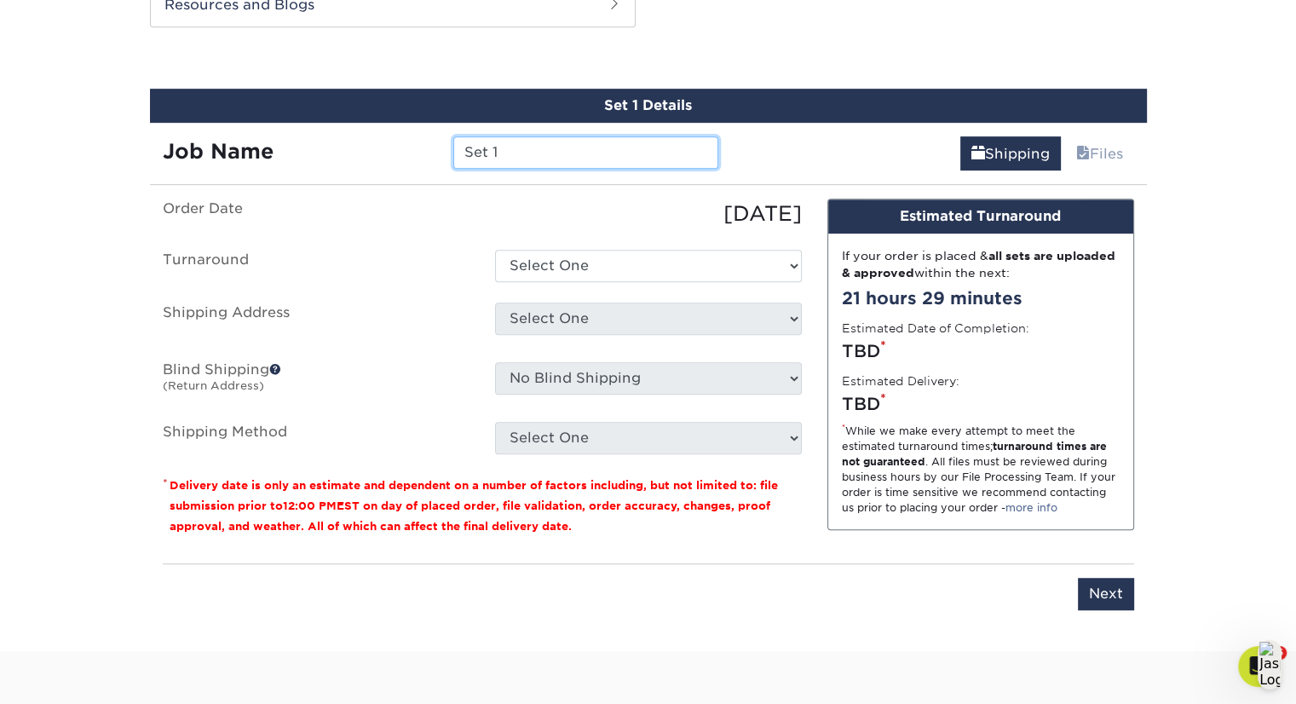
drag, startPoint x: 546, startPoint y: 154, endPoint x: 430, endPoint y: 150, distance: 116.0
click at [430, 150] on div "Job Name Set 1" at bounding box center [441, 152] width 582 height 32
type input "Mike Miller - QUIZ"
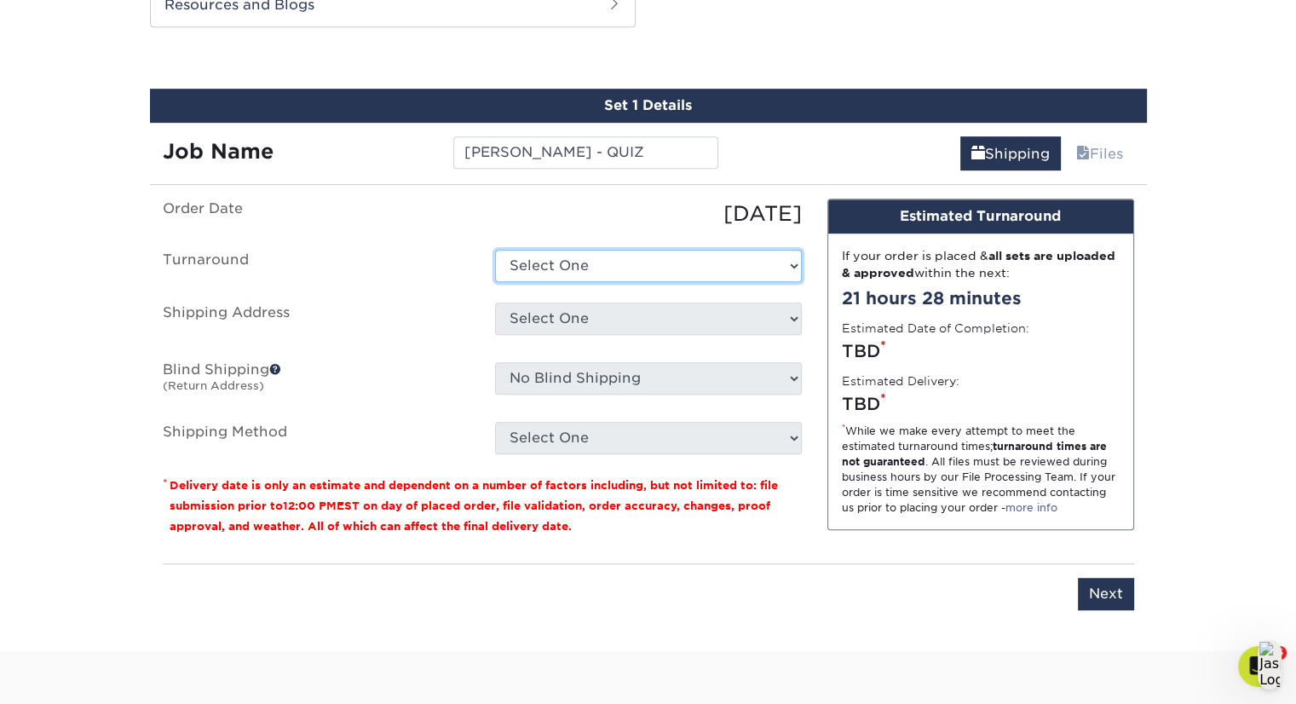
click at [596, 270] on select "Select One 2-4 Business Days 2 Day Next Business Day" at bounding box center [648, 266] width 307 height 32
select select "198971fb-b0f2-4966-ba3b-178a1197b453"
click at [495, 250] on select "Select One 2-4 Business Days 2 Day Next Business Day" at bounding box center [648, 266] width 307 height 32
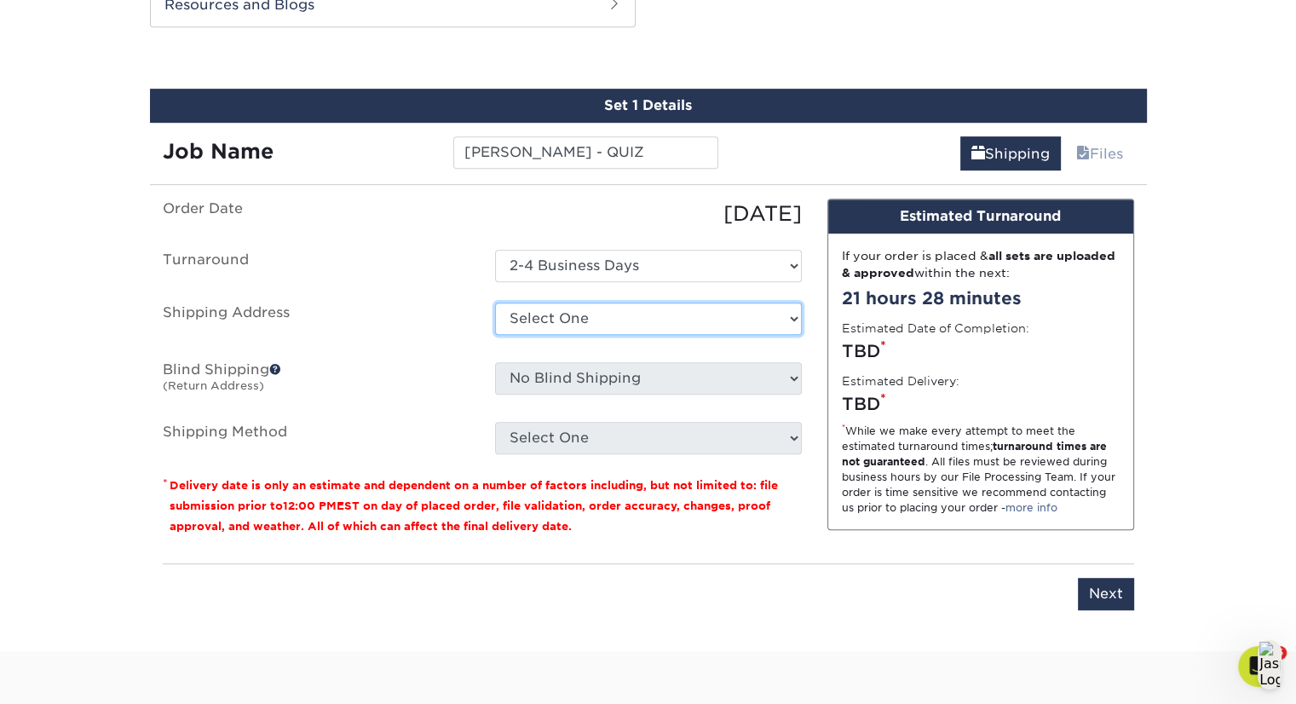
click at [601, 311] on select "Select One Aaron Kirow Aaron Miller Adrienne Bateman Allie Cormier Amy Malamut …" at bounding box center [648, 319] width 307 height 32
select select "257231"
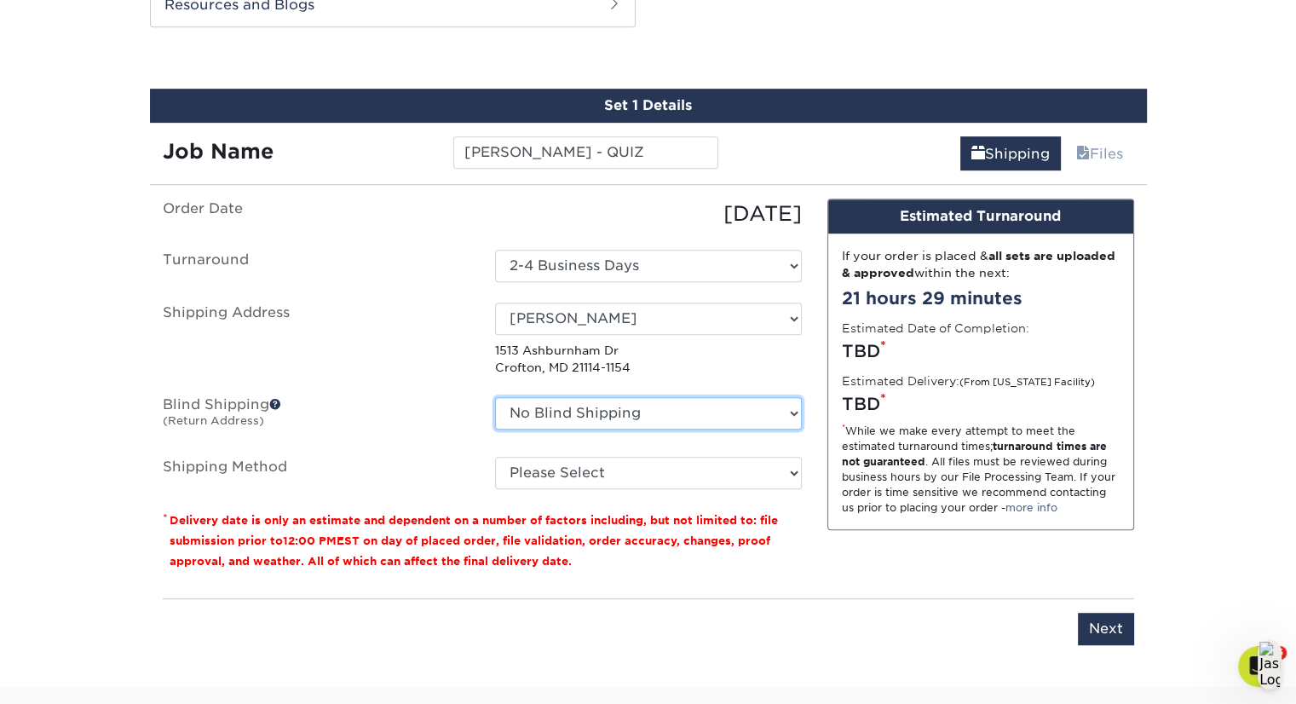
click at [788, 405] on select "No Blind Shipping Aaron Kirow Aaron Miller Adrienne Bateman Allie Cormier Amy M…" at bounding box center [648, 413] width 307 height 32
click at [800, 408] on select "No Blind Shipping Aaron Kirow Aaron Miller Adrienne Bateman Allie Cormier Amy M…" at bounding box center [648, 413] width 307 height 32
click at [794, 398] on select "No Blind Shipping Aaron Kirow Aaron Miller Adrienne Bateman Allie Cormier Amy M…" at bounding box center [648, 413] width 307 height 32
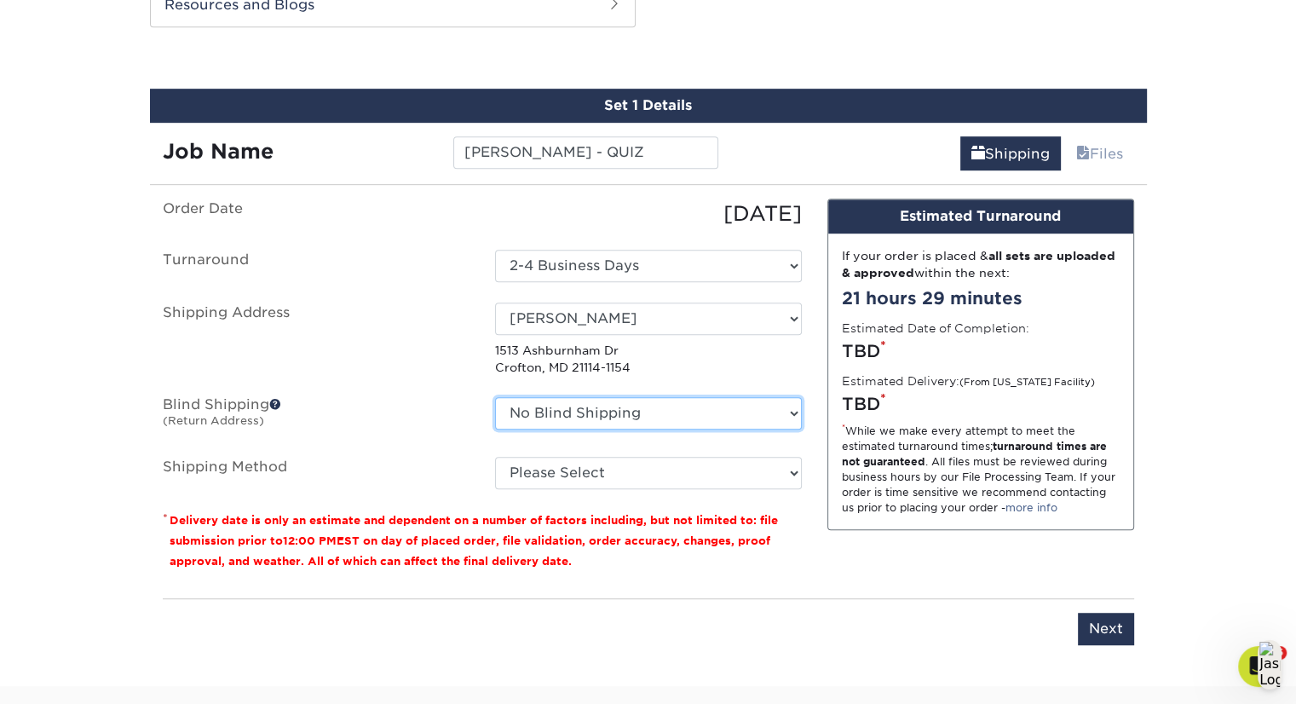
click at [495, 397] on select "No Blind Shipping Aaron Kirow Aaron Miller Adrienne Bateman Allie Cormier Amy M…" at bounding box center [648, 413] width 307 height 32
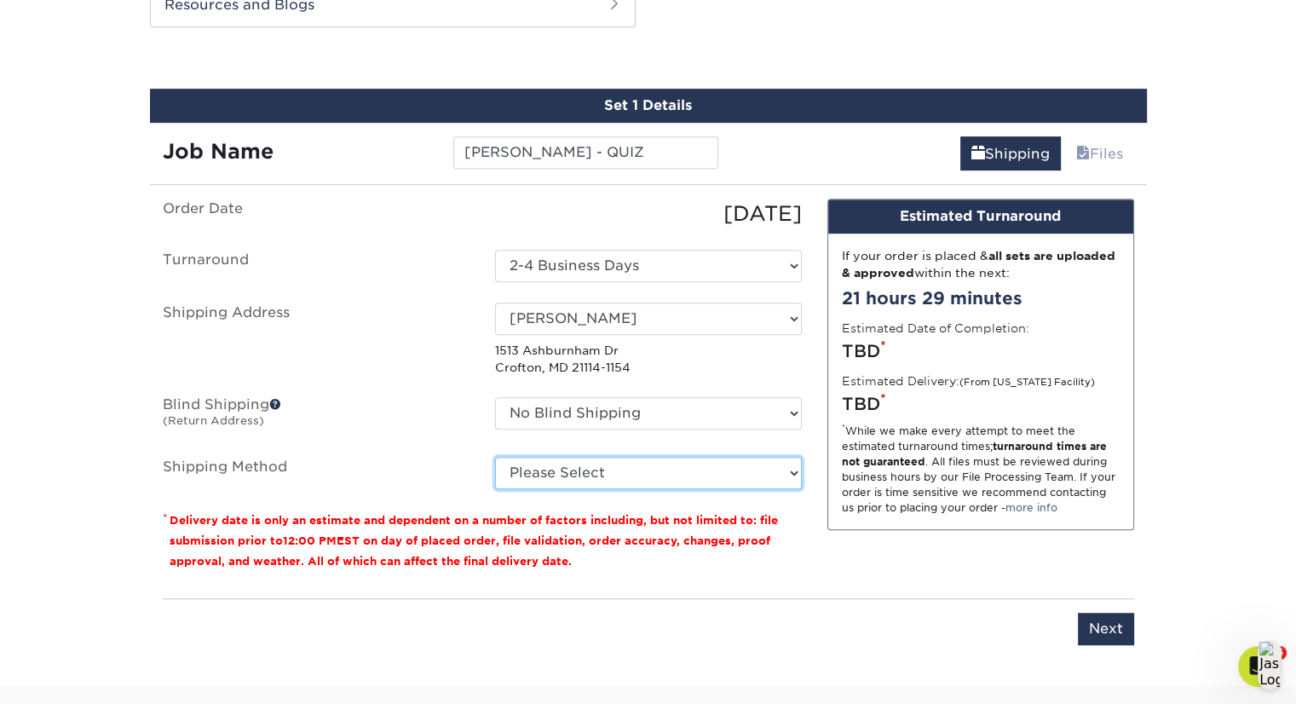
click at [777, 465] on select "Please Select Ground Shipping (+$7.84) 3 Day Shipping Service (+$20.07) 2 Day A…" at bounding box center [648, 473] width 307 height 32
select select "03"
click at [495, 457] on select "Please Select Ground Shipping (+$7.84) 3 Day Shipping Service (+$20.07) 2 Day A…" at bounding box center [648, 473] width 307 height 32
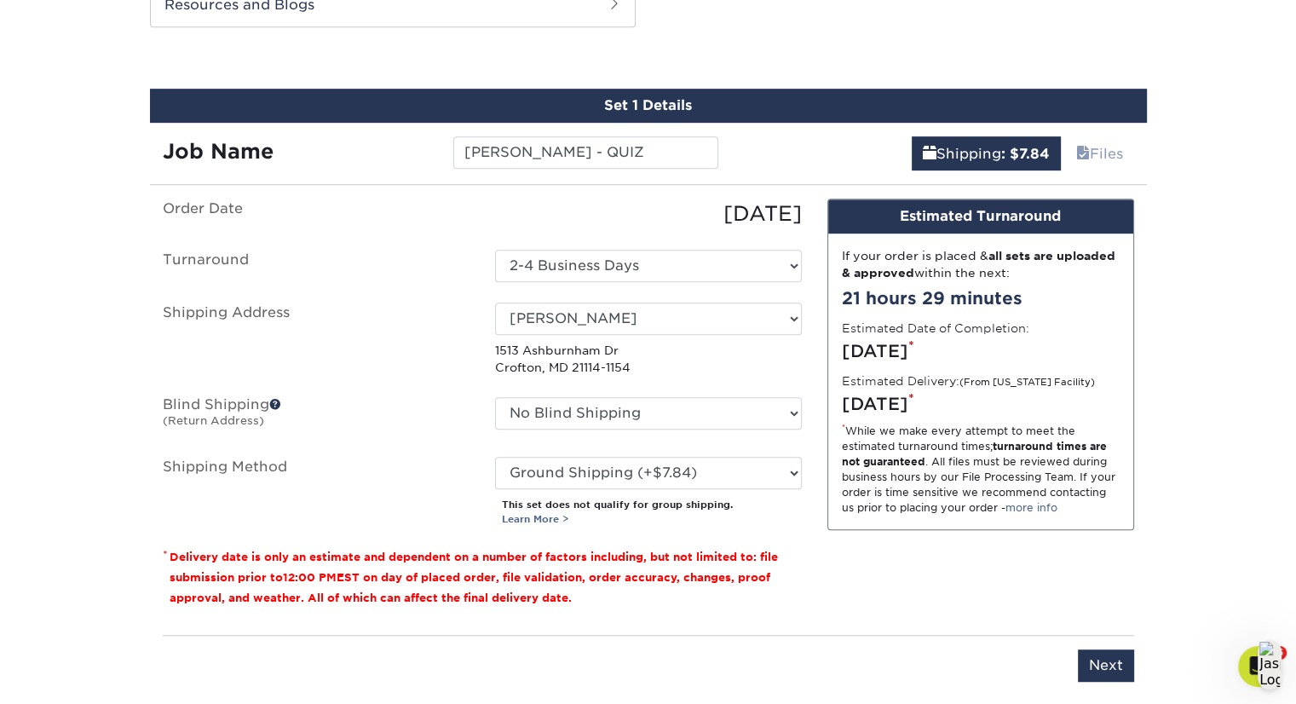
click at [665, 519] on p "This set does not qualify for group shipping. Learn More >" at bounding box center [652, 512] width 300 height 29
click at [1108, 667] on input "Next" at bounding box center [1106, 666] width 56 height 32
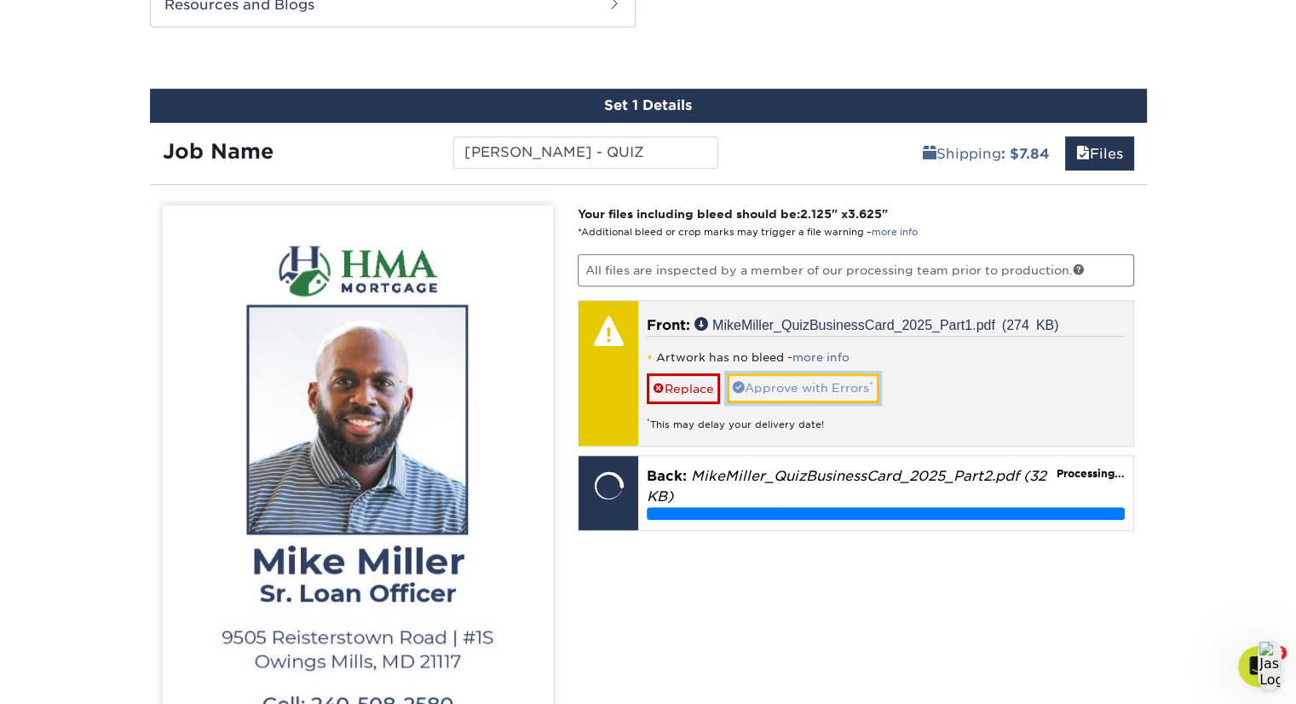
click at [805, 376] on link "Approve with Errors *" at bounding box center [803, 387] width 153 height 29
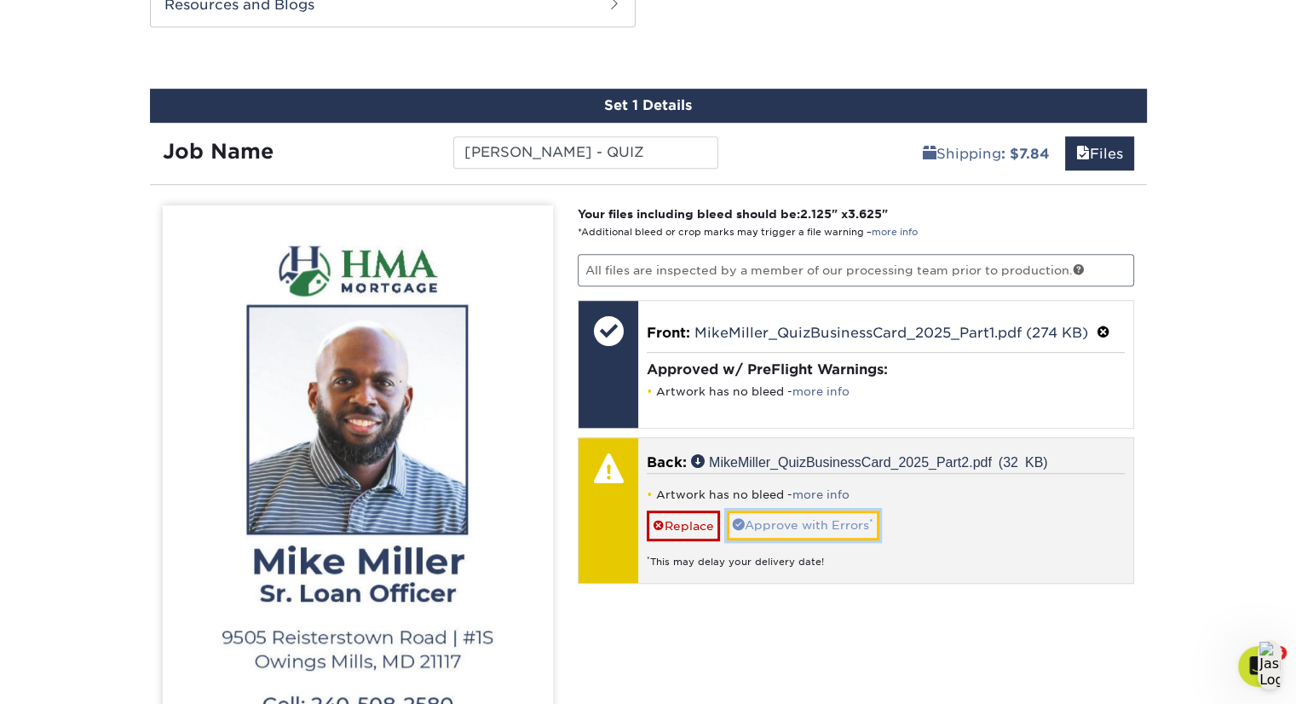
click at [839, 525] on link "Approve with Errors *" at bounding box center [803, 525] width 153 height 29
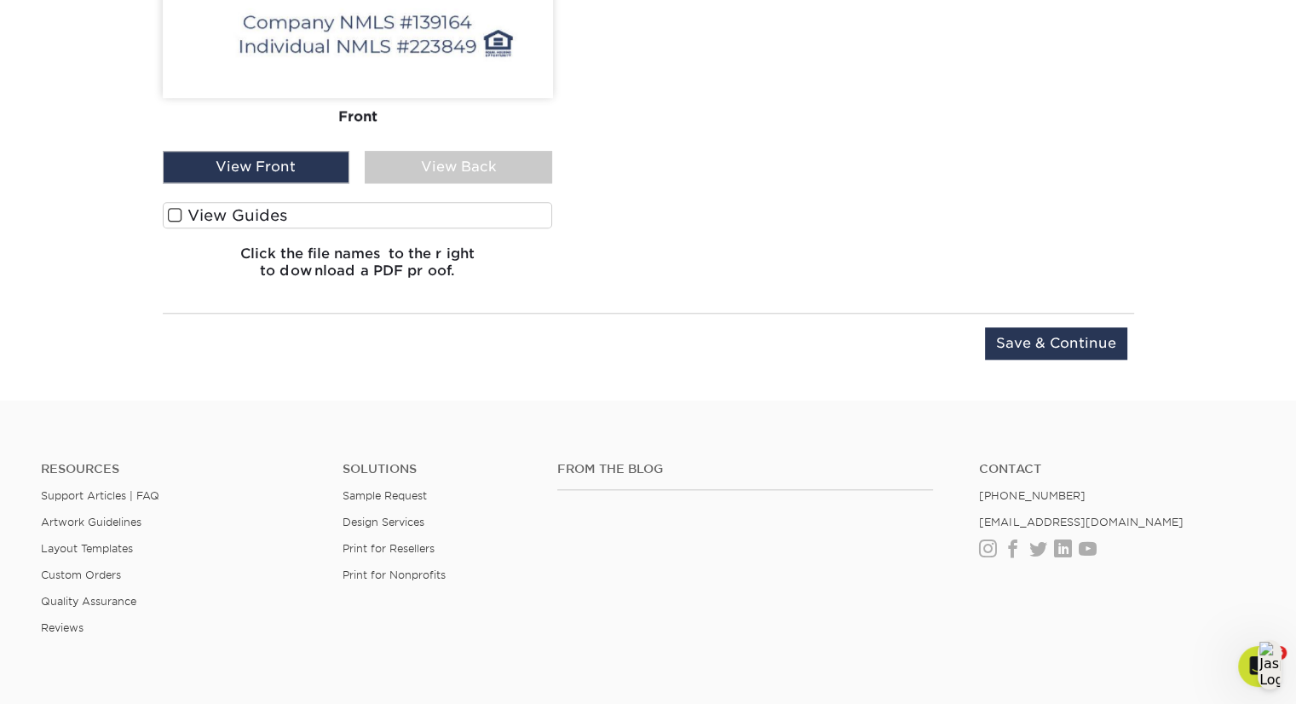
scroll to position [1699, 0]
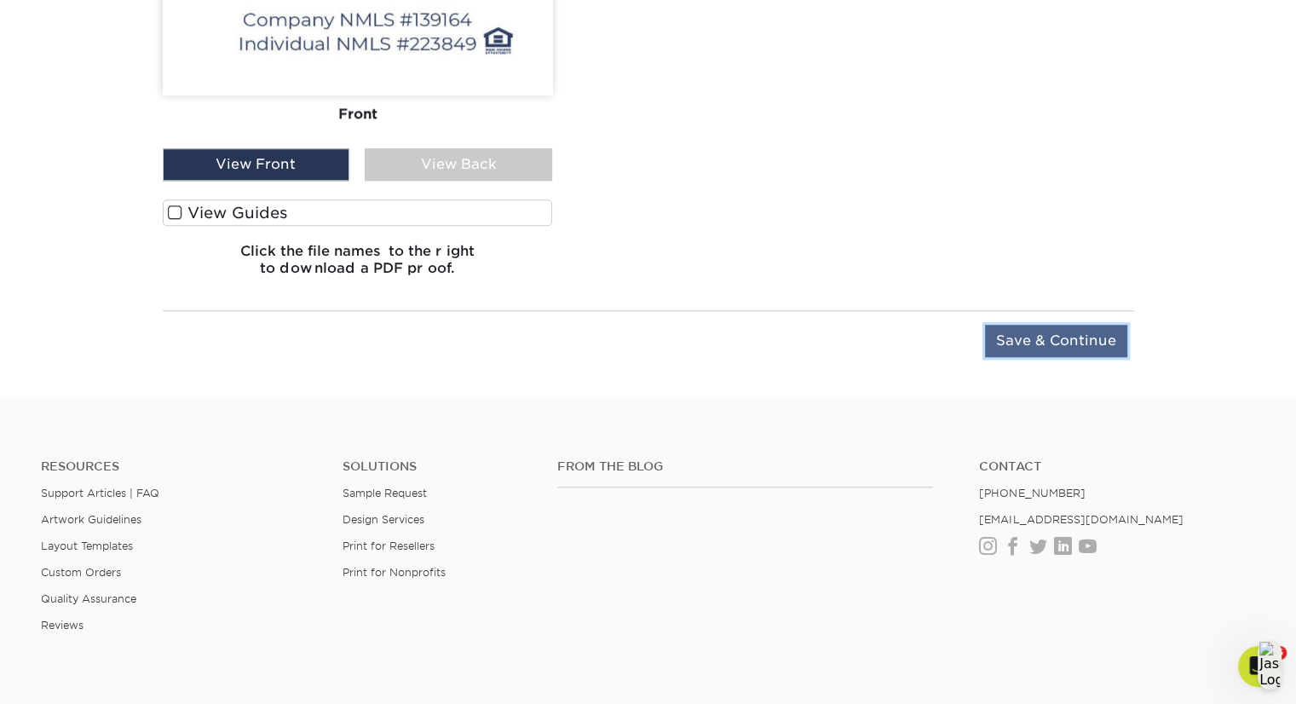
click at [1054, 343] on input "Save & Continue" at bounding box center [1056, 341] width 142 height 32
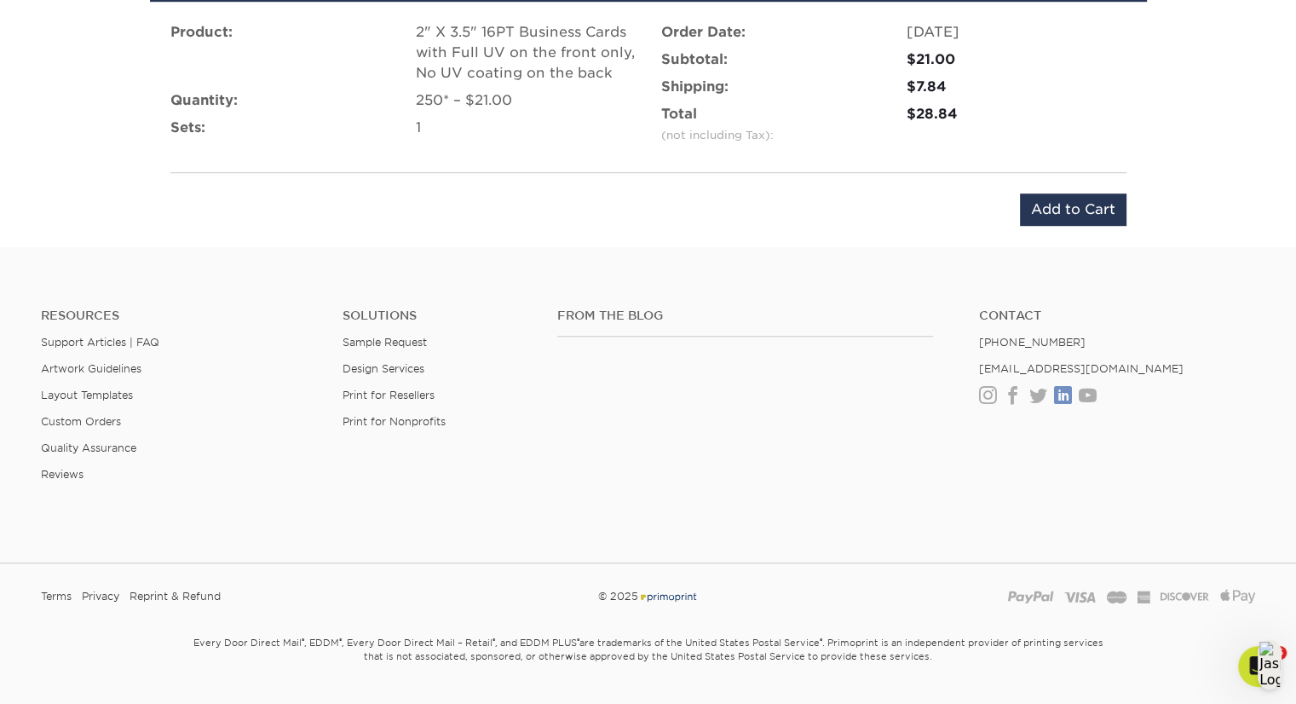
scroll to position [1214, 0]
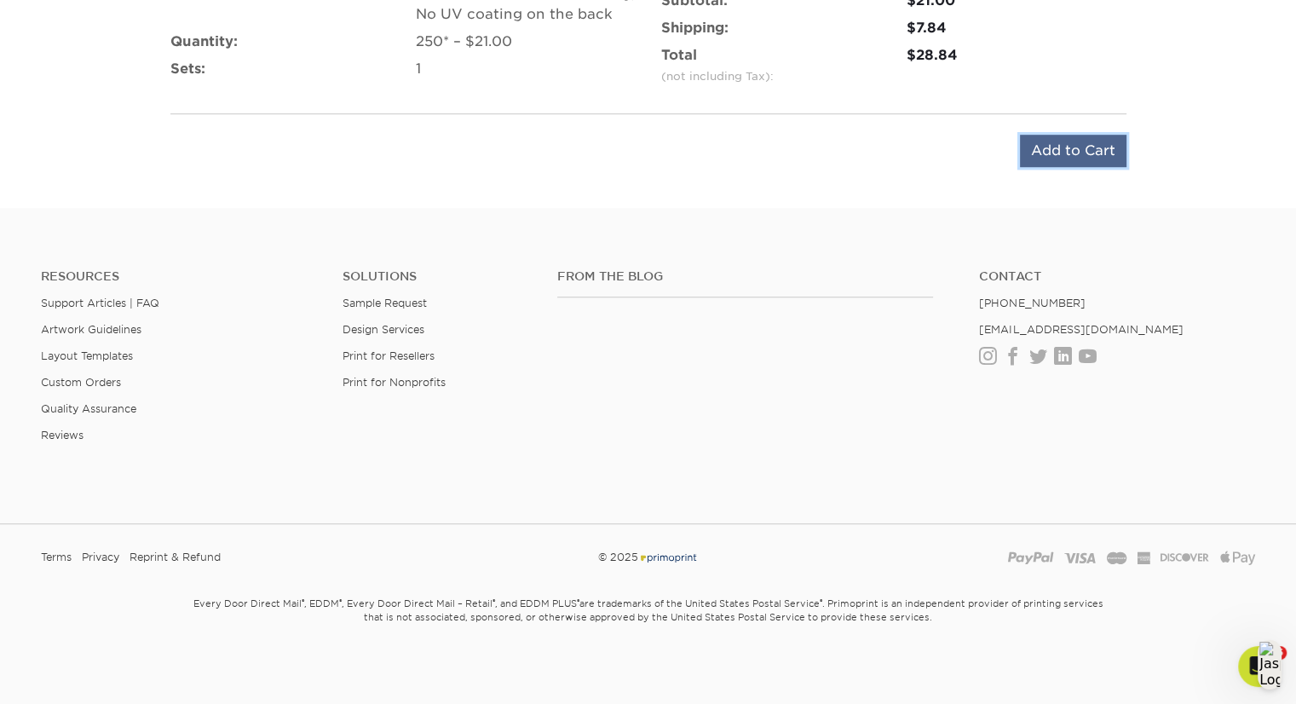
click at [1067, 145] on input "Add to Cart" at bounding box center [1073, 151] width 107 height 32
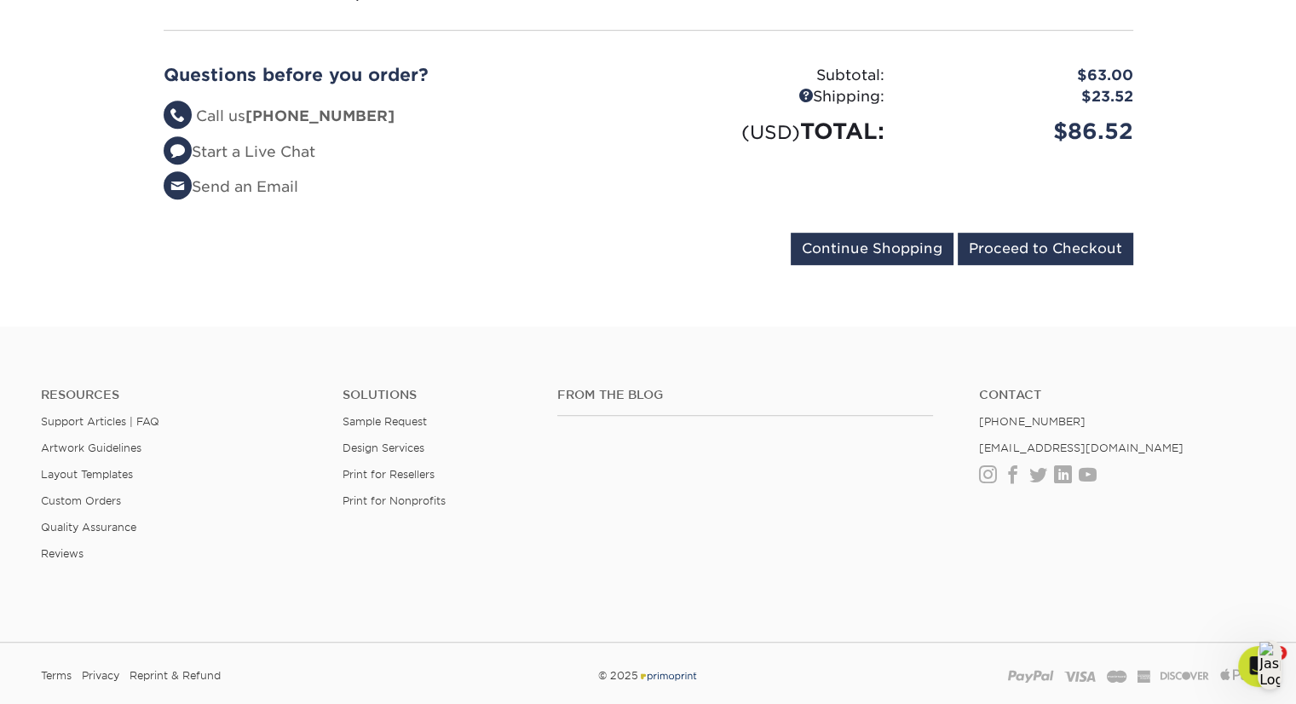
scroll to position [947, 0]
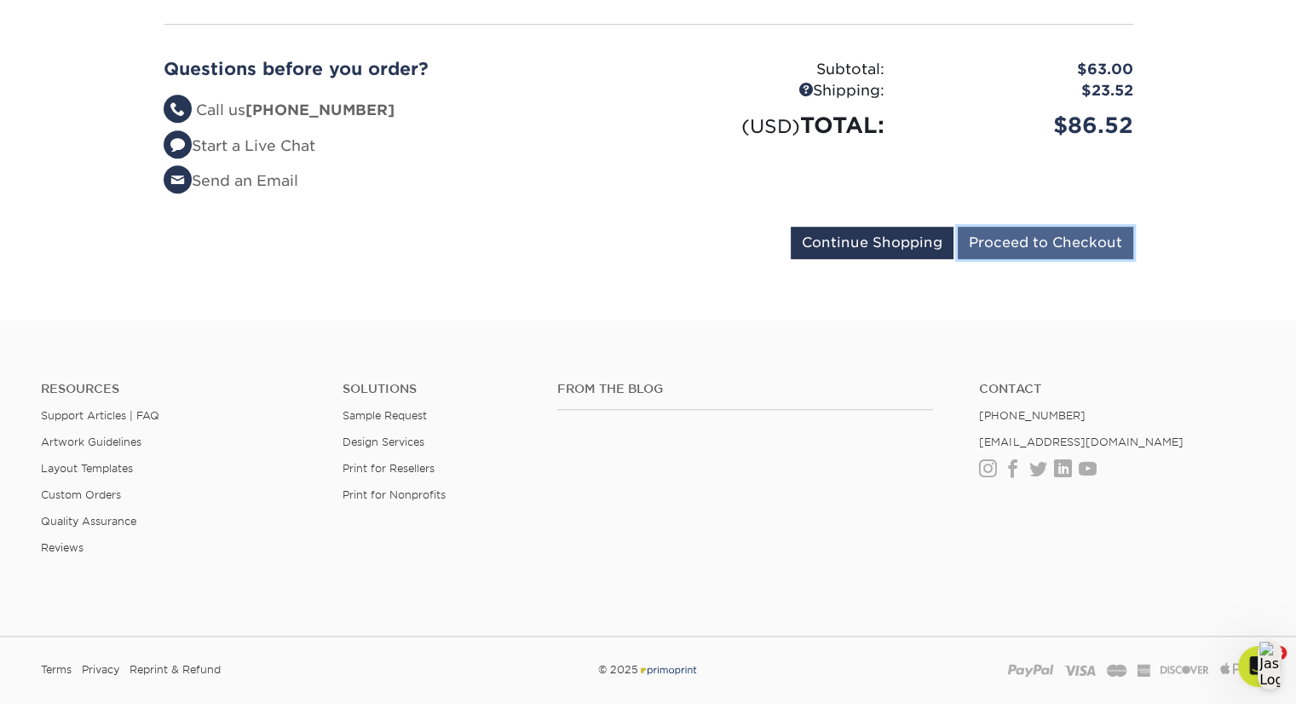
click at [1085, 227] on input "Proceed to Checkout" at bounding box center [1046, 243] width 176 height 32
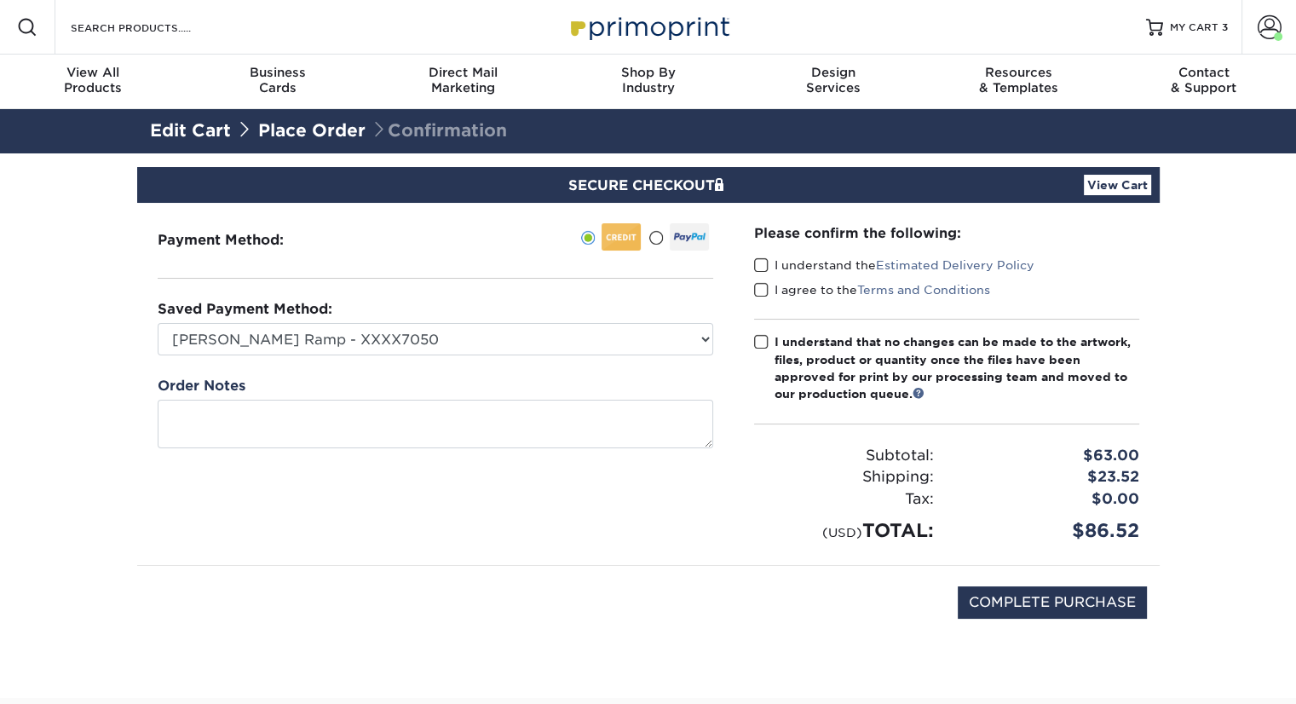
click at [754, 261] on div "Please confirm the following: I understand the Estimated Delivery Policy I agre…" at bounding box center [947, 384] width 426 height 362
click at [758, 264] on span at bounding box center [761, 265] width 14 height 16
click at [0, 0] on input "I understand the Estimated Delivery Policy" at bounding box center [0, 0] width 0 height 0
click at [758, 264] on span at bounding box center [761, 265] width 14 height 16
click at [0, 0] on input "I understand the Estimated Delivery Policy" at bounding box center [0, 0] width 0 height 0
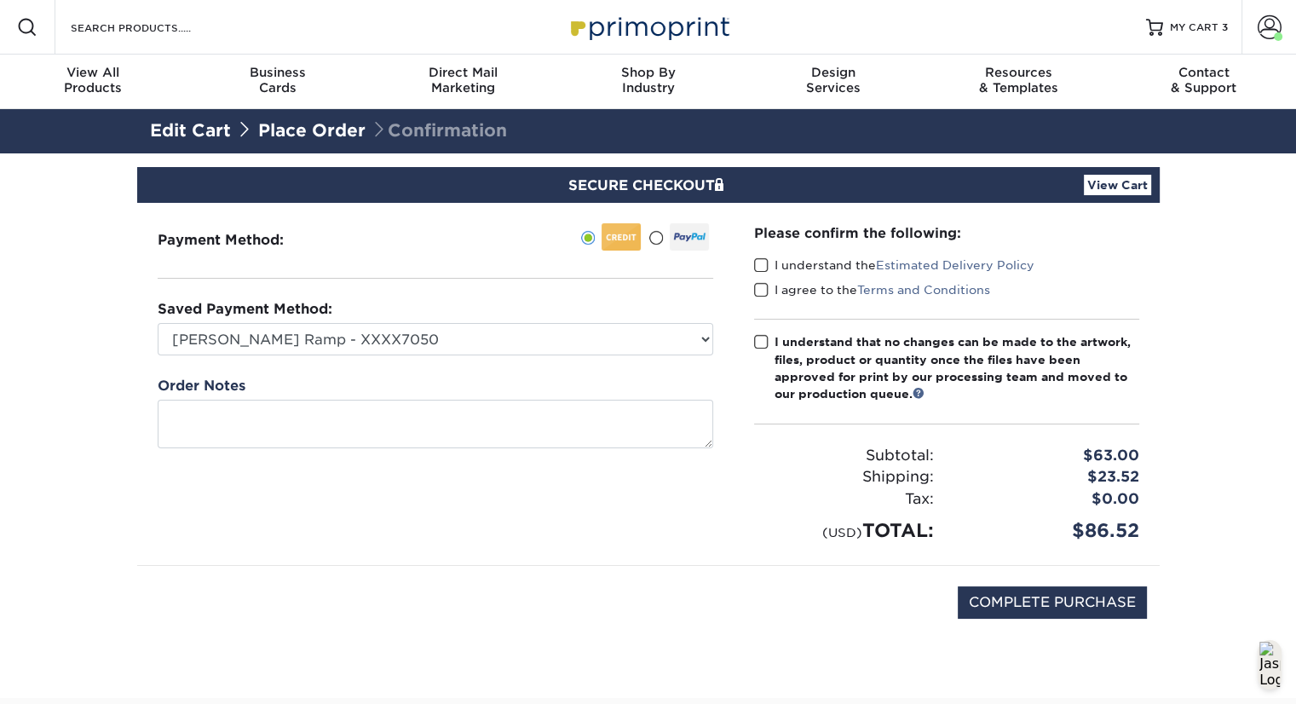
click at [767, 291] on span at bounding box center [761, 290] width 14 height 16
click at [0, 0] on input "I agree to the Terms and Conditions" at bounding box center [0, 0] width 0 height 0
click at [765, 347] on span at bounding box center [761, 342] width 14 height 16
click at [0, 0] on input "I understand that no changes can be made to the artwork, files, product or quan…" at bounding box center [0, 0] width 0 height 0
click at [761, 267] on span at bounding box center [761, 265] width 14 height 16
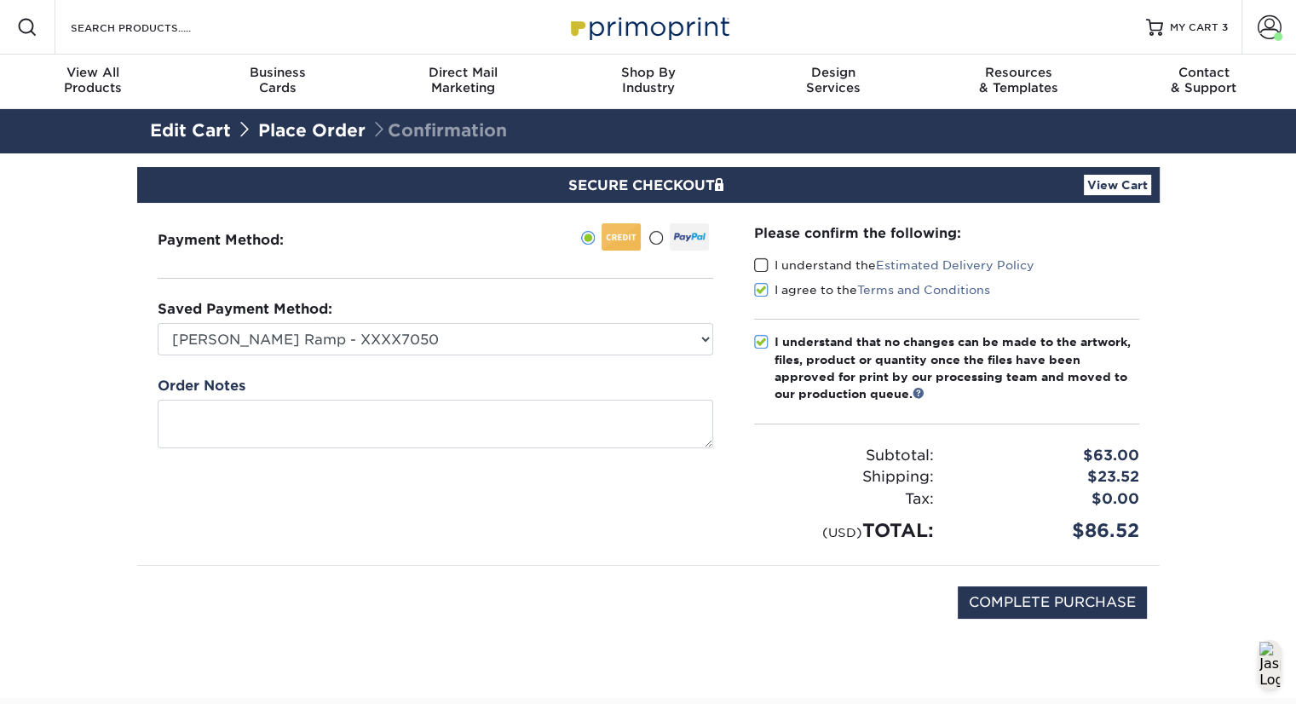
click at [0, 0] on input "I understand the Estimated Delivery Policy" at bounding box center [0, 0] width 0 height 0
click at [1043, 601] on input "COMPLETE PURCHASE" at bounding box center [1052, 602] width 189 height 32
type input "PROCESSING, PLEASE WAIT..."
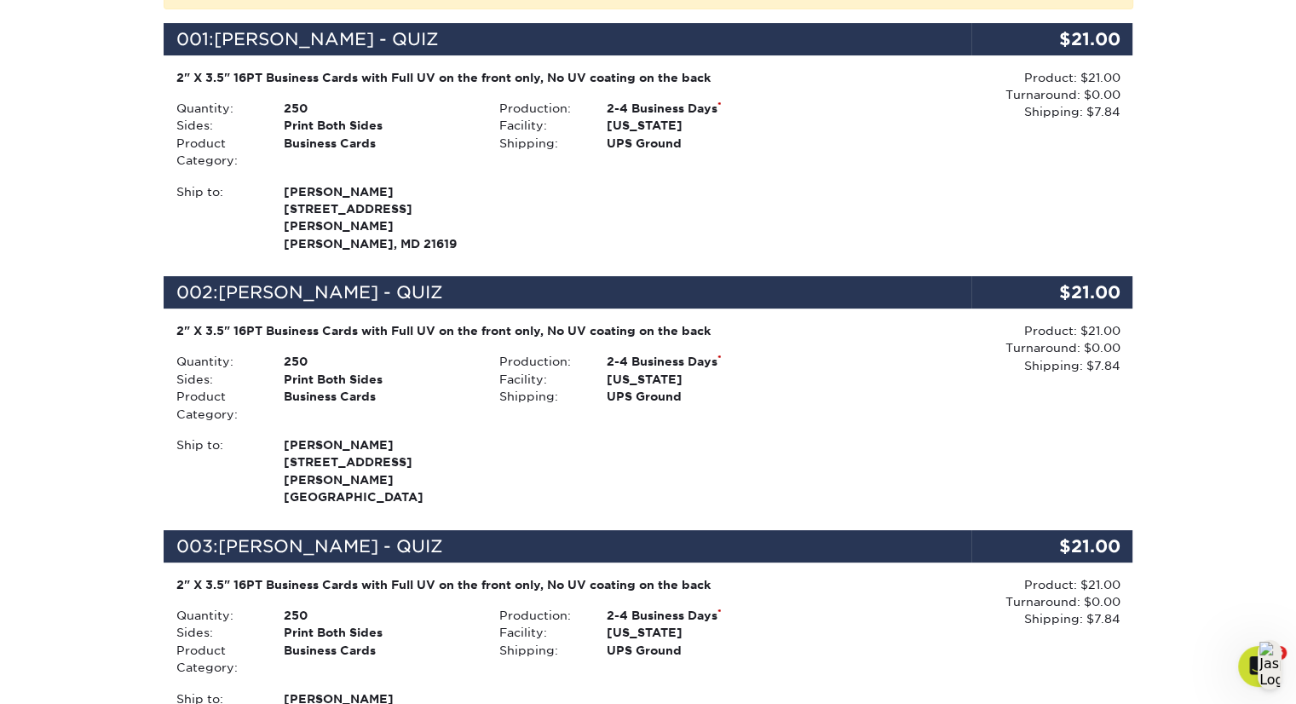
scroll to position [453, 0]
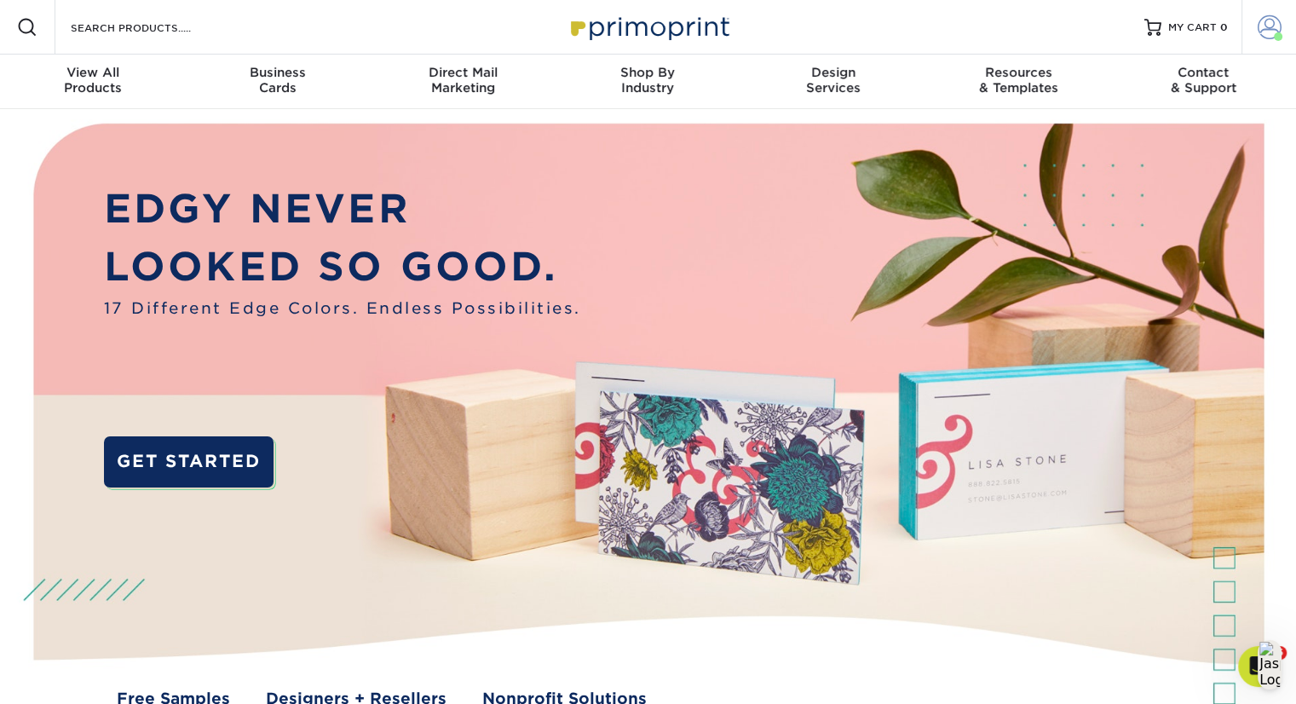
click at [1262, 26] on span at bounding box center [1270, 27] width 24 height 24
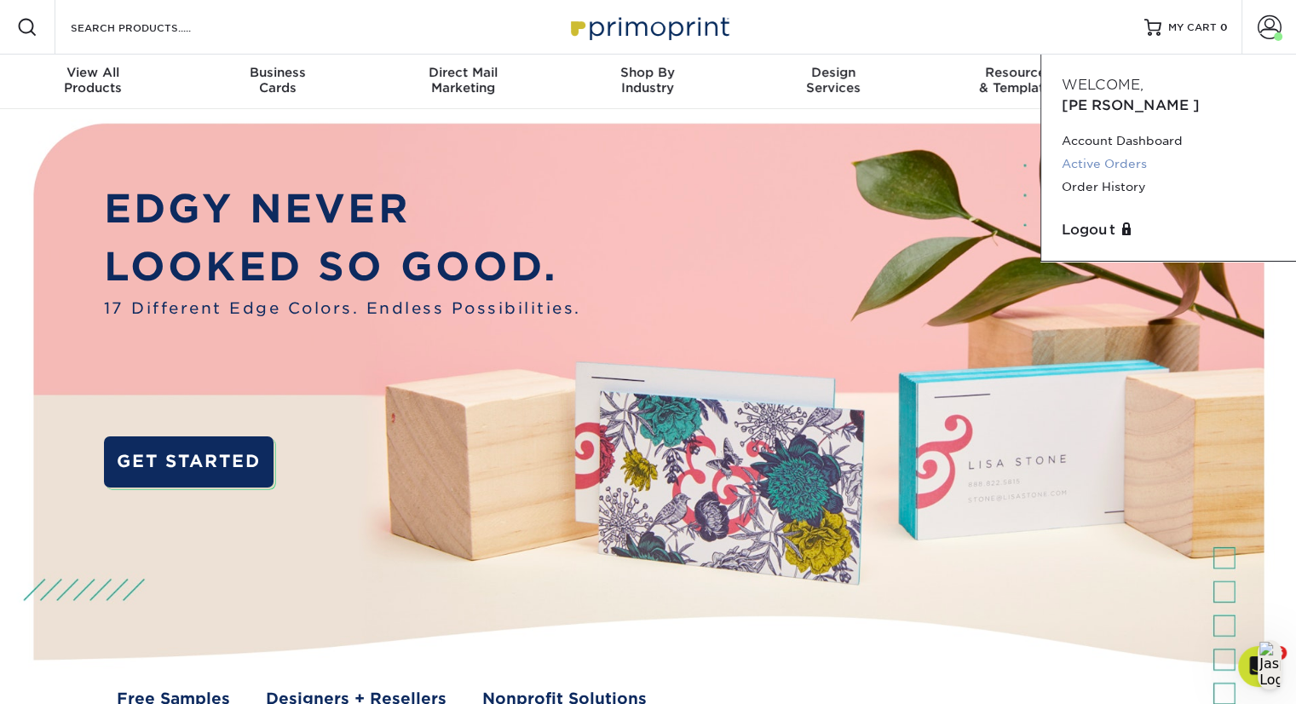
click at [1112, 153] on link "Active Orders" at bounding box center [1169, 164] width 214 height 23
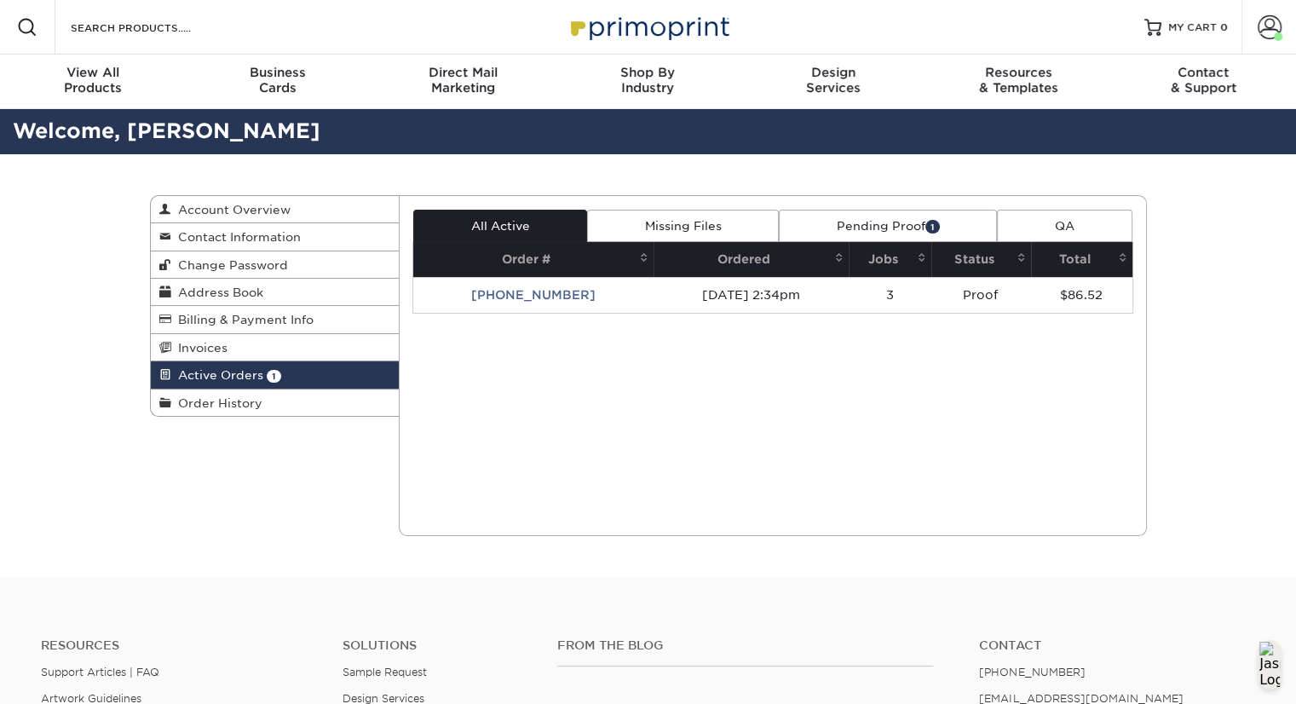
click at [905, 216] on link "Pending Proof 1" at bounding box center [888, 226] width 218 height 32
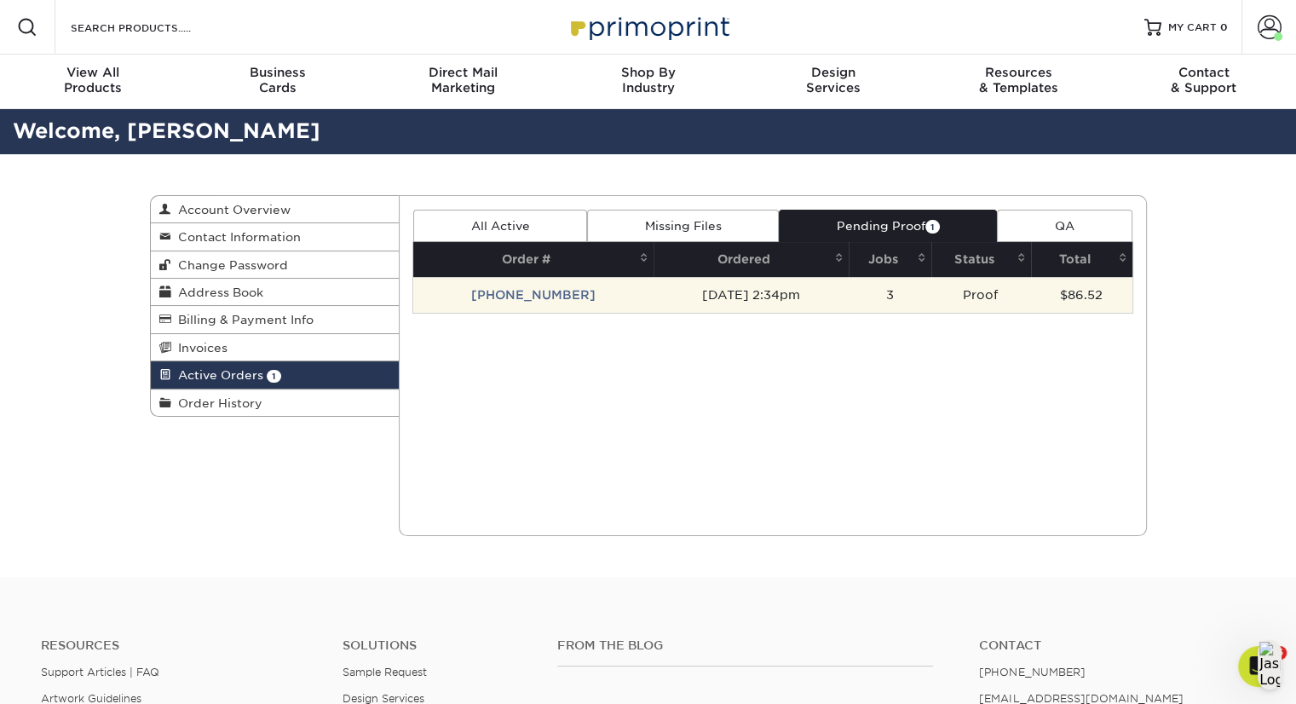
click at [525, 296] on td "[PHONE_NUMBER]" at bounding box center [533, 295] width 240 height 36
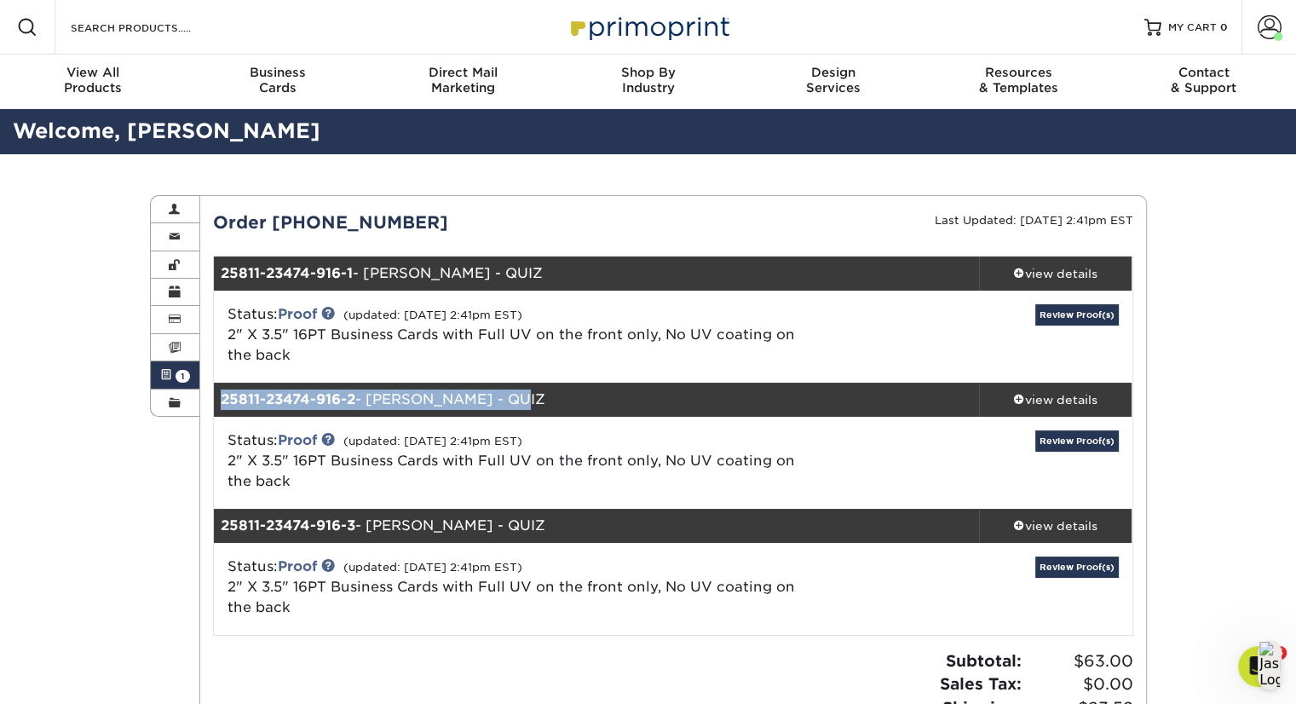
drag, startPoint x: 522, startPoint y: 396, endPoint x: 221, endPoint y: 396, distance: 300.9
click at [221, 396] on div "25811-23474-916-2 - [PERSON_NAME]" at bounding box center [596, 400] width 765 height 34
copy div "25811-23474-916-2 - [PERSON_NAME]"
click at [1256, 650] on div "Open Intercom Messenger" at bounding box center [1259, 666] width 56 height 56
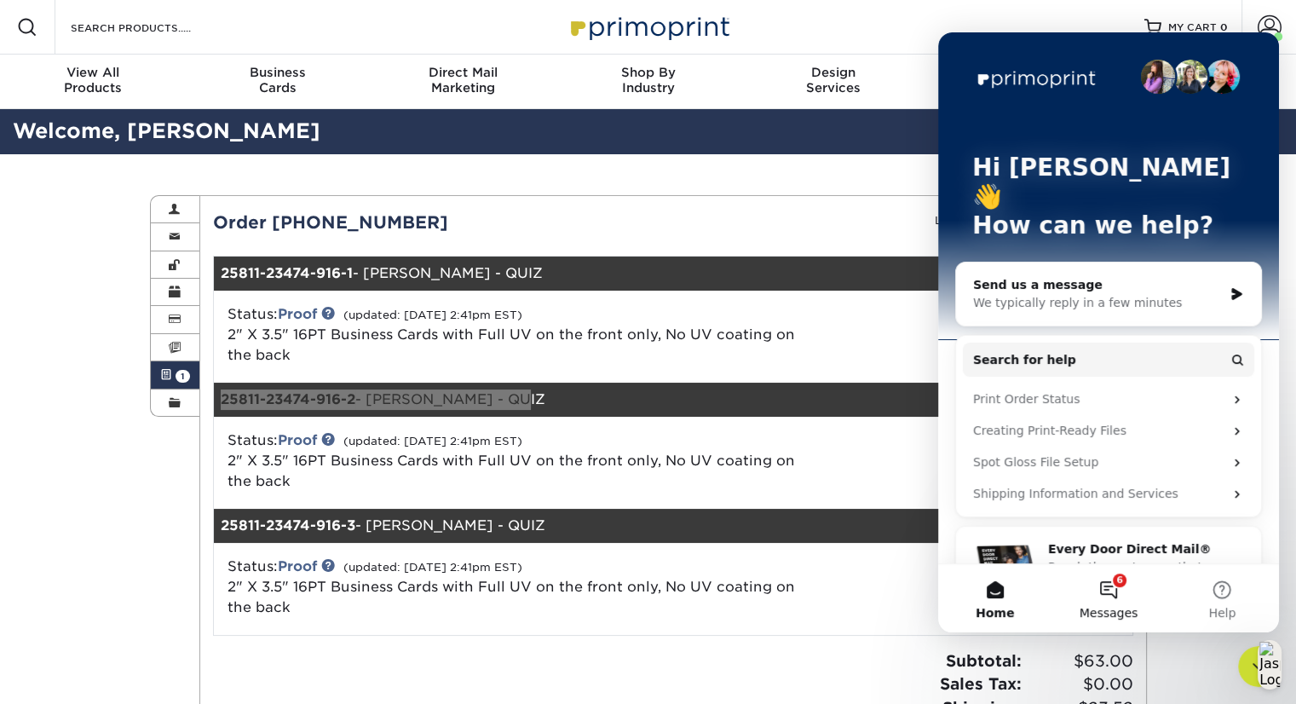
click at [1097, 601] on button "6 Messages" at bounding box center [1108, 598] width 113 height 68
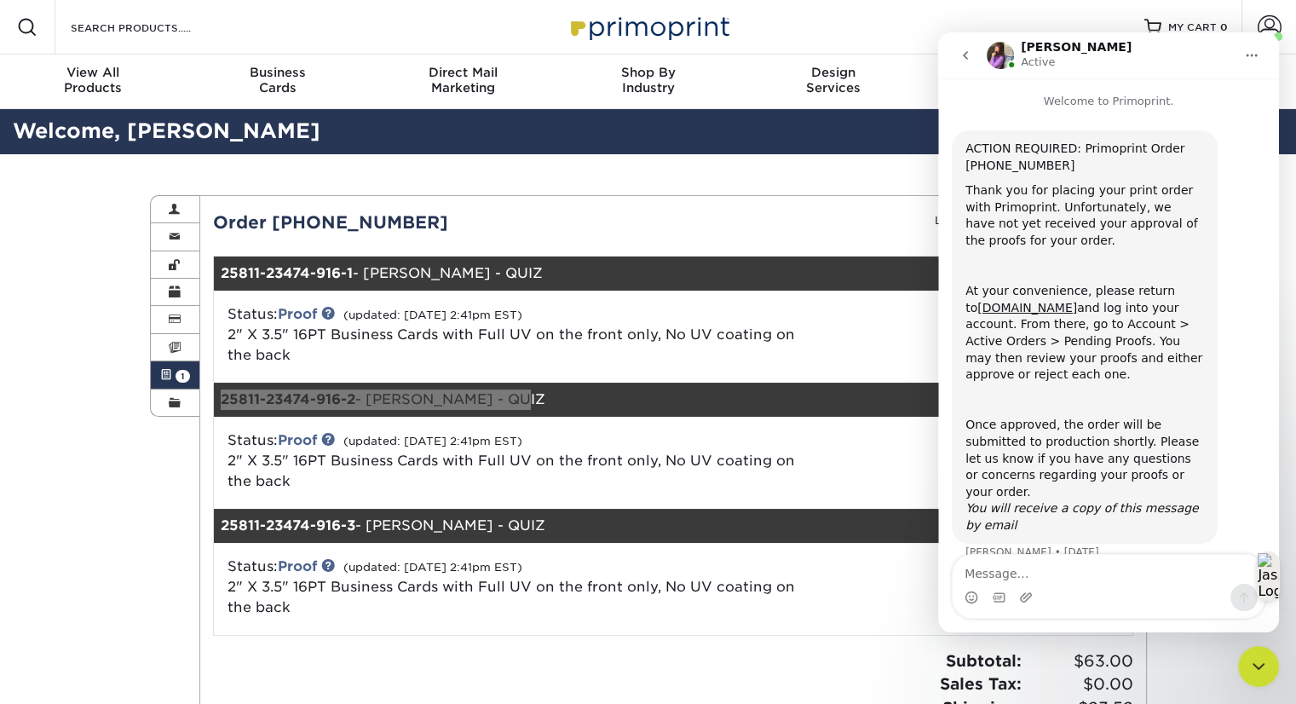
scroll to position [8, 0]
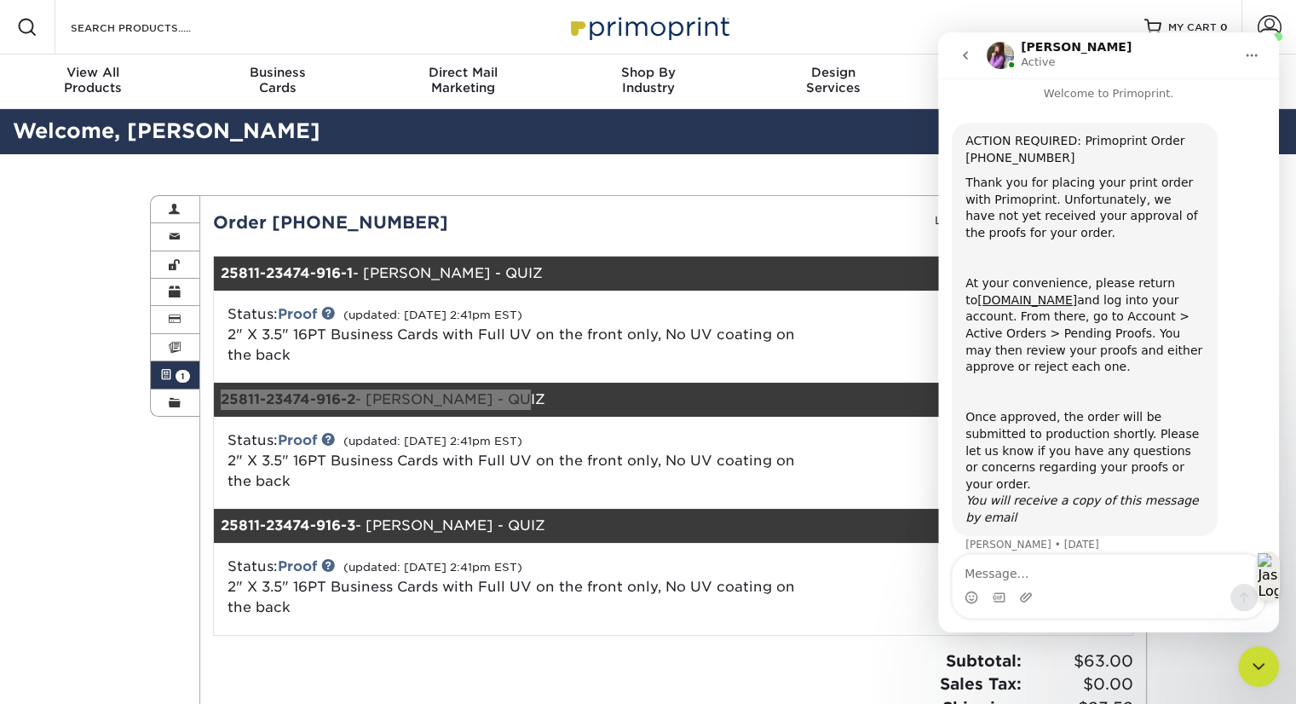
click at [971, 54] on icon "go back" at bounding box center [966, 56] width 14 height 14
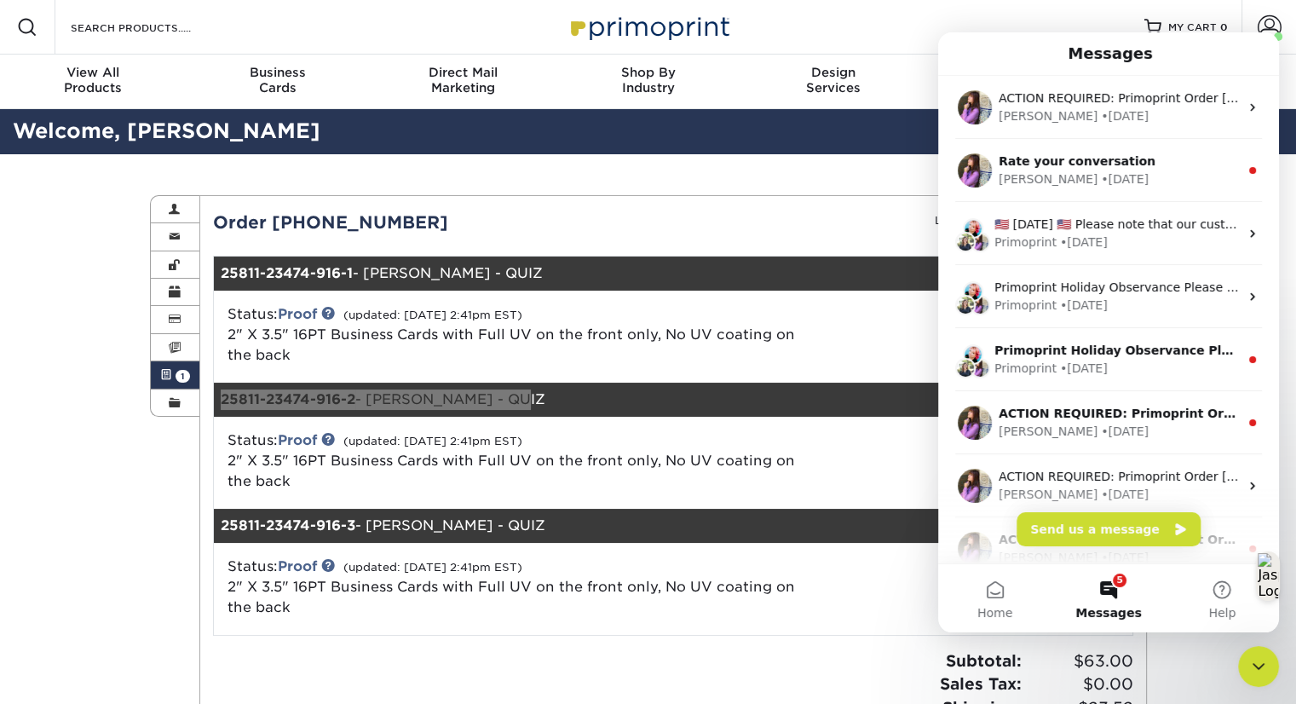
scroll to position [0, 0]
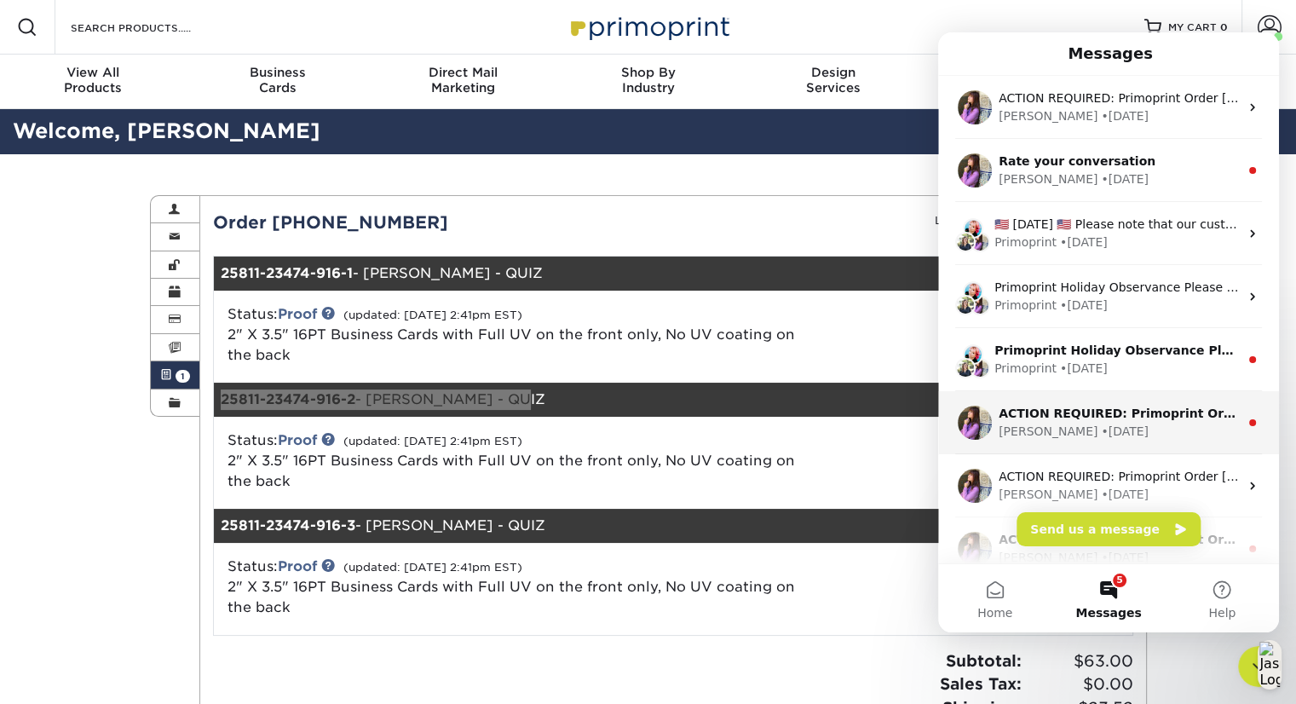
click at [1116, 421] on div "ACTION REQUIRED: Primoprint Order [PHONE_NUMBER] Thank you for placing your pri…" at bounding box center [1119, 414] width 240 height 18
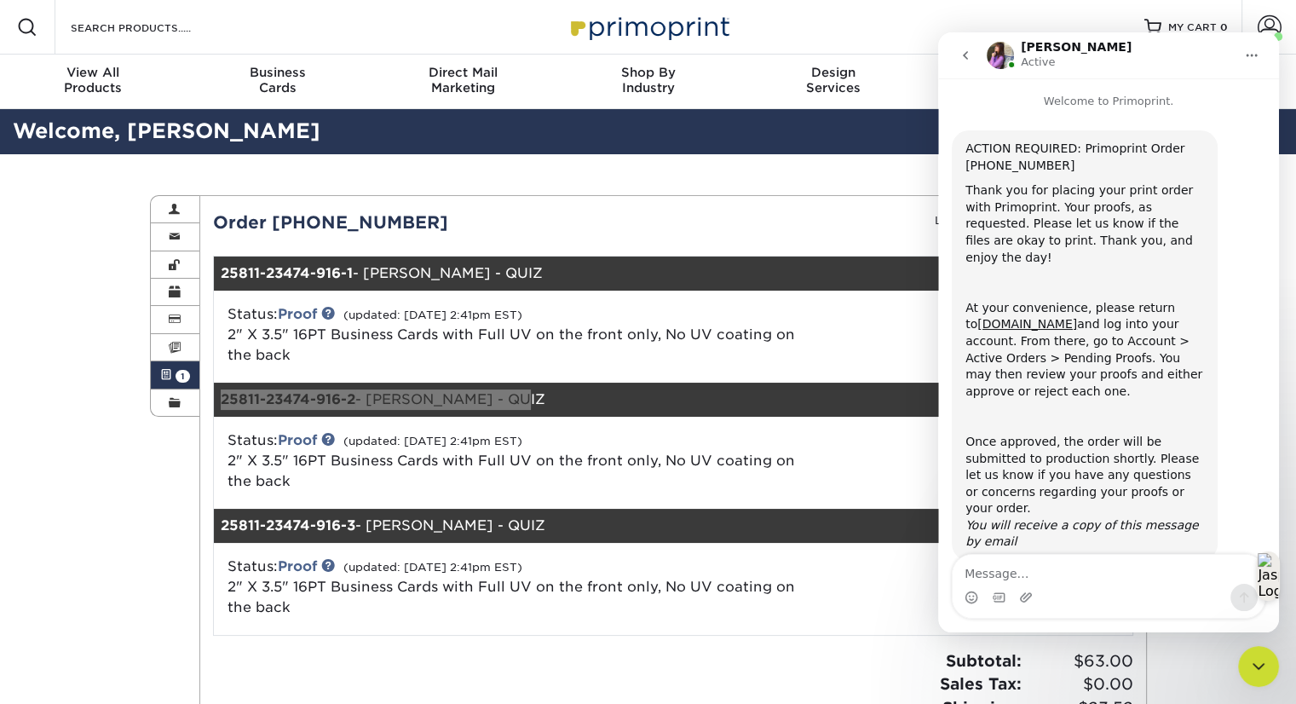
scroll to position [8, 0]
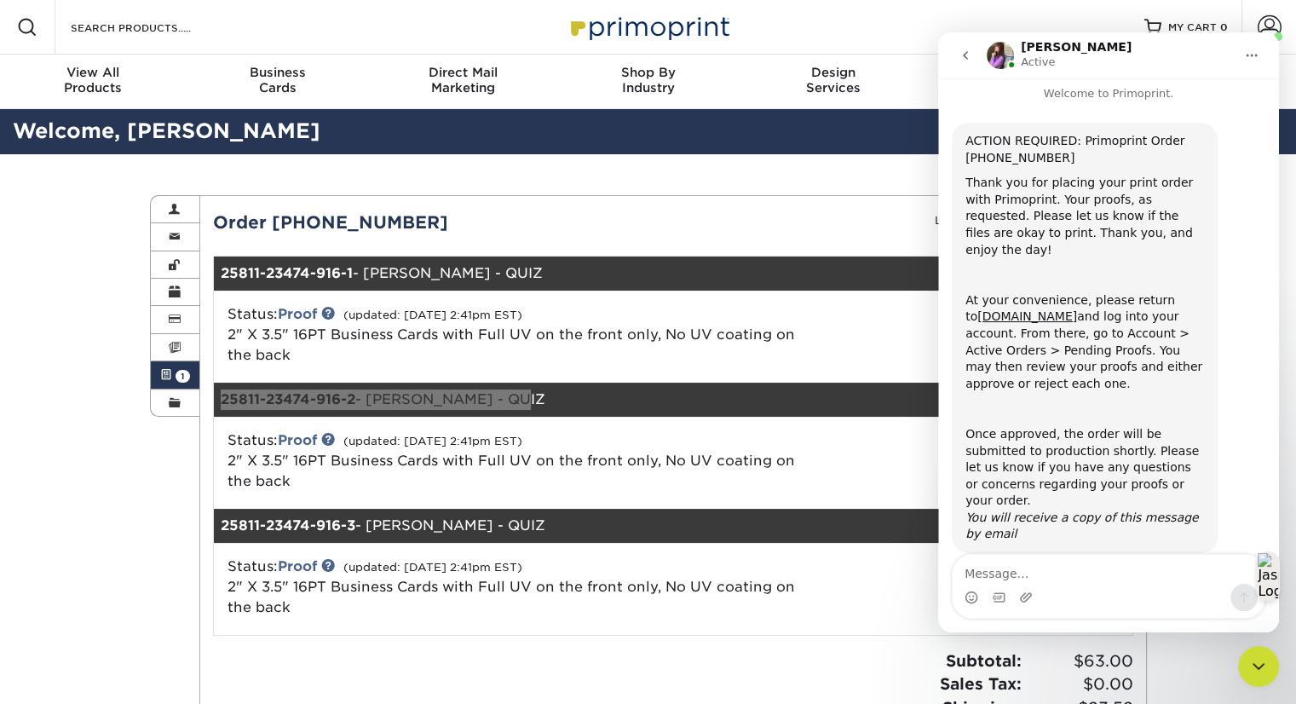
click at [967, 57] on icon "go back" at bounding box center [966, 56] width 14 height 14
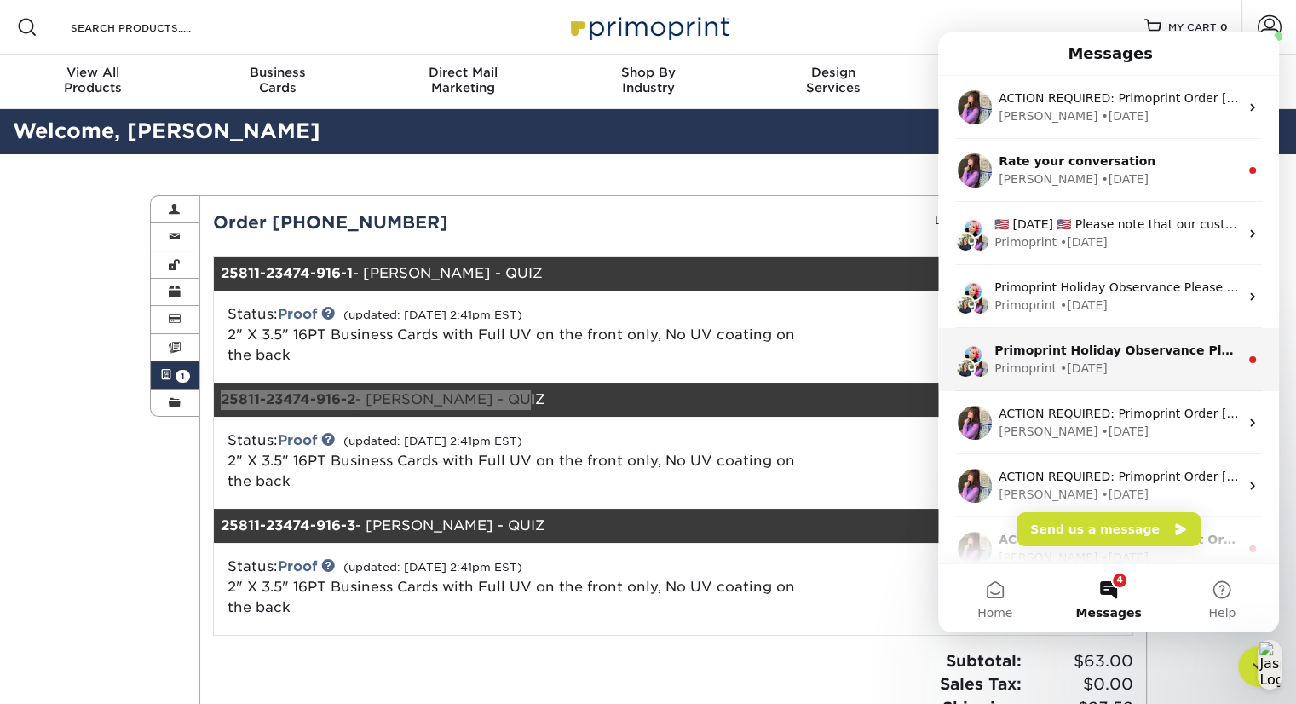
click at [1076, 370] on div "• [DATE]" at bounding box center [1084, 369] width 48 height 18
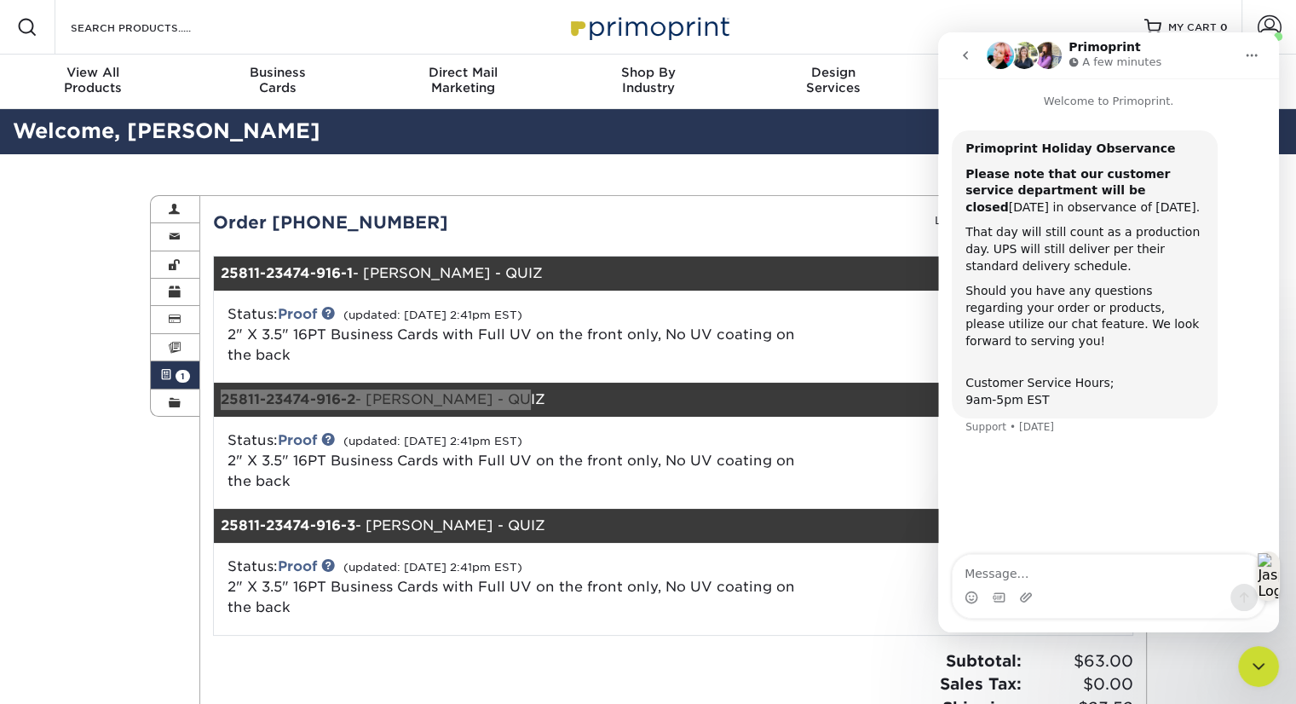
click at [956, 66] on button "go back" at bounding box center [966, 55] width 32 height 32
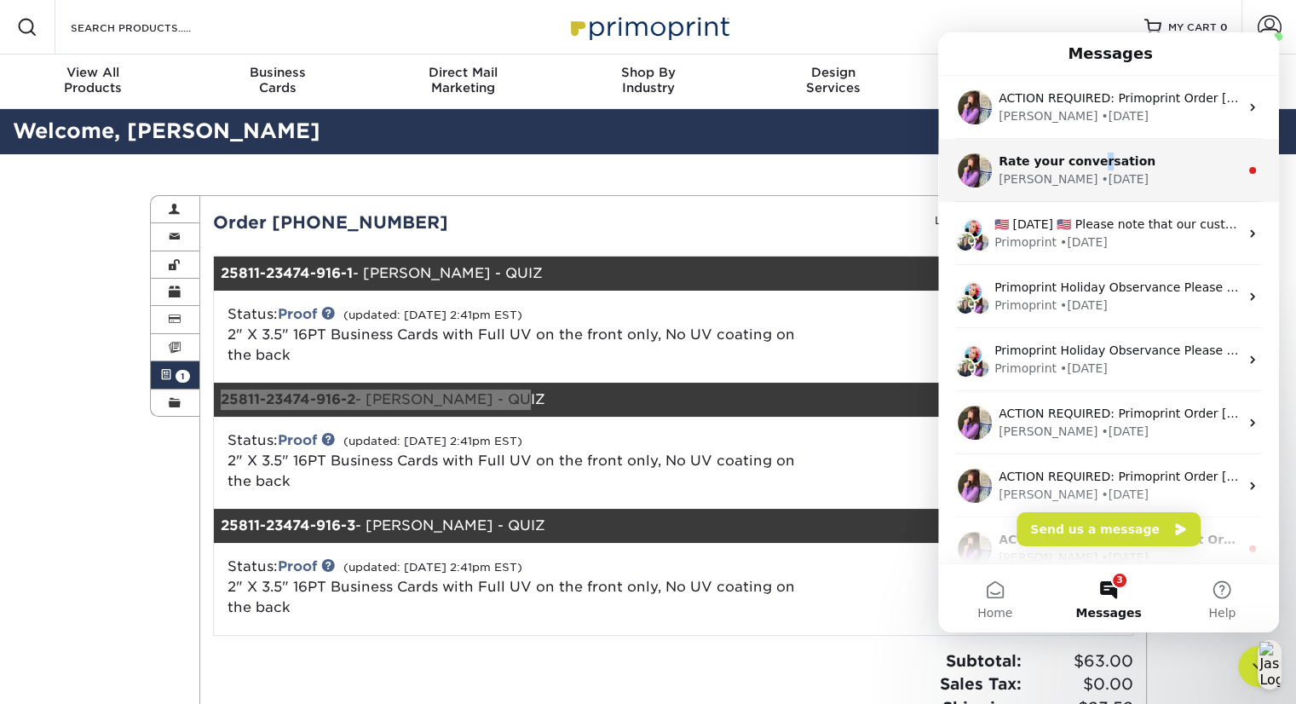
click at [1089, 166] on span "Rate your conversation" at bounding box center [1077, 161] width 157 height 14
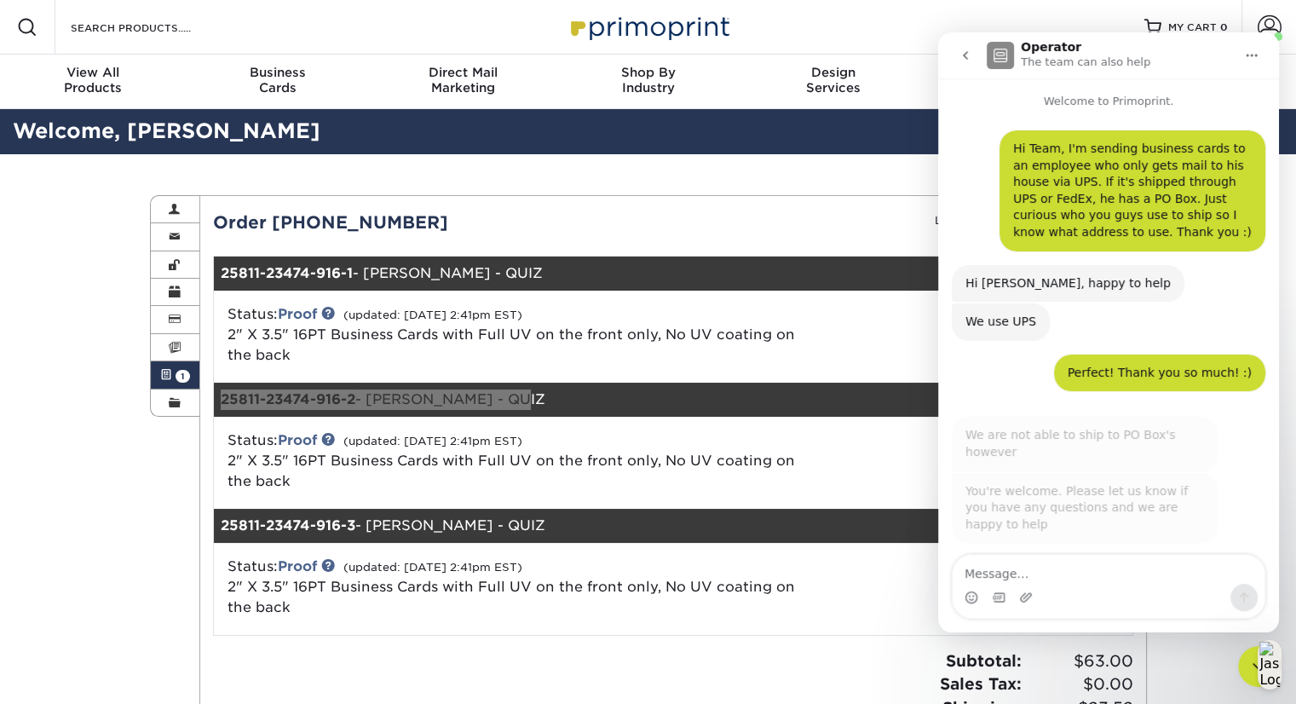
scroll to position [3, 0]
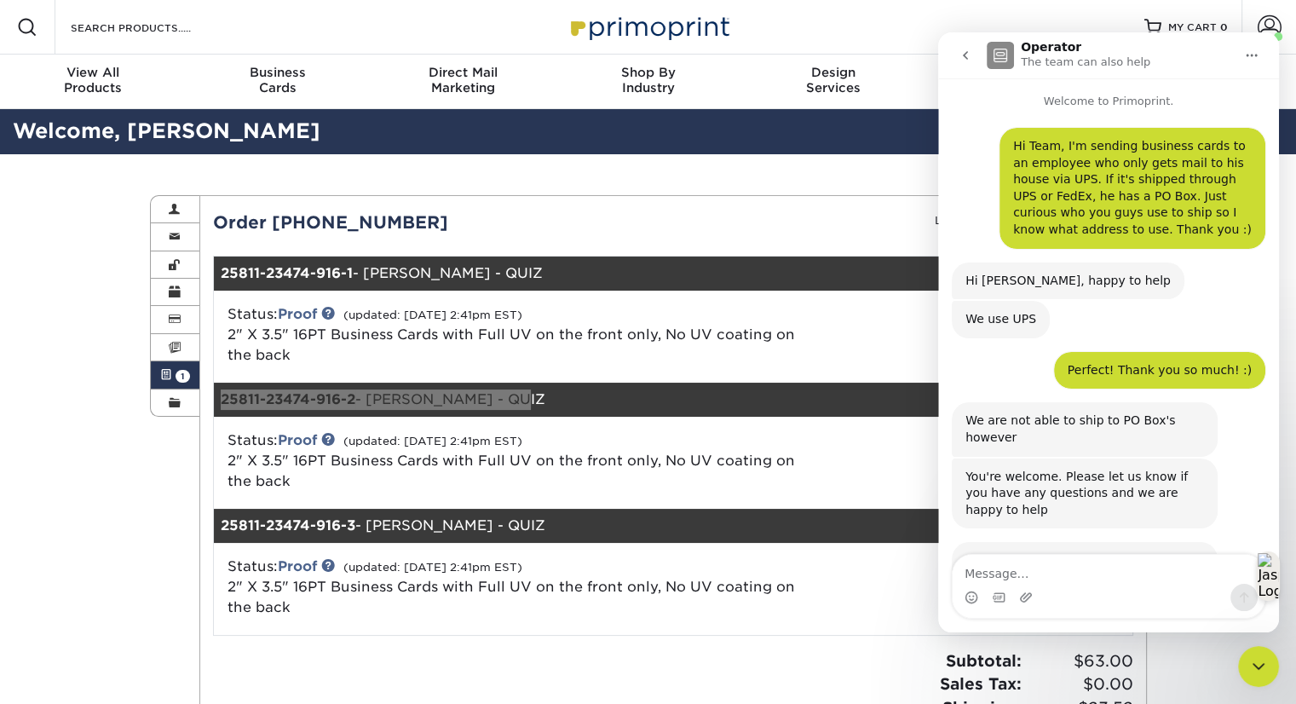
click at [968, 61] on icon "go back" at bounding box center [966, 56] width 14 height 14
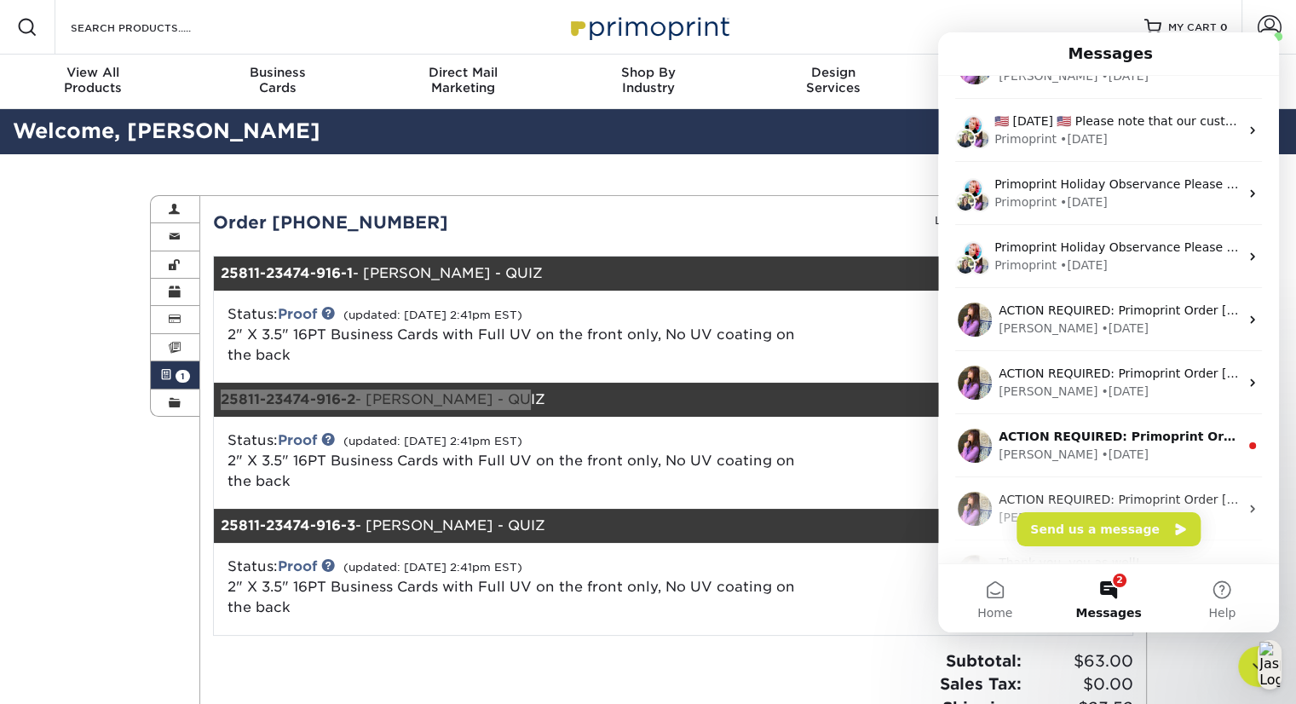
scroll to position [211, 0]
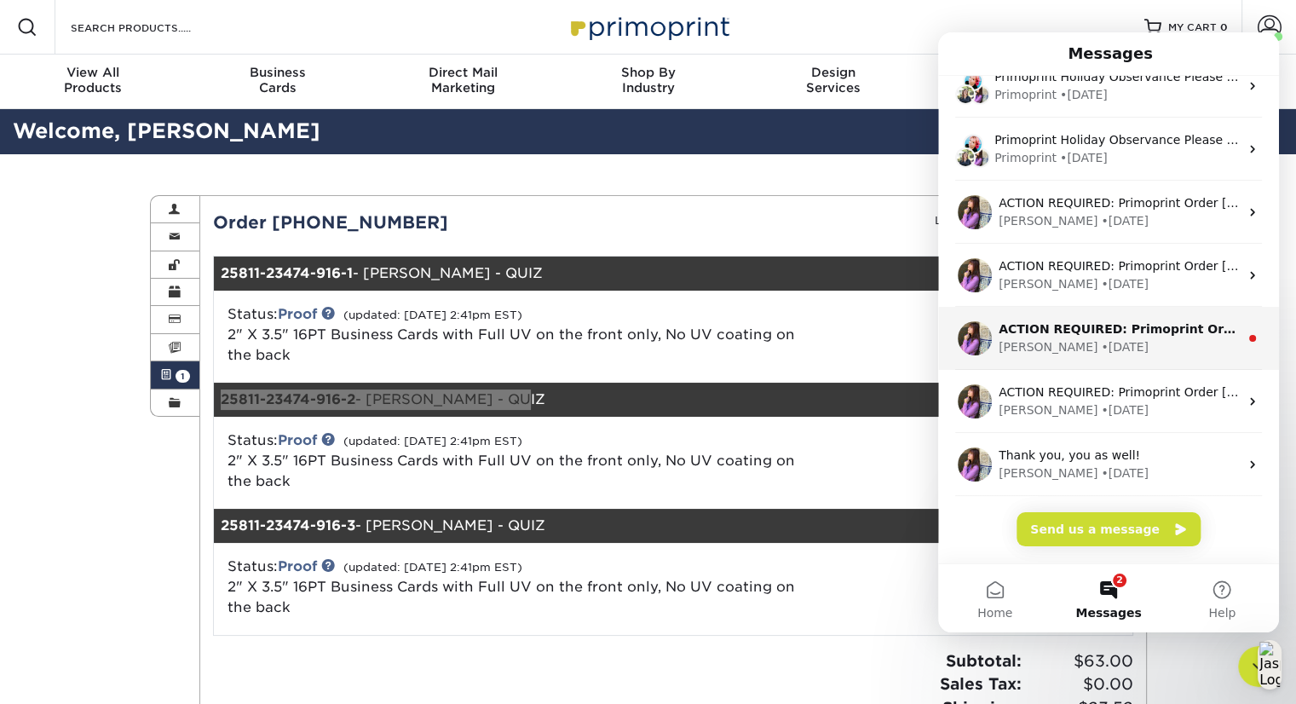
click at [1116, 344] on div "[PERSON_NAME] • [DATE]" at bounding box center [1119, 347] width 240 height 18
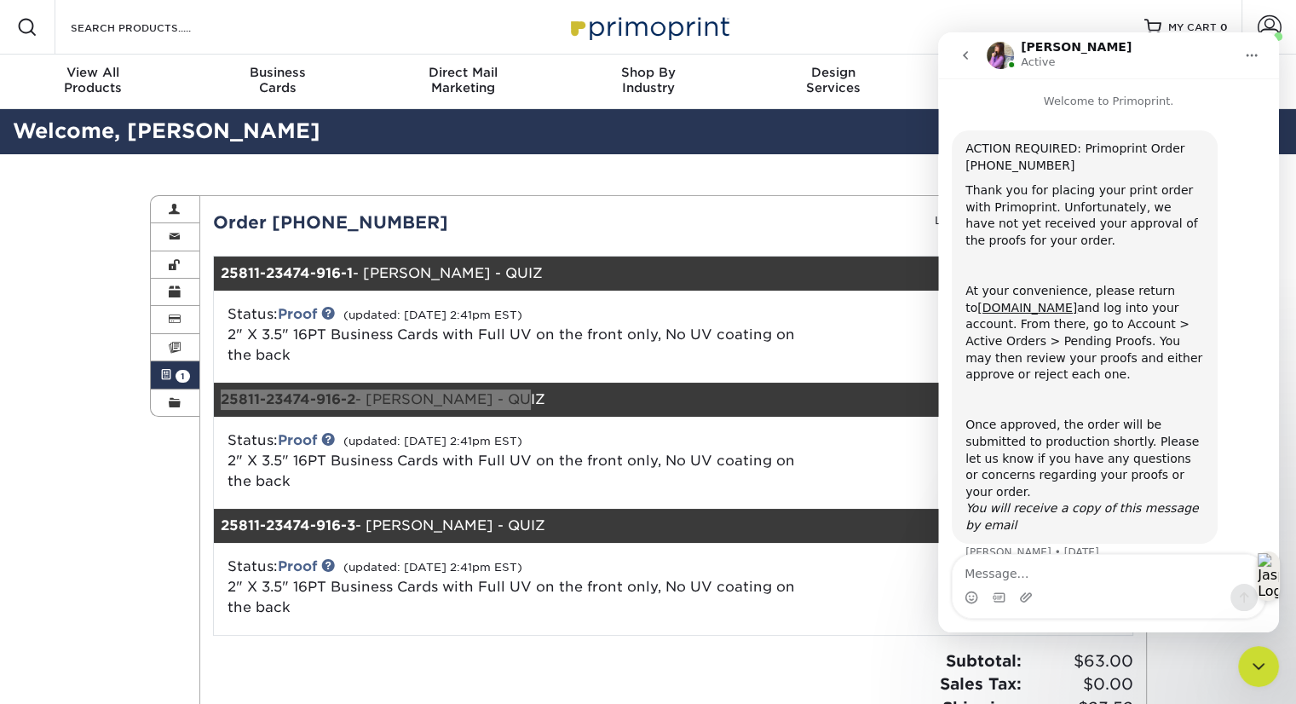
scroll to position [8, 0]
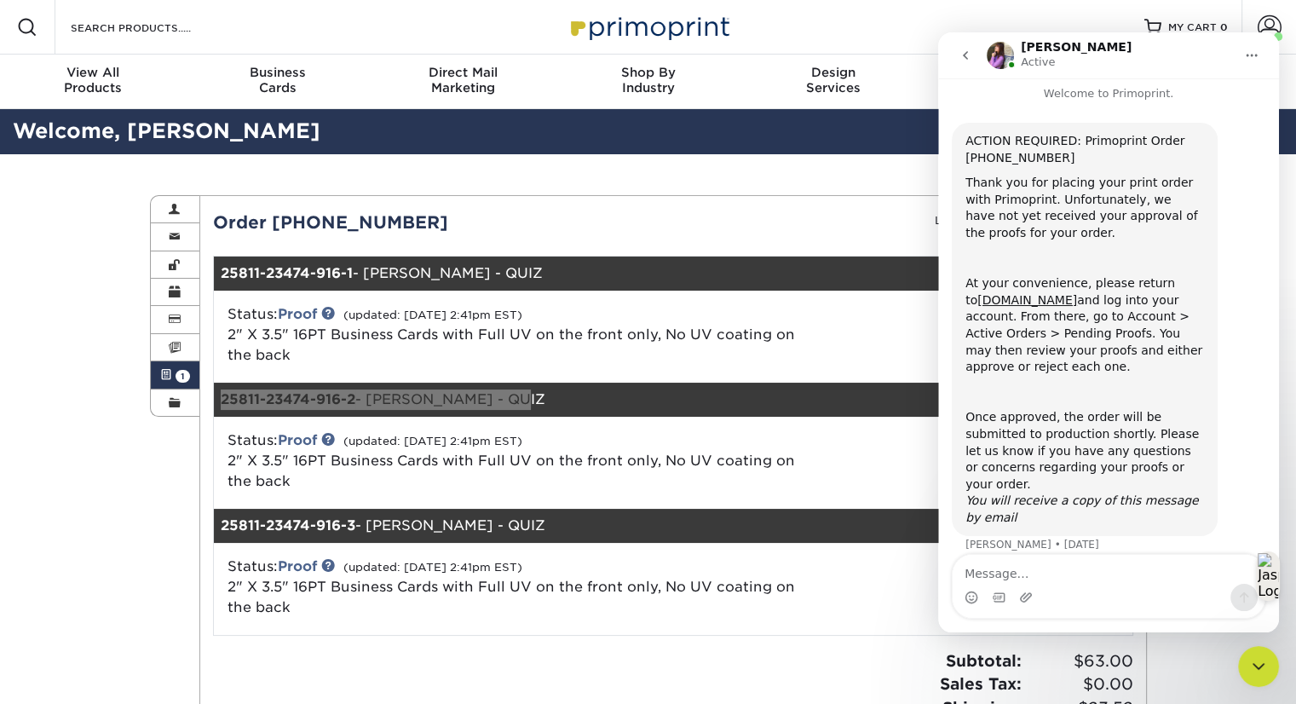
click at [965, 55] on icon "go back" at bounding box center [965, 55] width 5 height 9
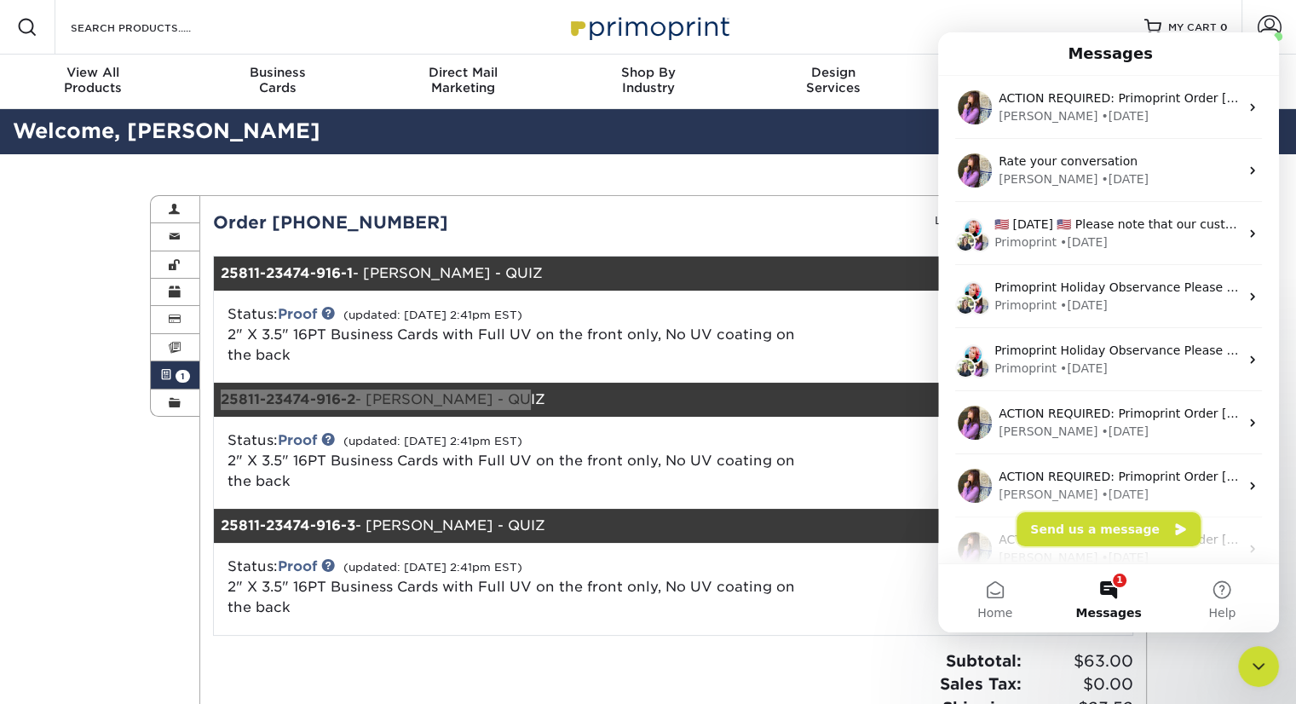
click at [1119, 524] on button "Send us a message" at bounding box center [1109, 529] width 184 height 34
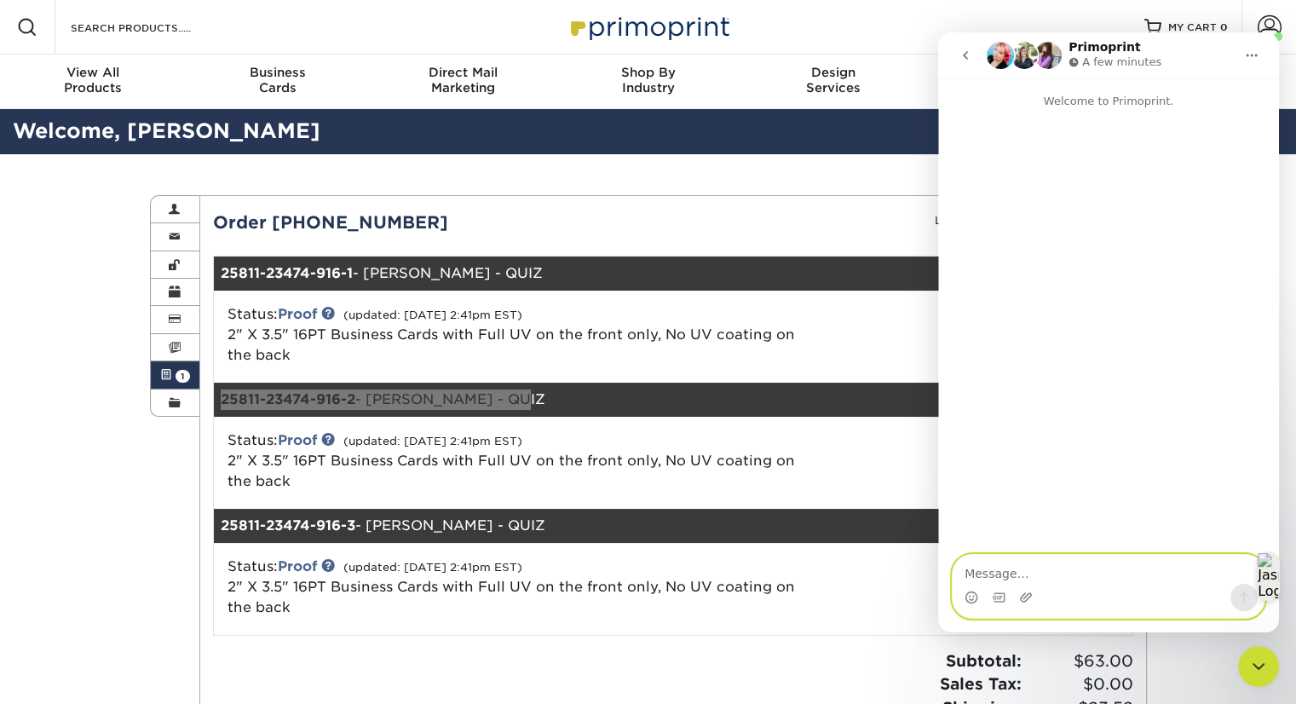
click at [1050, 572] on textarea "Message…" at bounding box center [1109, 569] width 312 height 29
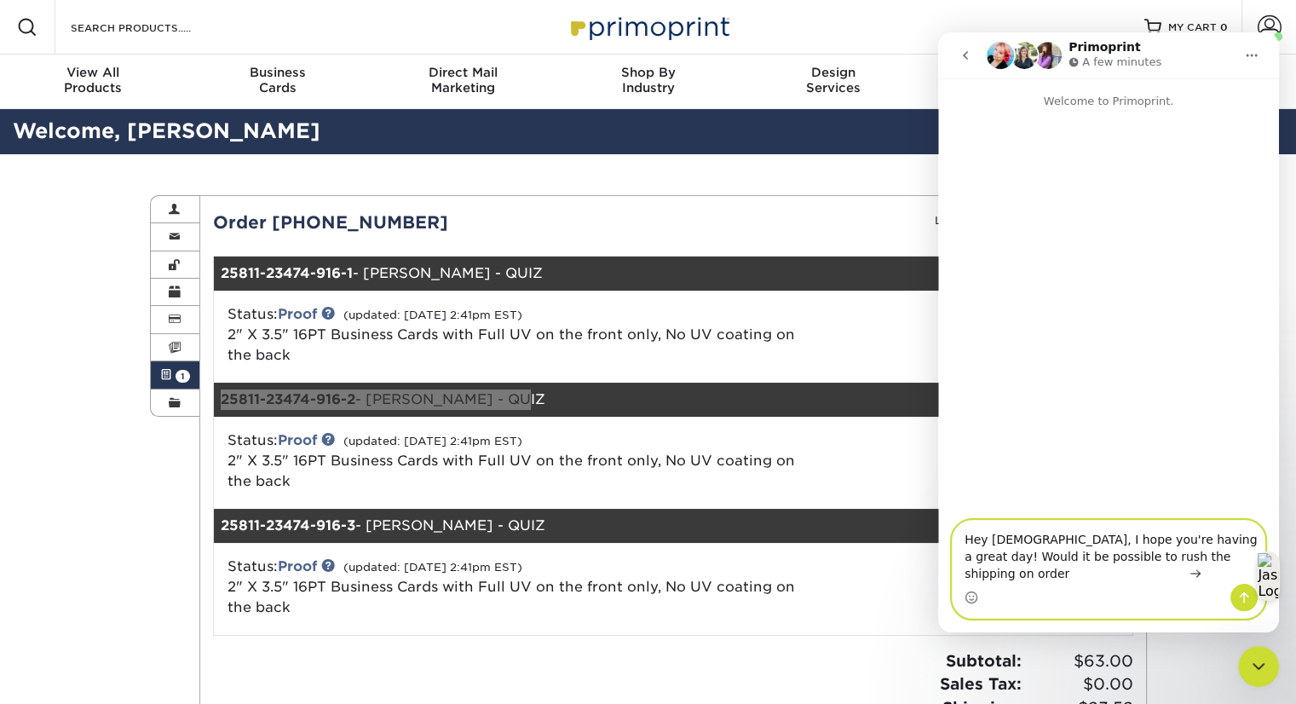
paste textarea "25811-23474-916-2 - [PERSON_NAME]"
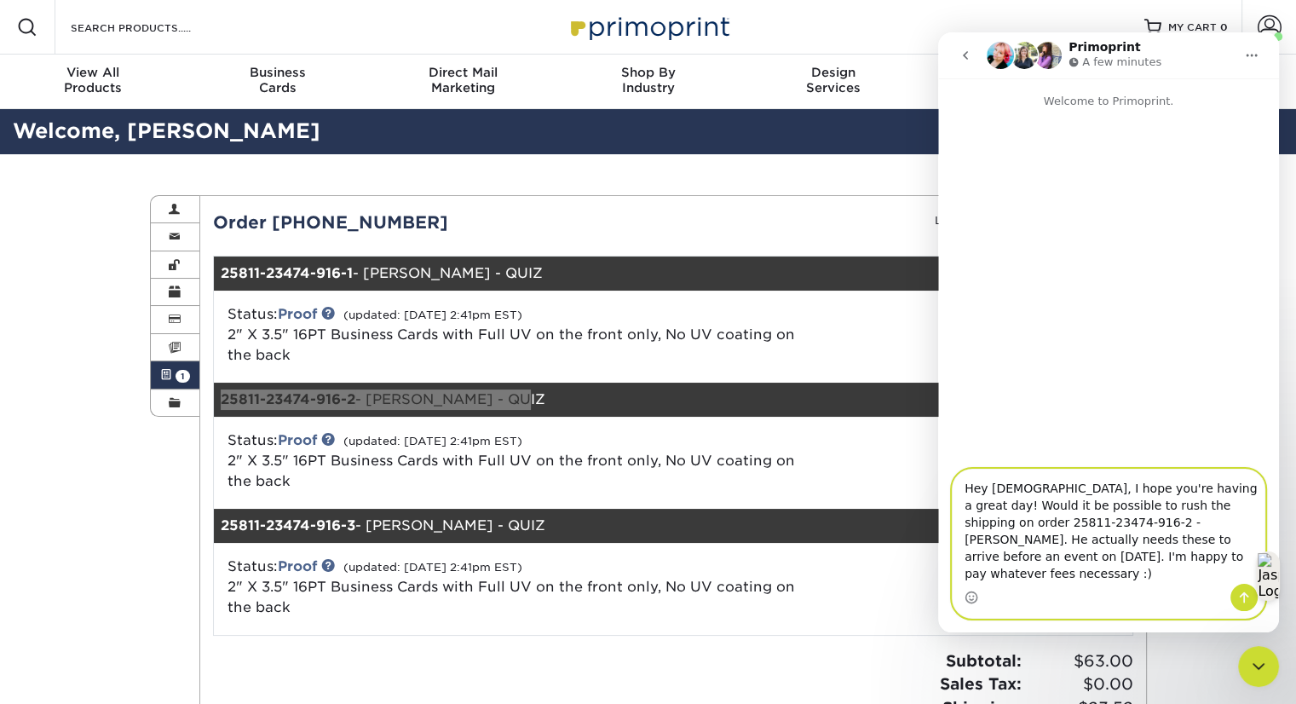
type textarea "Hey [DEMOGRAPHIC_DATA], I hope you're having a great day! Would it be possible …"
click at [1249, 592] on icon "Send a message…" at bounding box center [1245, 598] width 14 height 14
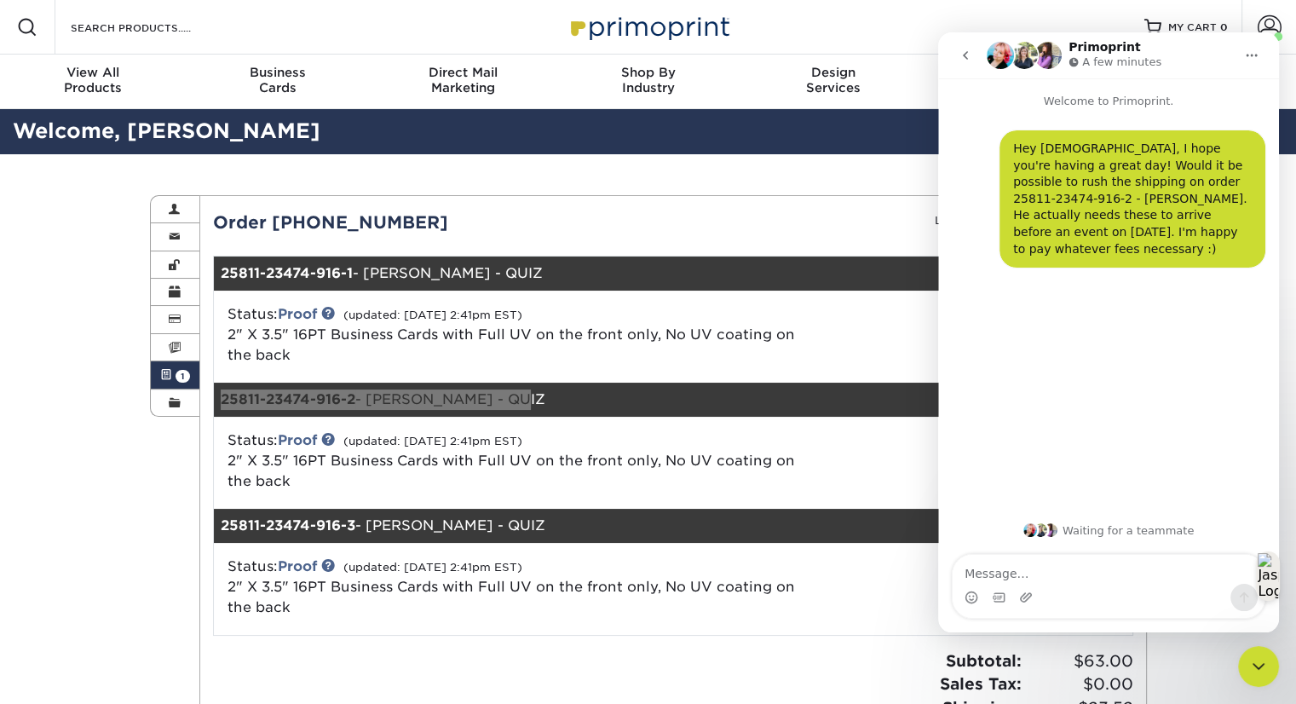
click at [966, 66] on button "go back" at bounding box center [966, 55] width 32 height 32
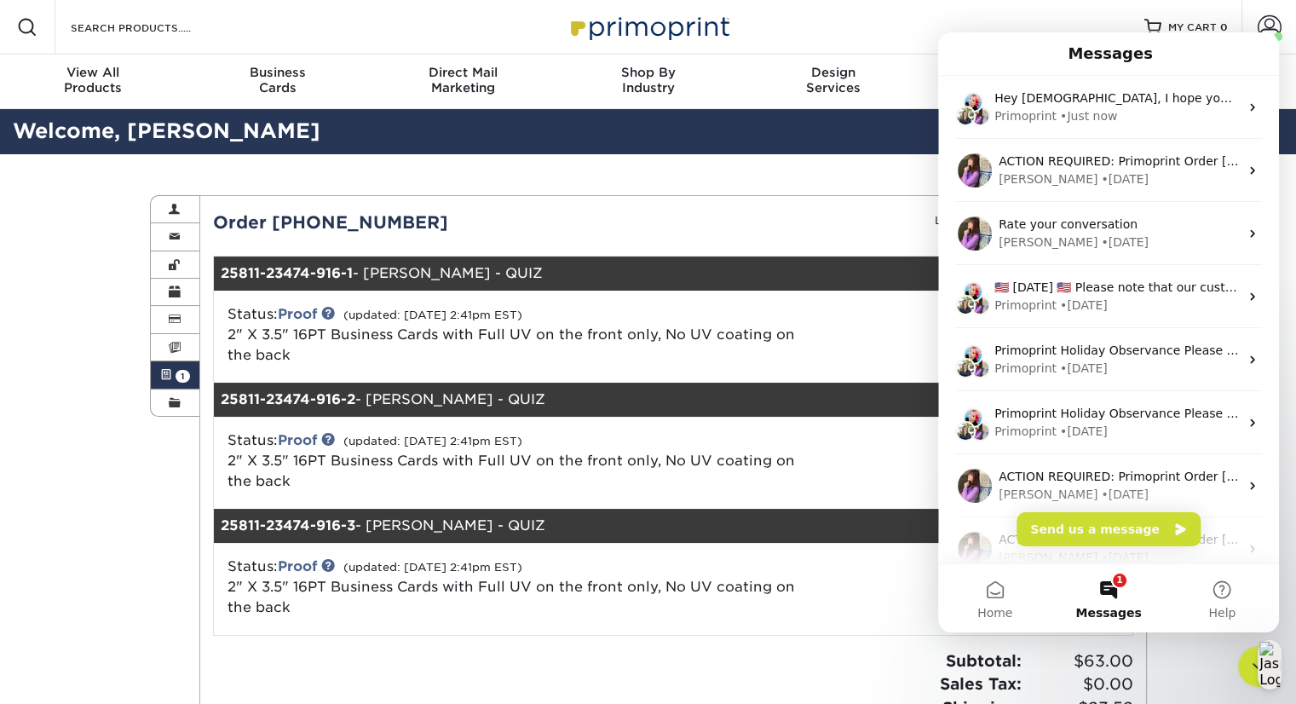
click at [846, 165] on div "Active Orders Account Overview Contact Information Change Password Address Book…" at bounding box center [648, 502] width 1023 height 697
click at [1251, 662] on icon "Close Intercom Messenger" at bounding box center [1259, 666] width 20 height 20
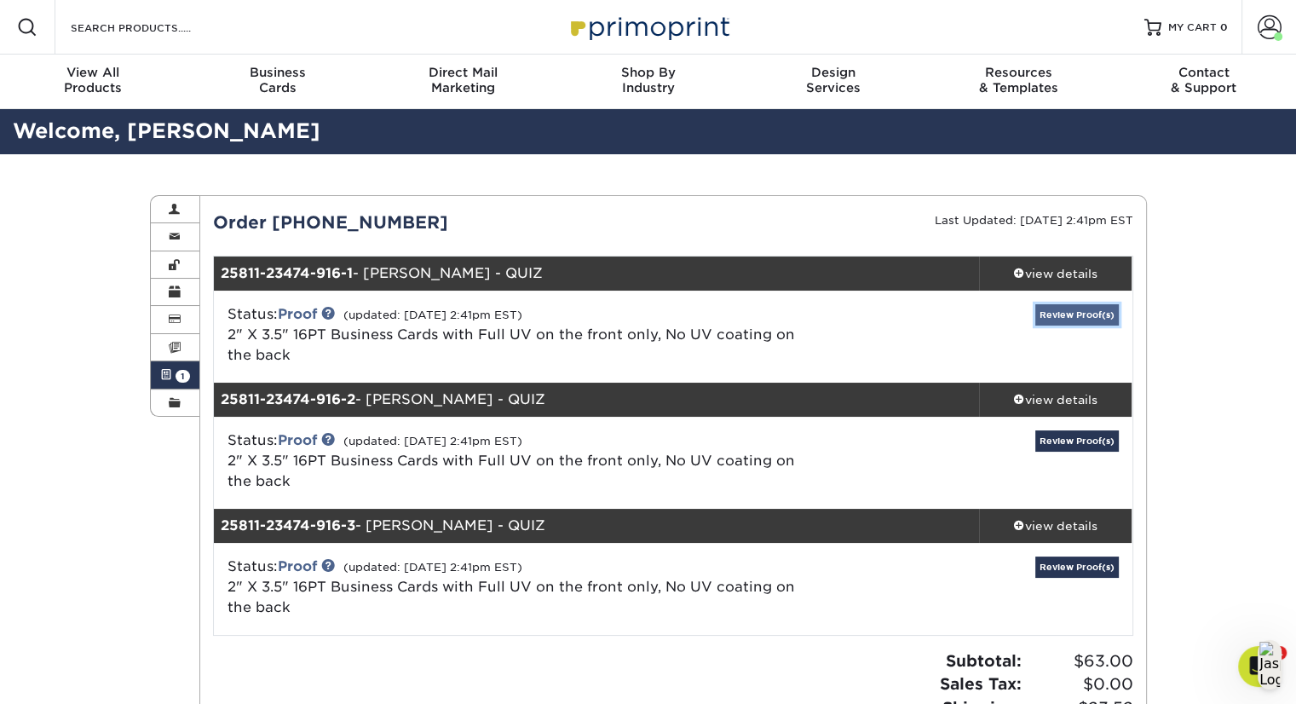
click at [1059, 321] on link "Review Proof(s)" at bounding box center [1078, 314] width 84 height 21
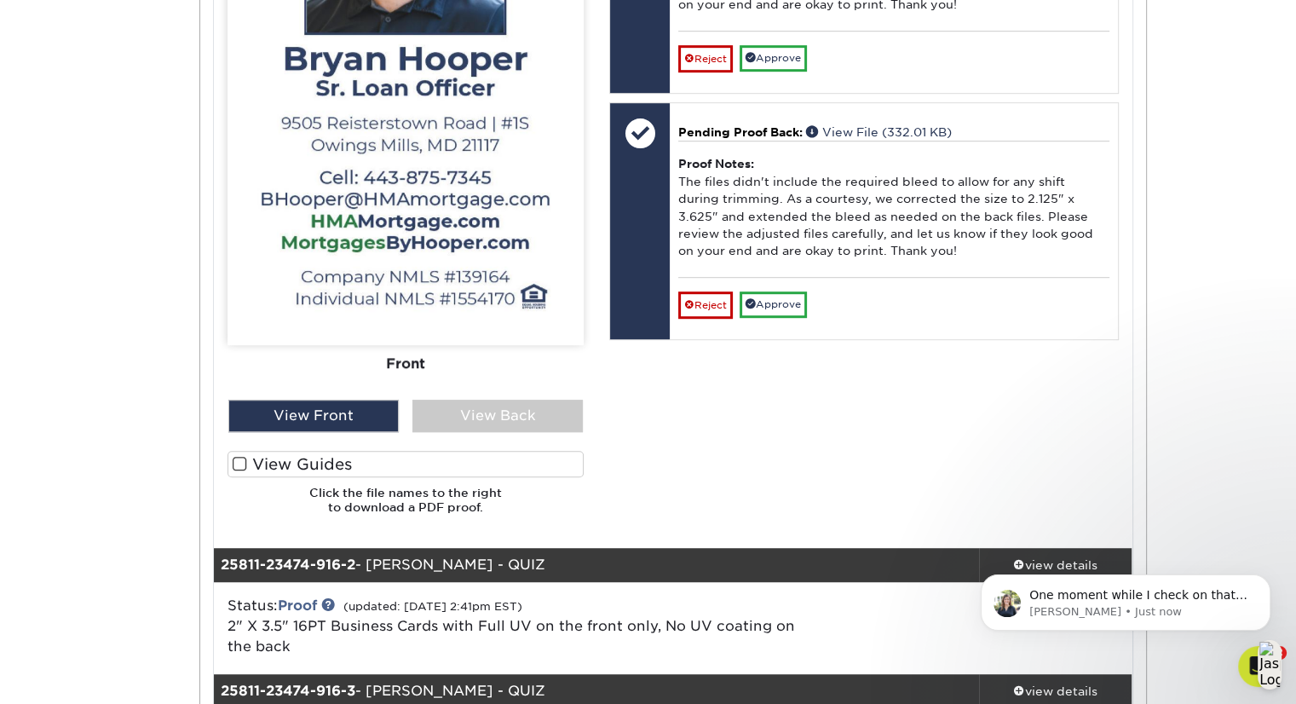
scroll to position [1023, 0]
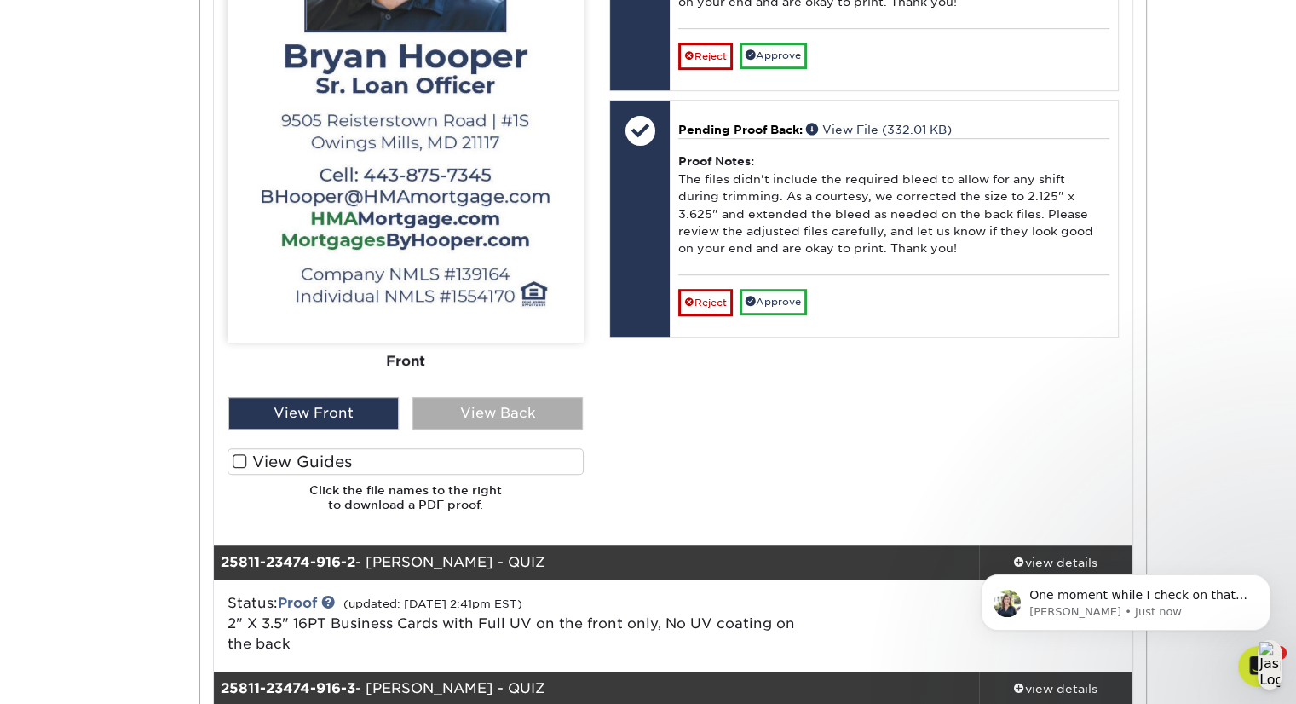
click at [533, 417] on div "View Back" at bounding box center [498, 413] width 170 height 32
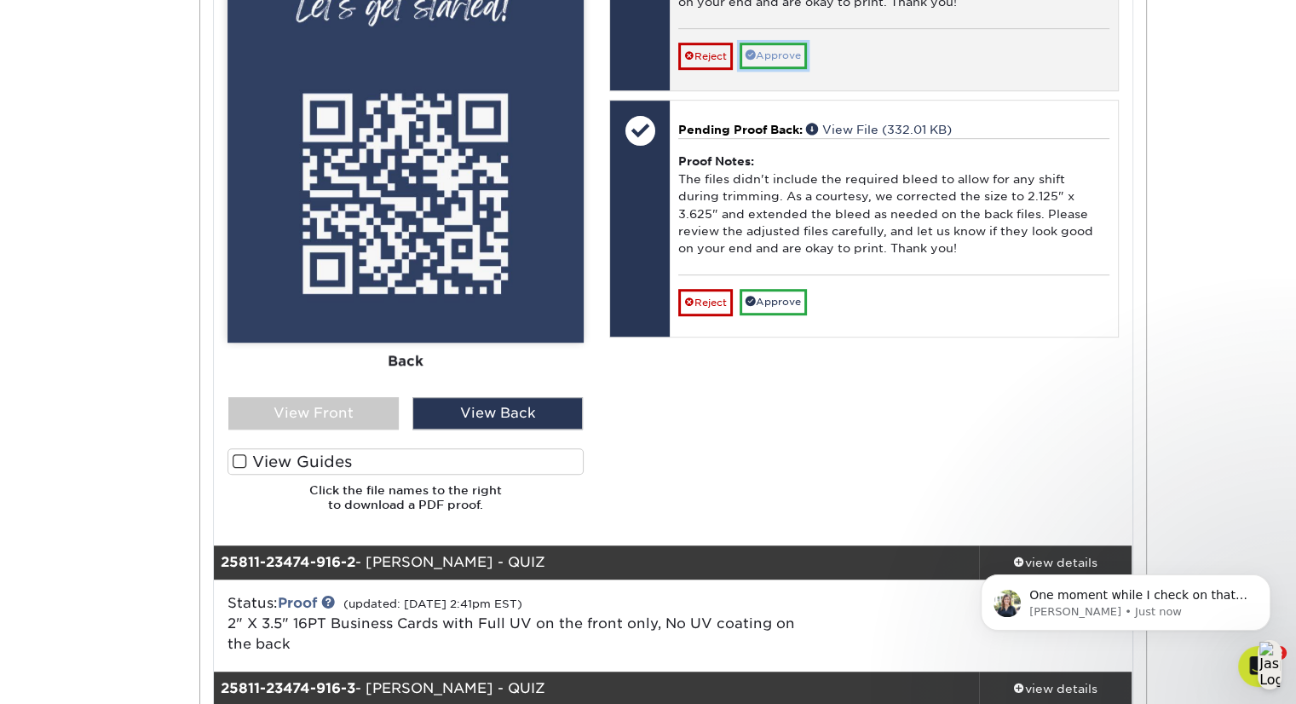
click at [757, 66] on link "Approve" at bounding box center [773, 56] width 67 height 26
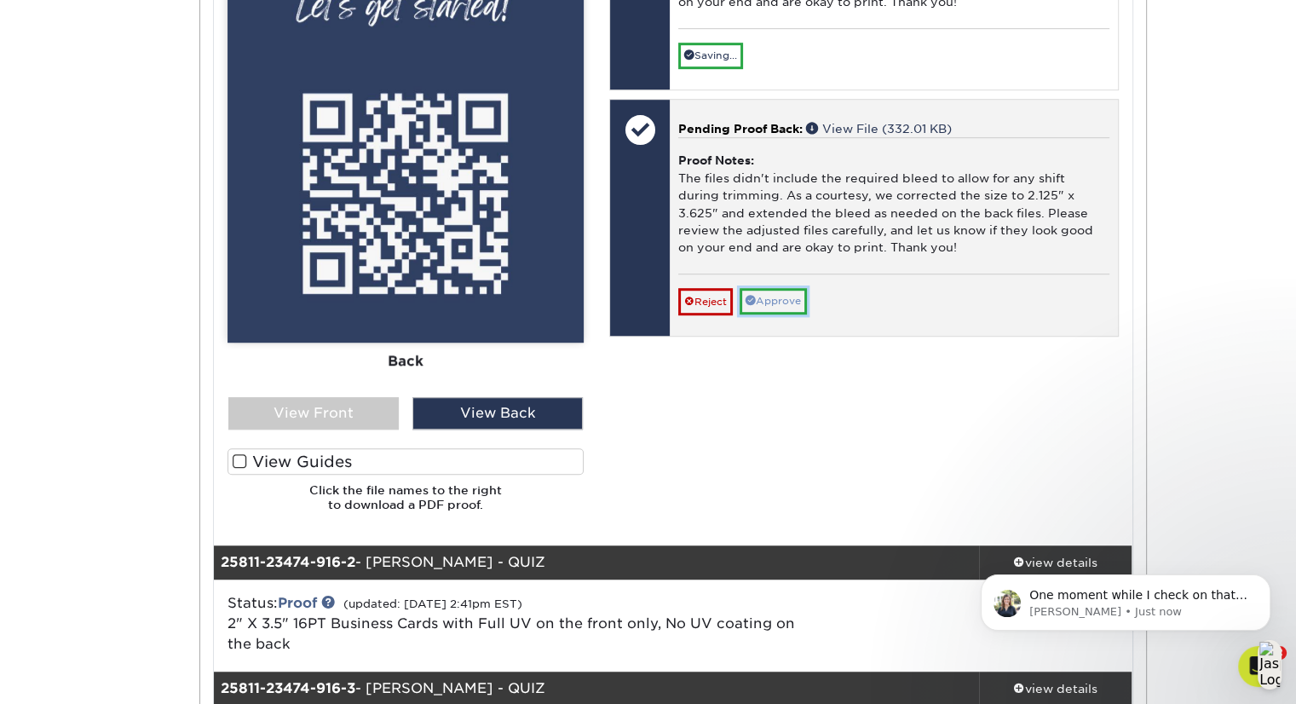
click at [783, 315] on link "Approve" at bounding box center [773, 301] width 67 height 26
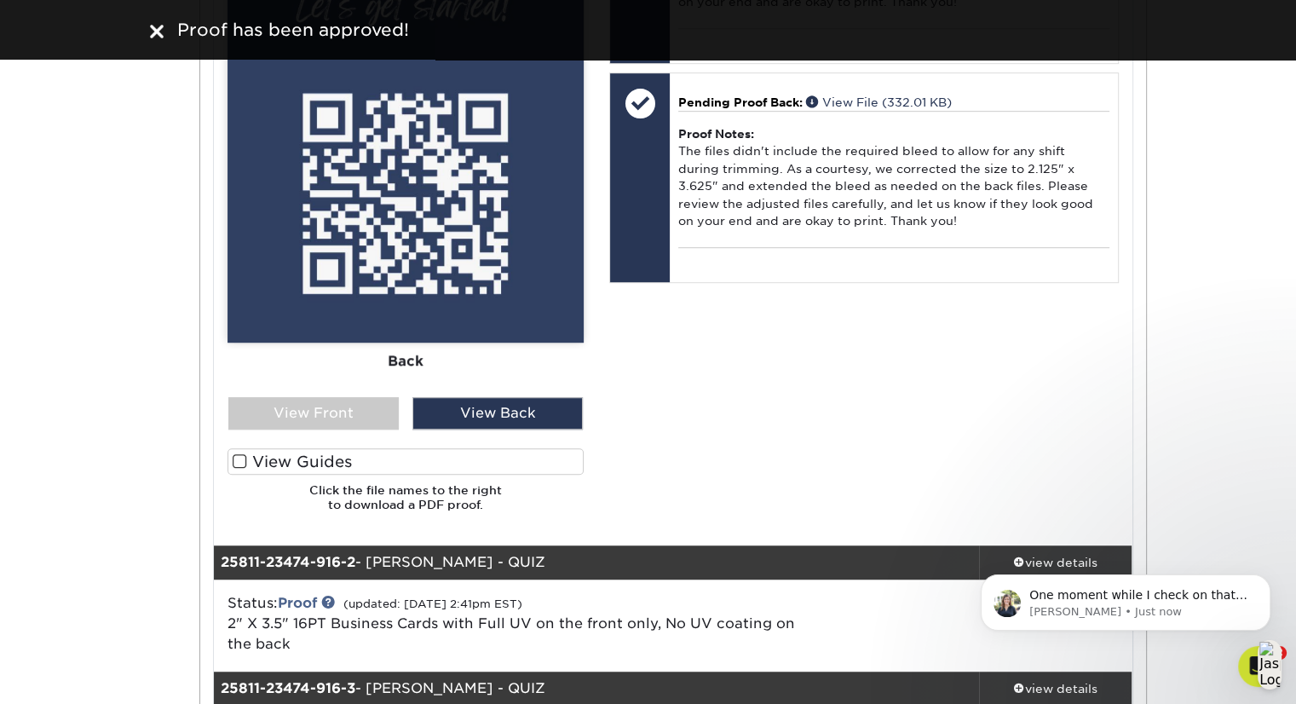
click at [1058, 430] on div "Your files including bleed should be: 3.625 " x 2.125 " *Additional bleed or cr…" at bounding box center [864, 129] width 534 height 791
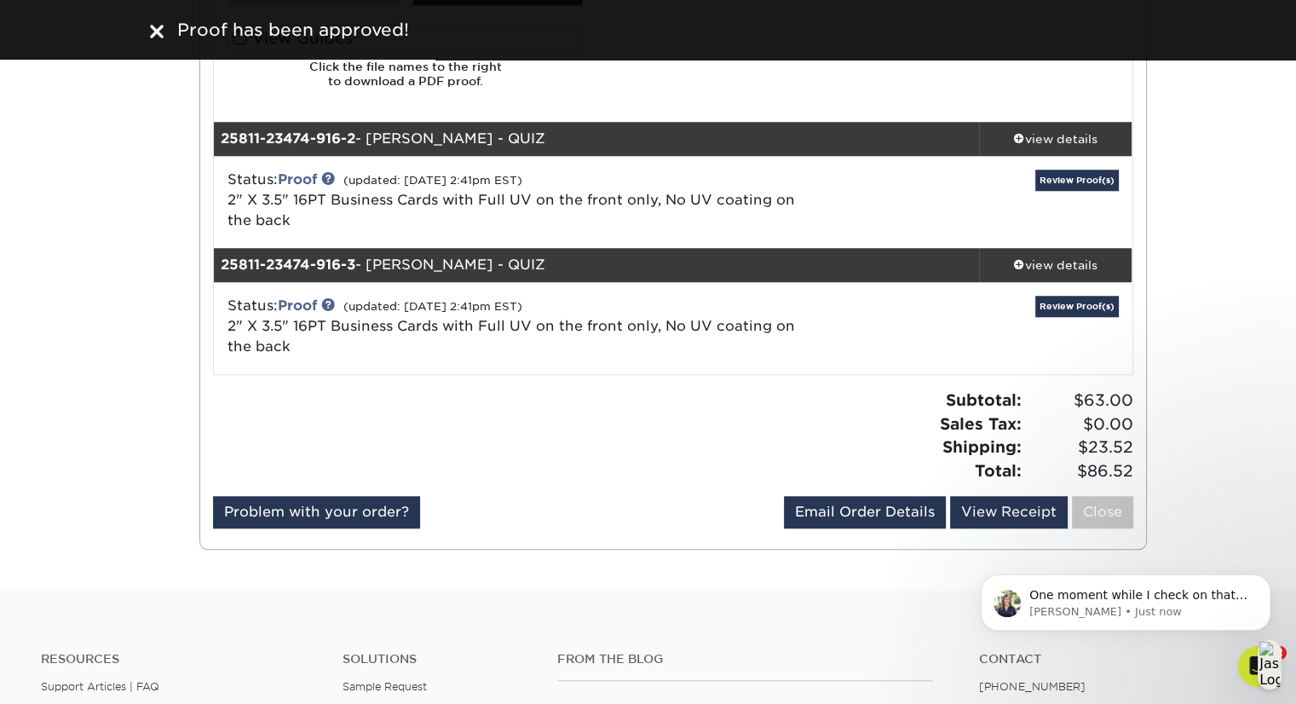
scroll to position [1449, 0]
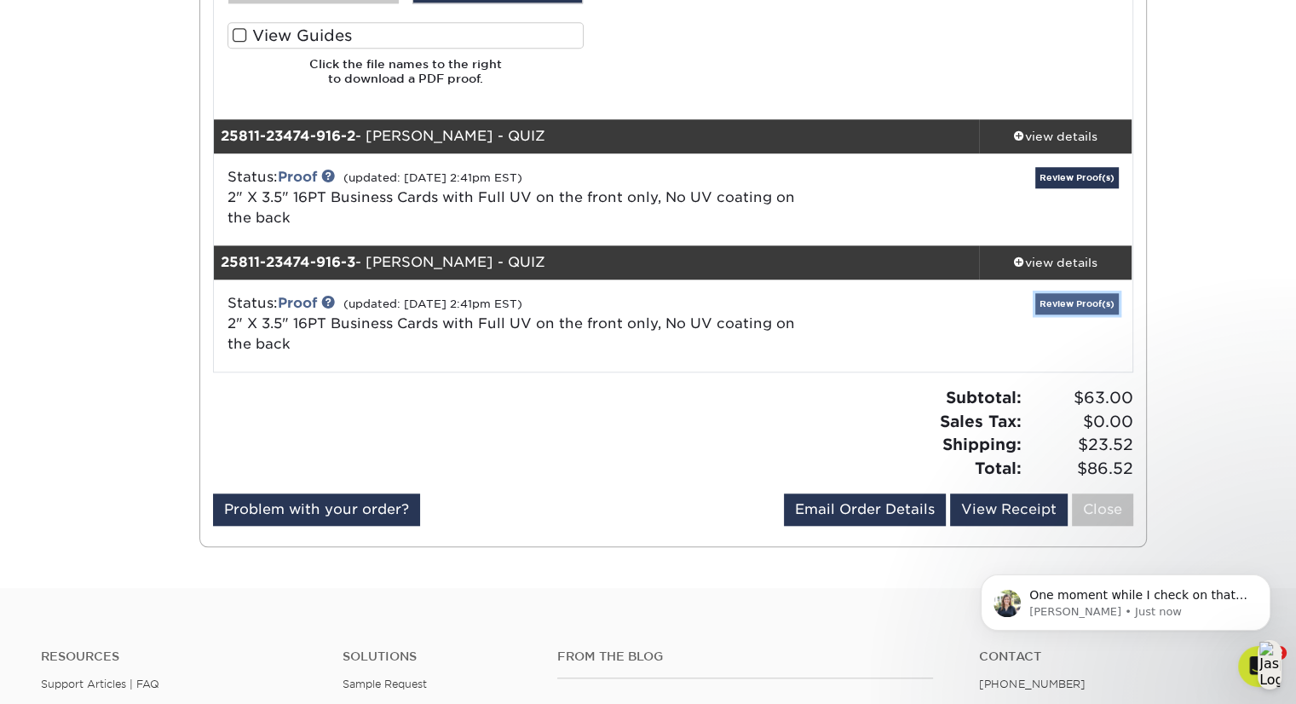
click at [1084, 304] on link "Review Proof(s)" at bounding box center [1078, 303] width 84 height 21
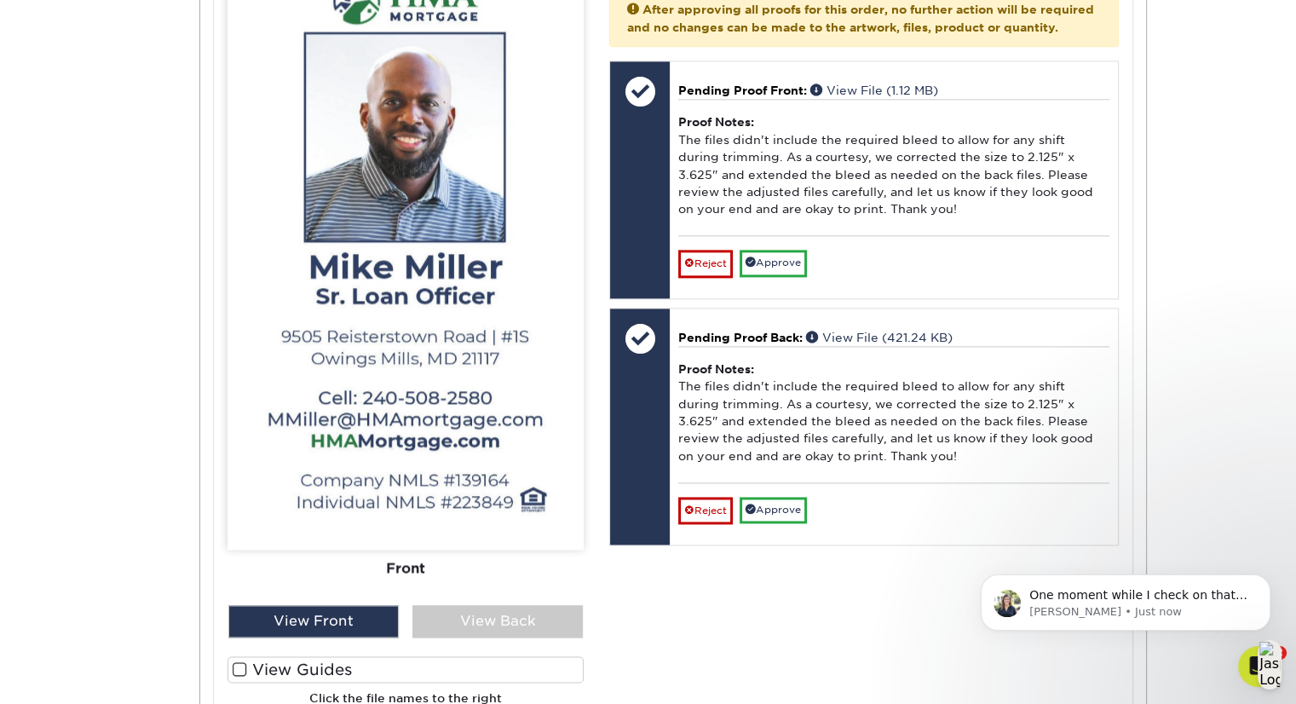
scroll to position [2290, 0]
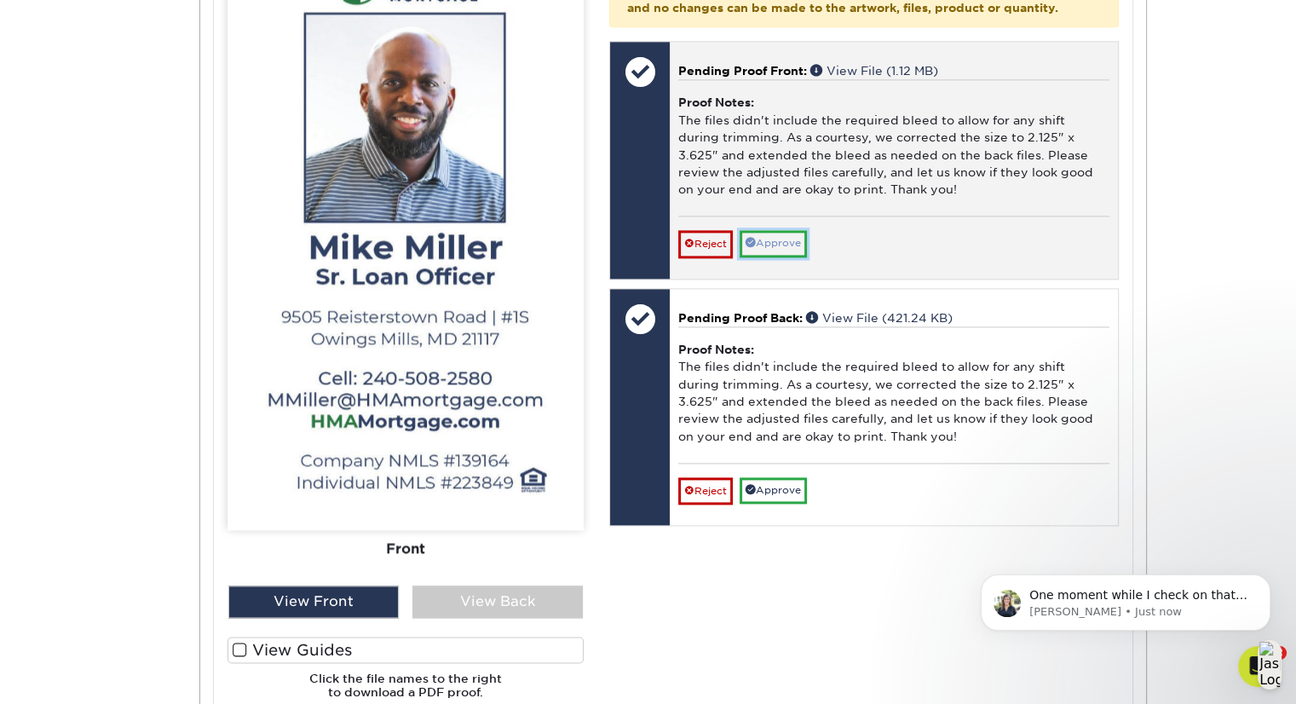
click at [777, 257] on link "Approve" at bounding box center [773, 243] width 67 height 26
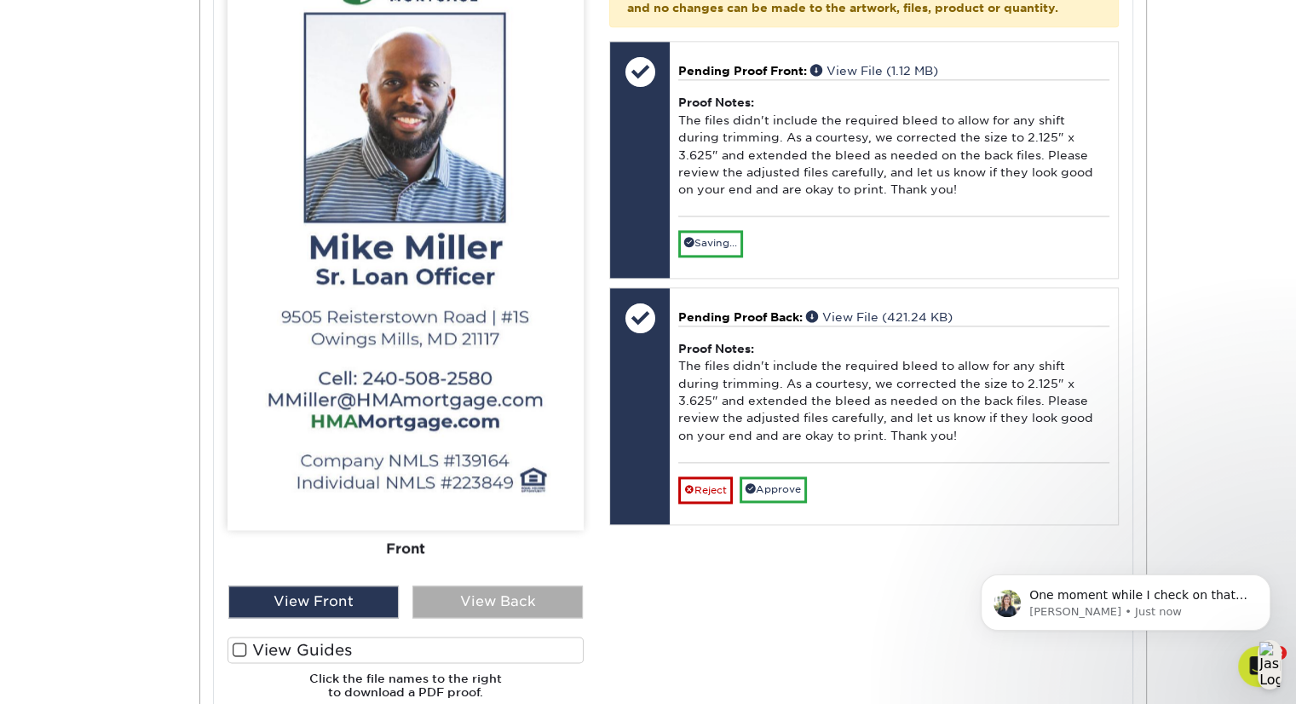
click at [498, 606] on div "View Back" at bounding box center [498, 602] width 170 height 32
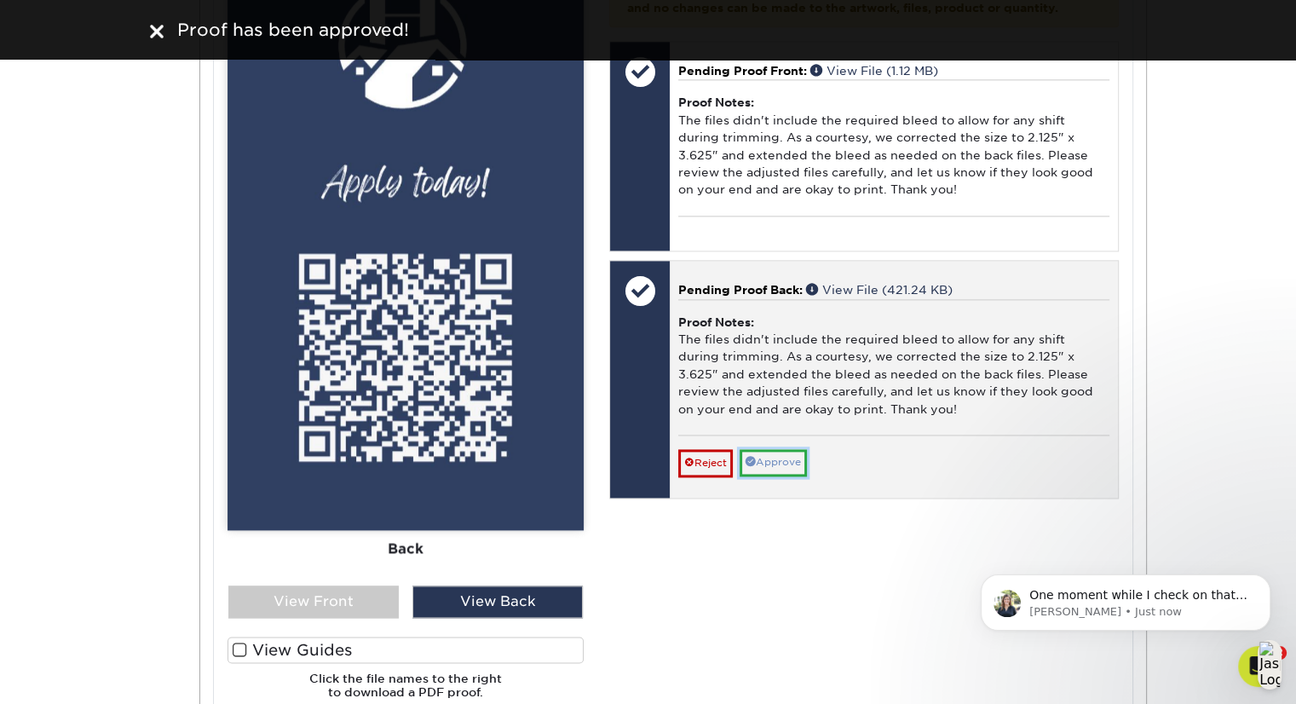
click at [781, 475] on link "Approve" at bounding box center [773, 462] width 67 height 26
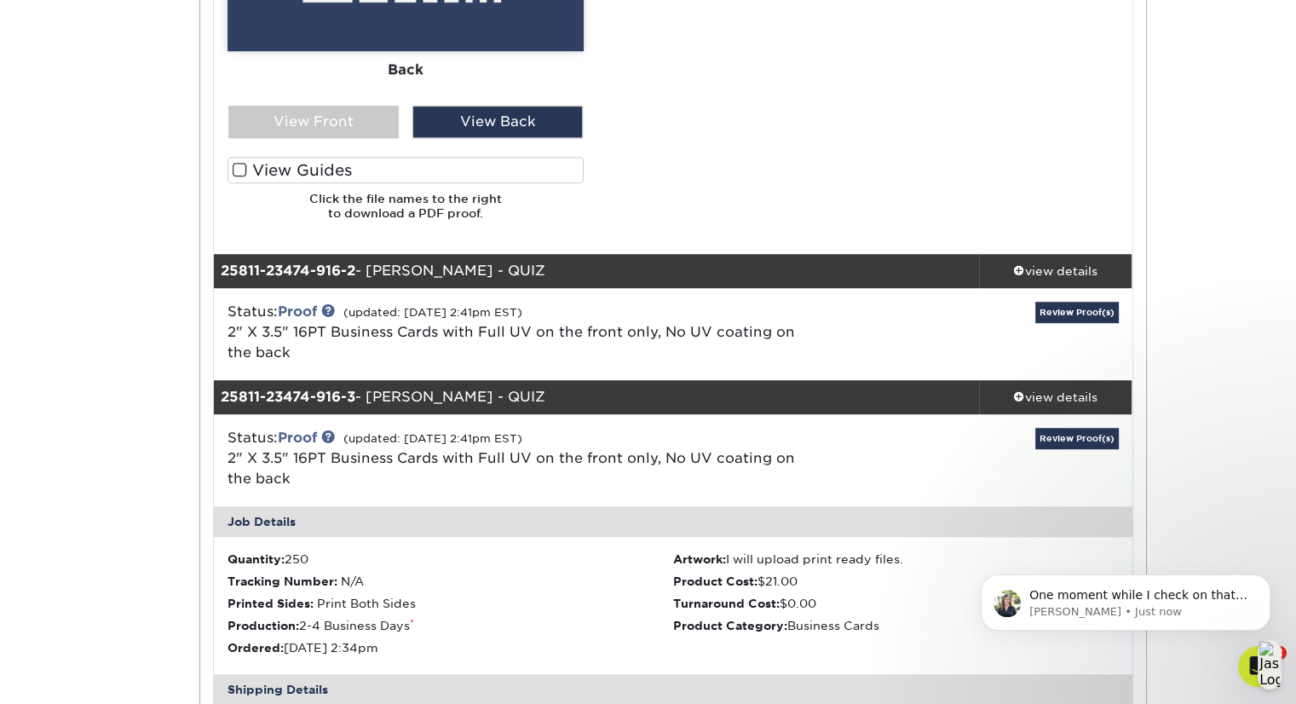
scroll to position [1311, 0]
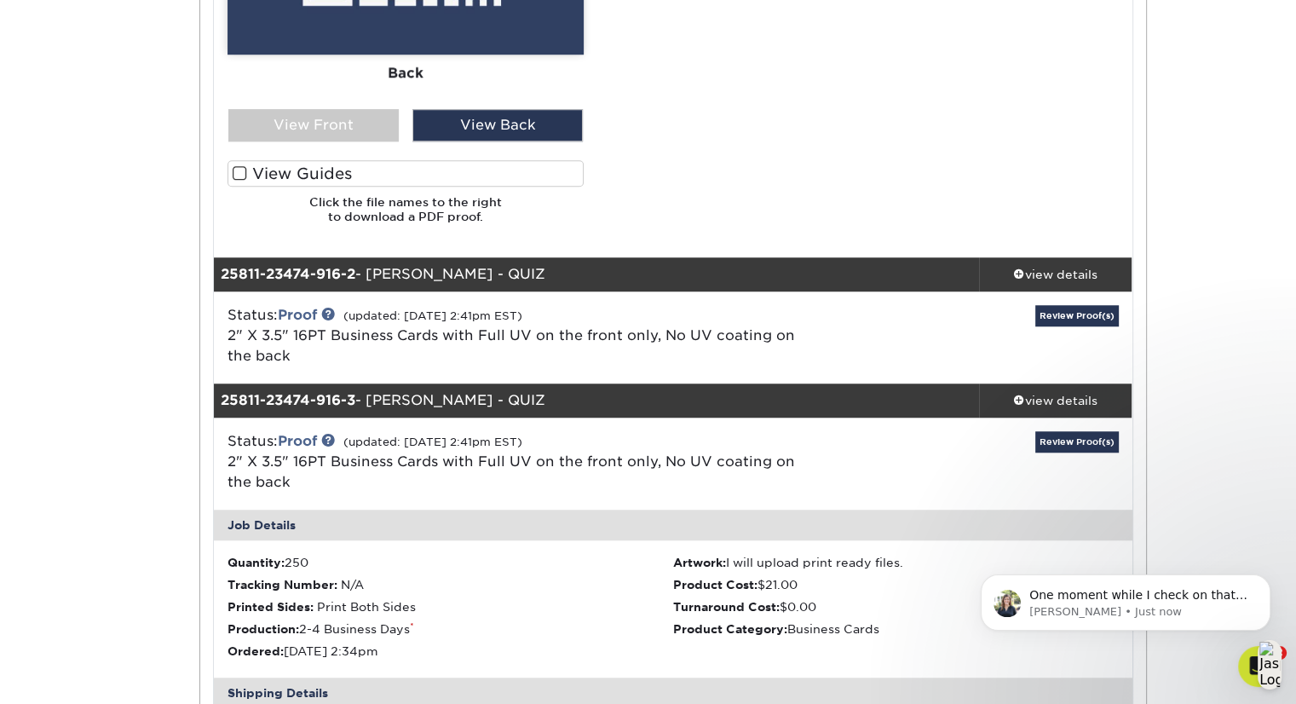
click at [1232, 291] on div "Active Orders Account Overview Contact Information Change Password Address Book…" at bounding box center [648, 386] width 1296 height 3086
click at [1014, 399] on span at bounding box center [1019, 400] width 12 height 12
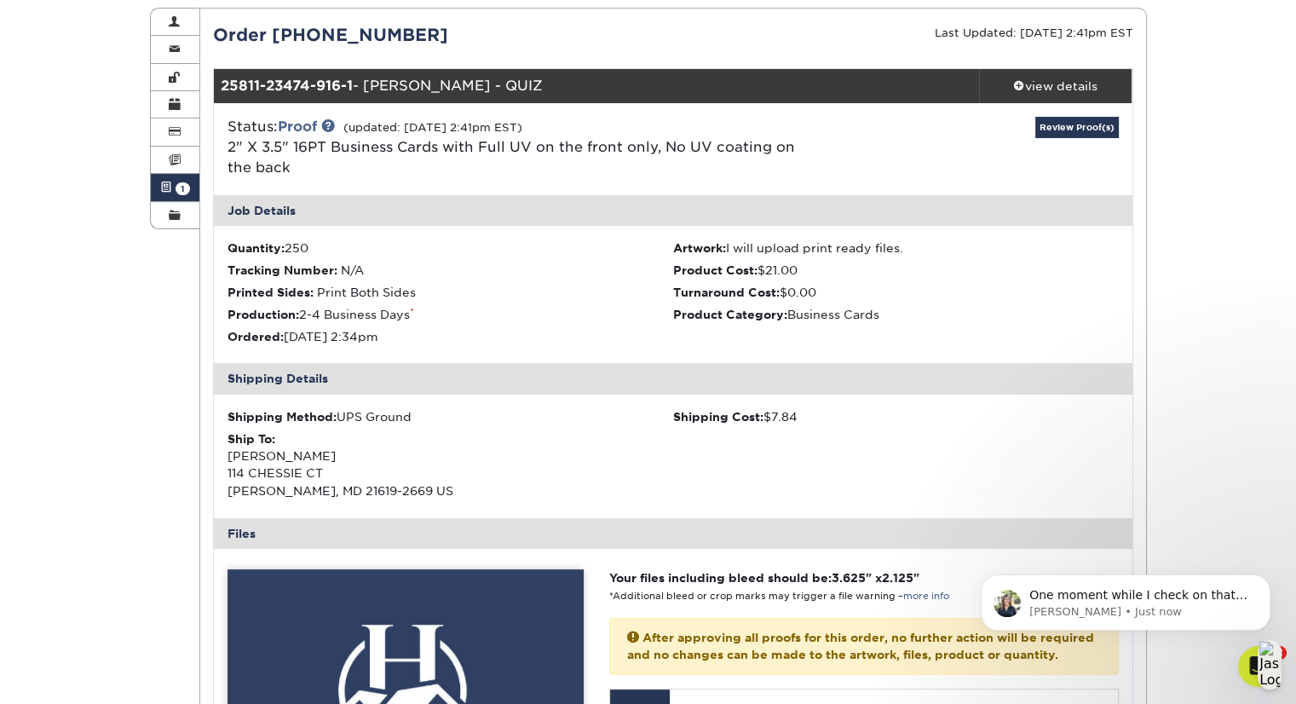
scroll to position [183, 0]
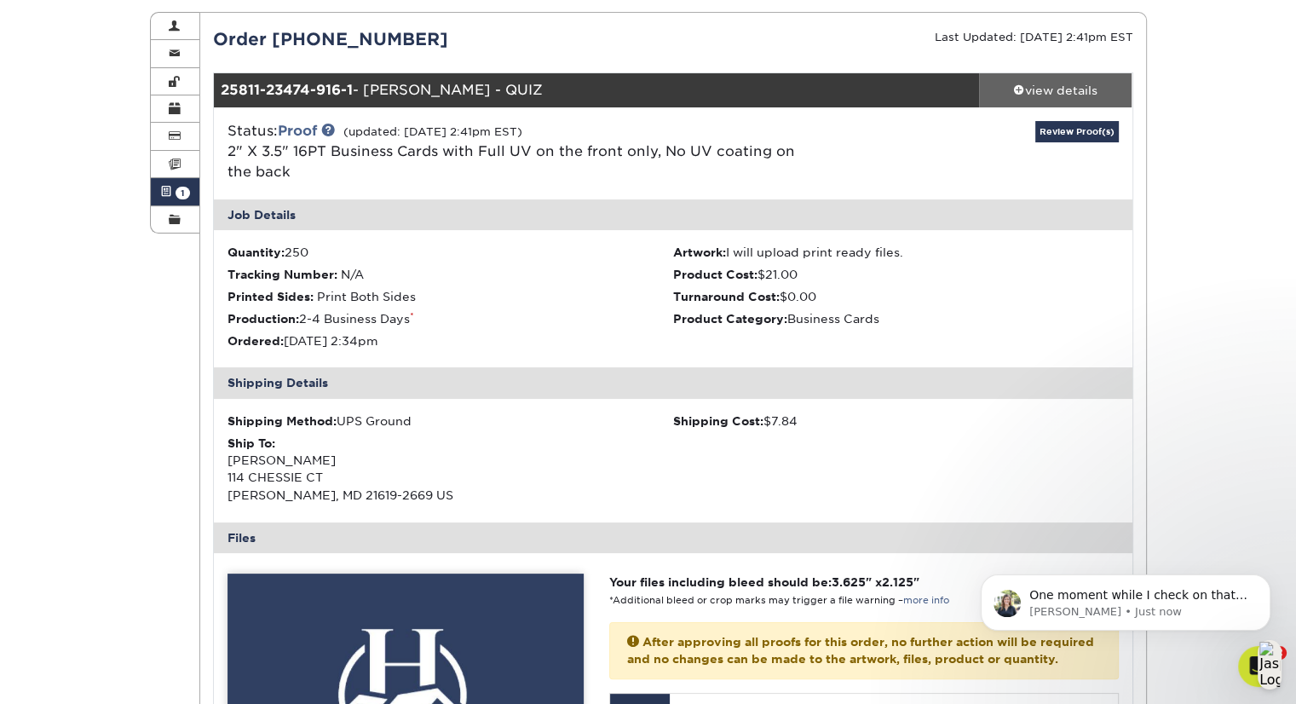
click at [1037, 91] on div "view details" at bounding box center [1055, 90] width 153 height 17
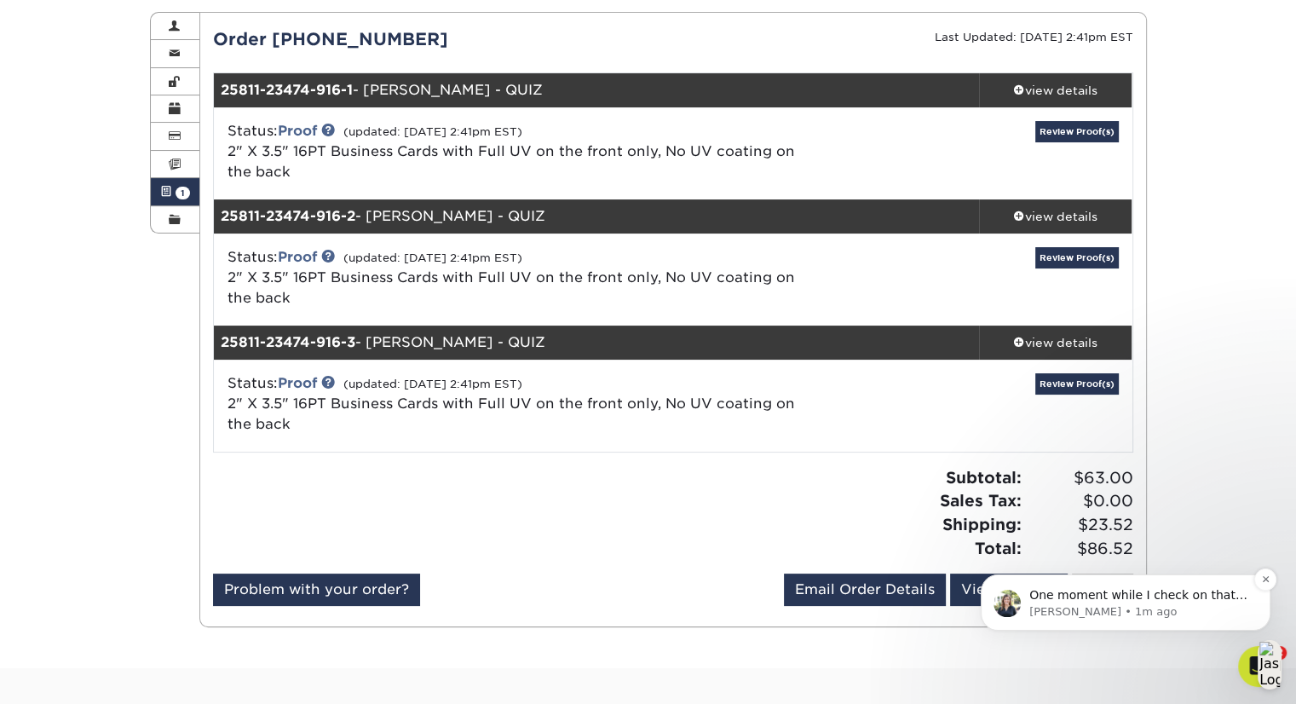
click at [1116, 599] on p "One moment while I check on that for you." at bounding box center [1140, 595] width 220 height 17
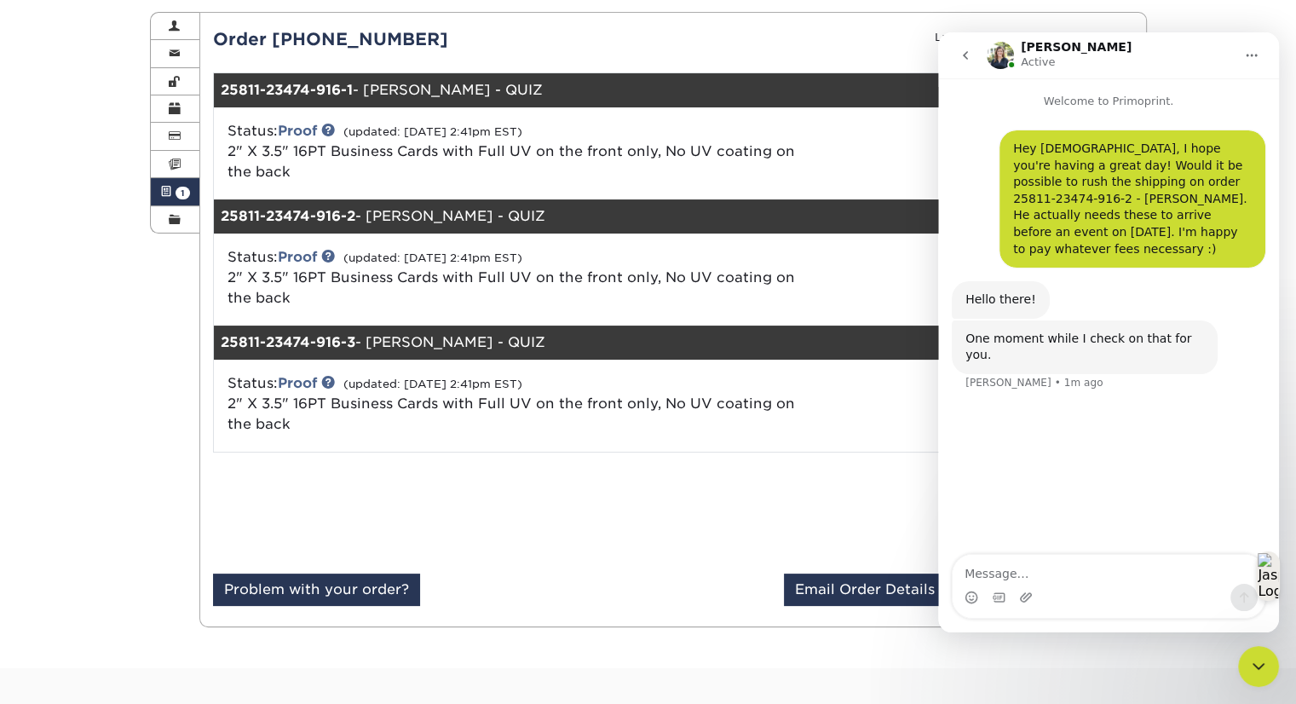
click at [1208, 517] on div "Hey [DEMOGRAPHIC_DATA], I hope you're having a great day! Would it be possible …" at bounding box center [1108, 333] width 341 height 447
click at [1256, 662] on icon "Close Intercom Messenger" at bounding box center [1259, 666] width 20 height 20
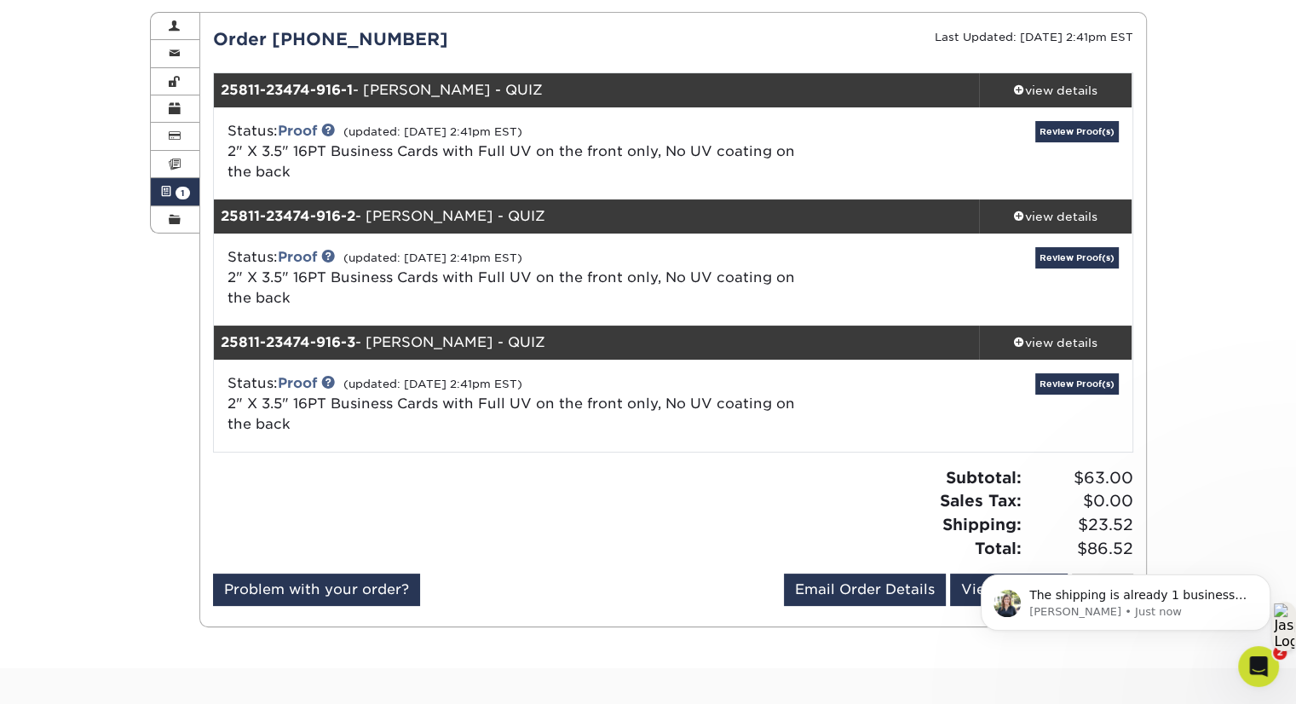
scroll to position [0, 0]
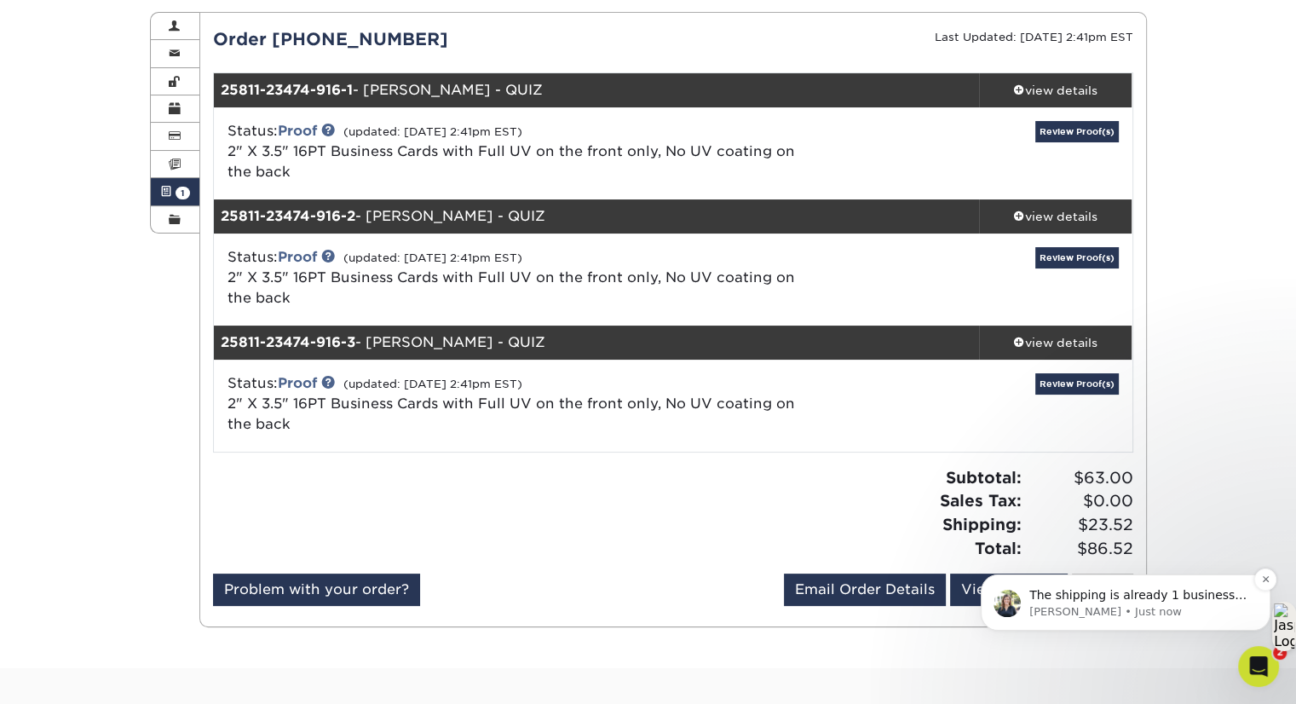
click at [1165, 602] on p "The shipping is already 1 business day but there is an option for faster produc…" at bounding box center [1140, 595] width 220 height 17
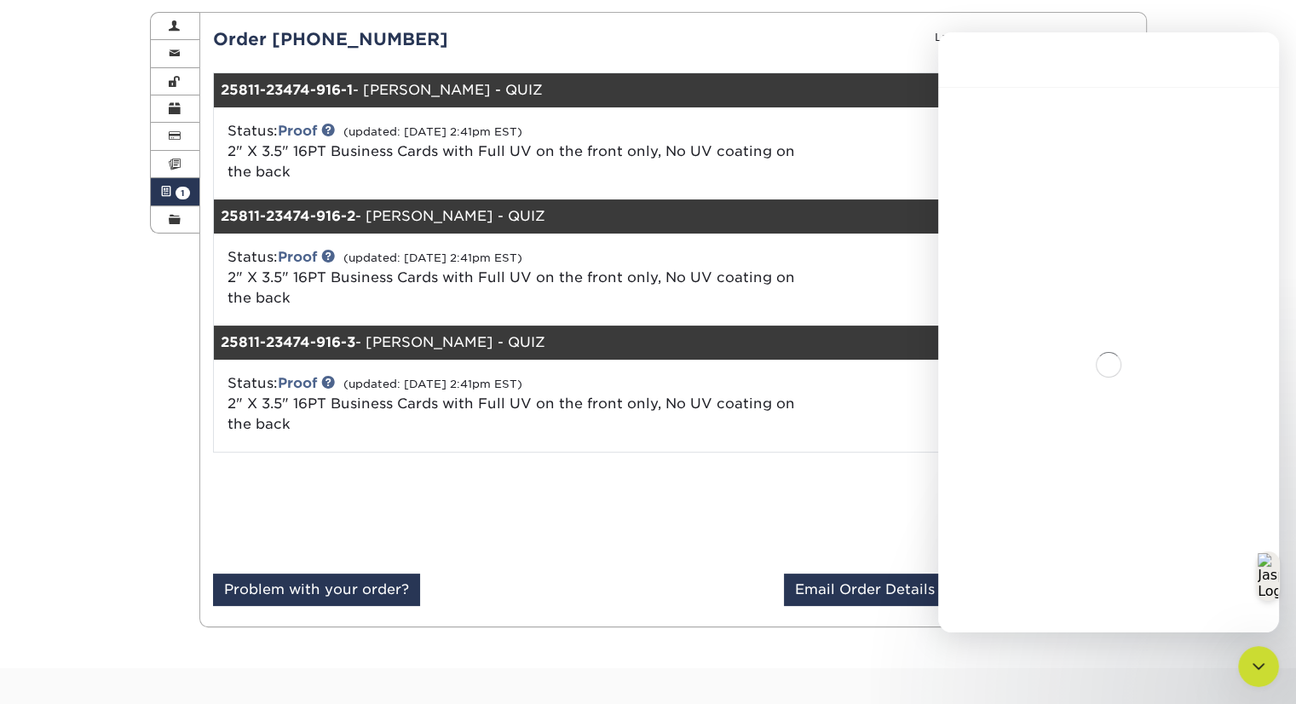
scroll to position [3, 0]
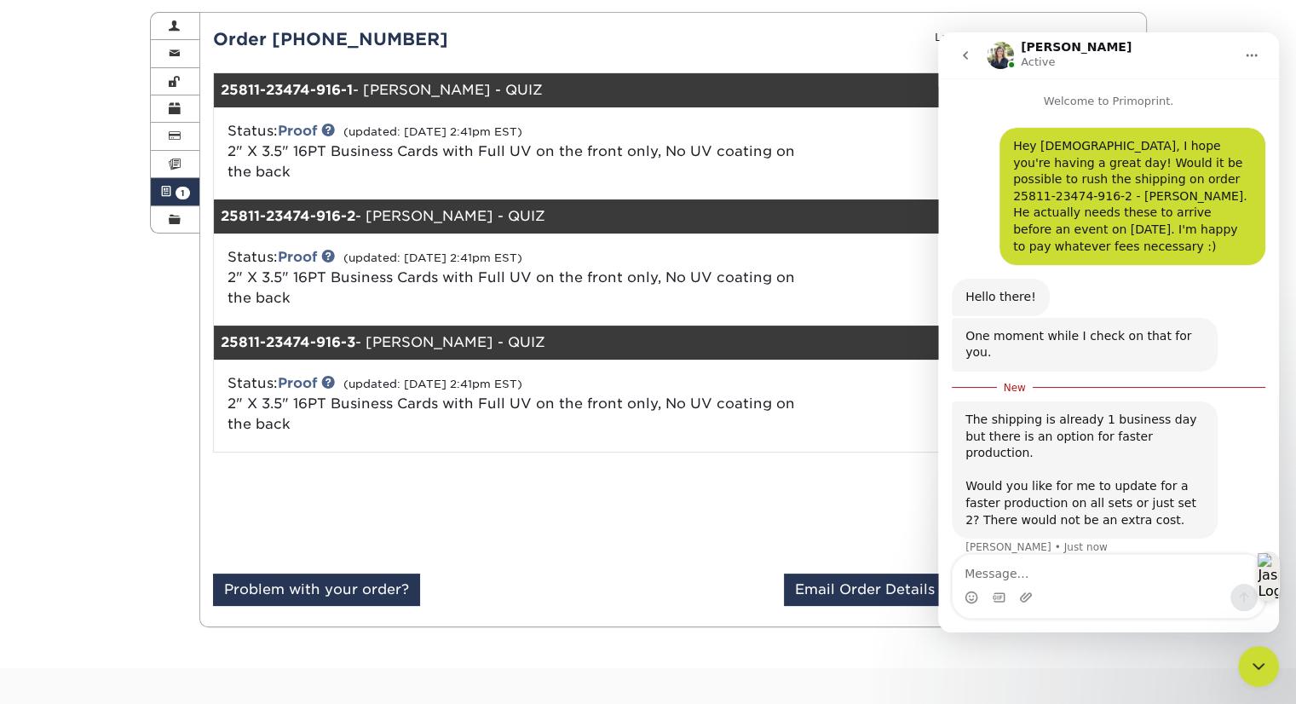
click at [1076, 582] on div "Intercom messenger" at bounding box center [1109, 586] width 312 height 63
click at [1067, 575] on textarea "Message…" at bounding box center [1109, 569] width 312 height 29
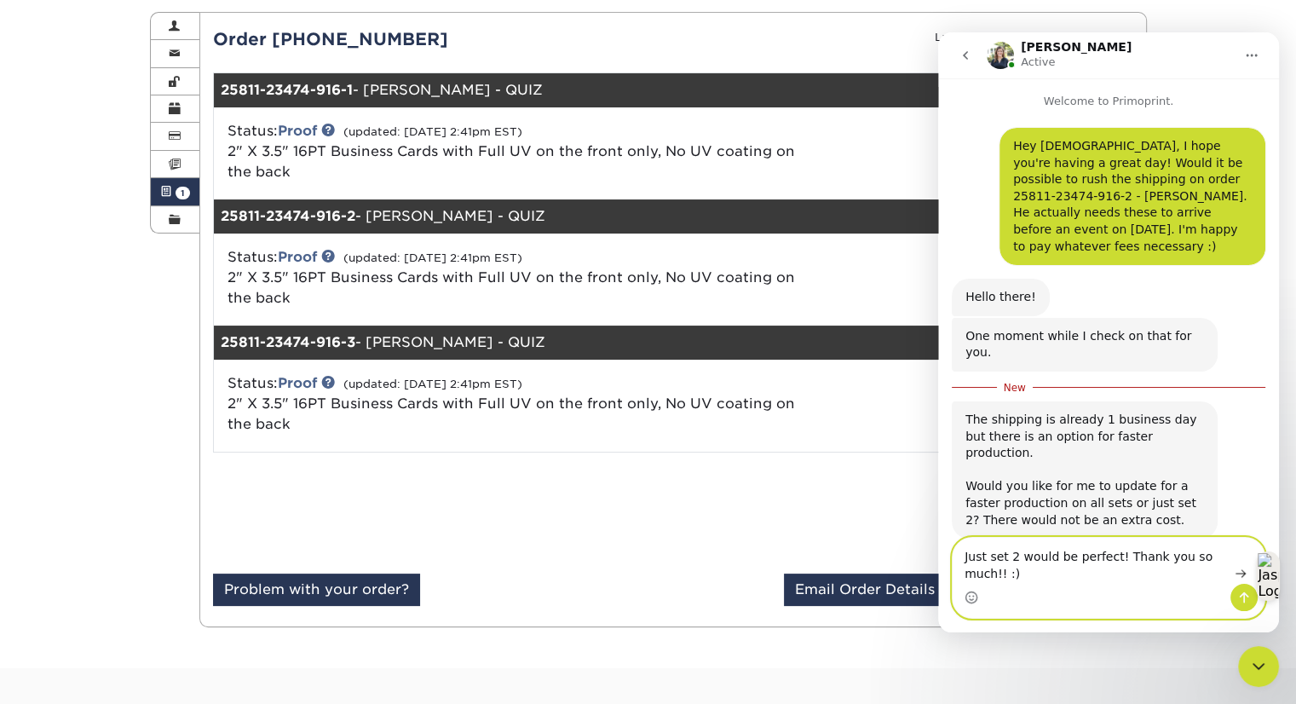
type textarea "Just set 2 would be perfect! Thank you so much!! :)"
click at [1245, 599] on icon "Send a message…" at bounding box center [1245, 598] width 14 height 14
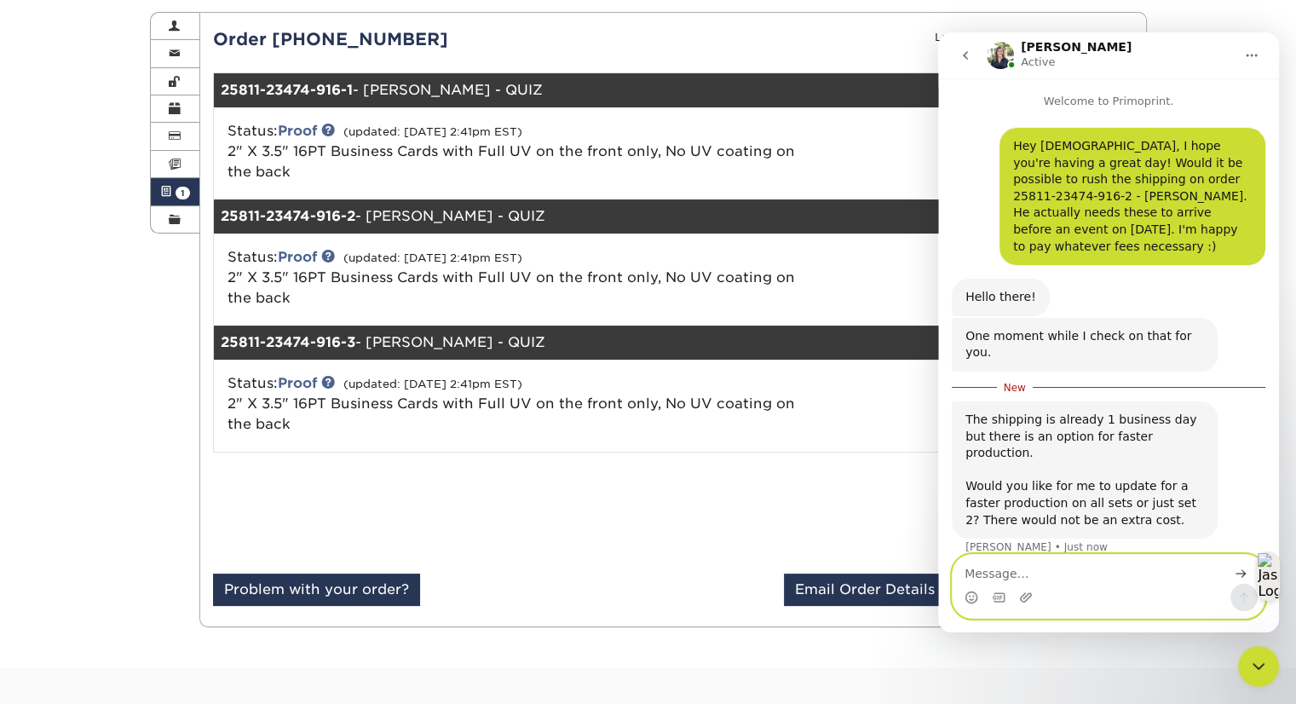
scroll to position [11, 0]
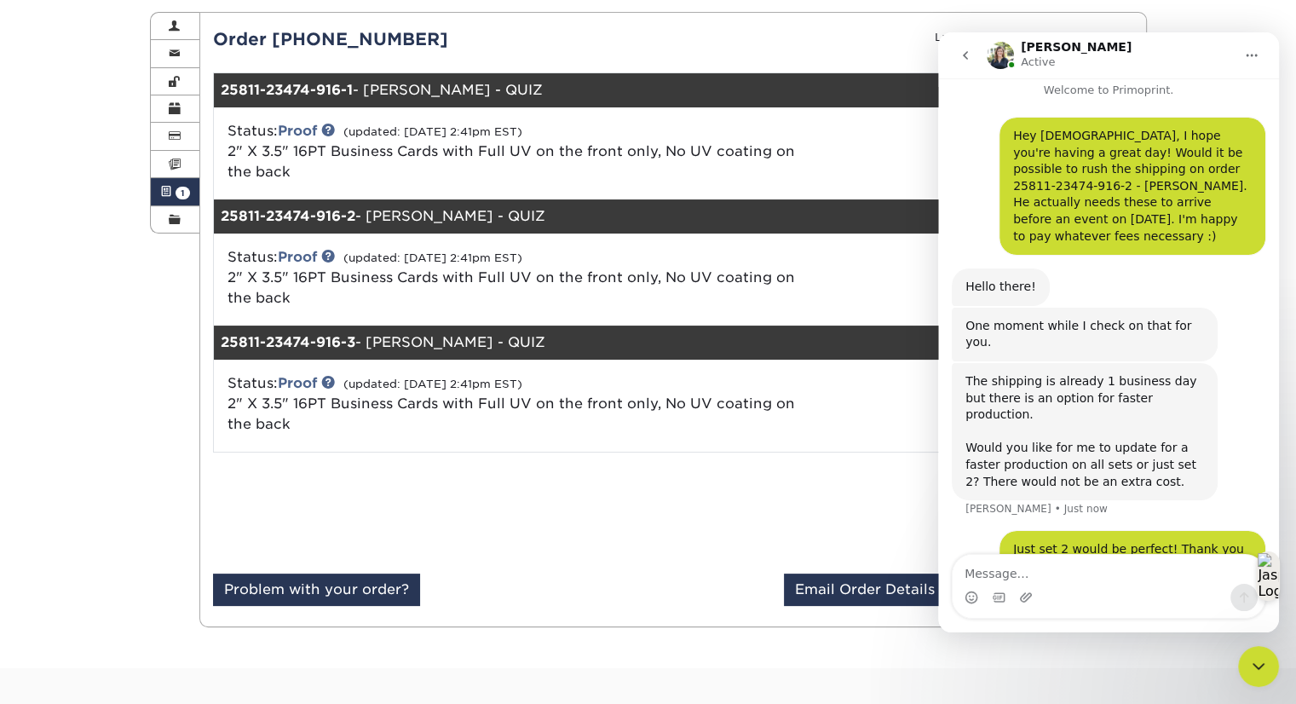
click at [1279, 17] on div "Active Orders Account Overview Contact Information Change Password Address Book…" at bounding box center [648, 319] width 1296 height 697
click at [1256, 663] on icon "Close Intercom Messenger" at bounding box center [1259, 666] width 20 height 20
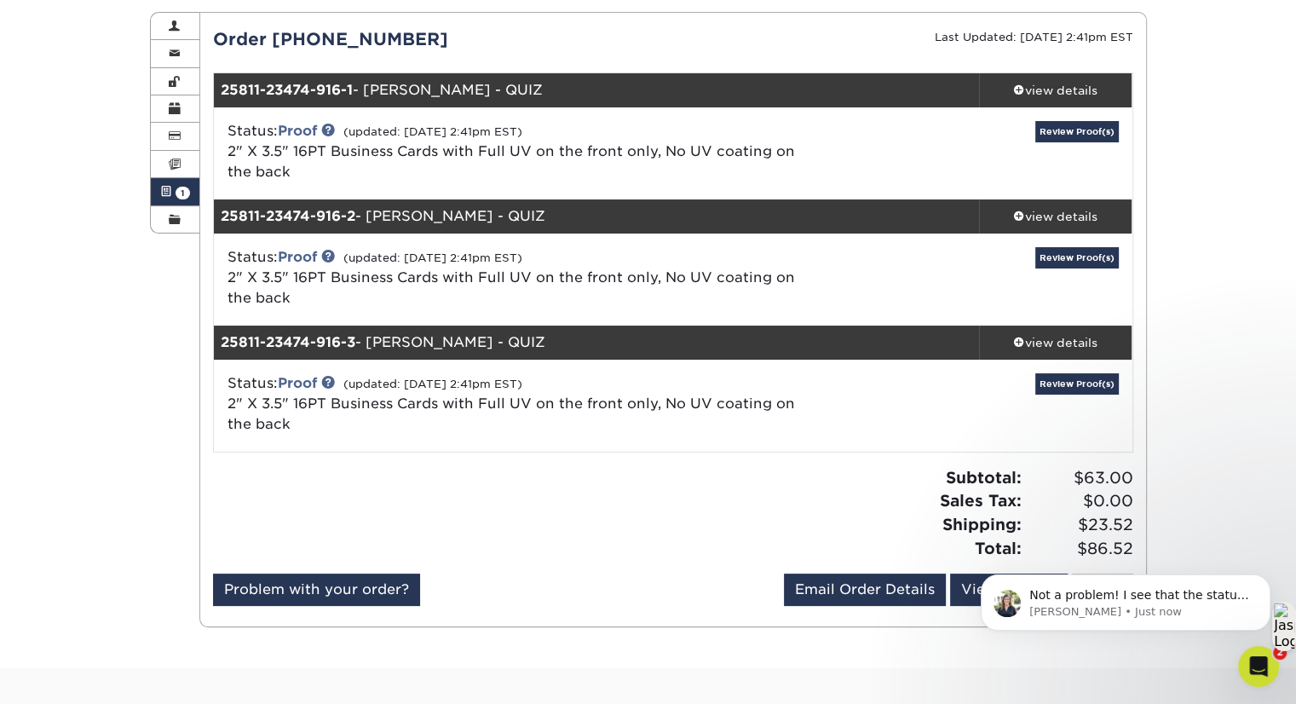
scroll to position [129, 0]
click at [1174, 592] on p "Not a problem! I see that the status still shows waiting for proof approval for…" at bounding box center [1140, 595] width 220 height 17
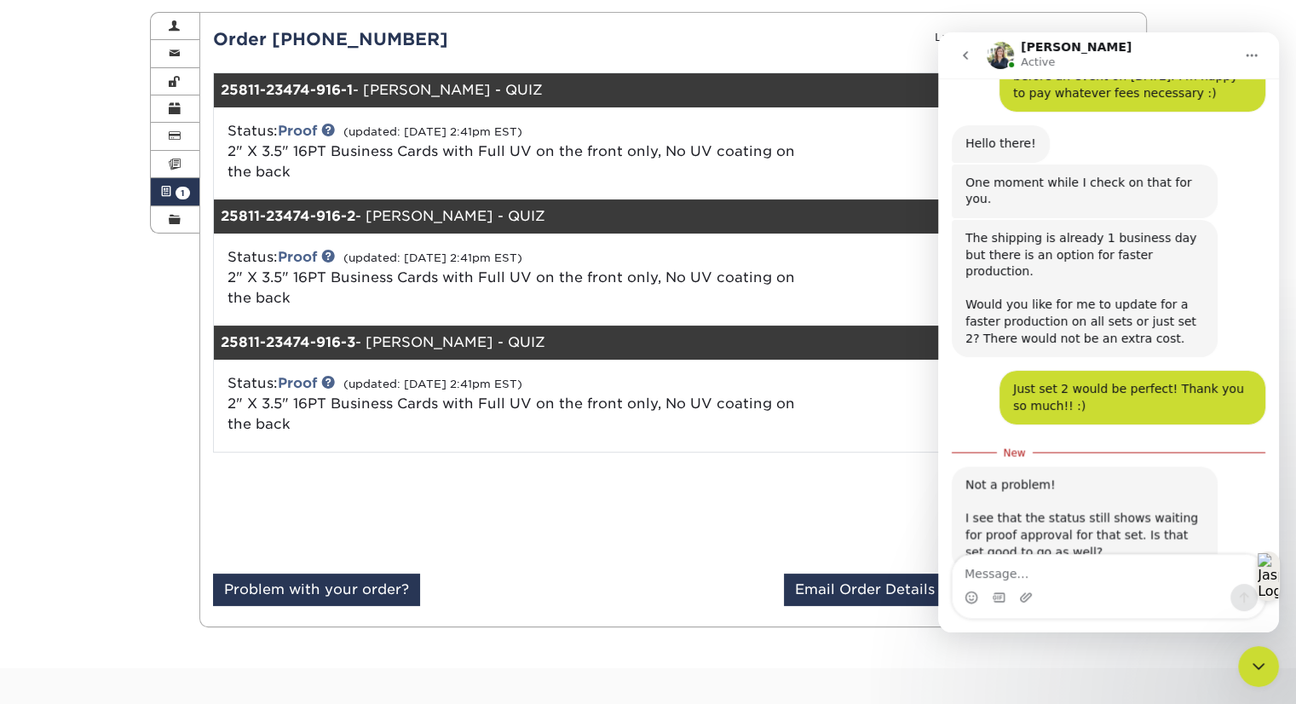
scroll to position [157, 0]
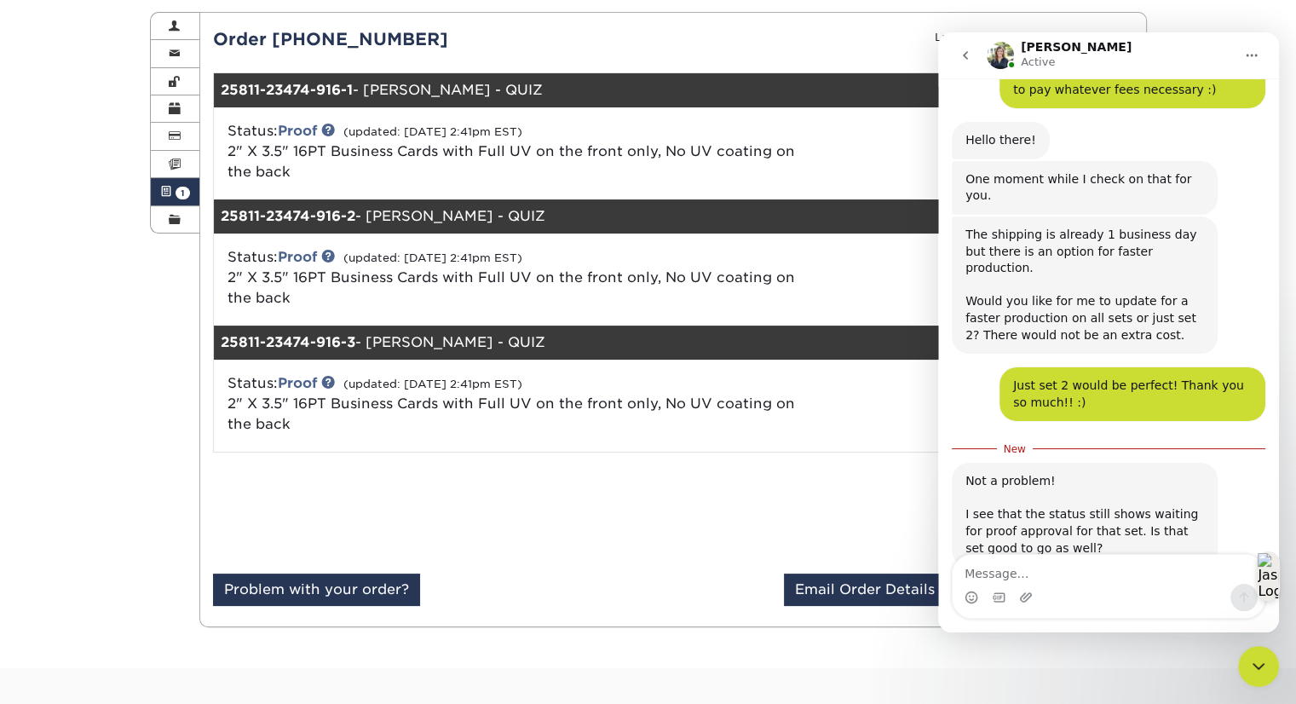
click at [1020, 573] on textarea "Message…" at bounding box center [1109, 569] width 312 height 29
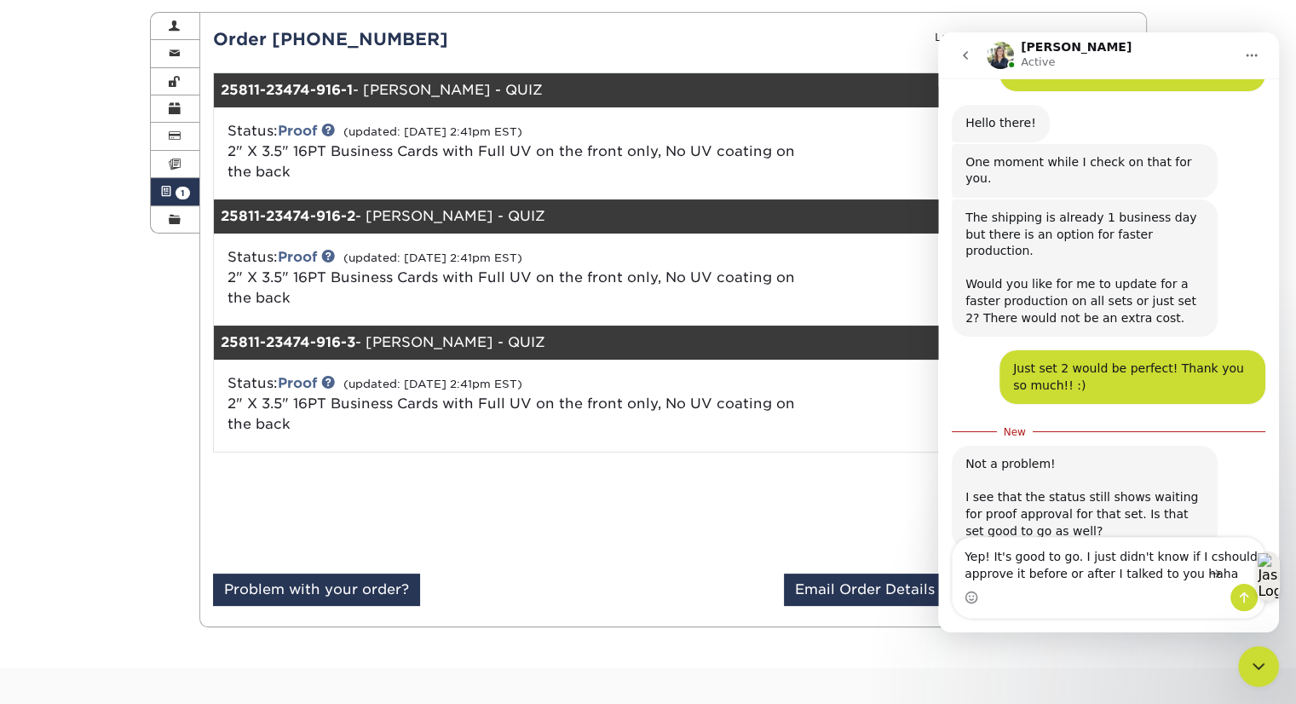
click at [1188, 561] on textarea "Yep! It's good to go. I just didn't know if I cshould approve it before or afte…" at bounding box center [1109, 561] width 312 height 46
type textarea "Yep! It's good to go. I just didn't know if I should approve it before or after…"
click at [1250, 599] on icon "Send a message…" at bounding box center [1245, 598] width 14 height 14
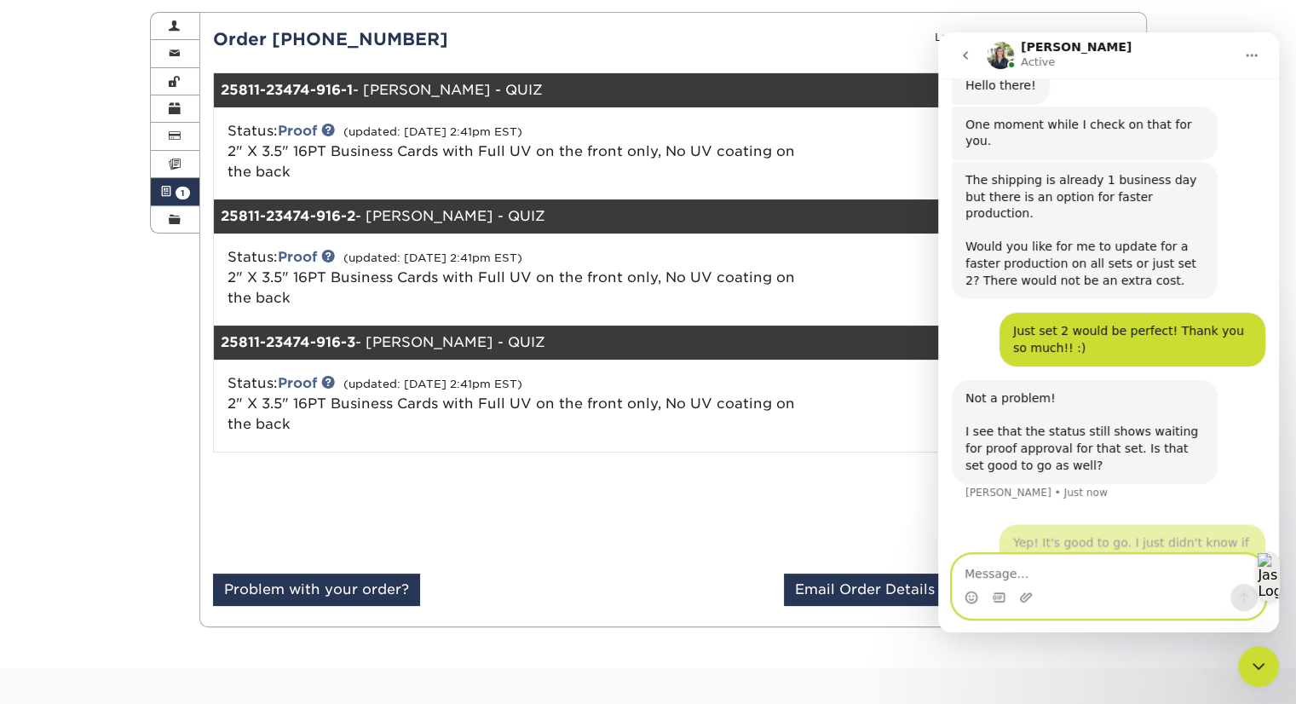
scroll to position [213, 0]
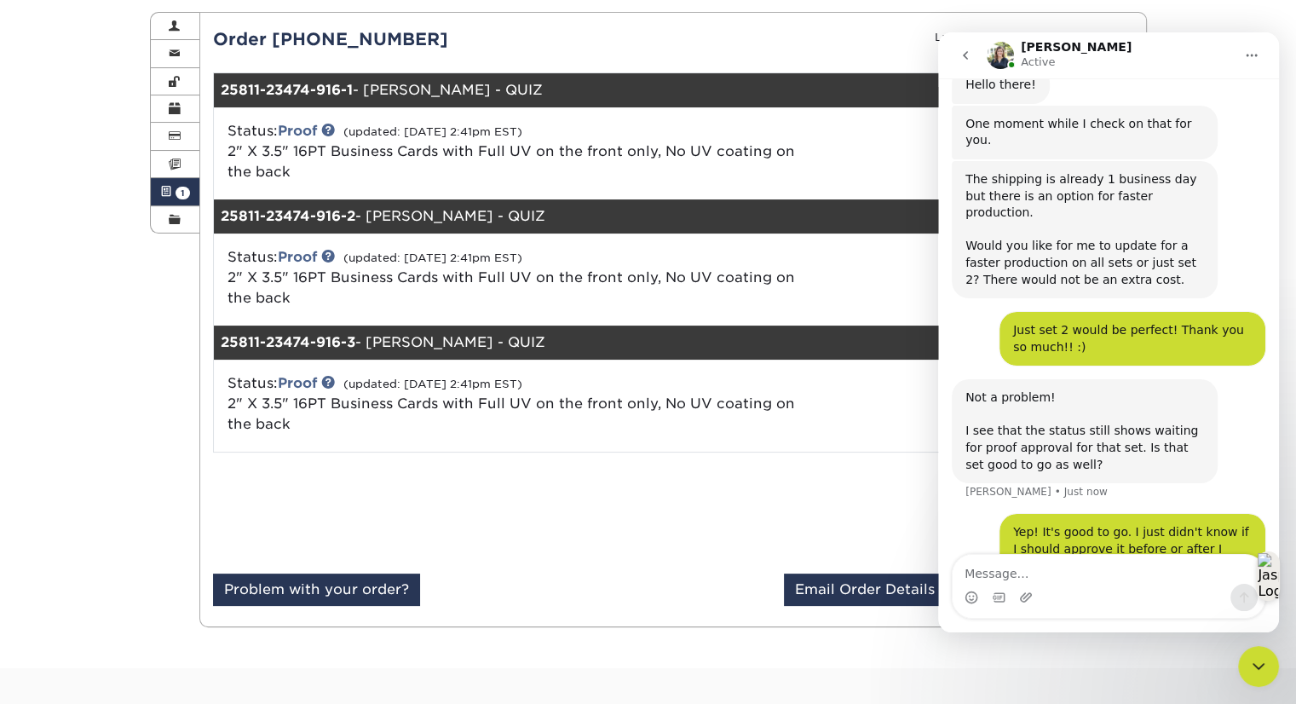
click at [1262, 674] on icon "Close Intercom Messenger" at bounding box center [1259, 666] width 20 height 20
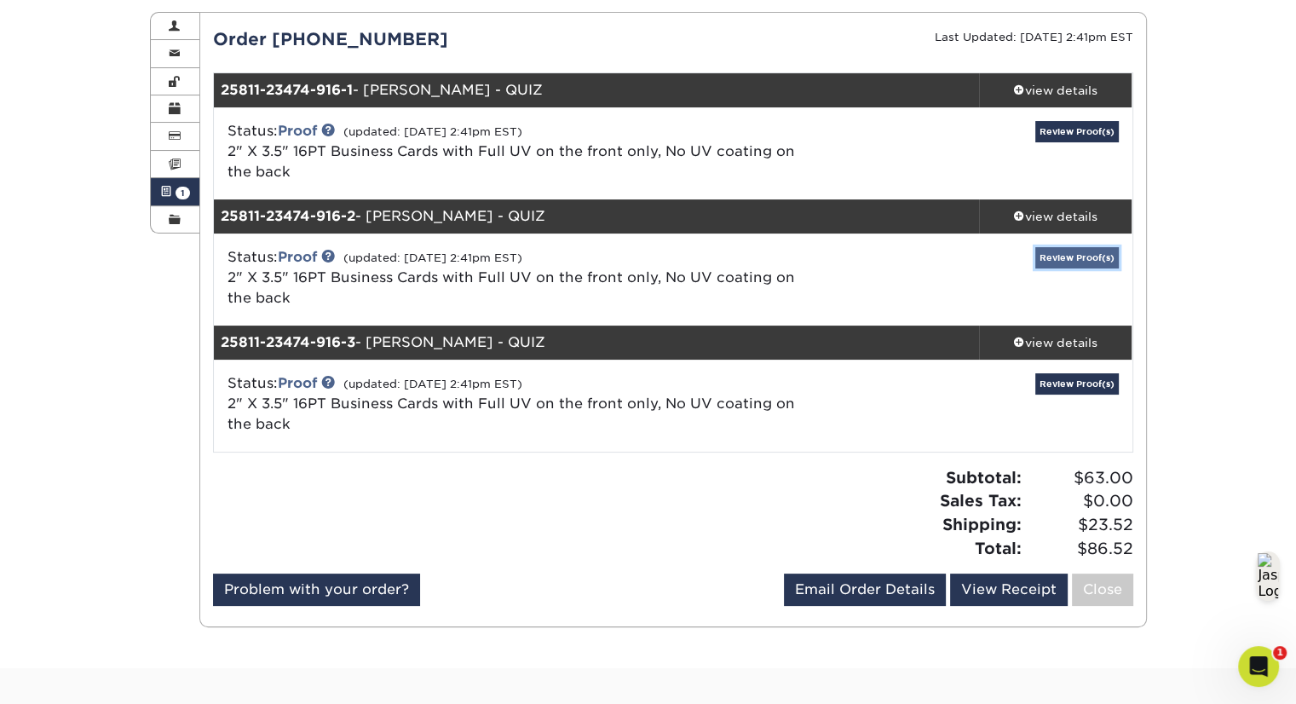
click at [1065, 250] on link "Review Proof(s)" at bounding box center [1078, 257] width 84 height 21
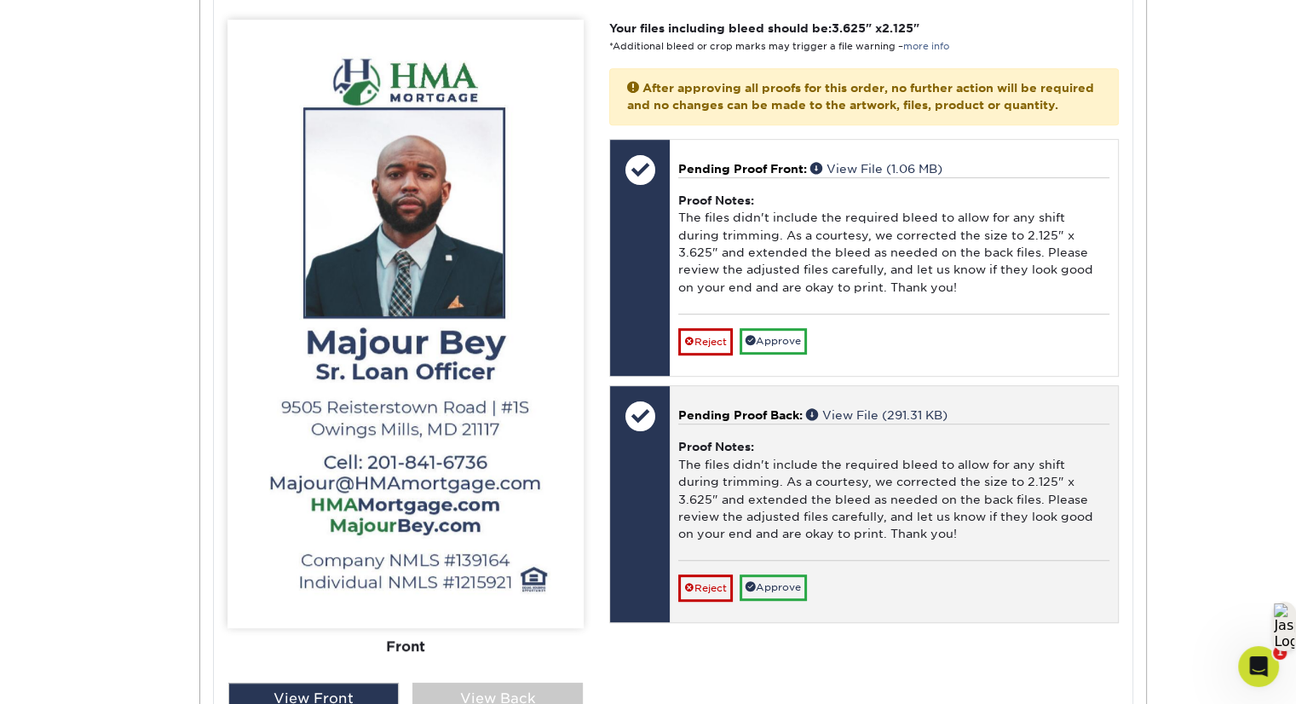
scroll to position [278, 0]
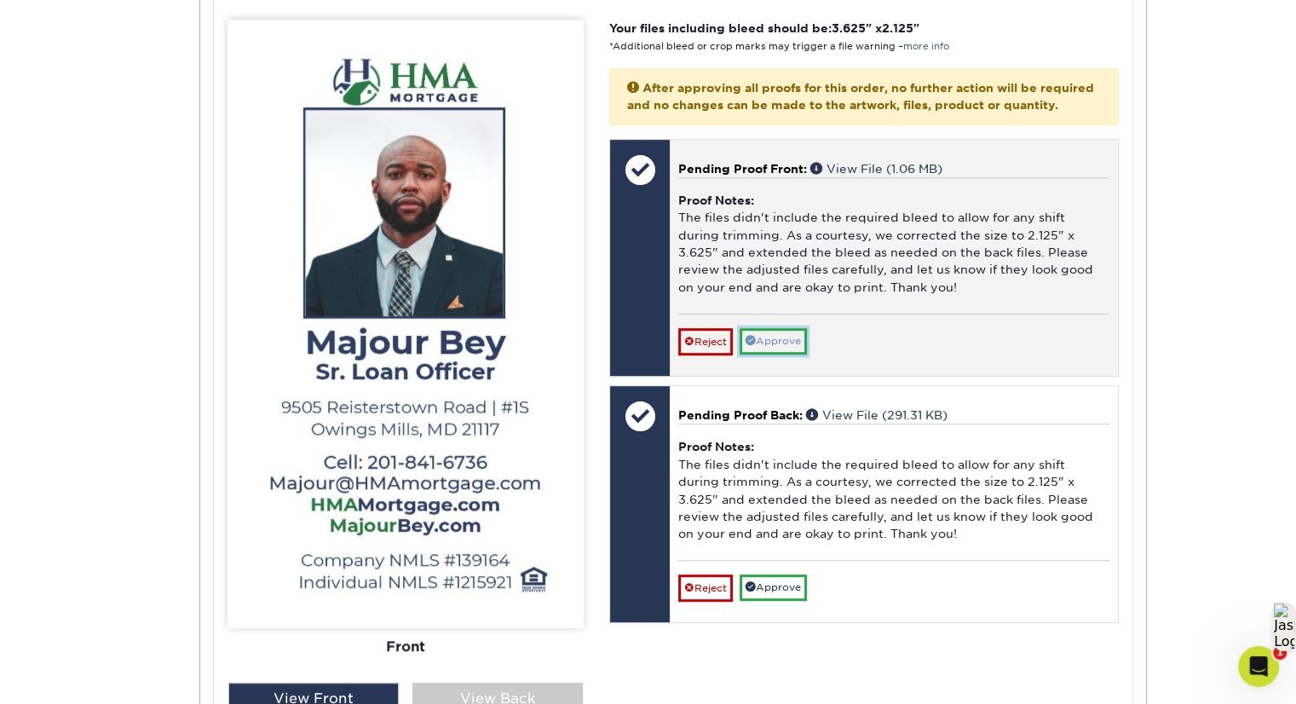
click at [763, 355] on link "Approve" at bounding box center [773, 341] width 67 height 26
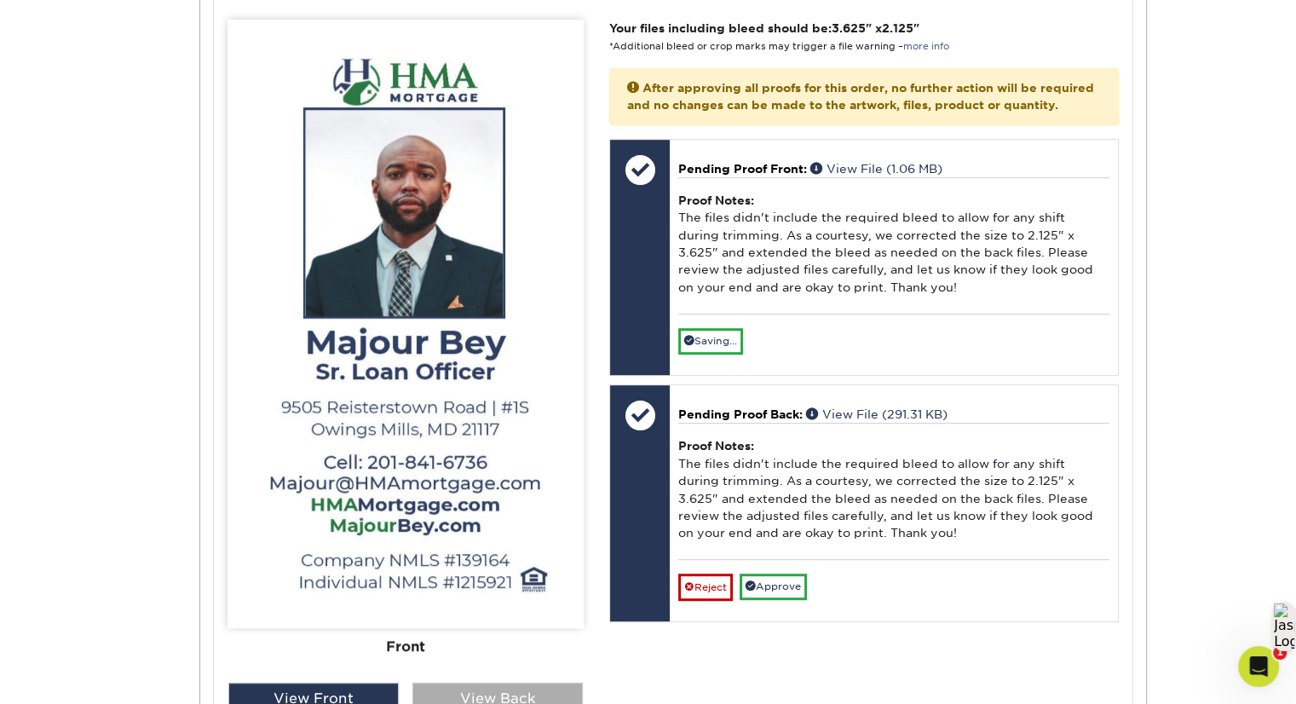
click at [523, 697] on div "View Back" at bounding box center [498, 699] width 170 height 32
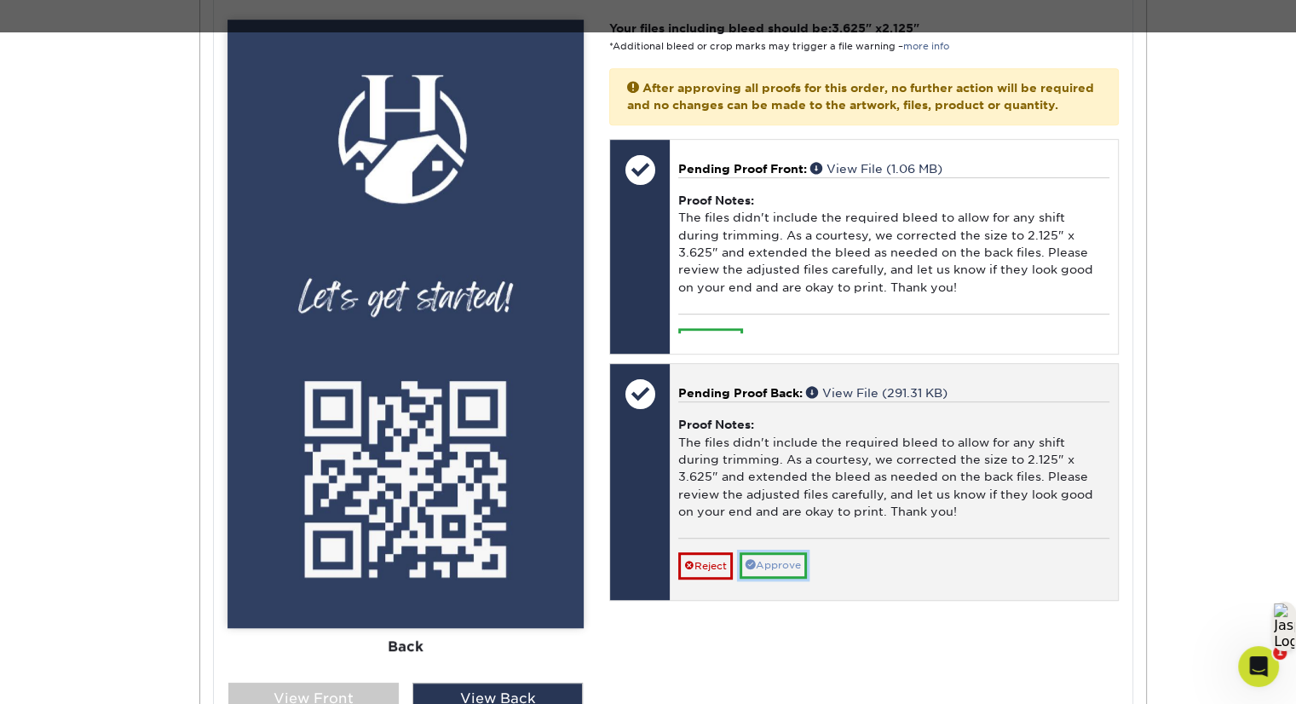
click at [764, 599] on div "Pending Proof Back: View File (291.31 KB) Proof Notes: The files didn't include…" at bounding box center [894, 482] width 448 height 236
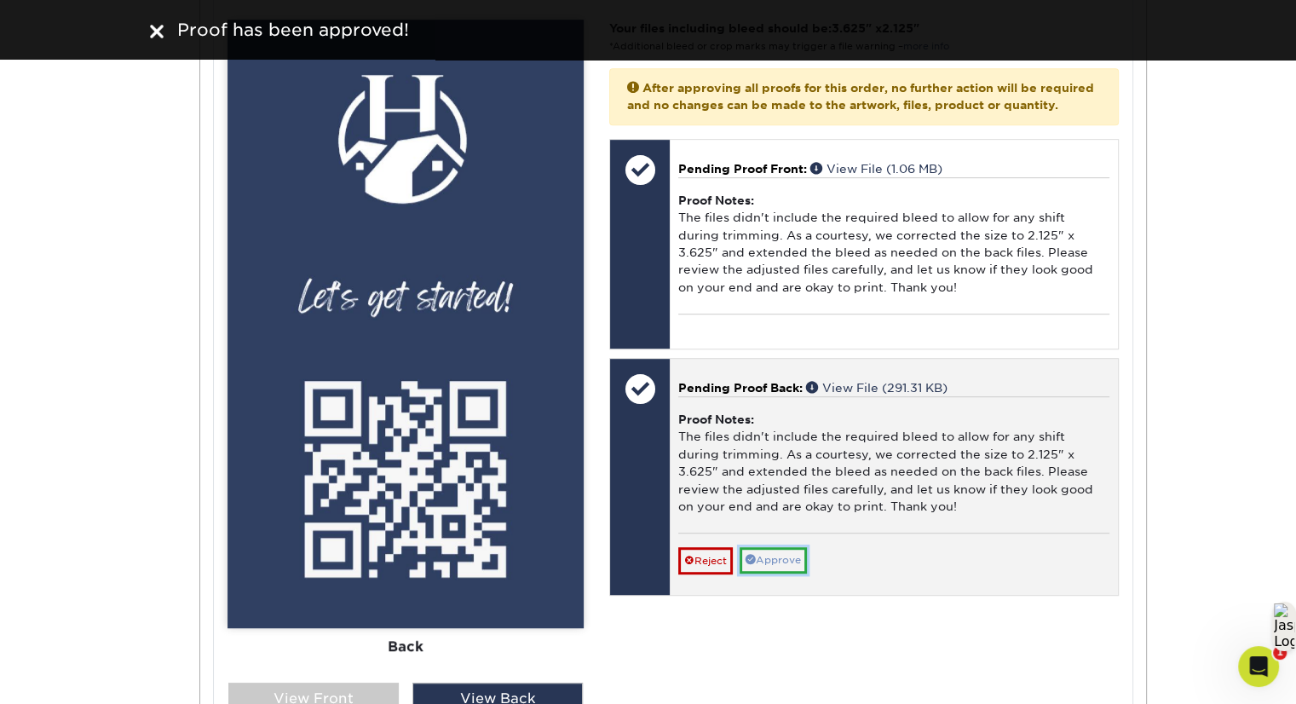
click at [765, 574] on link "Approve" at bounding box center [773, 560] width 67 height 26
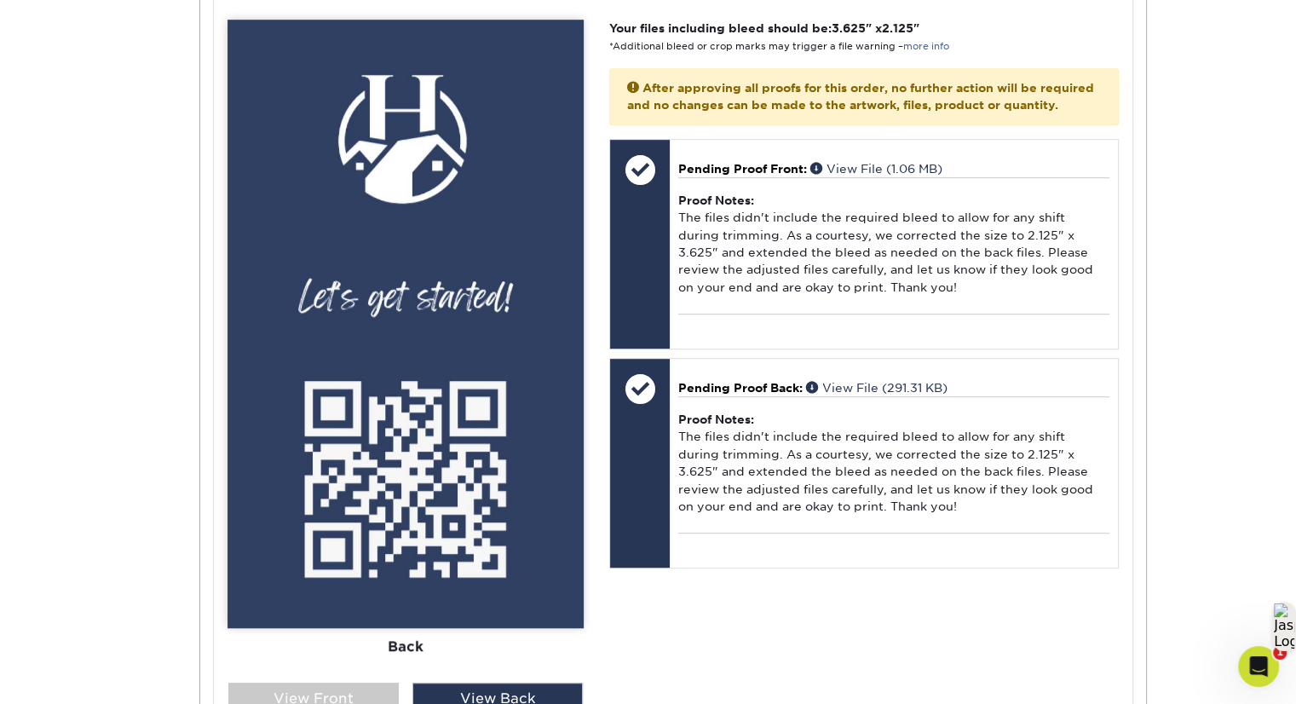
click at [1259, 663] on icon "Open Intercom Messenger" at bounding box center [1259, 667] width 12 height 14
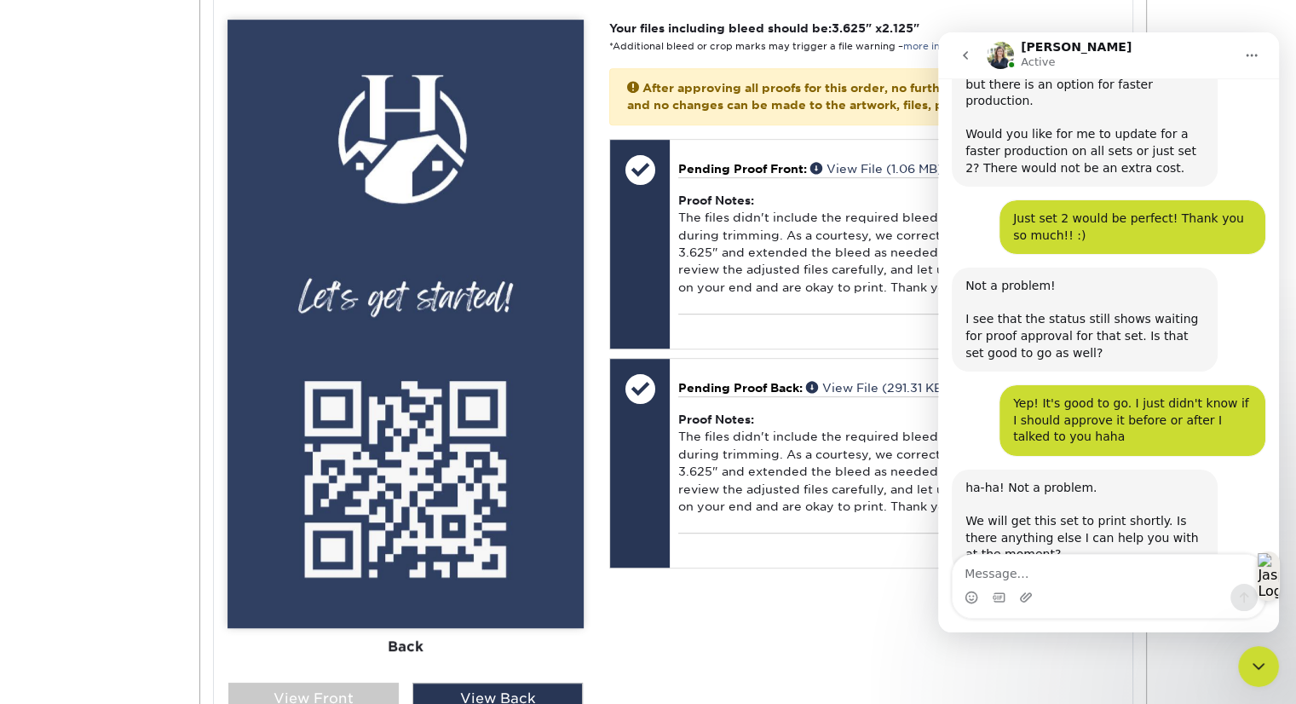
scroll to position [331, 0]
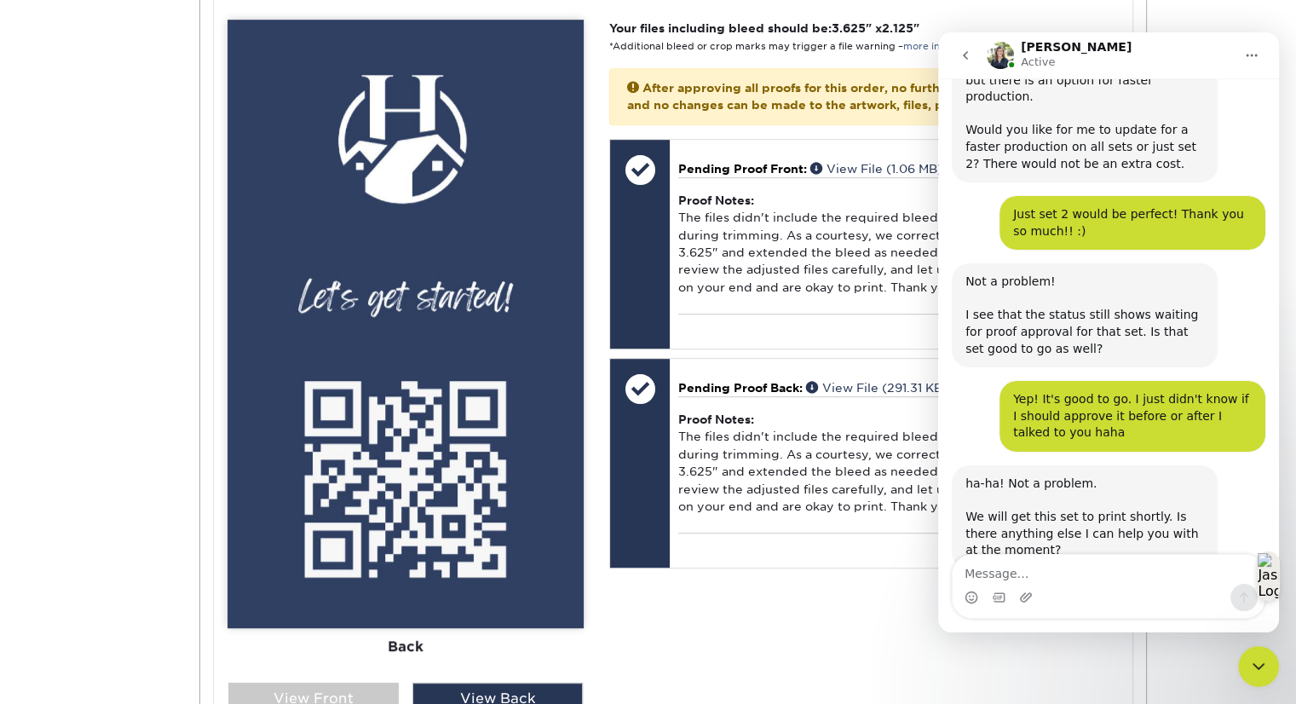
click at [1033, 570] on textarea "Message…" at bounding box center [1109, 569] width 312 height 29
type textarea "I"
type textarea "That's everything for now. Thank you so much!! :)"
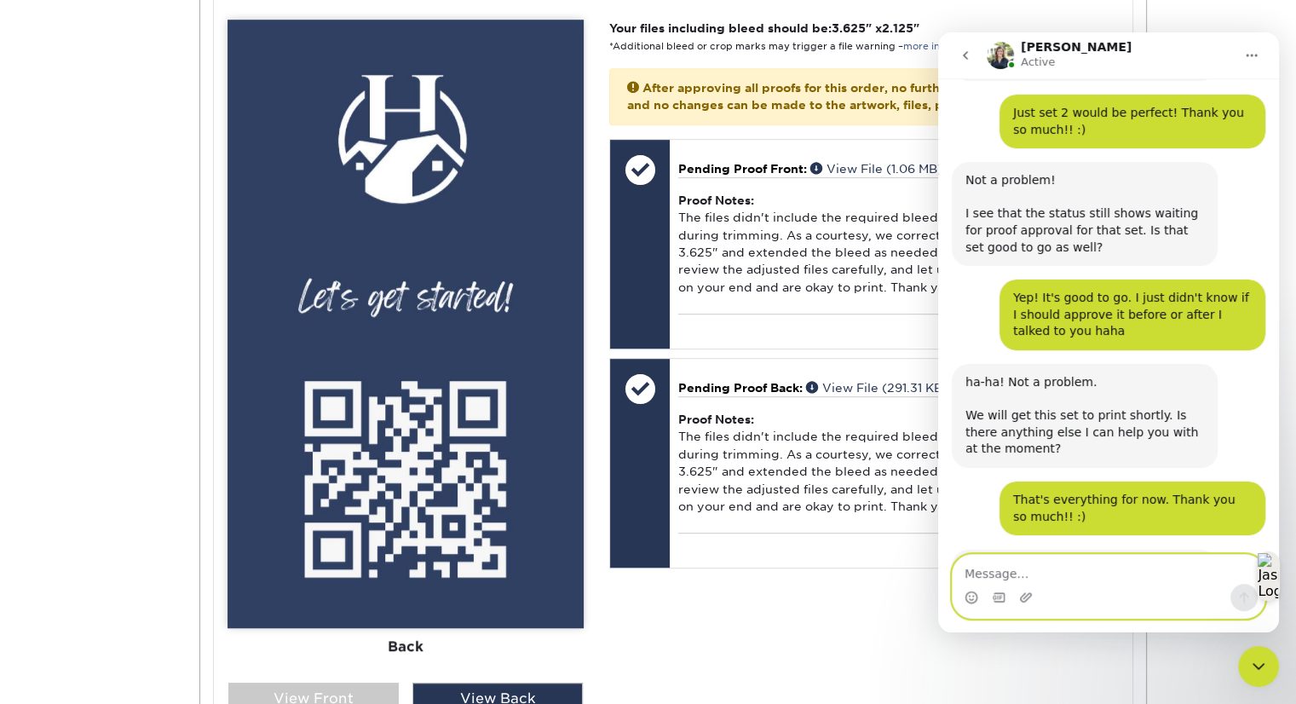
scroll to position [465, 0]
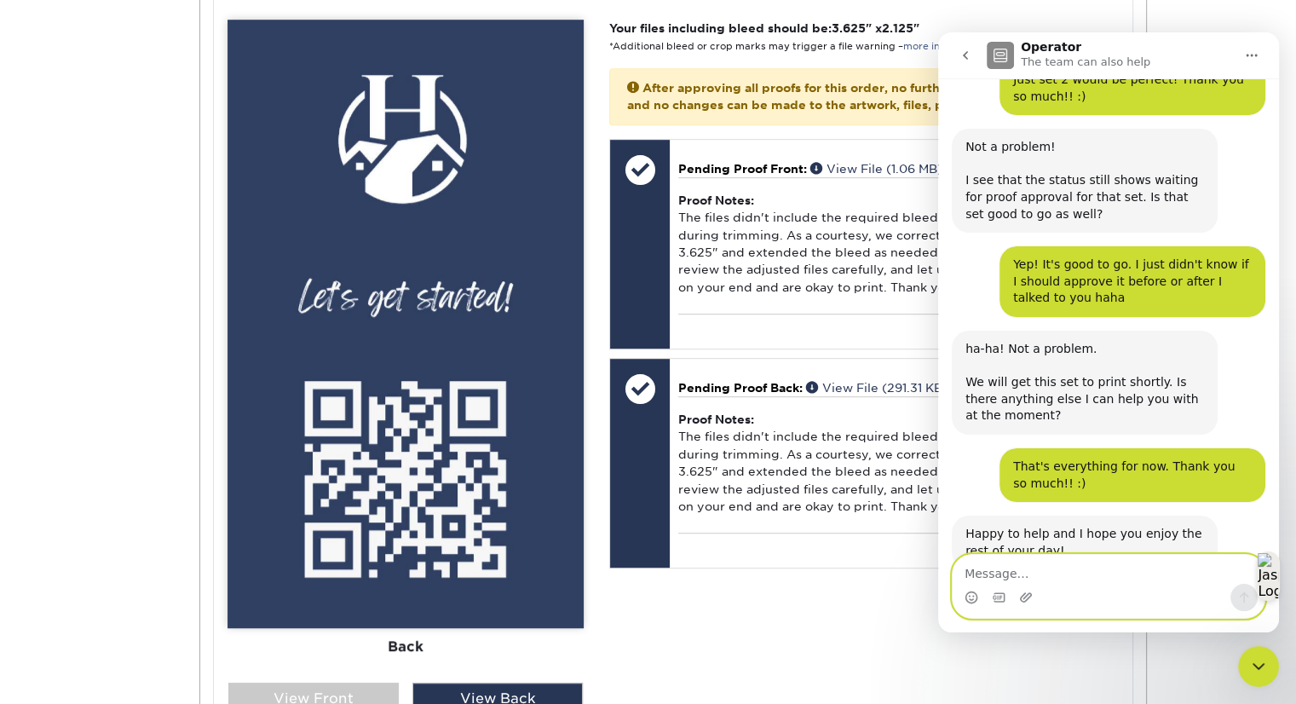
click at [1027, 582] on textarea "Message…" at bounding box center [1109, 569] width 312 height 29
type textarea "You as well! :)"
click at [1239, 596] on icon "Send a message…" at bounding box center [1245, 598] width 14 height 14
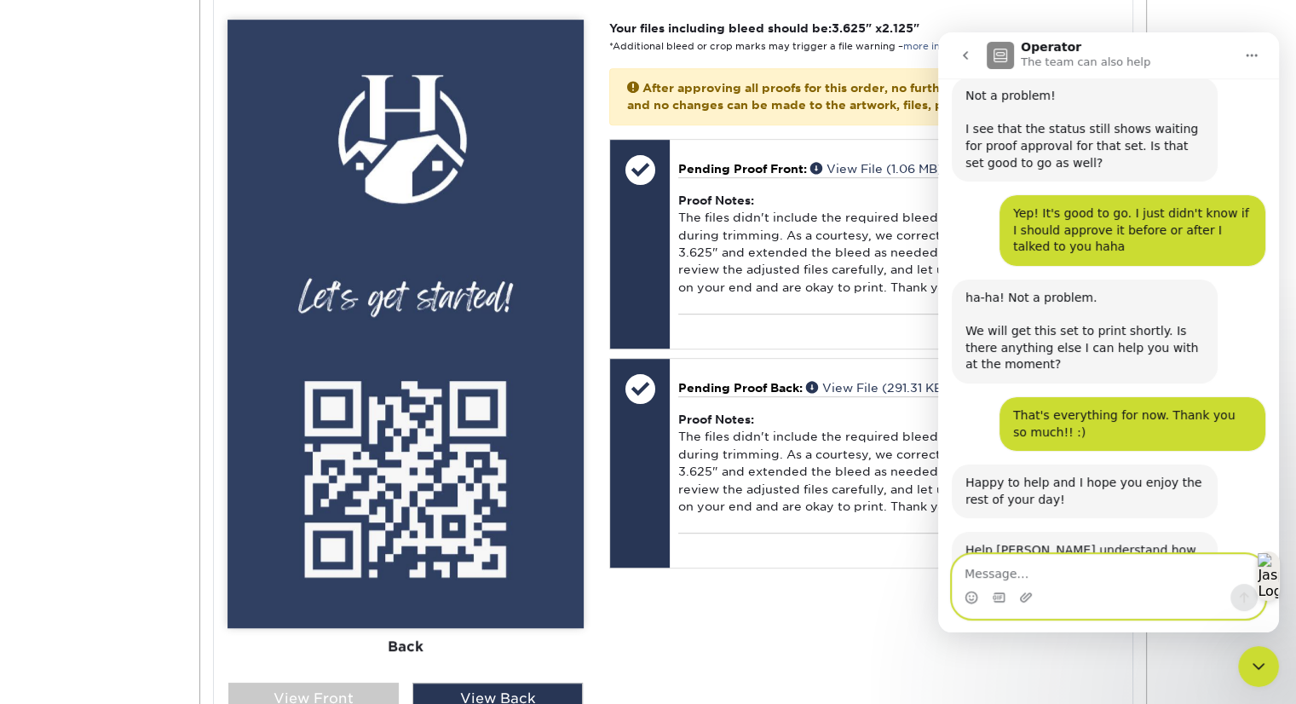
scroll to position [652, 0]
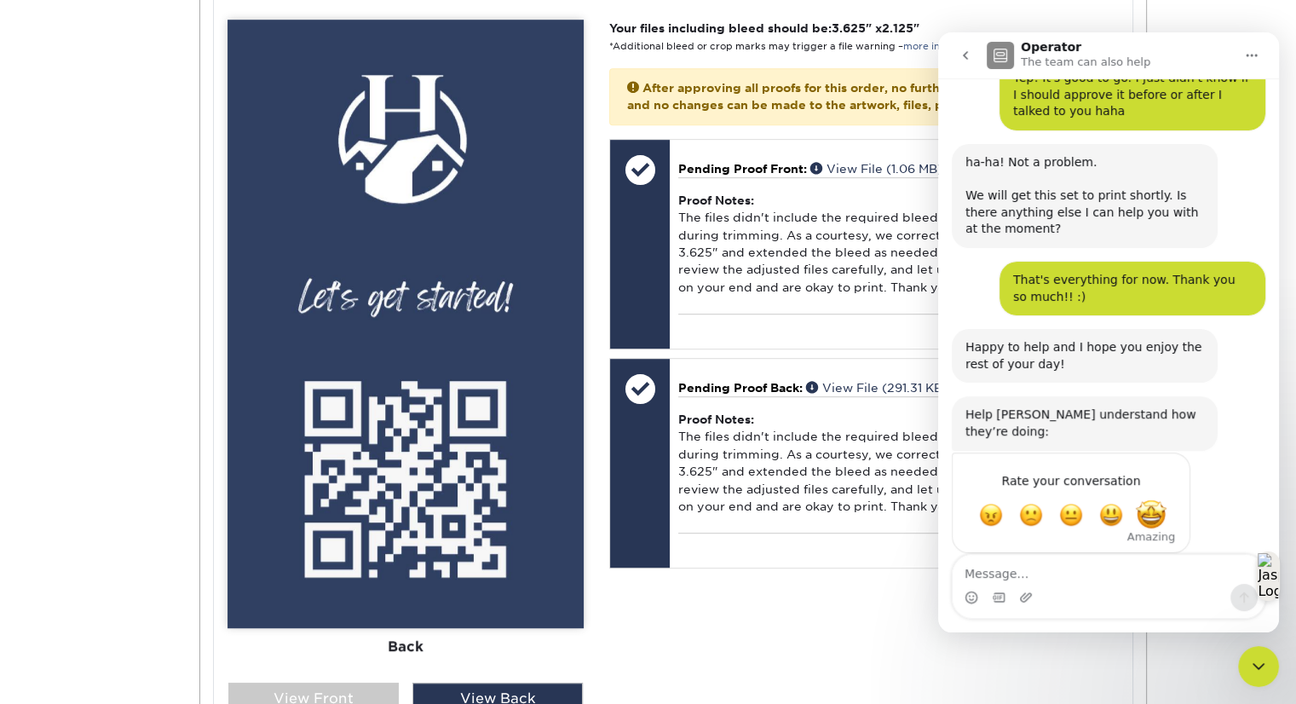
click at [1151, 499] on span "Amazing" at bounding box center [1151, 514] width 31 height 31
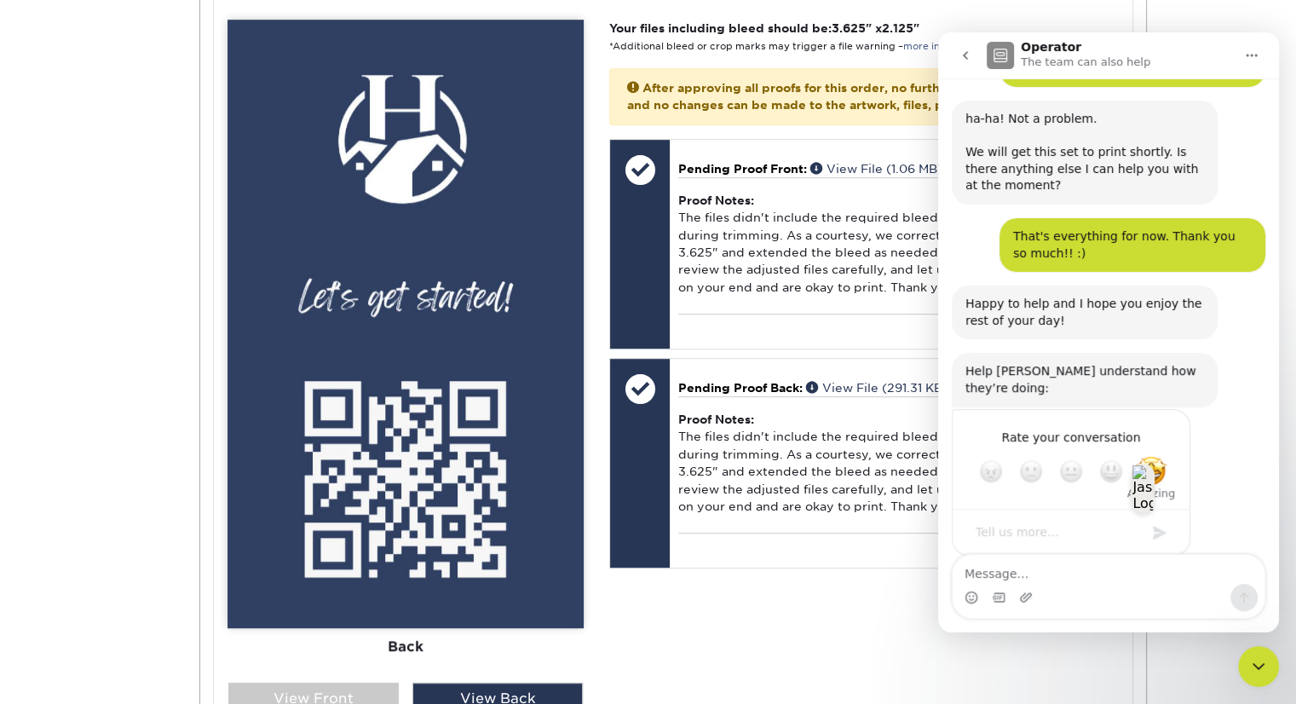
scroll to position [698, 0]
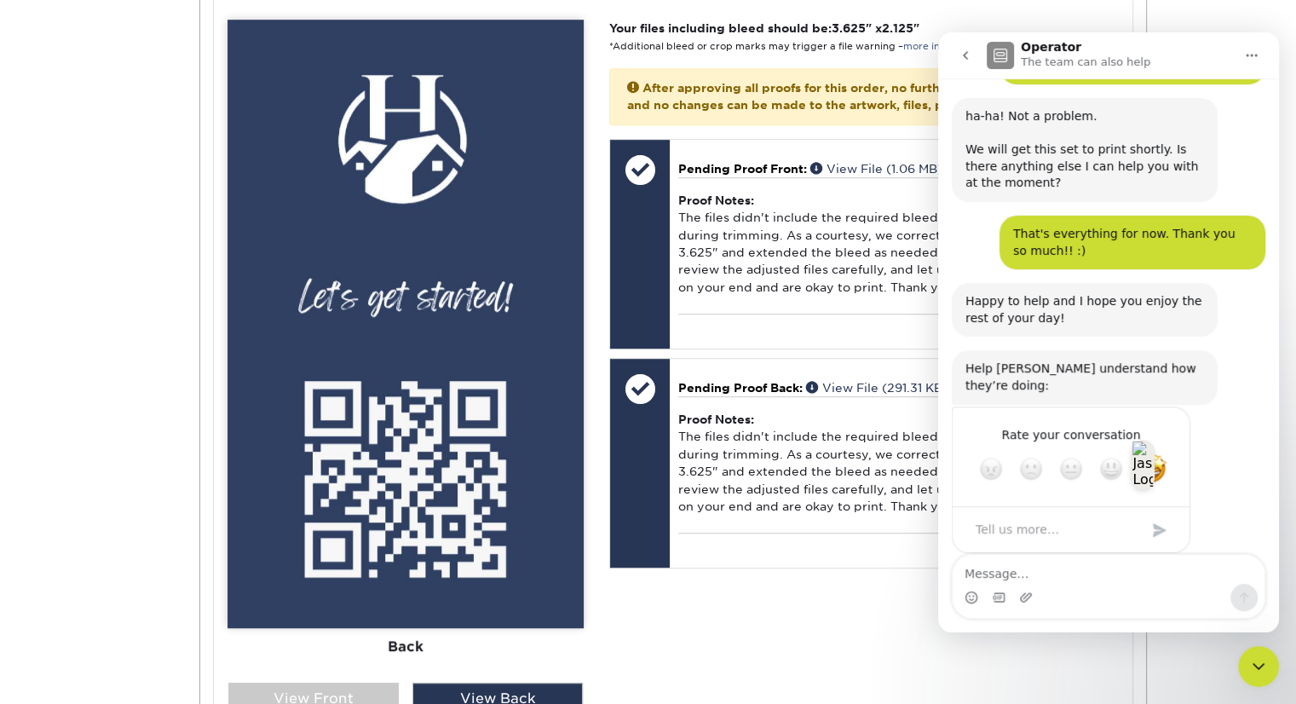
click at [1009, 511] on textarea "Tell us more…" at bounding box center [1054, 529] width 177 height 37
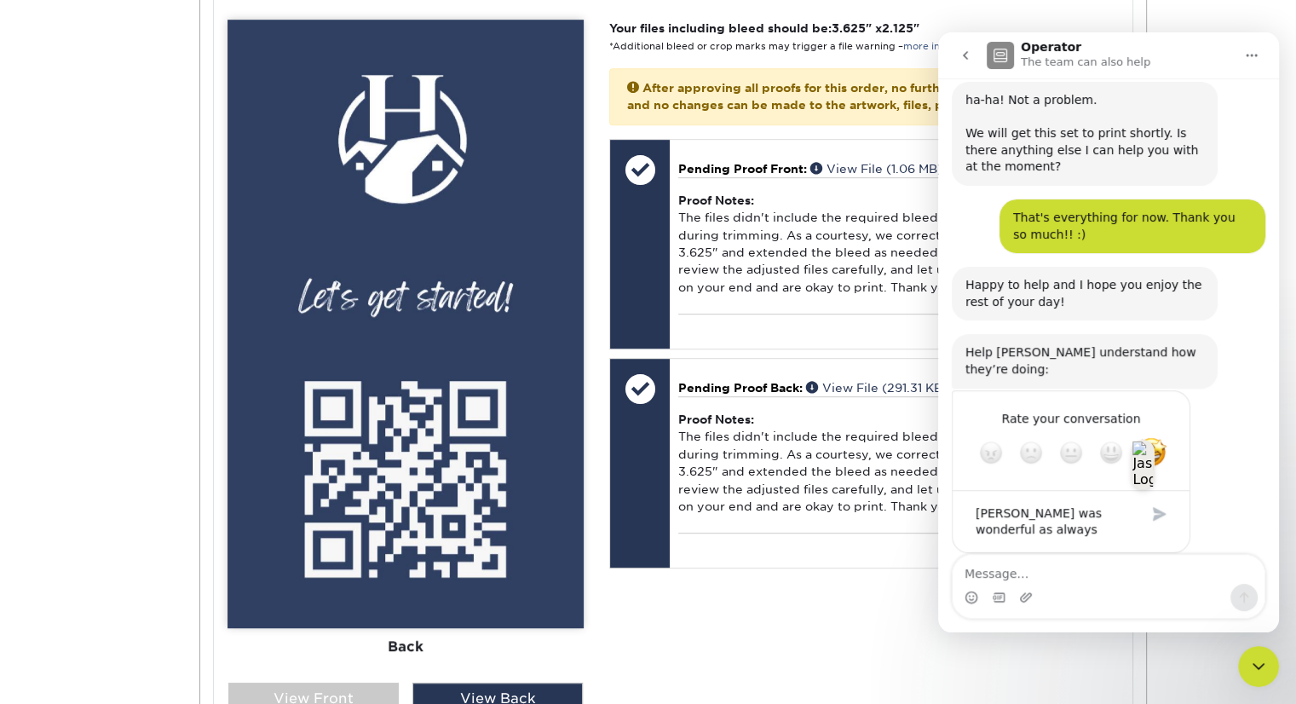
type textarea "[PERSON_NAME] was wonderful as always!"
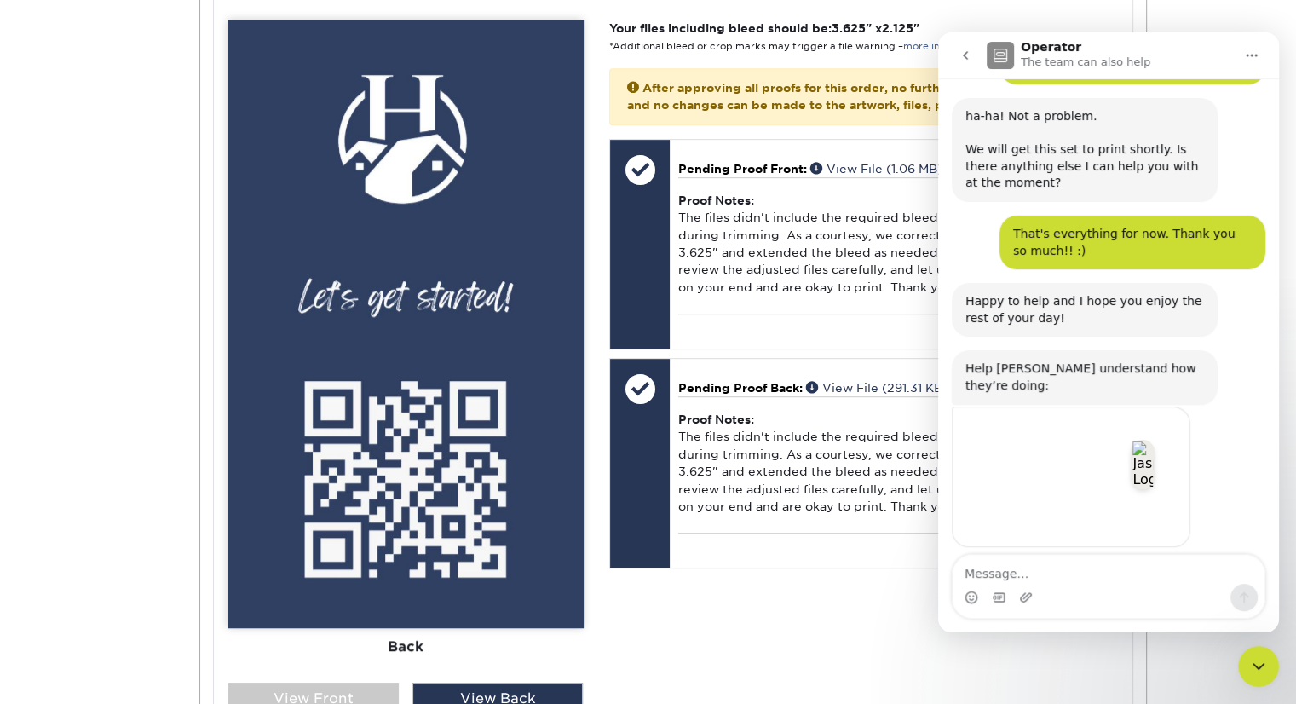
scroll to position [675, 0]
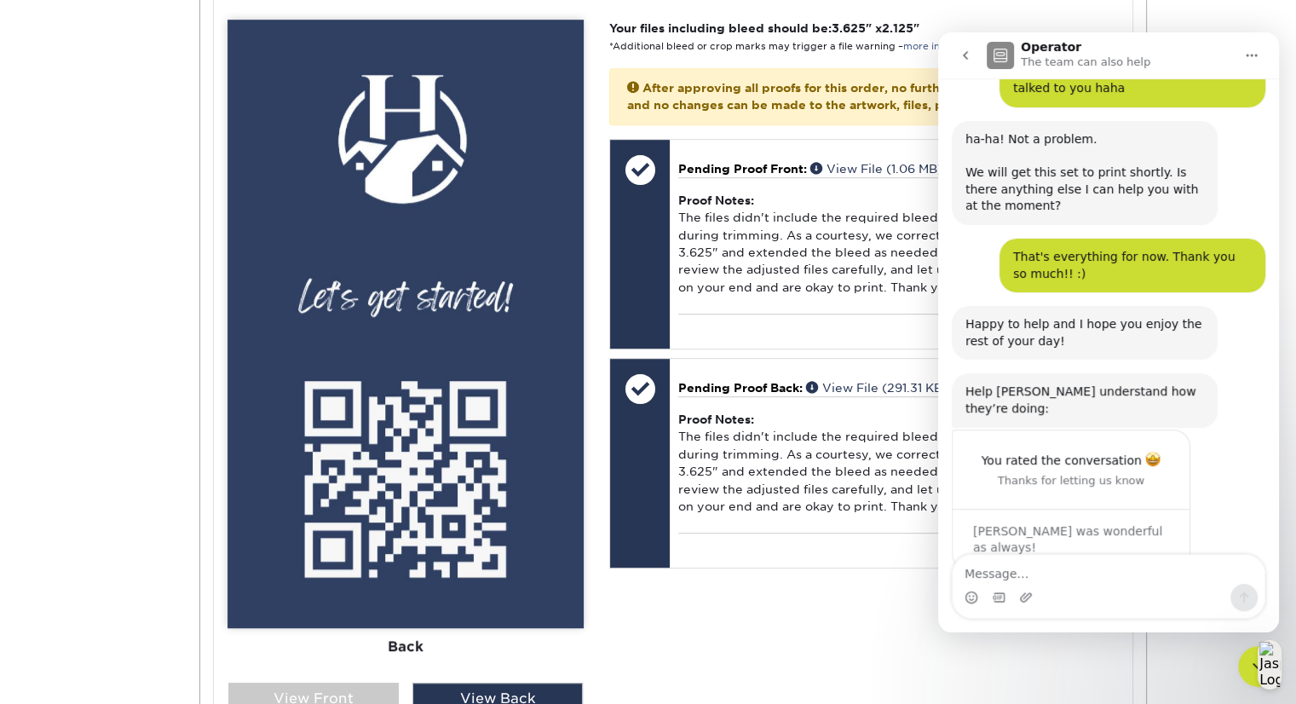
click at [956, 50] on button "go back" at bounding box center [966, 55] width 32 height 32
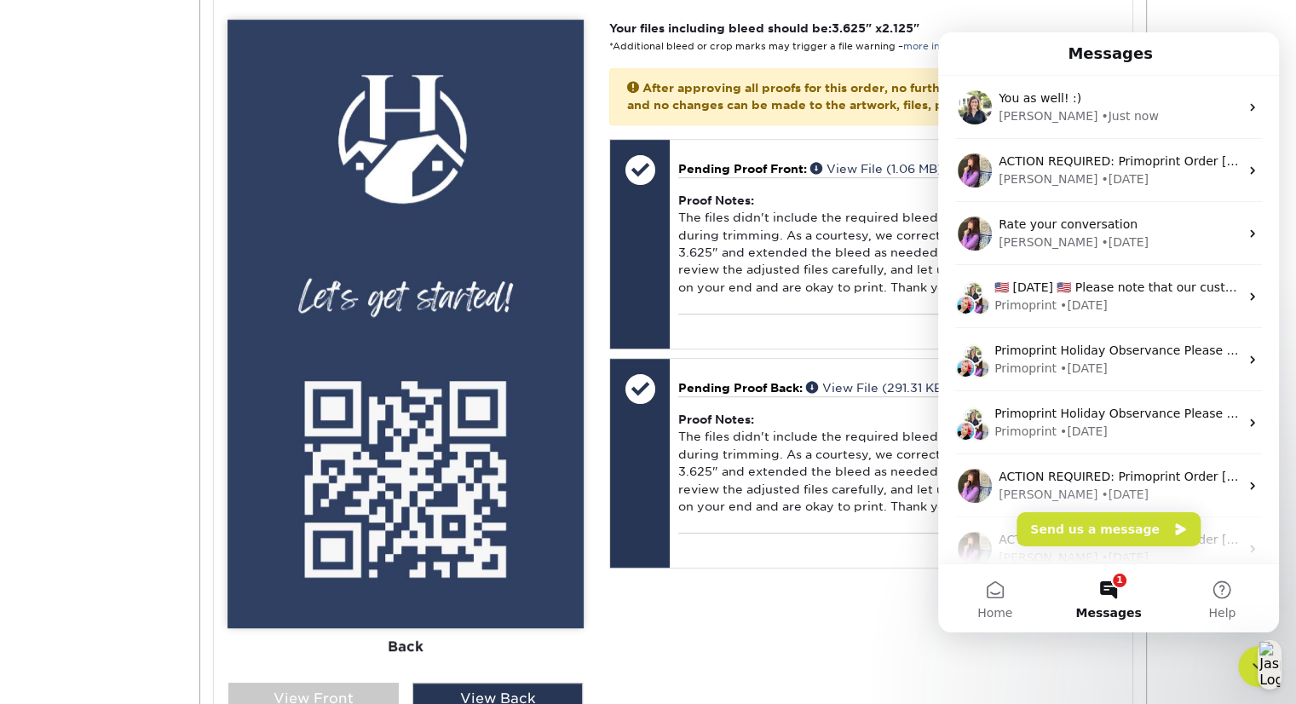
click at [1194, 11] on div "Active Orders Account Overview Contact Information Change Password Address Book…" at bounding box center [648, 233] width 1296 height 1884
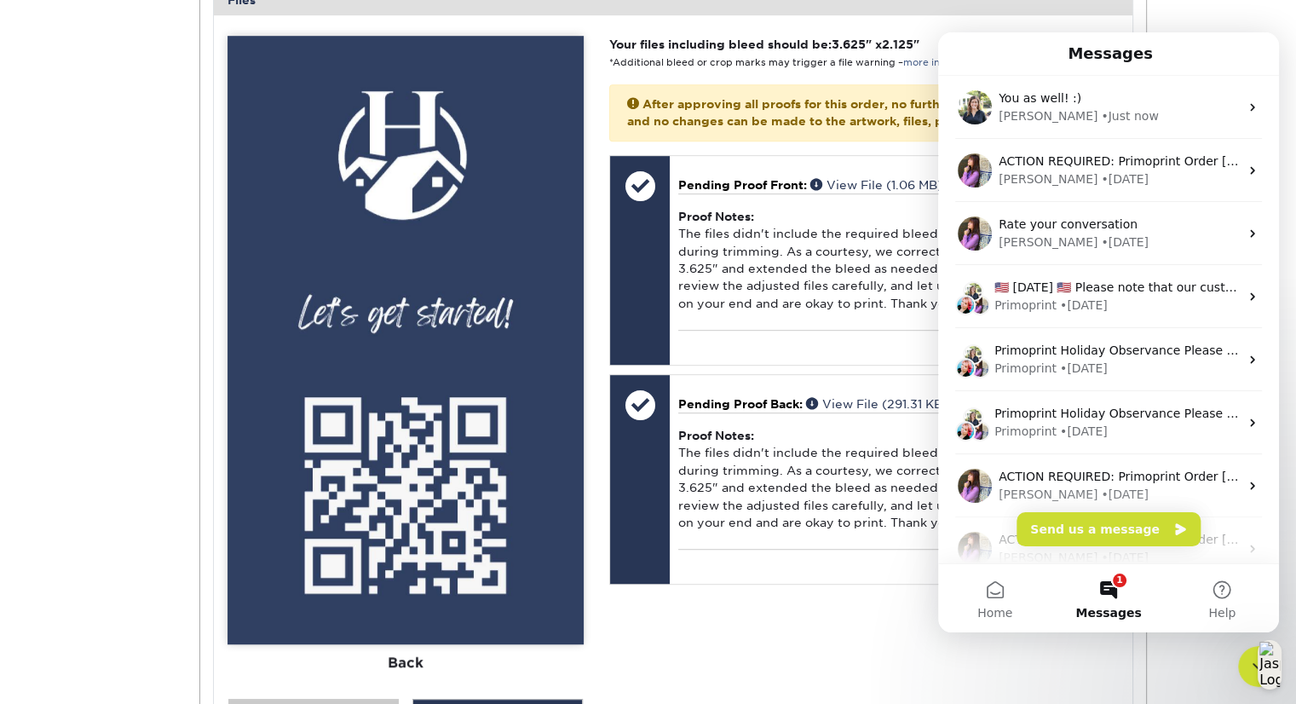
scroll to position [829, 0]
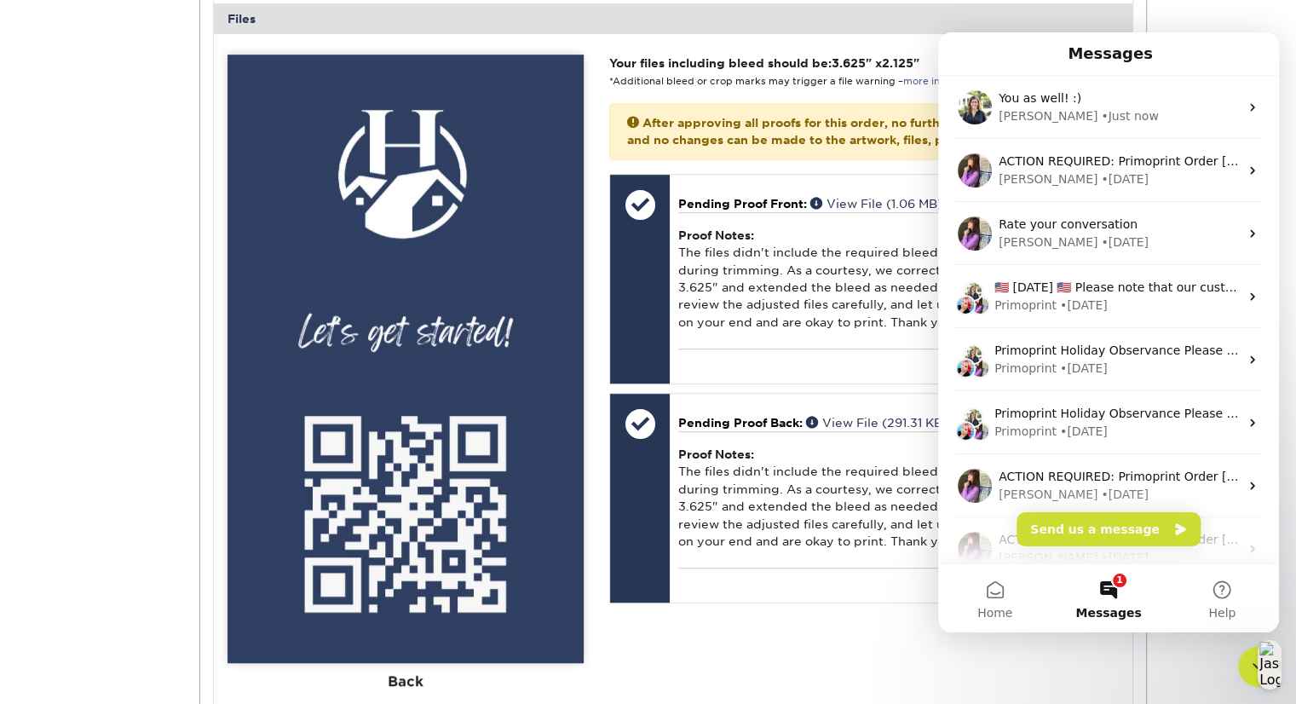
click at [1194, 11] on div "Active Orders Account Overview Contact Information Change Password Address Book…" at bounding box center [648, 268] width 1296 height 1884
click at [1246, 675] on div "Close Intercom Messenger" at bounding box center [1259, 666] width 41 height 41
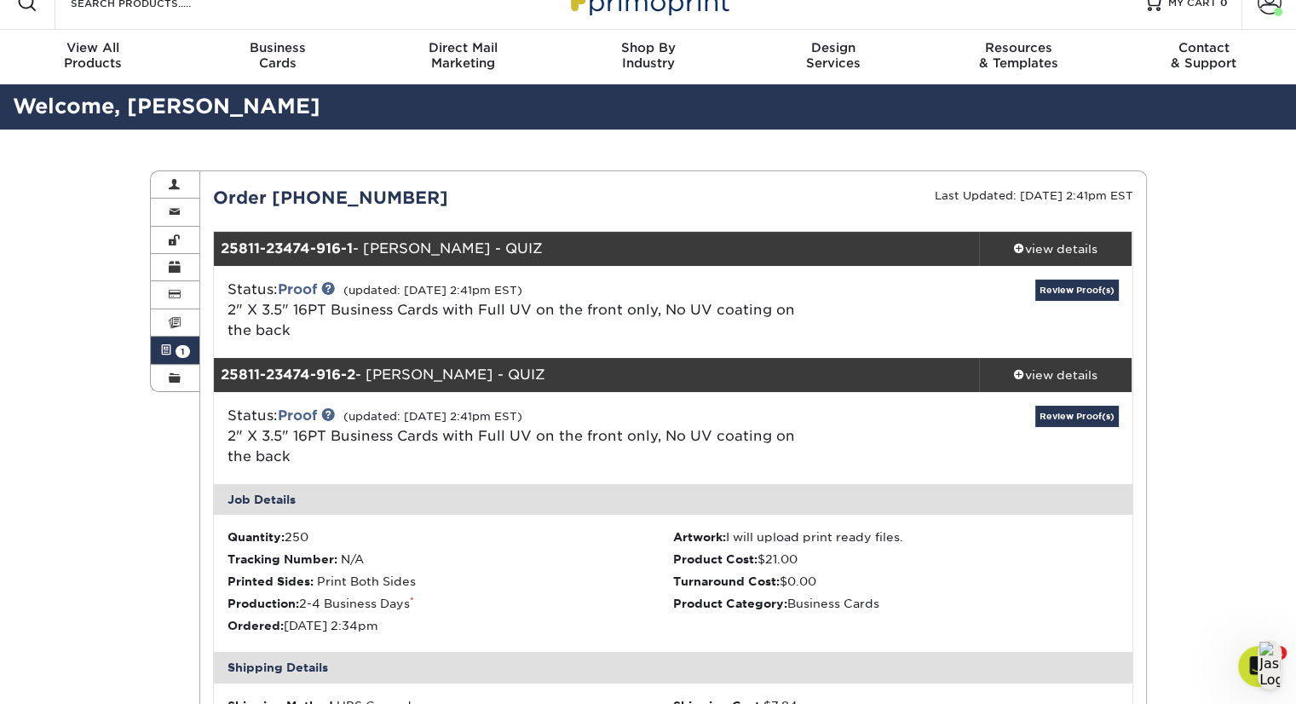
scroll to position [0, 0]
